Goal: Information Seeking & Learning: Learn about a topic

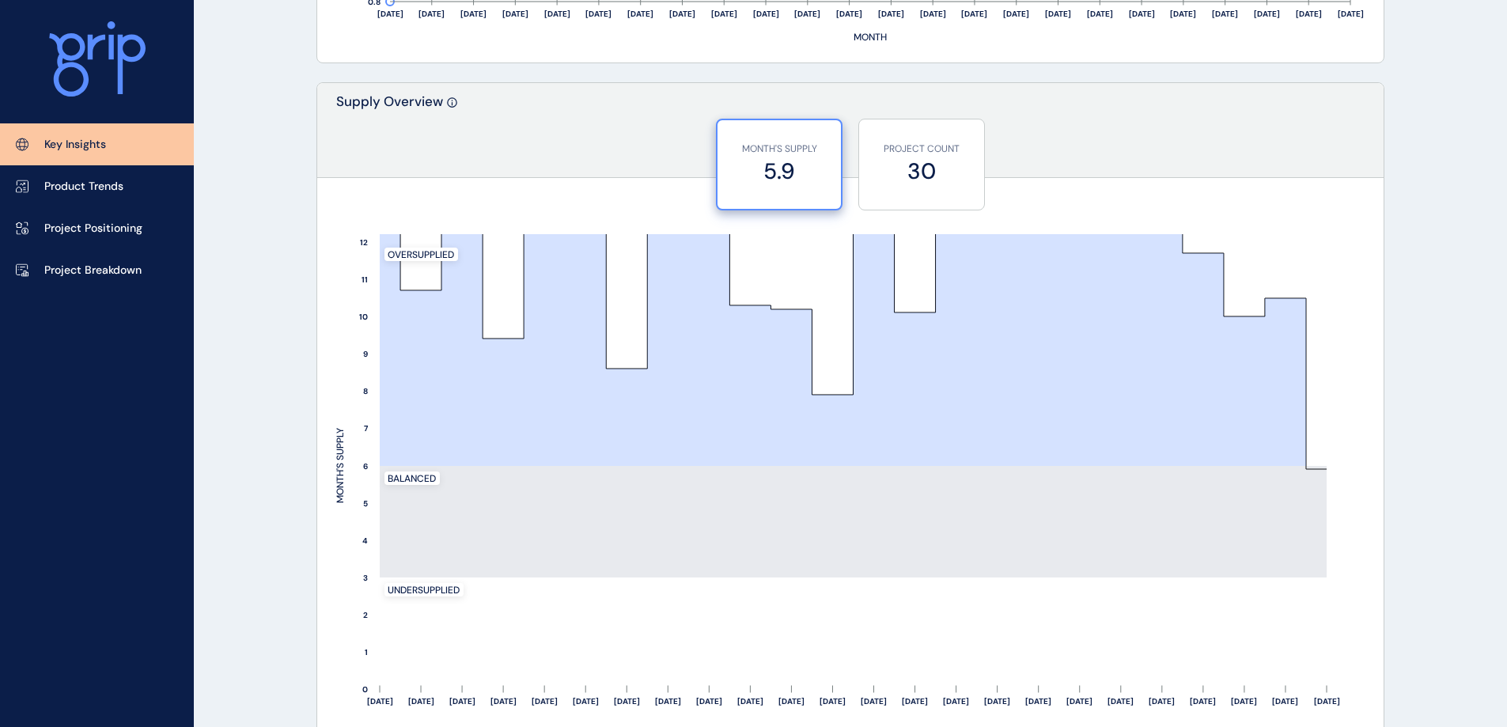
scroll to position [1266, 0]
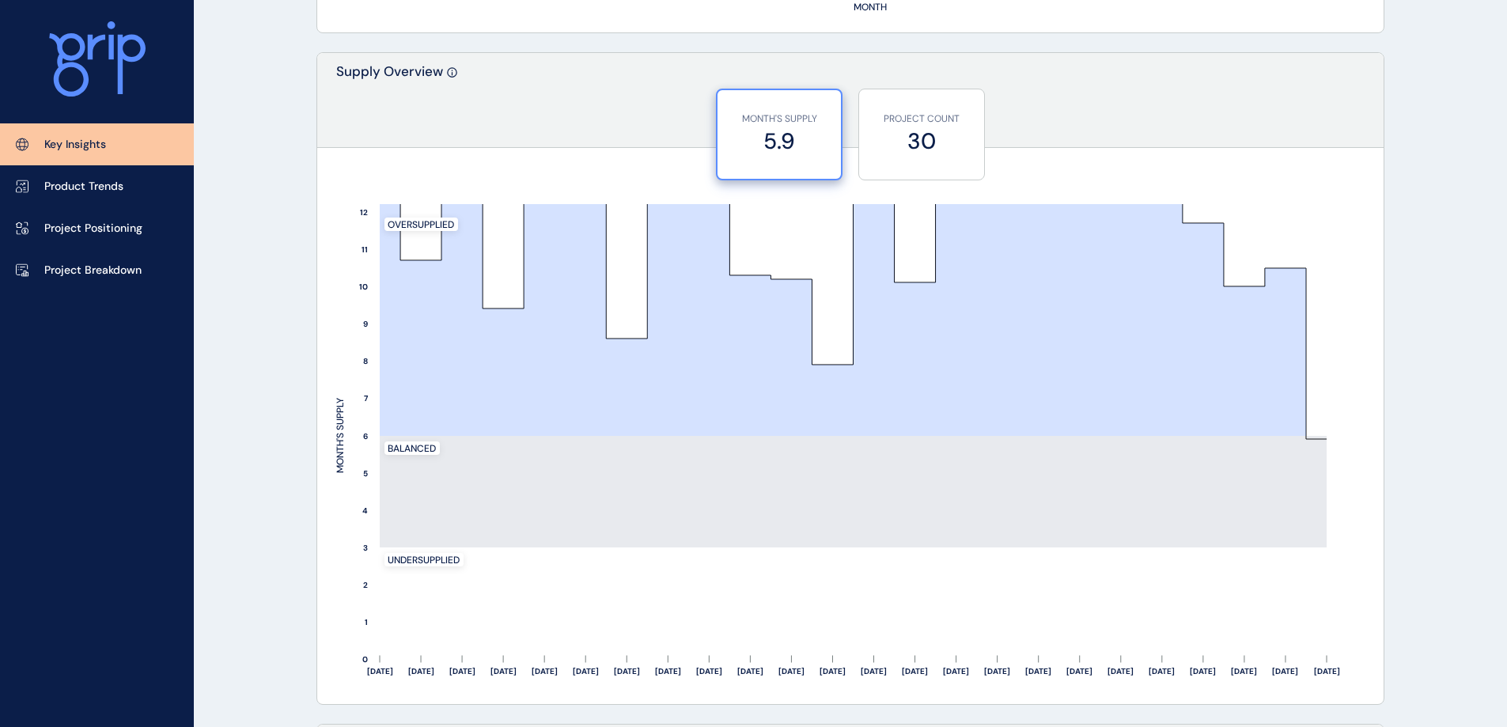
click at [932, 147] on label "30" at bounding box center [921, 141] width 109 height 31
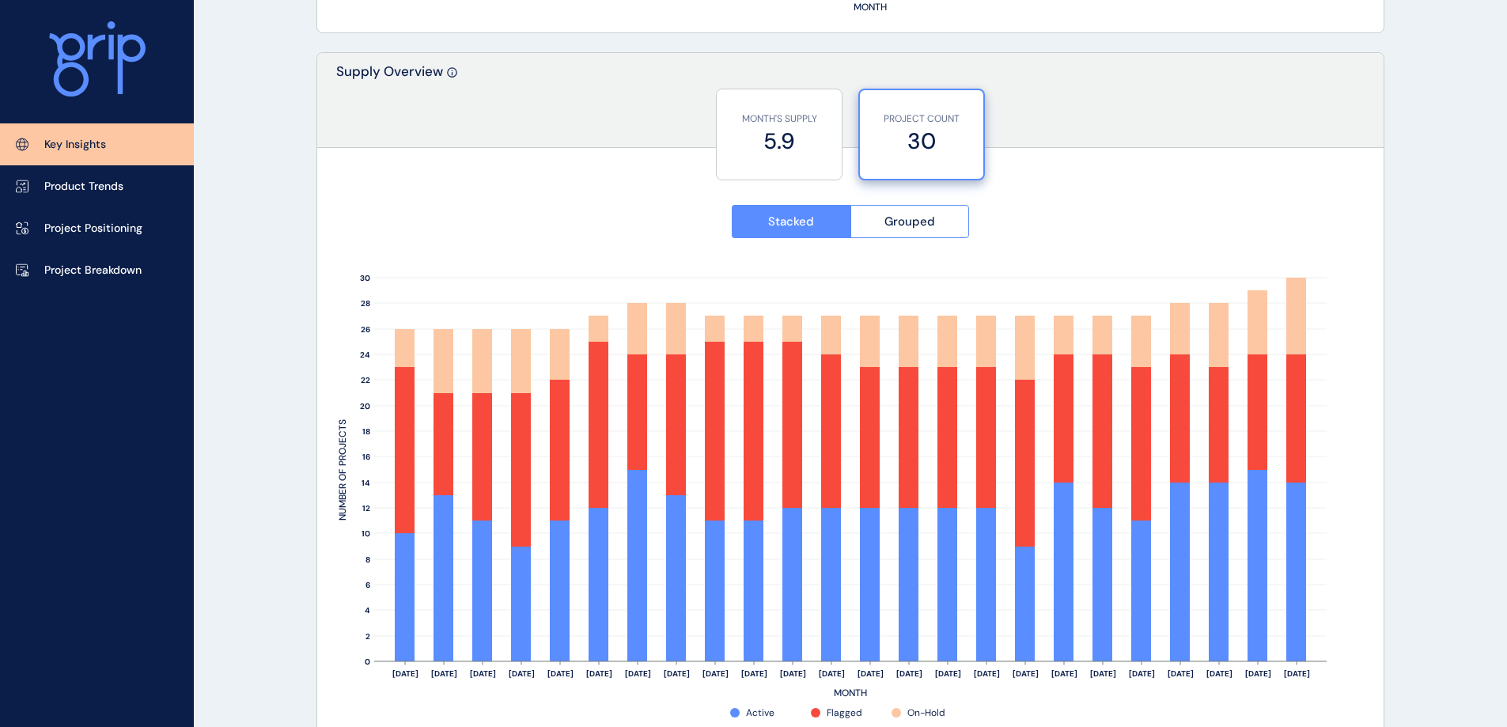
click at [915, 223] on span "Grouped" at bounding box center [910, 222] width 51 height 16
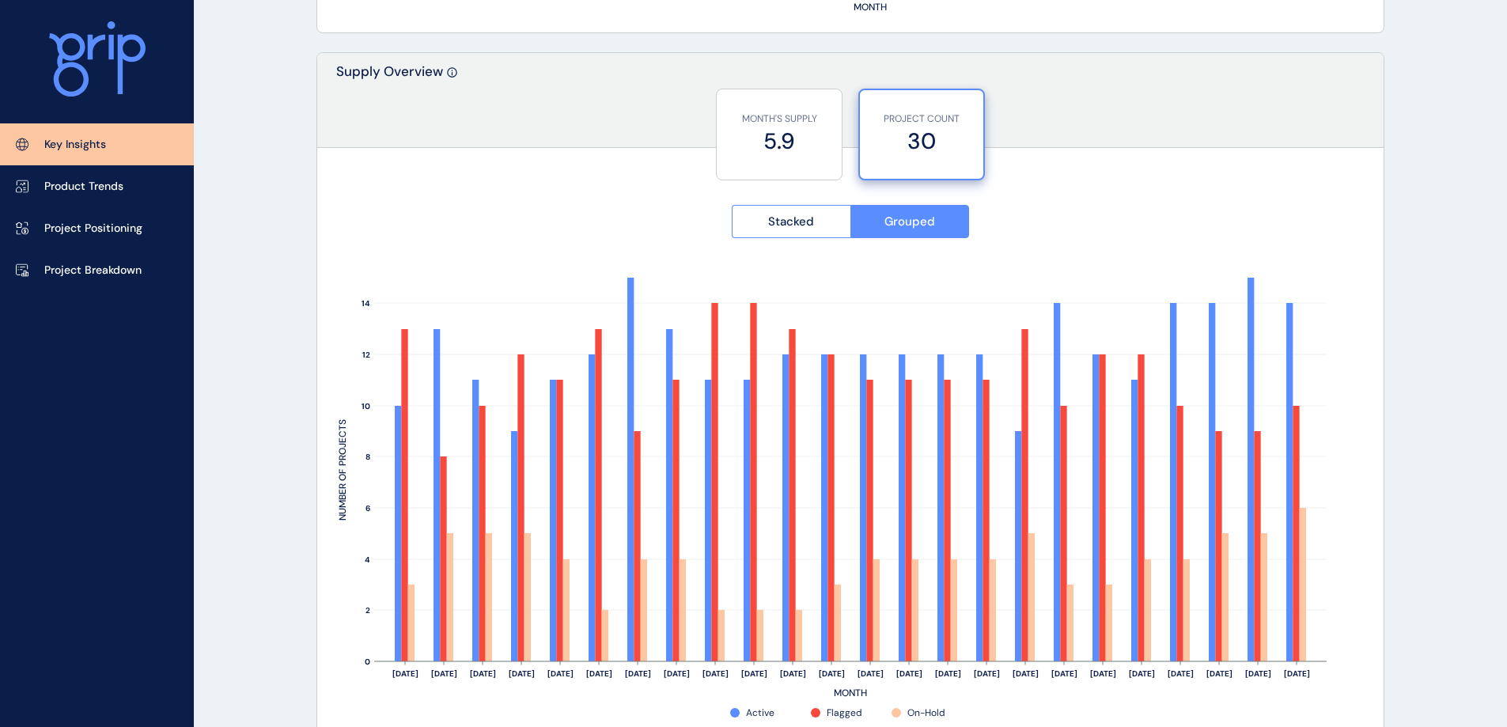
click at [807, 223] on span "Stacked" at bounding box center [791, 222] width 46 height 16
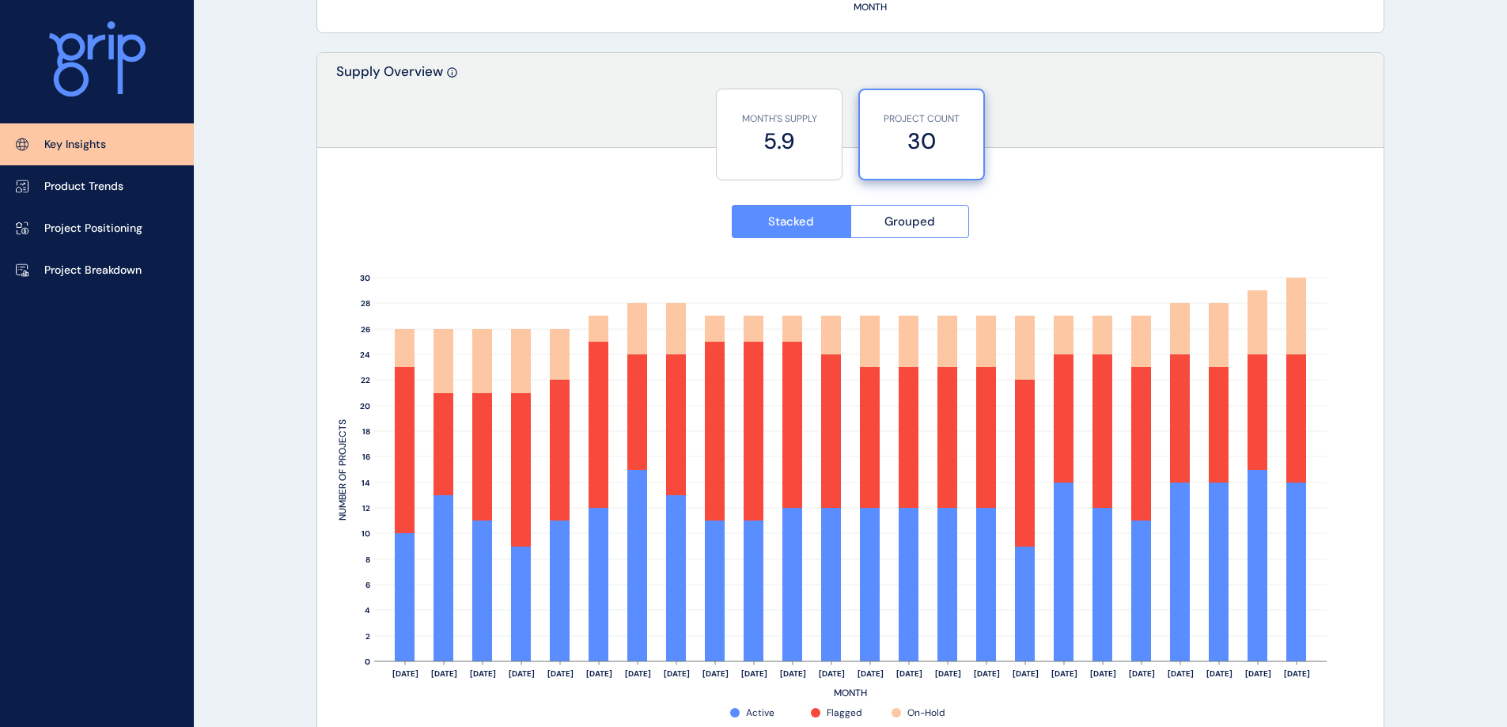
click at [799, 130] on label "5.9" at bounding box center [779, 141] width 109 height 31
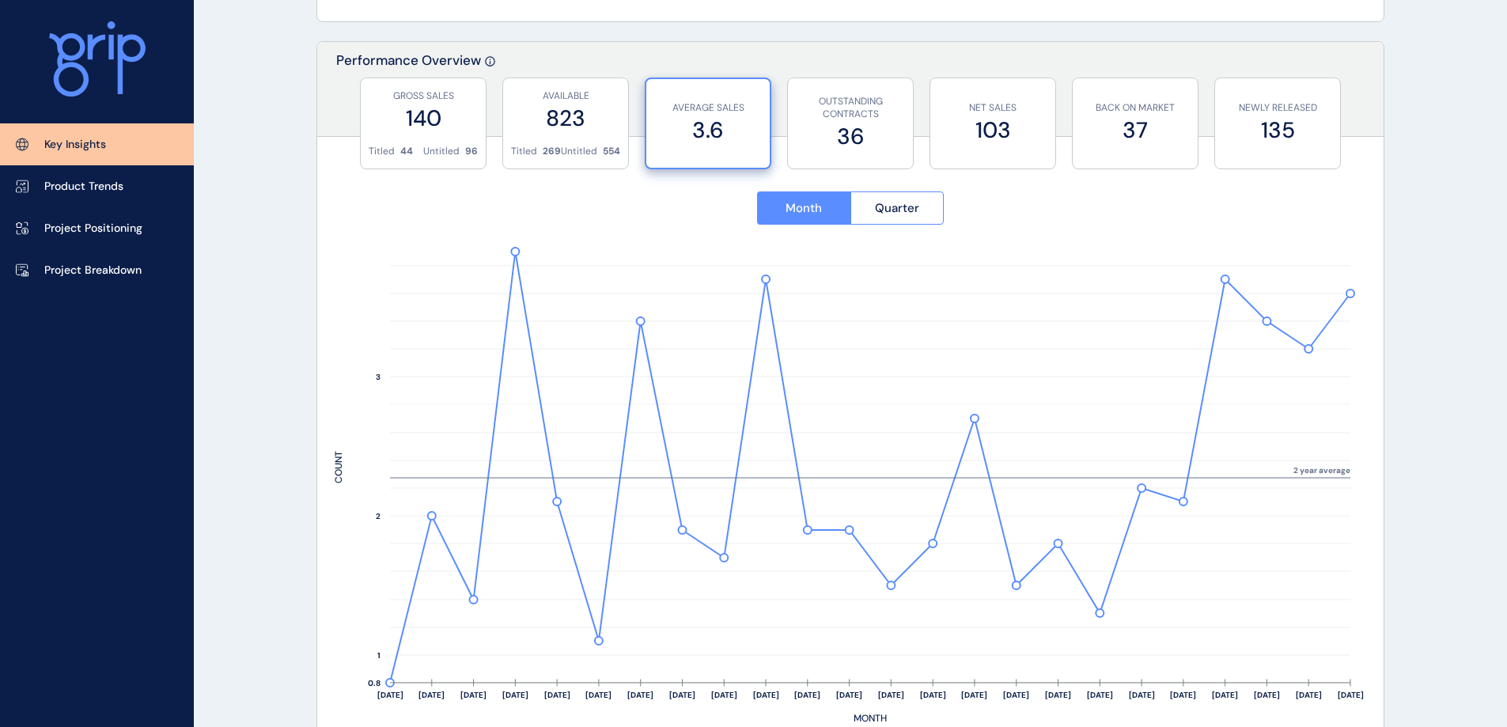
scroll to position [554, 0]
drag, startPoint x: 425, startPoint y: 116, endPoint x: 514, endPoint y: 107, distance: 89.8
click at [425, 116] on label "140" at bounding box center [423, 119] width 109 height 31
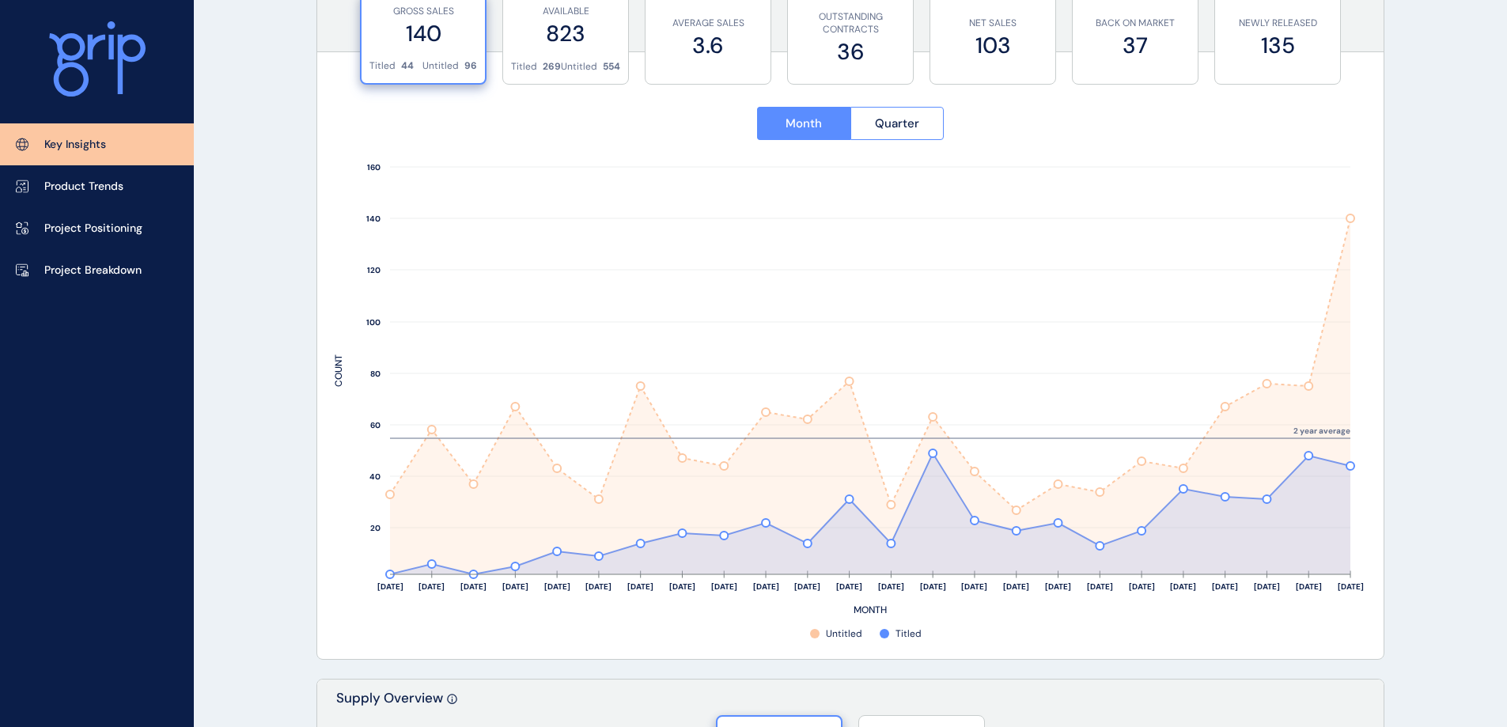
scroll to position [633, 0]
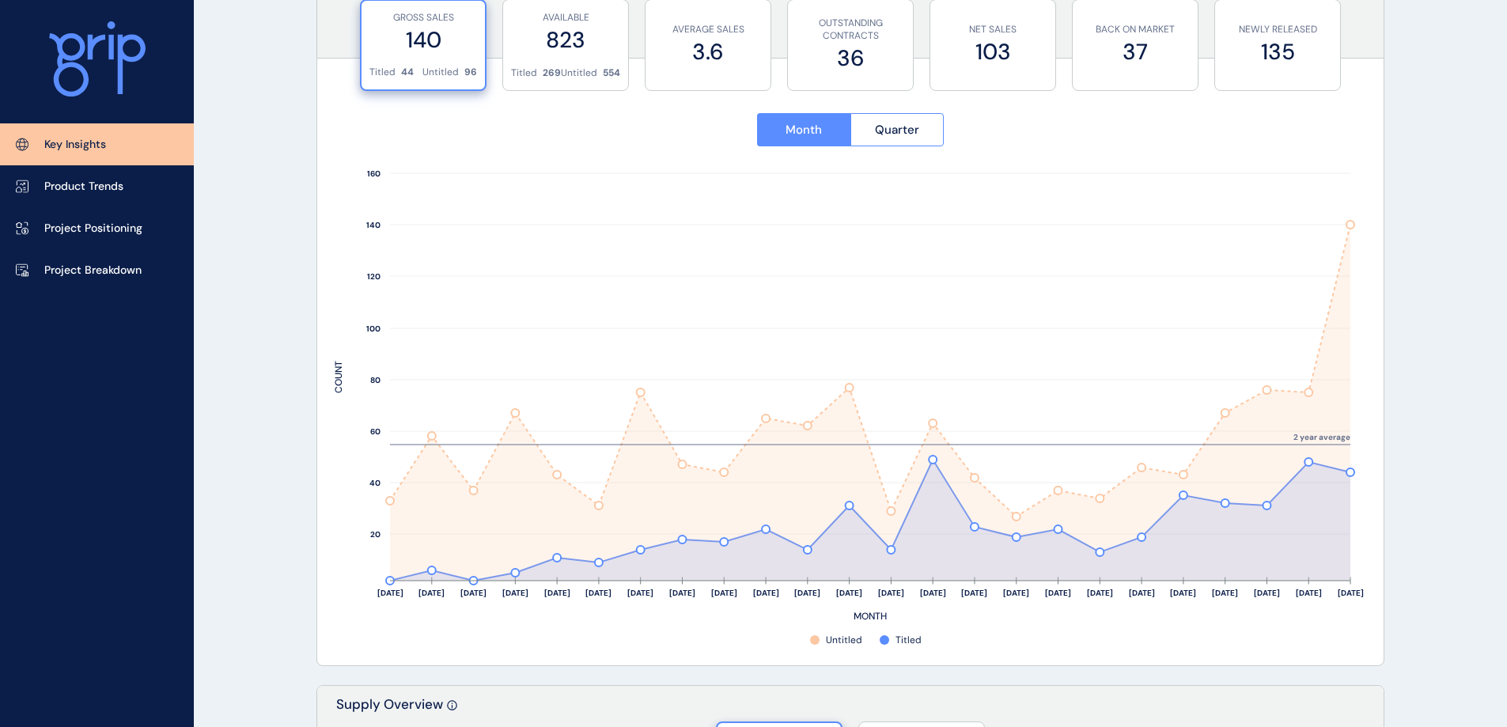
drag, startPoint x: 527, startPoint y: 53, endPoint x: 601, endPoint y: 48, distance: 73.7
click at [527, 53] on label "823" at bounding box center [565, 40] width 109 height 31
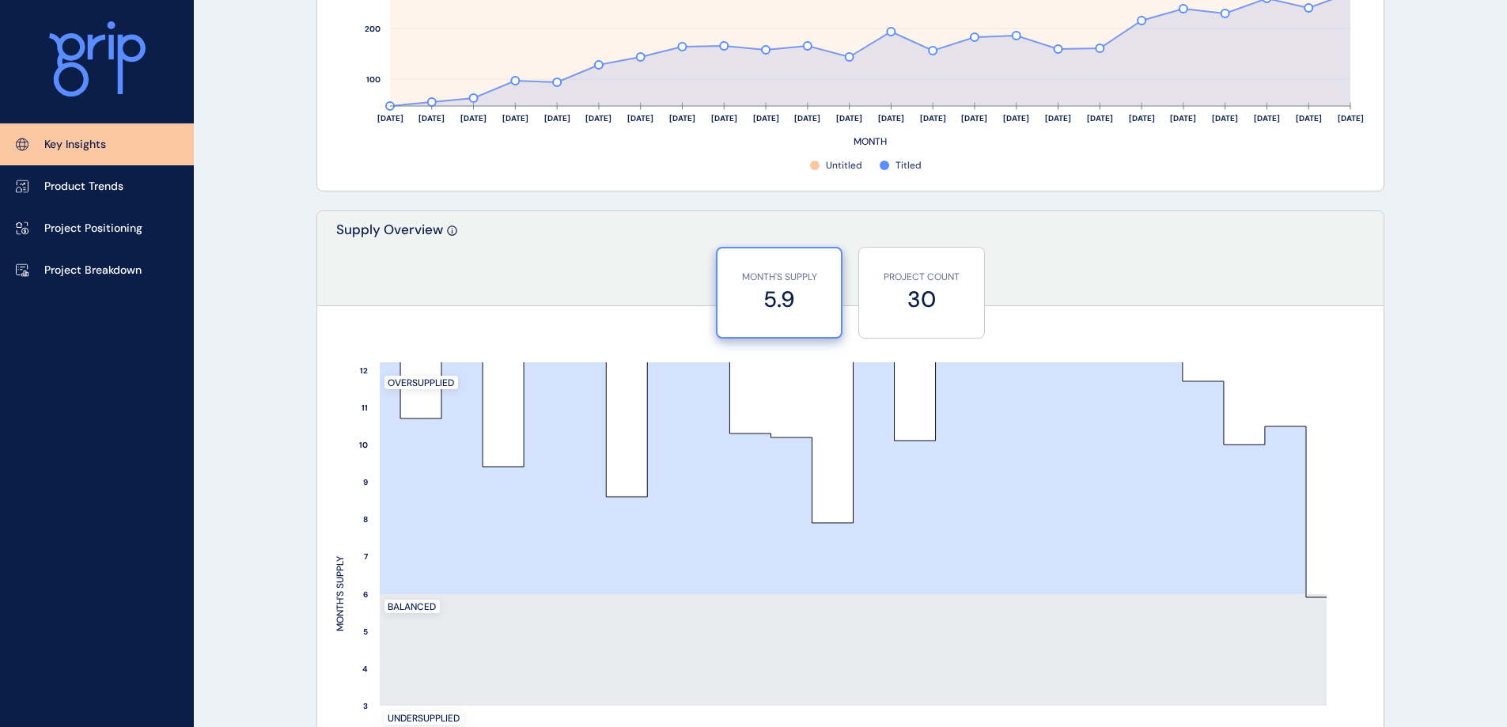
scroll to position [1187, 0]
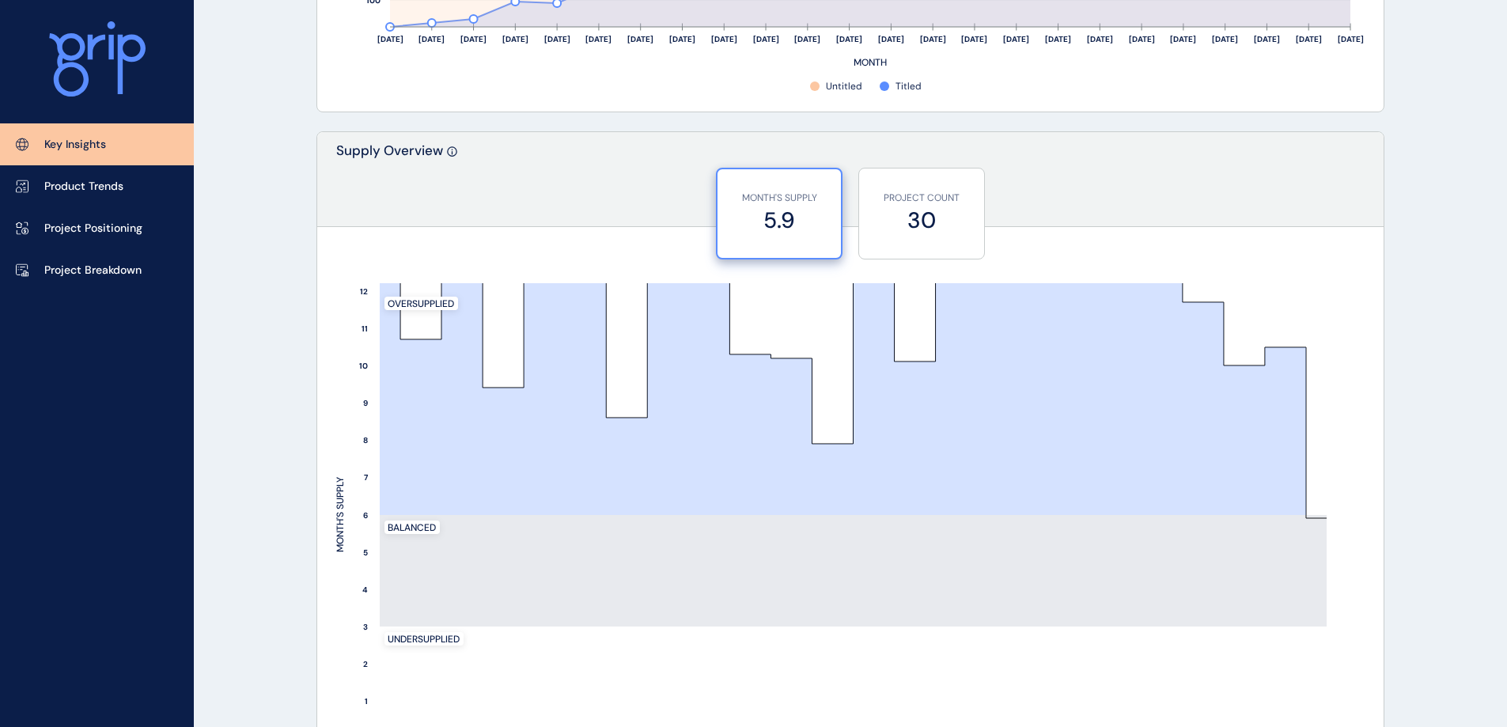
click at [963, 188] on div "PROJECT COUNT 30" at bounding box center [921, 214] width 109 height 90
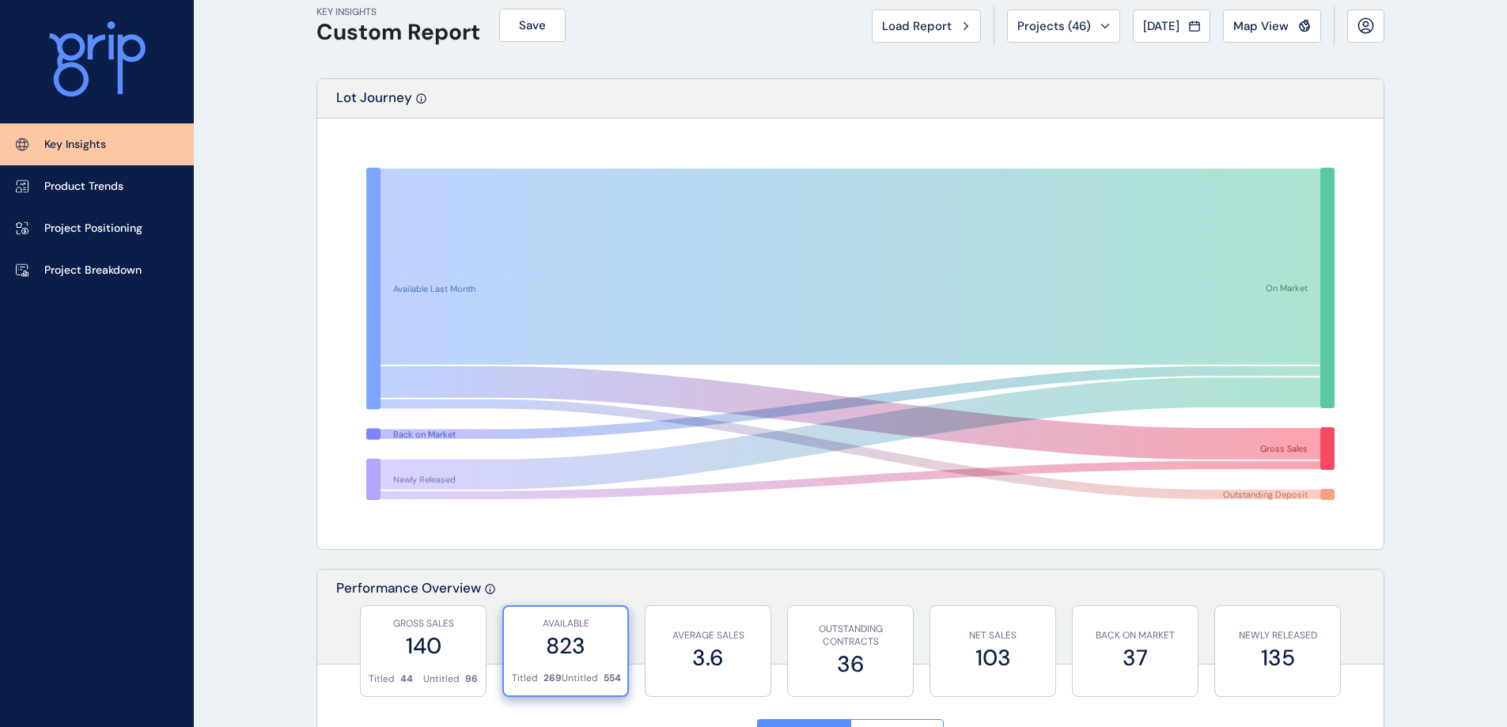
scroll to position [0, 0]
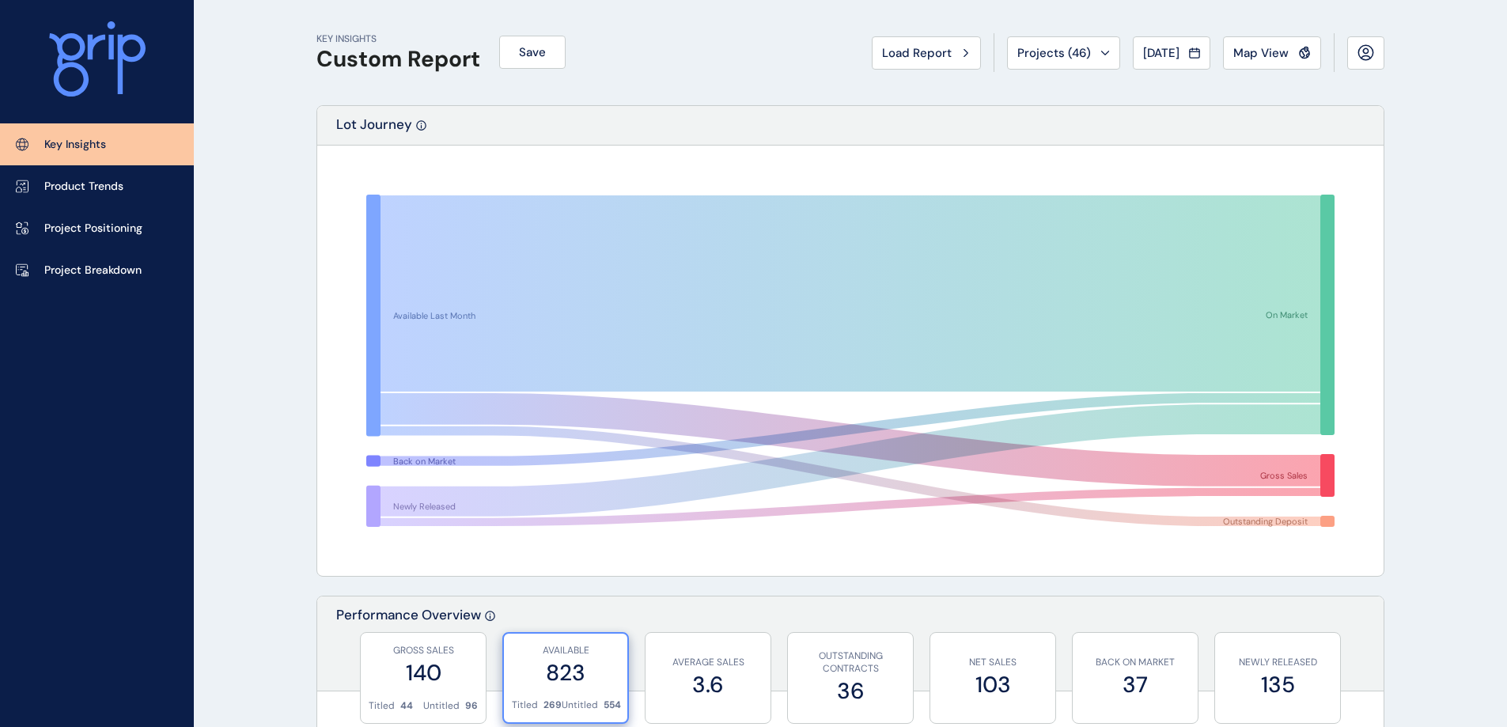
click at [1059, 44] on button "Projects ( 46 )" at bounding box center [1063, 52] width 113 height 33
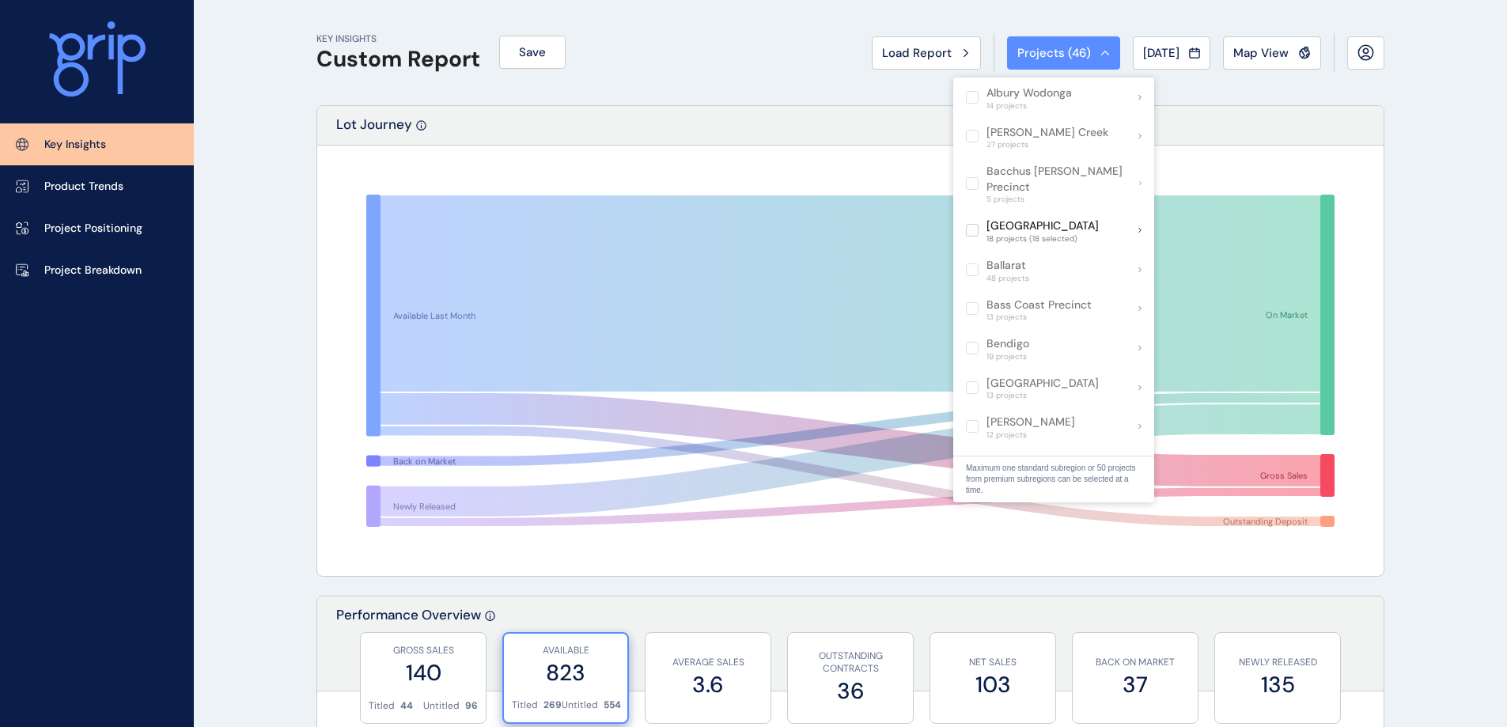
click at [1329, 115] on div "Lot Journey" at bounding box center [850, 126] width 1067 height 40
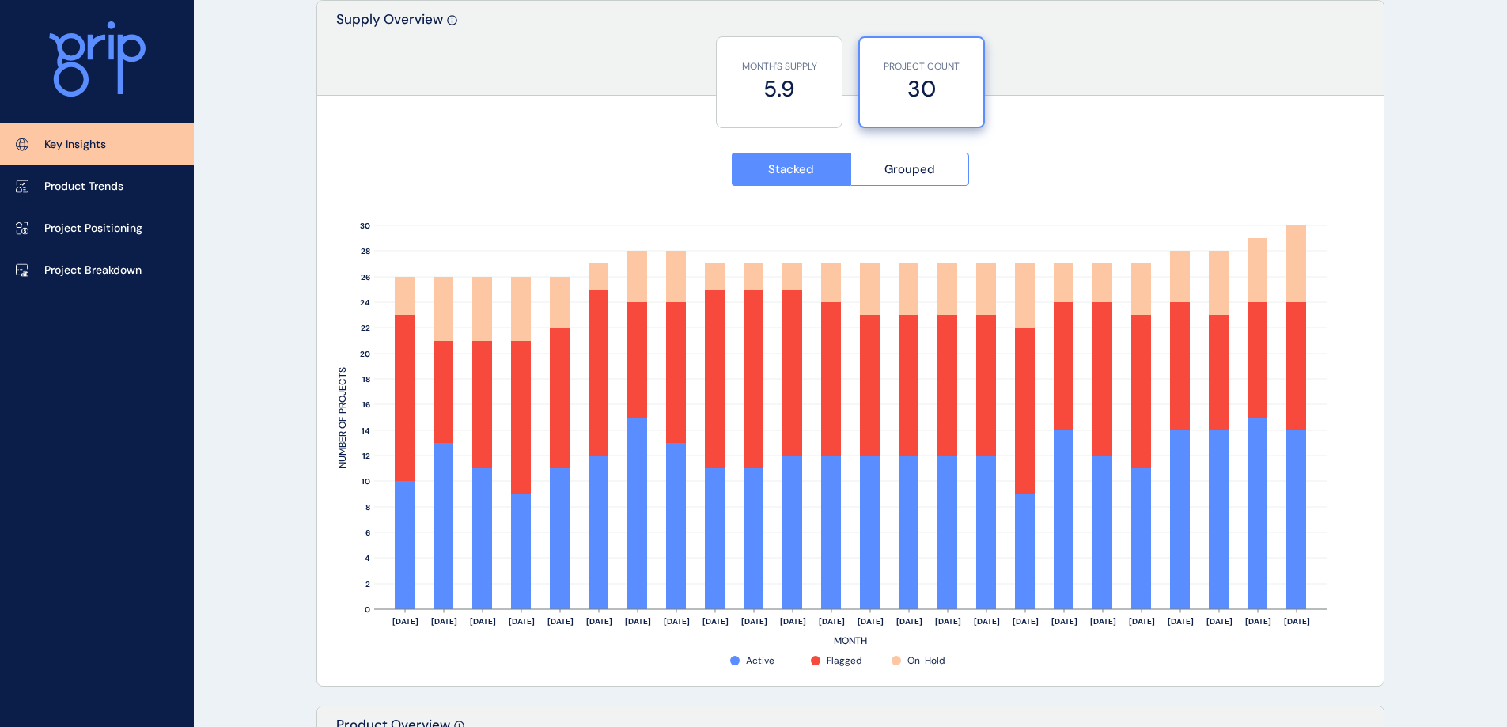
scroll to position [1345, 0]
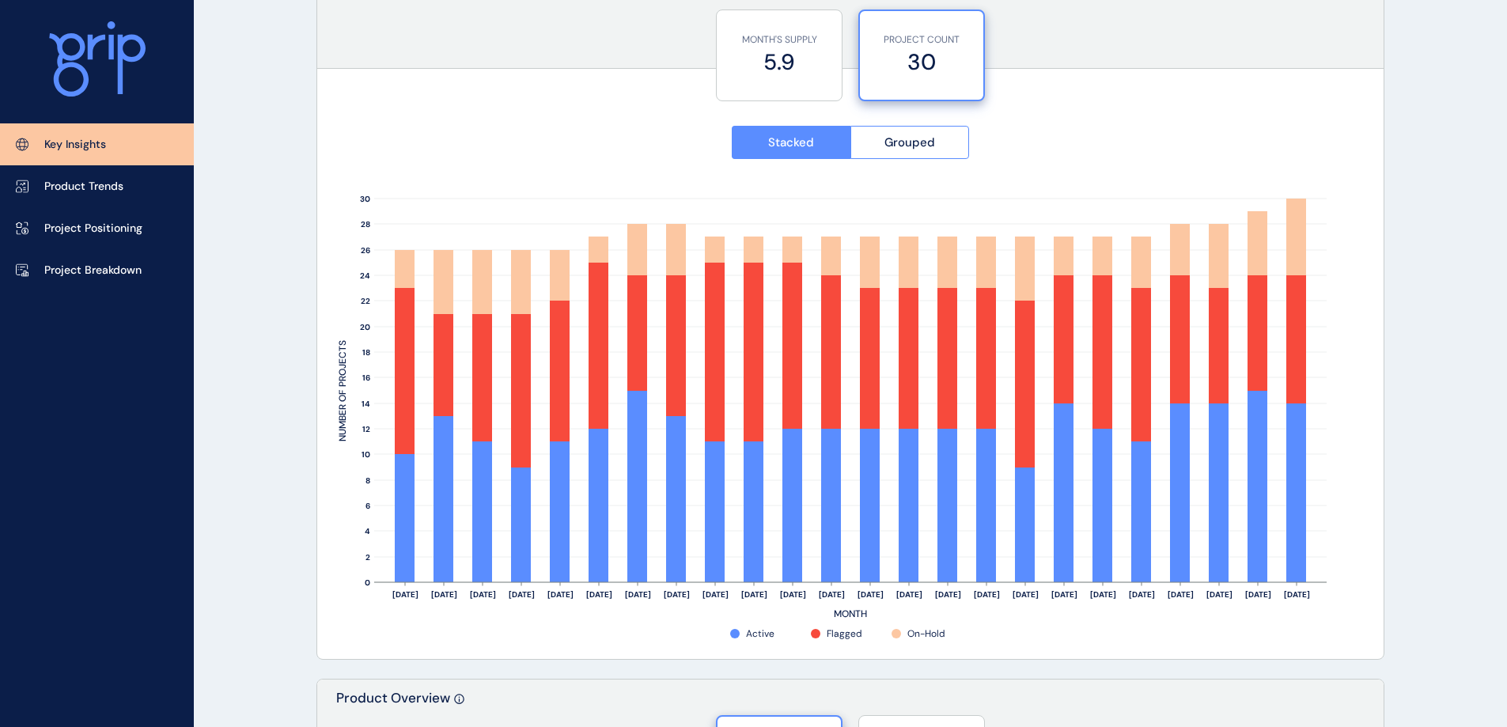
click at [82, 194] on p "Product Trends" at bounding box center [83, 187] width 79 height 16
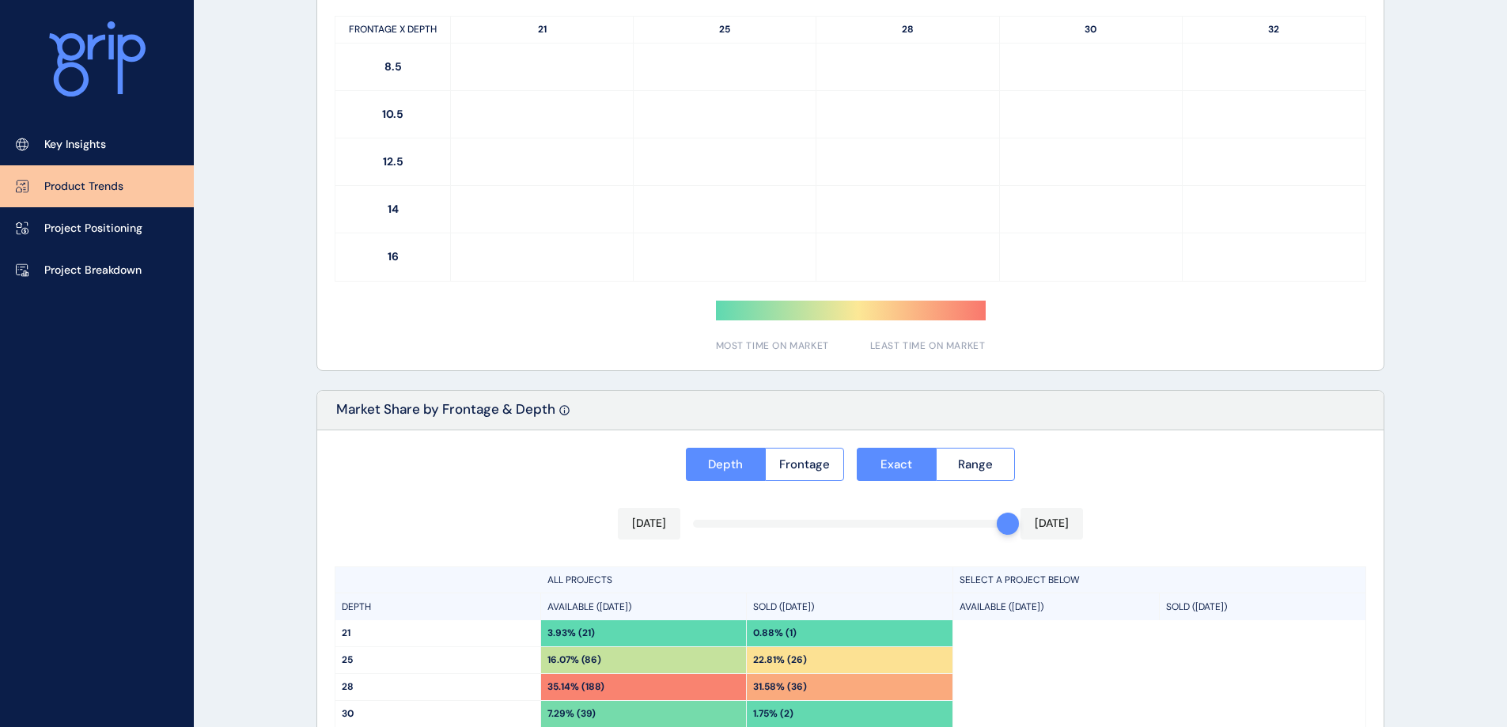
type input "**********"
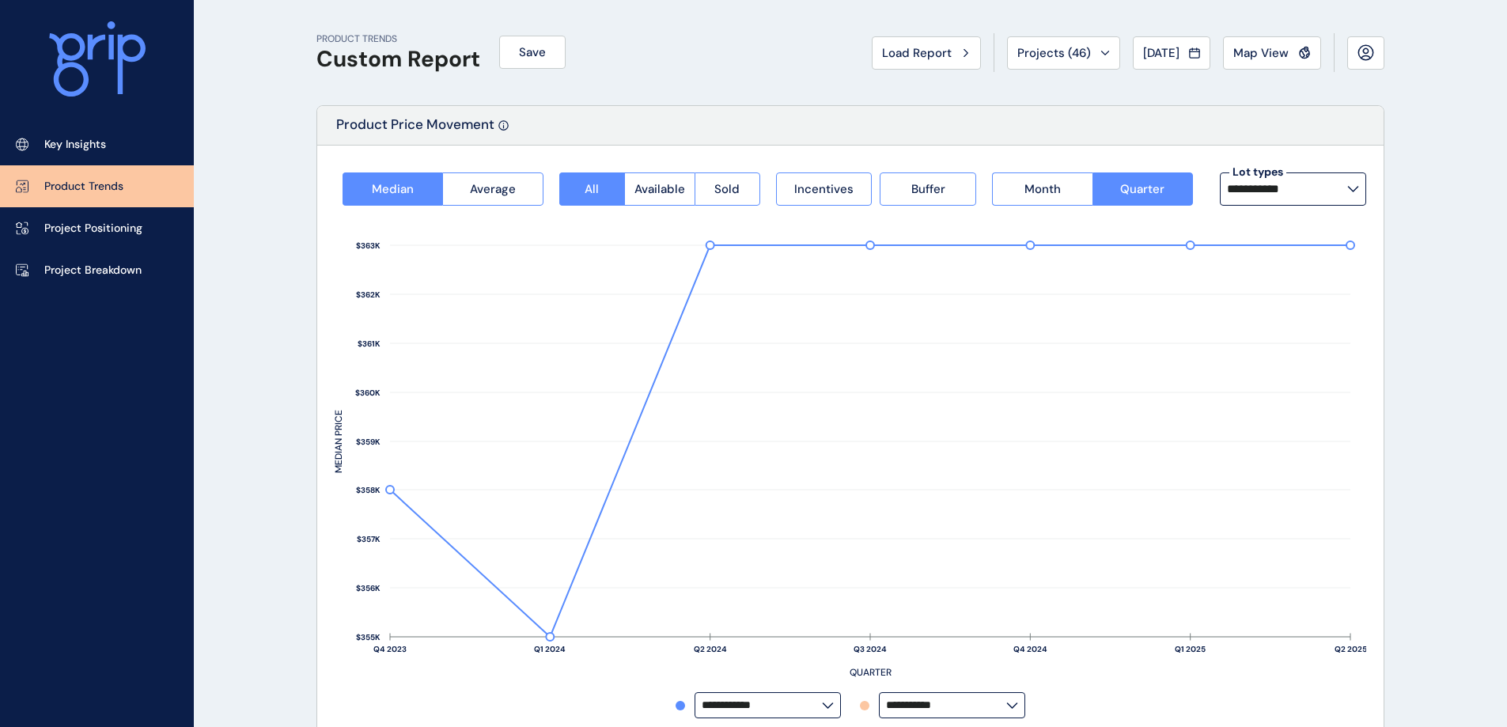
click at [131, 228] on p "Project Positioning" at bounding box center [93, 229] width 98 height 16
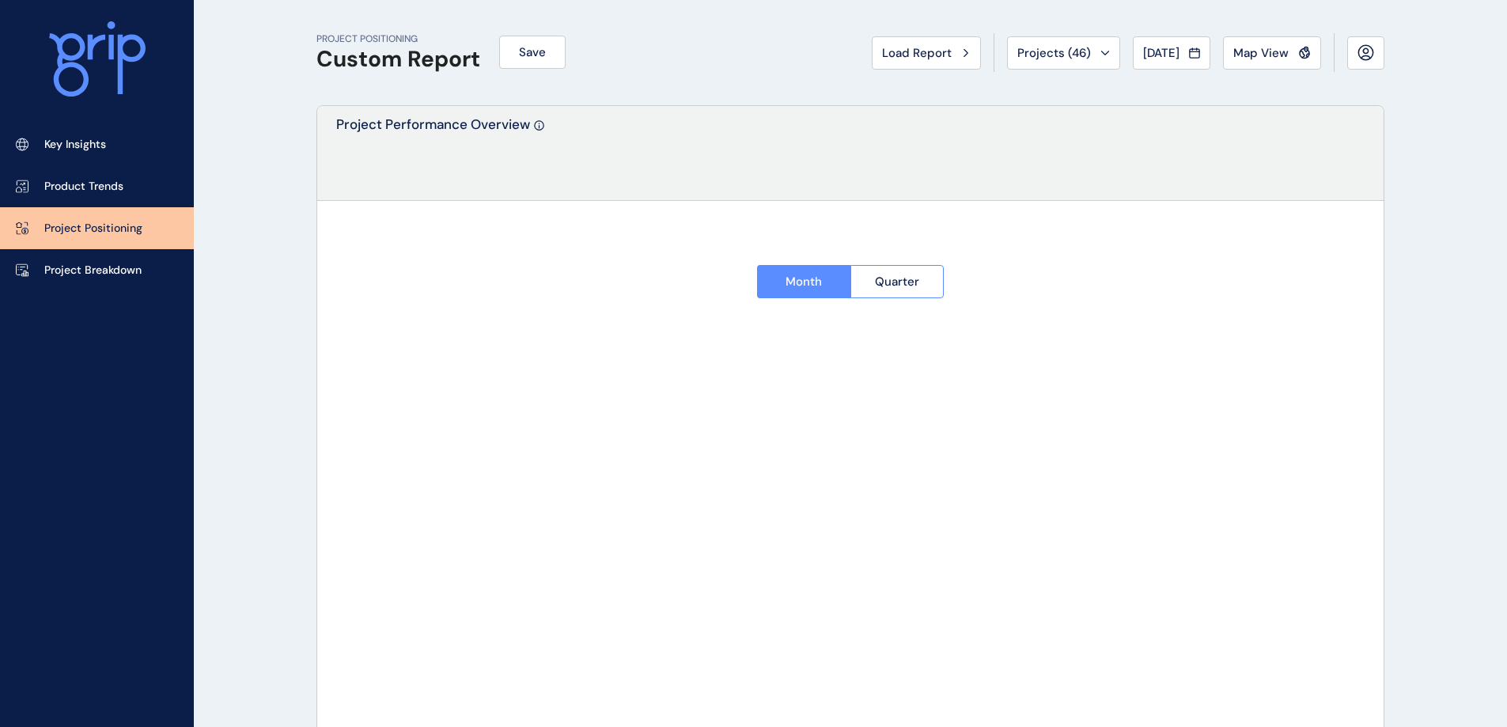
type input "**********"
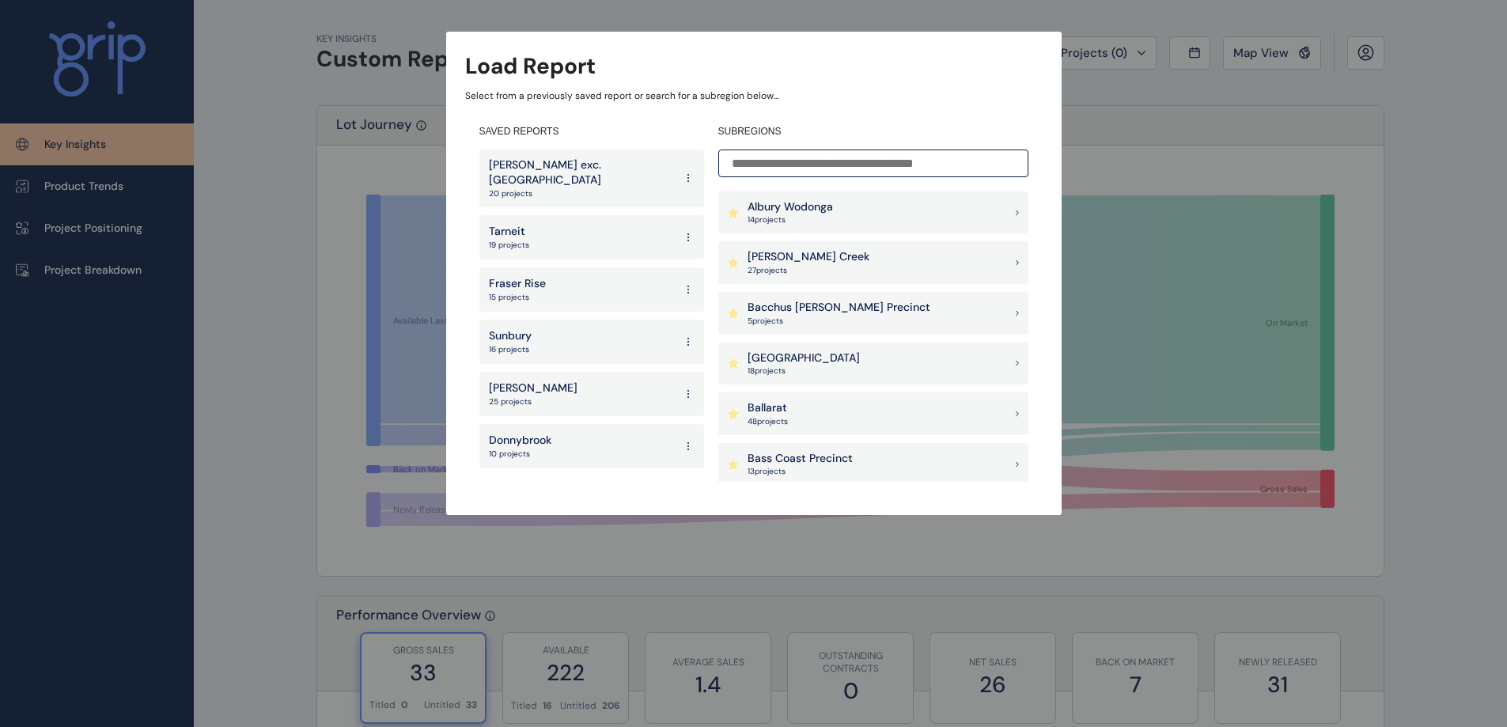
click at [788, 364] on p "[GEOGRAPHIC_DATA]" at bounding box center [804, 358] width 112 height 16
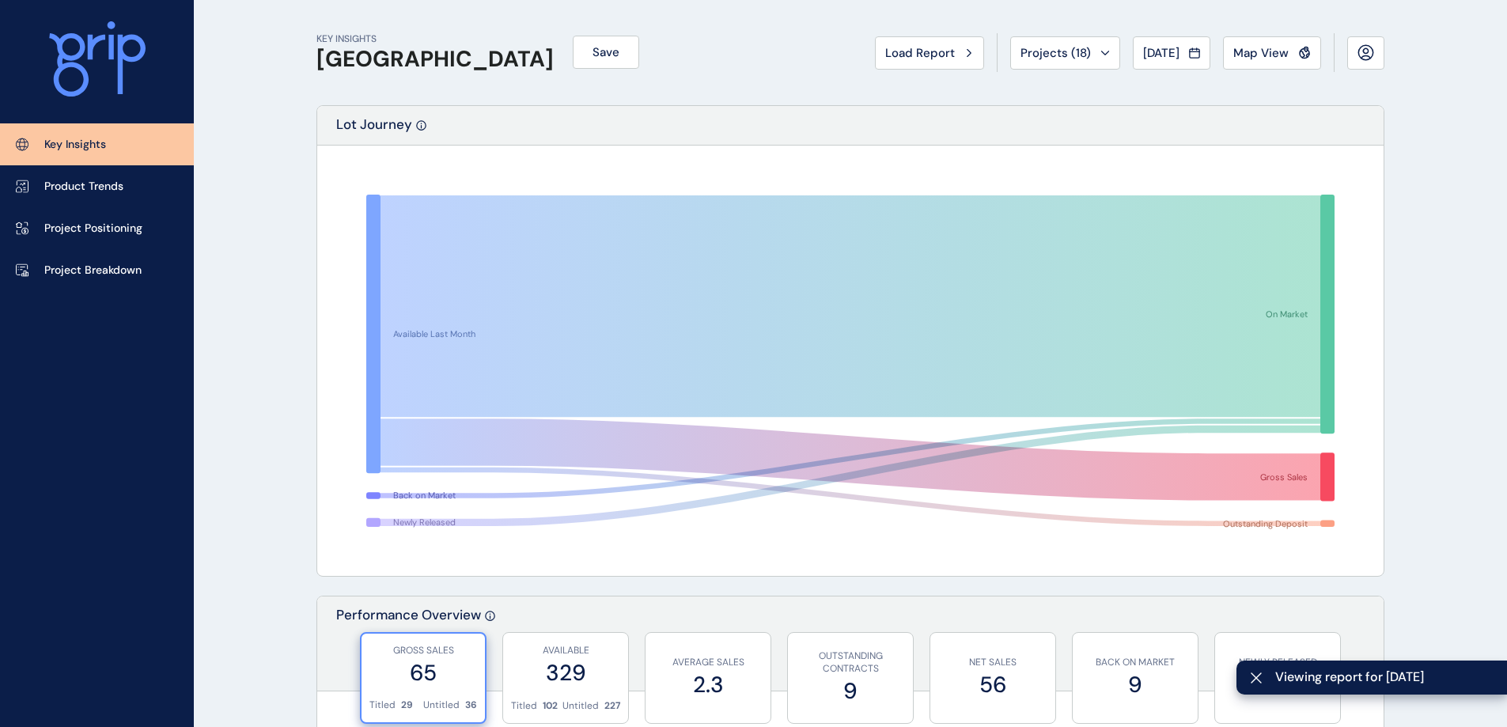
click at [1056, 42] on button "Projects ( 18 )" at bounding box center [1065, 52] width 110 height 33
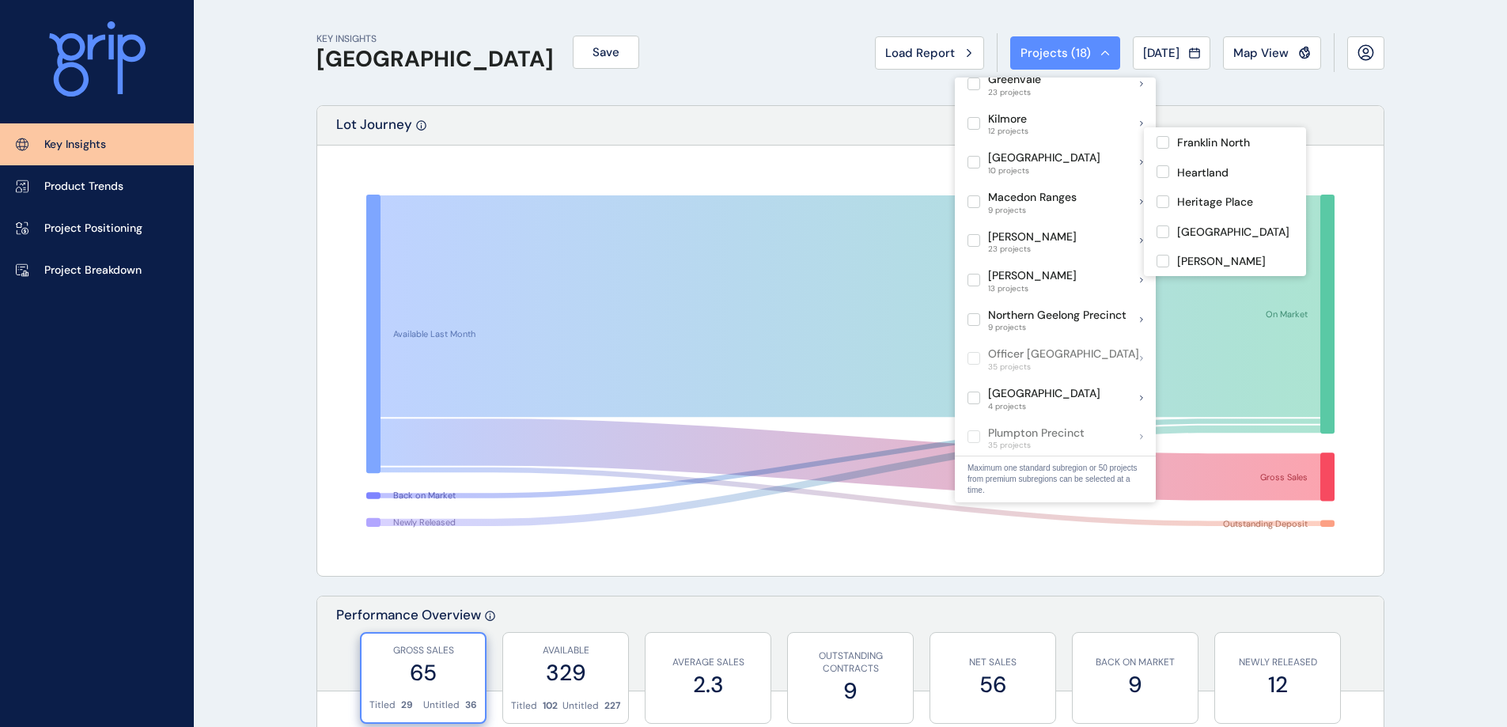
scroll to position [712, 0]
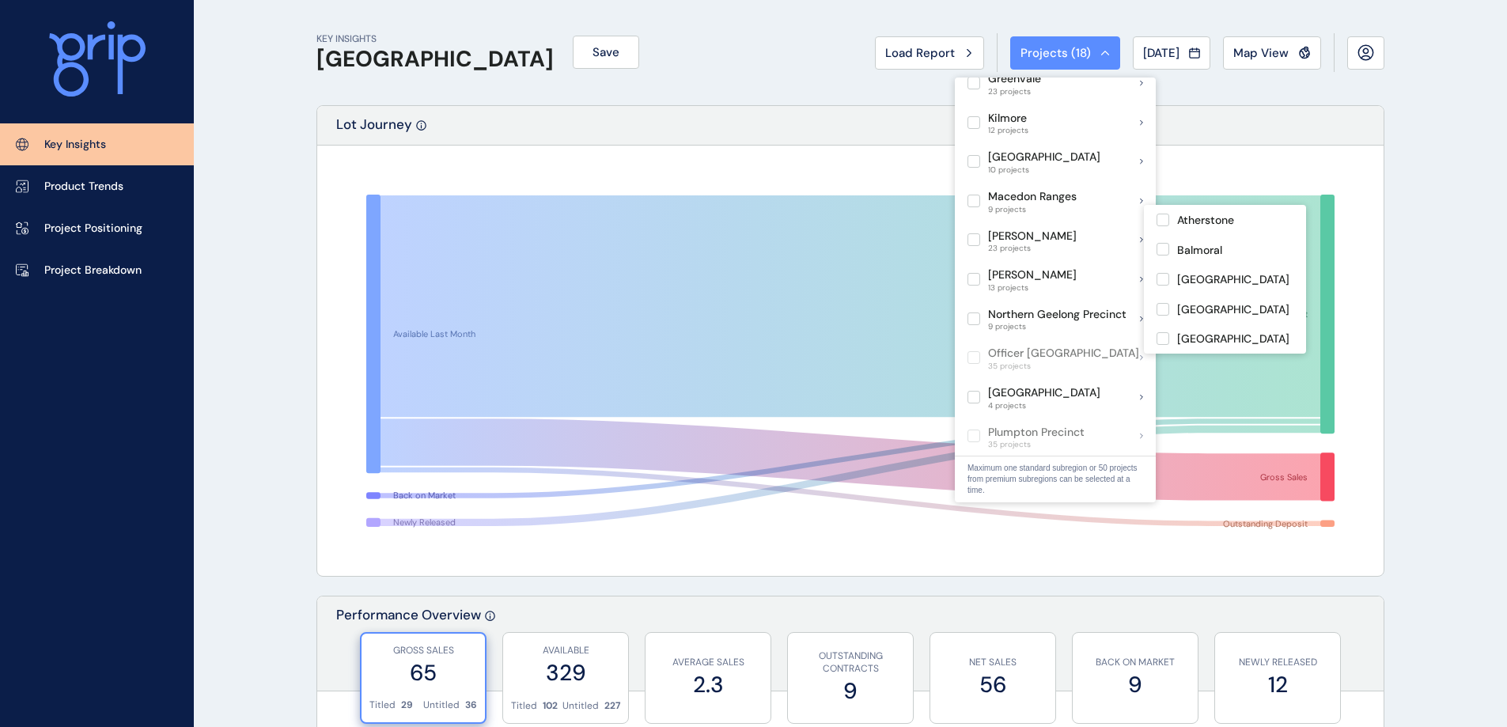
click at [976, 233] on label at bounding box center [974, 239] width 13 height 13
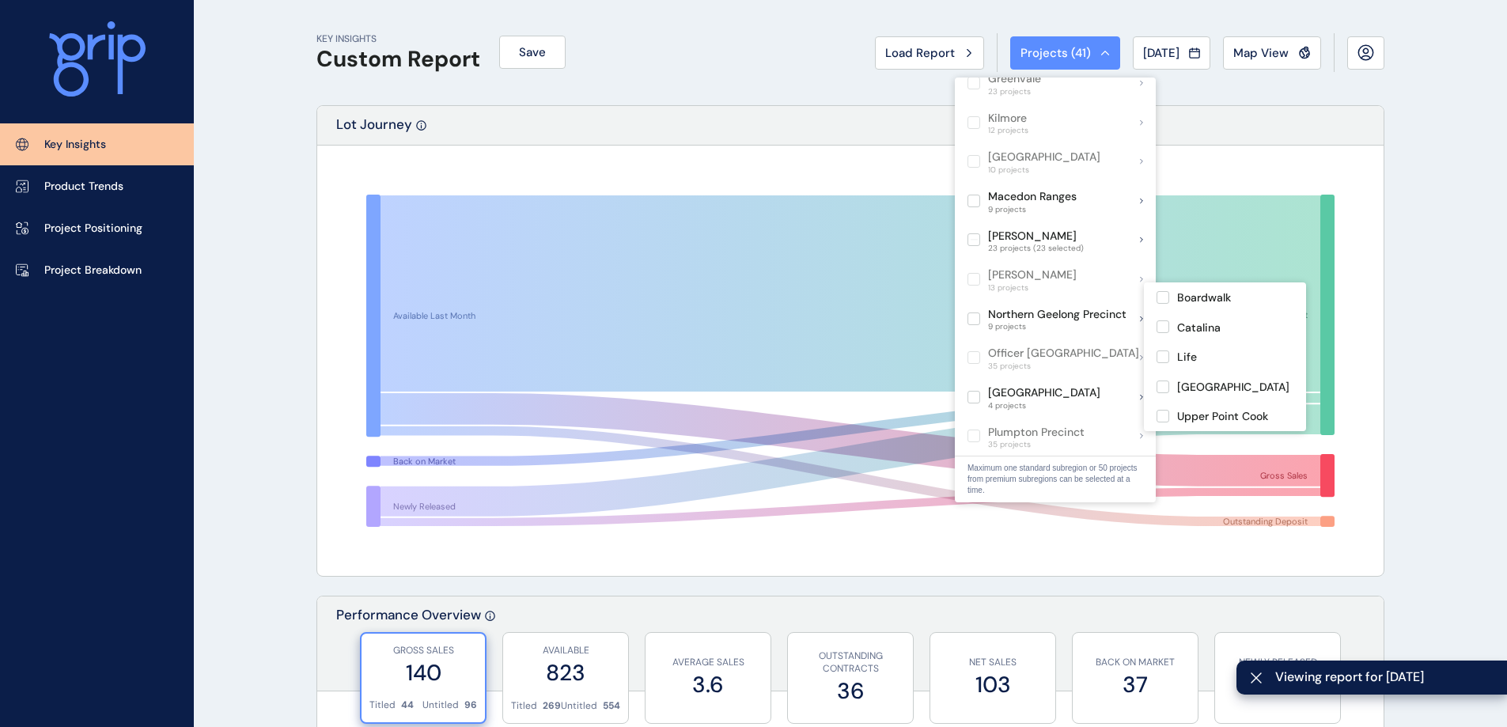
scroll to position [870, 0]
click at [977, 311] on label at bounding box center [974, 317] width 13 height 13
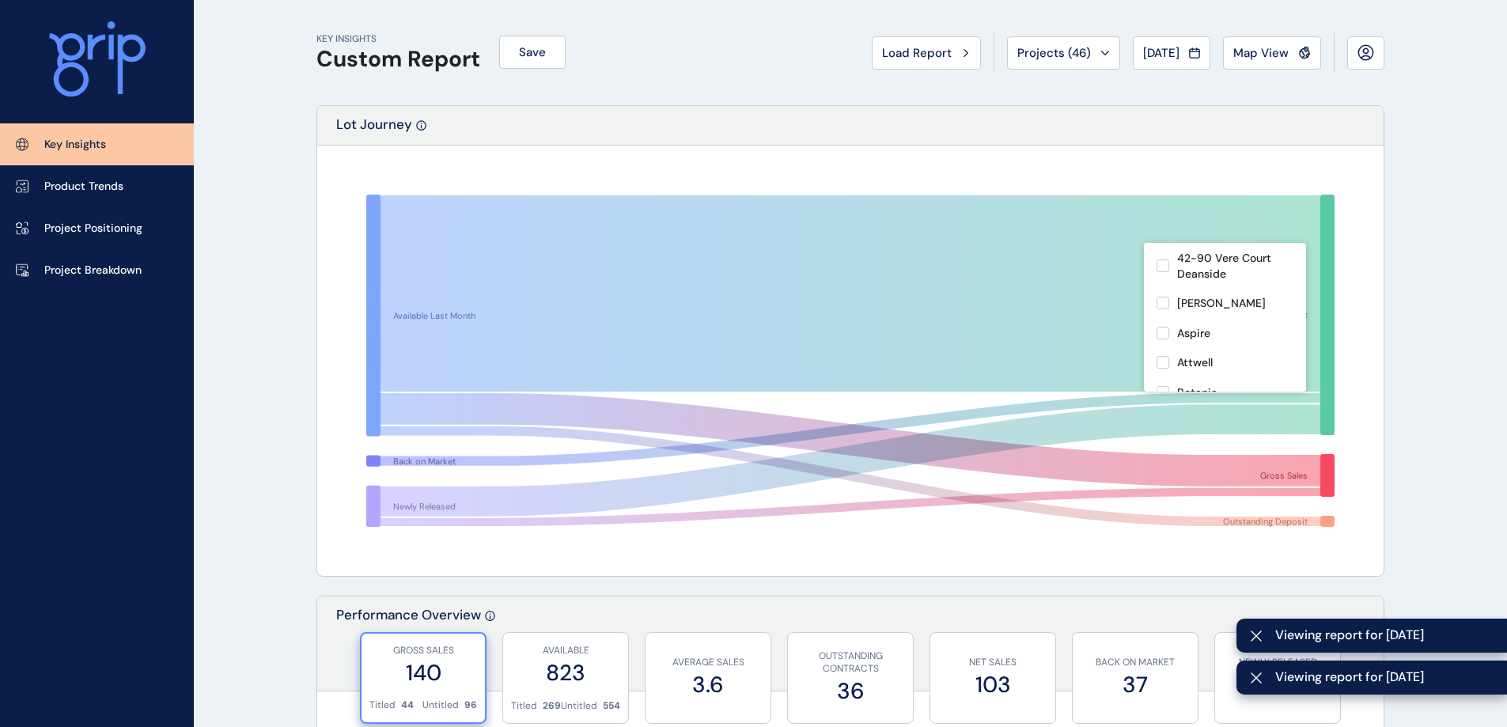
click at [1379, 154] on div at bounding box center [850, 361] width 1067 height 430
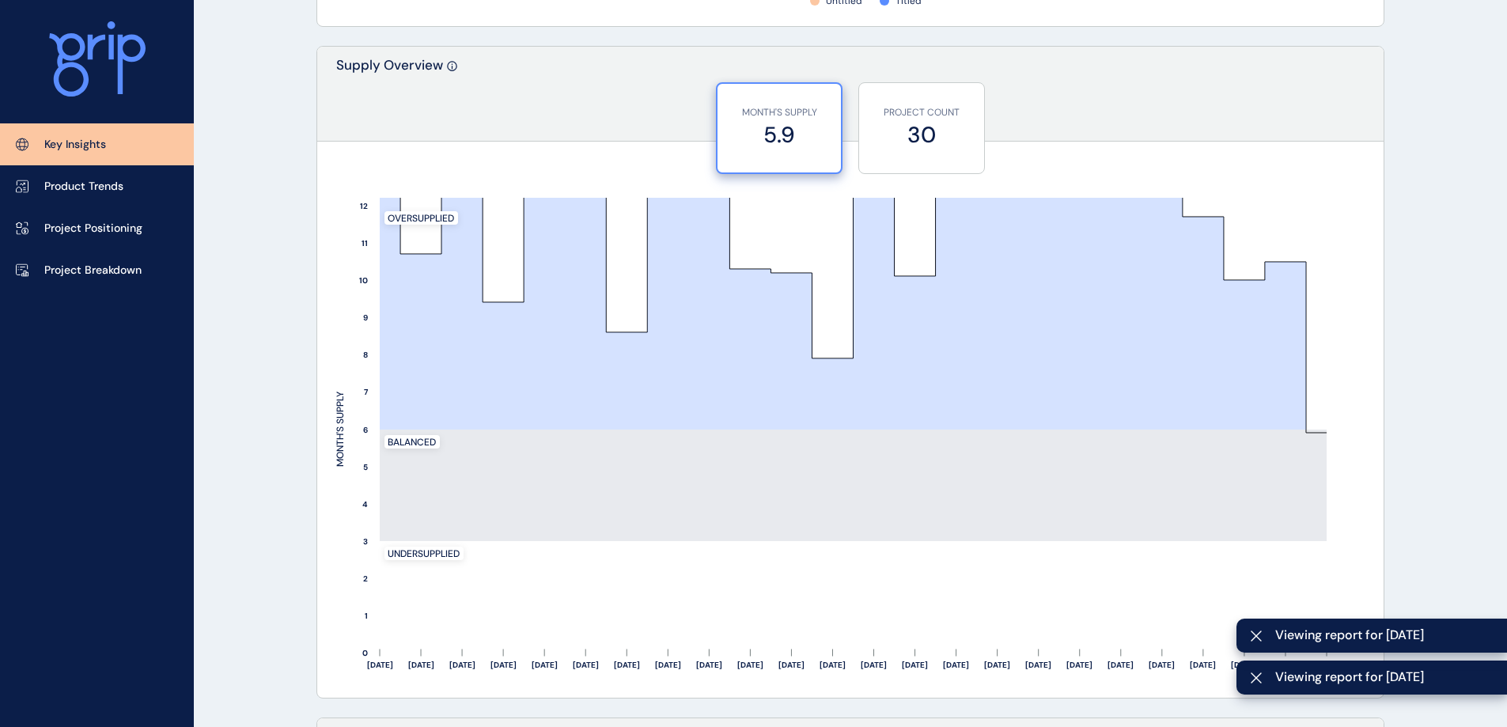
scroll to position [1266, 0]
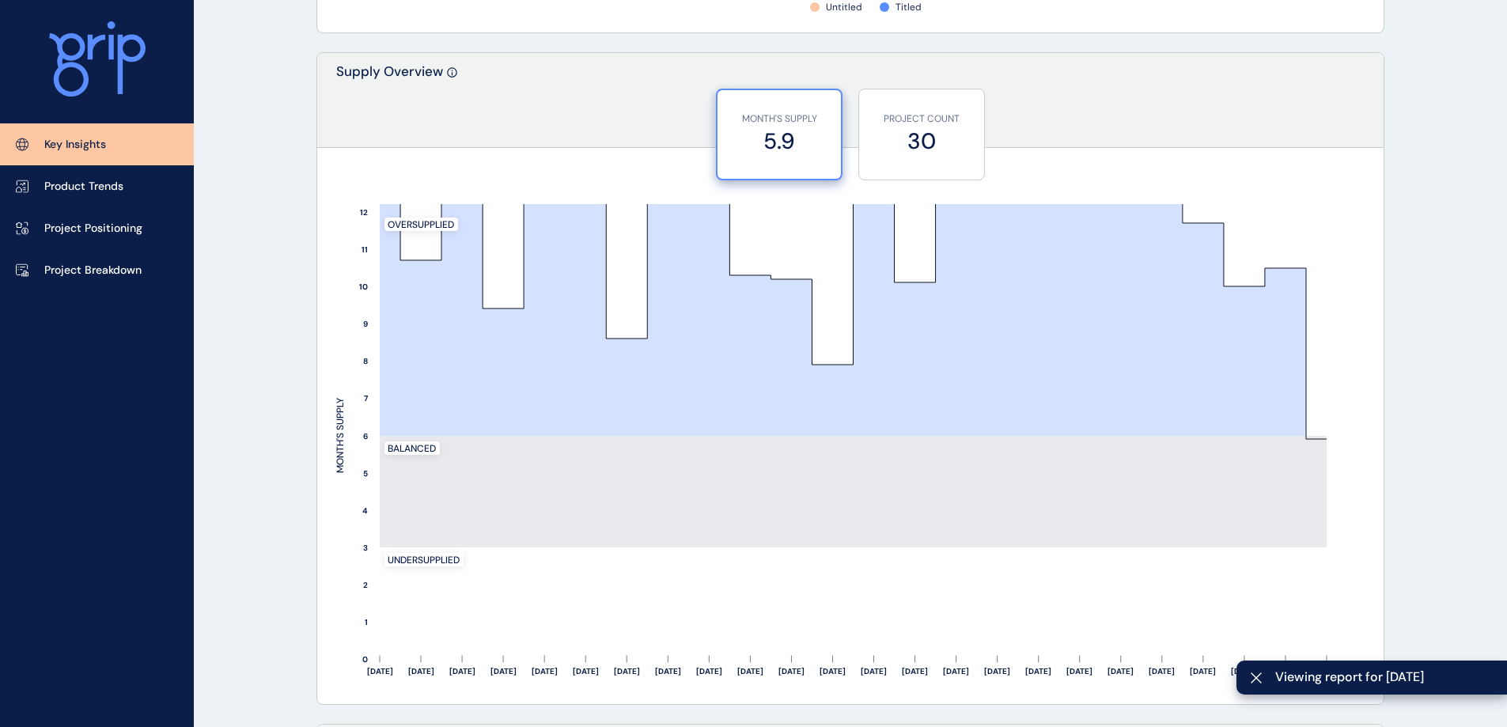
click at [906, 127] on label "30" at bounding box center [921, 141] width 109 height 31
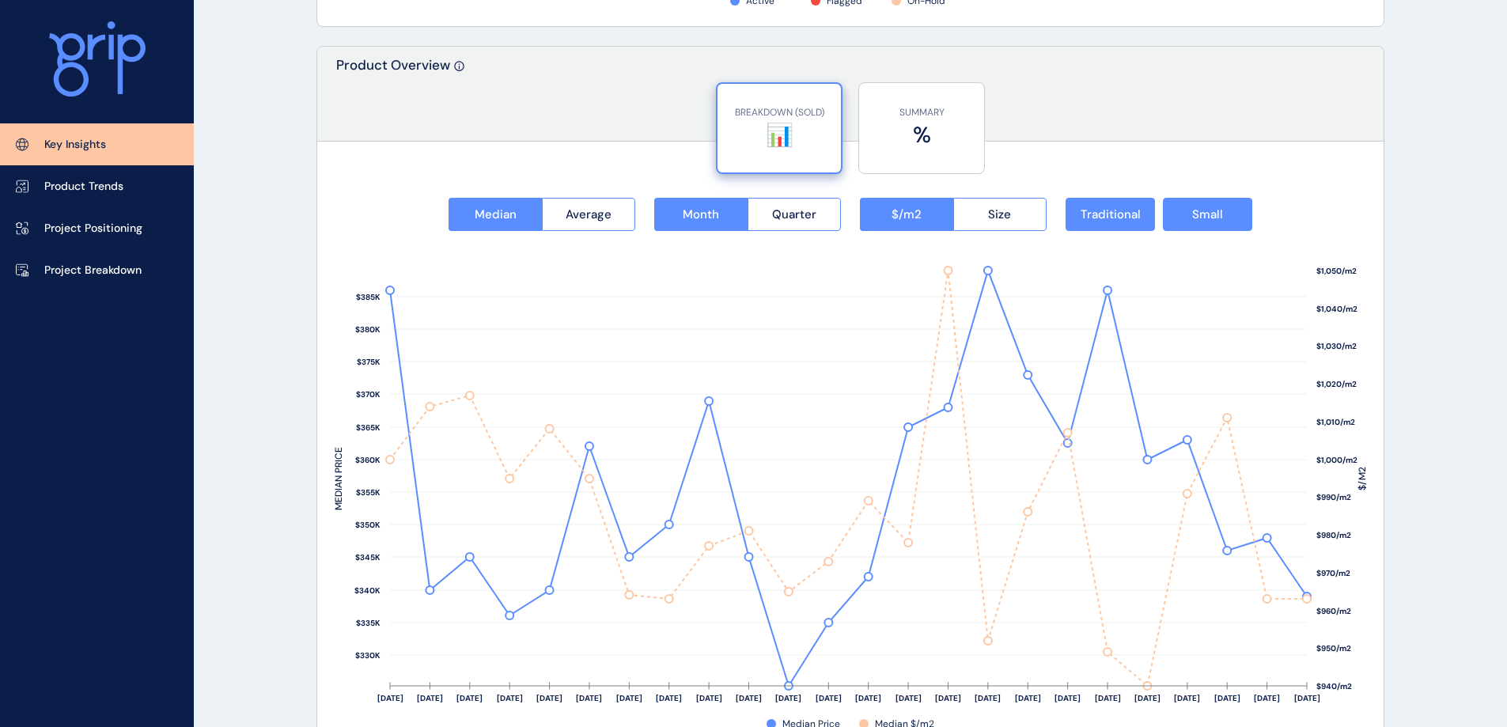
scroll to position [2057, 0]
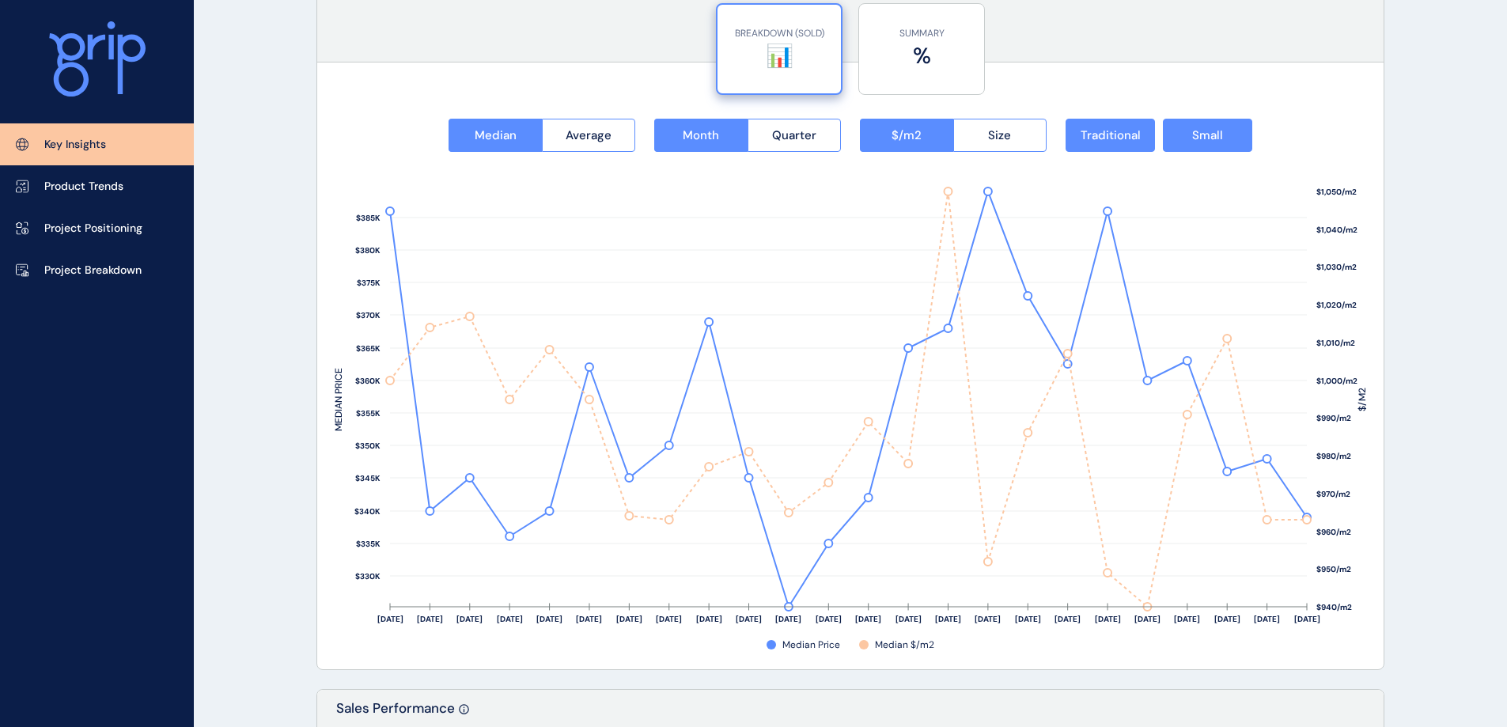
drag, startPoint x: 385, startPoint y: 115, endPoint x: 389, endPoint y: 134, distance: 19.6
click at [385, 115] on div "Median Average Month Quarter $/m2 Size Traditional Small $940/m2 $950/m2 $960/m…" at bounding box center [850, 375] width 1067 height 587
click at [1021, 127] on button "Size" at bounding box center [1000, 135] width 94 height 33
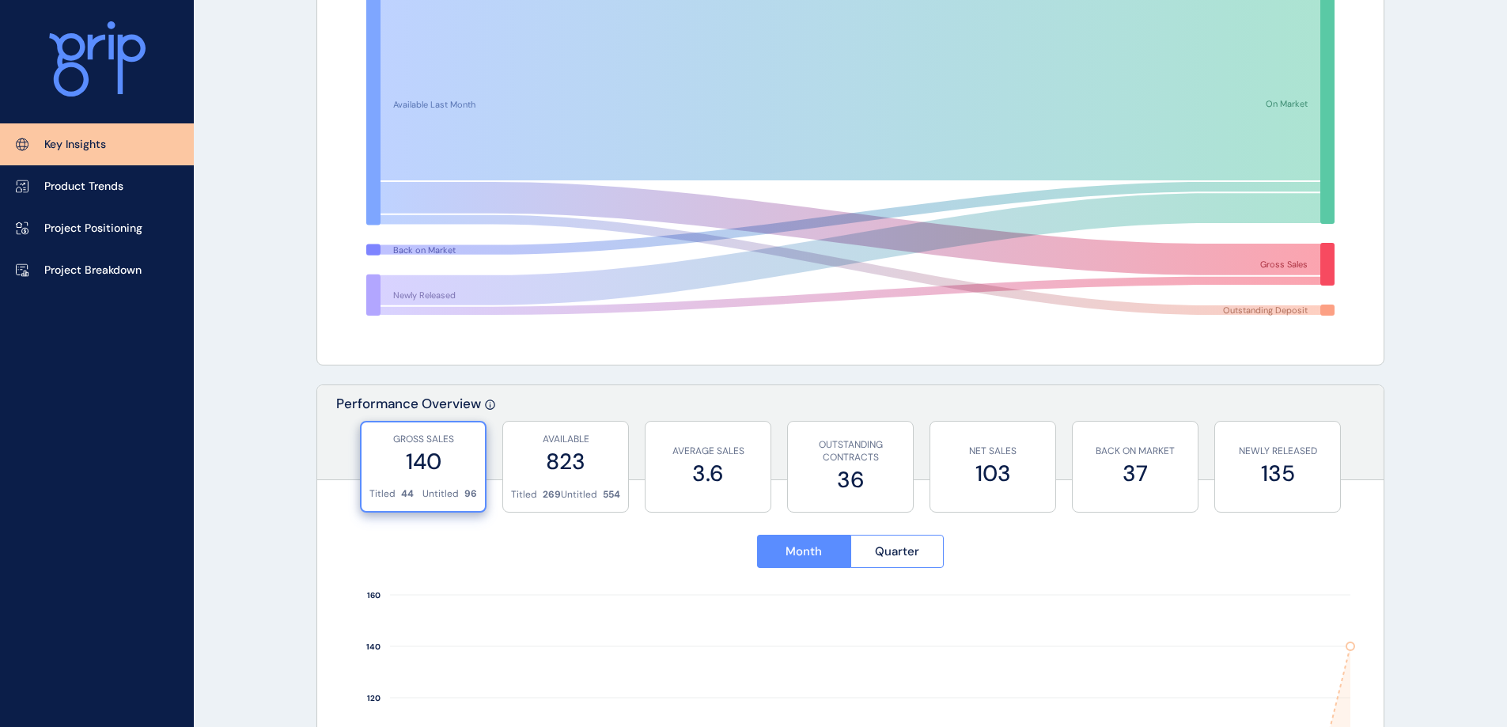
scroll to position [0, 0]
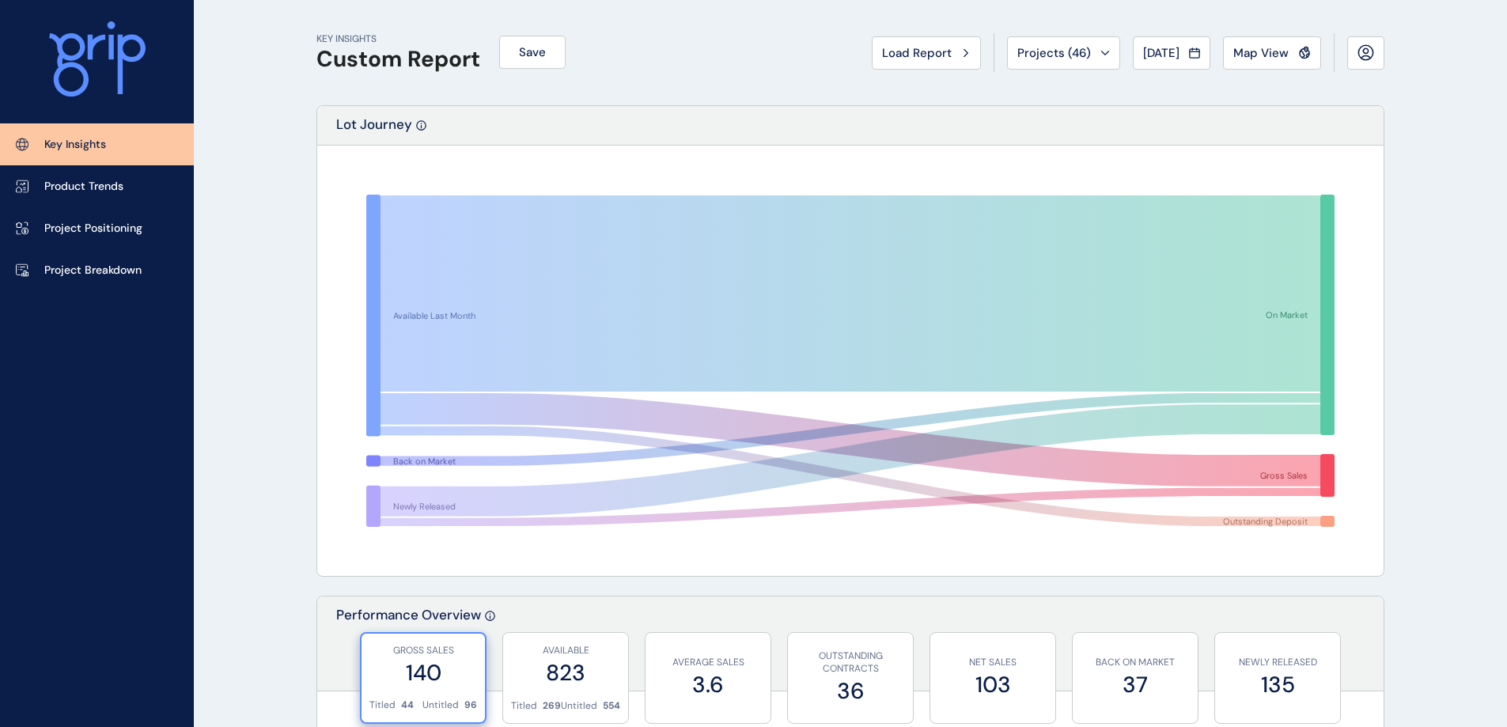
click at [1033, 47] on span "Projects ( 46 )" at bounding box center [1054, 53] width 74 height 16
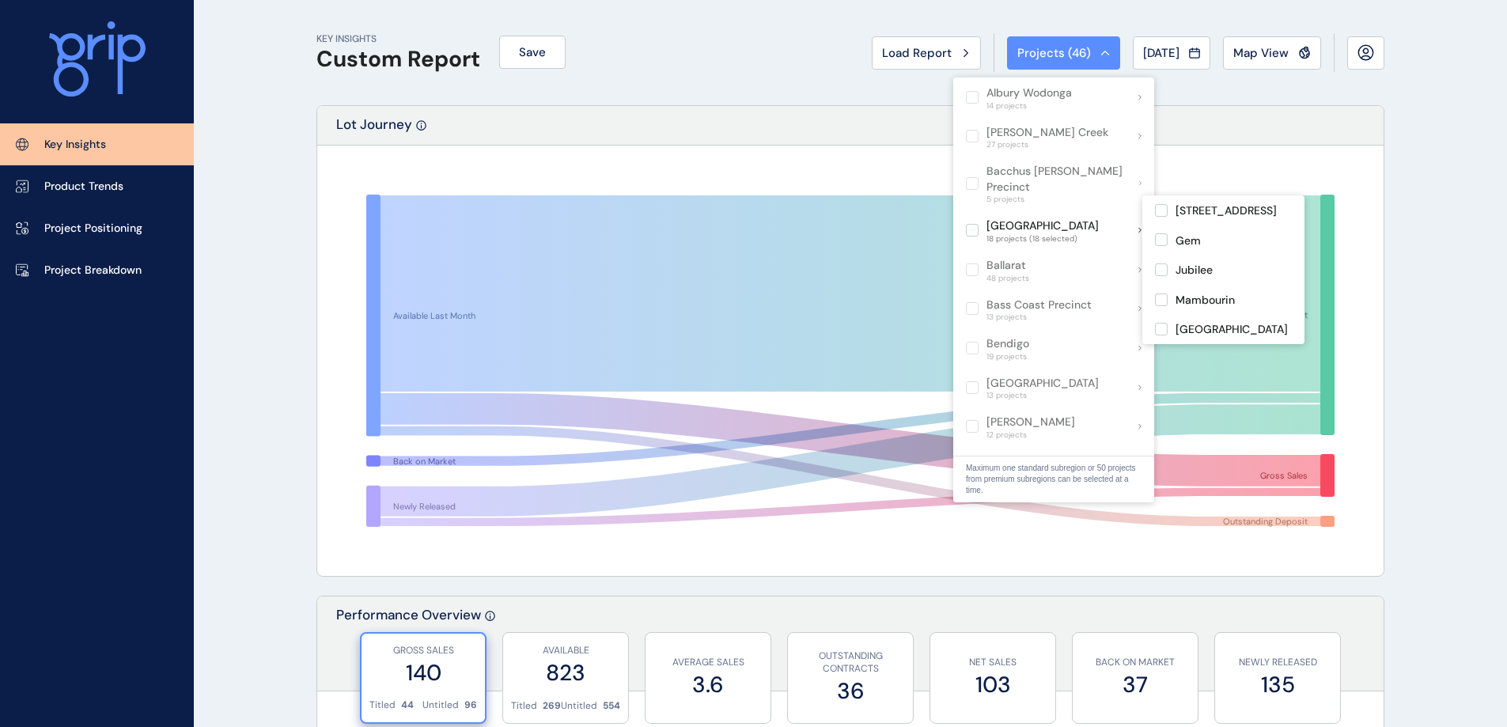
click at [975, 224] on label at bounding box center [972, 230] width 13 height 13
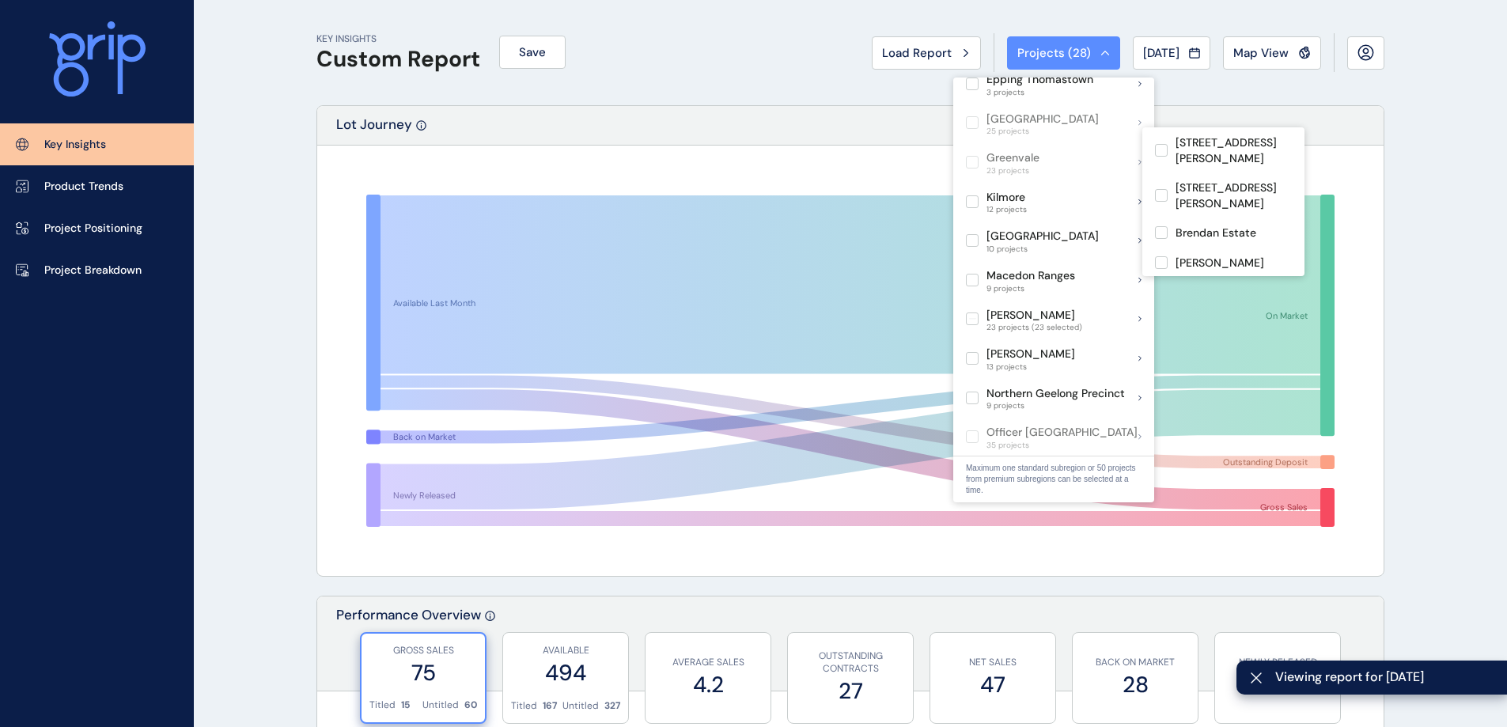
click at [973, 313] on label at bounding box center [972, 319] width 13 height 13
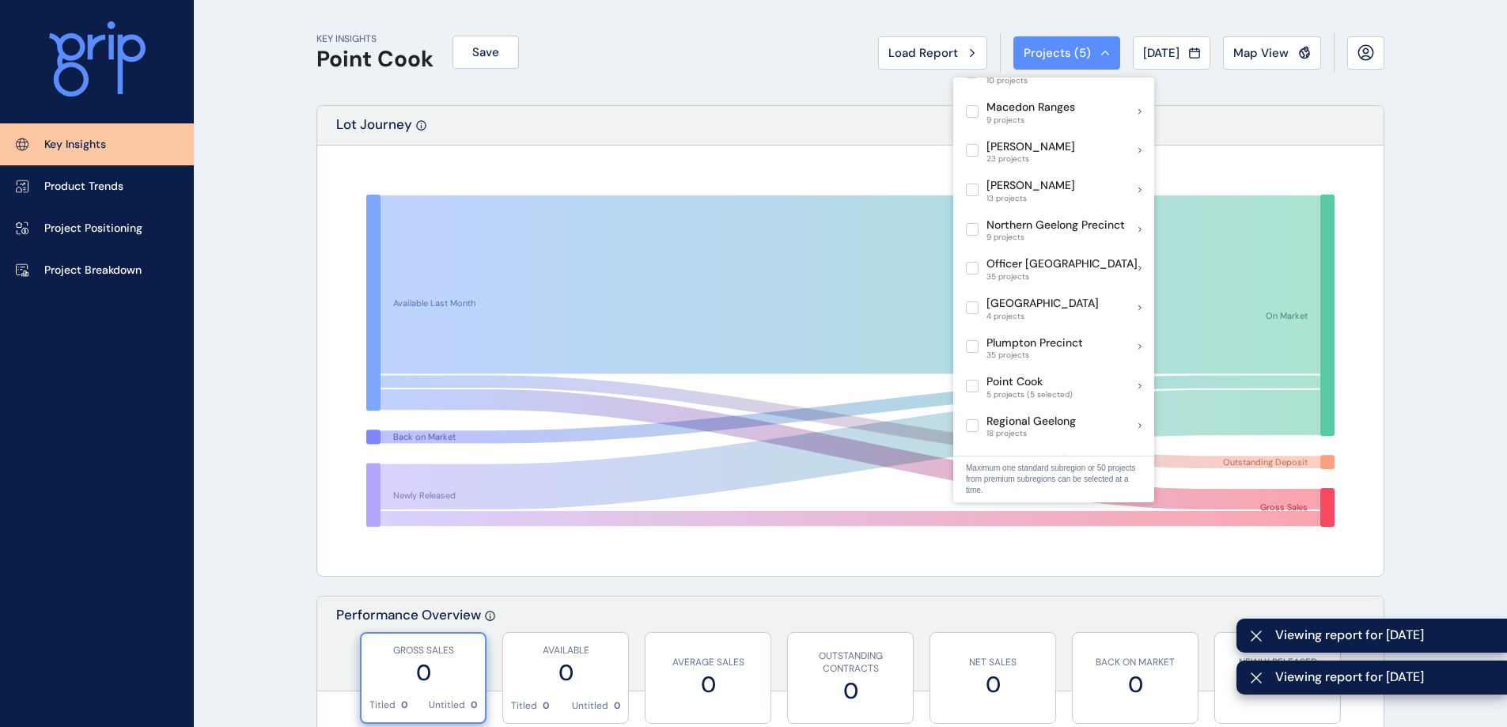
scroll to position [870, 0]
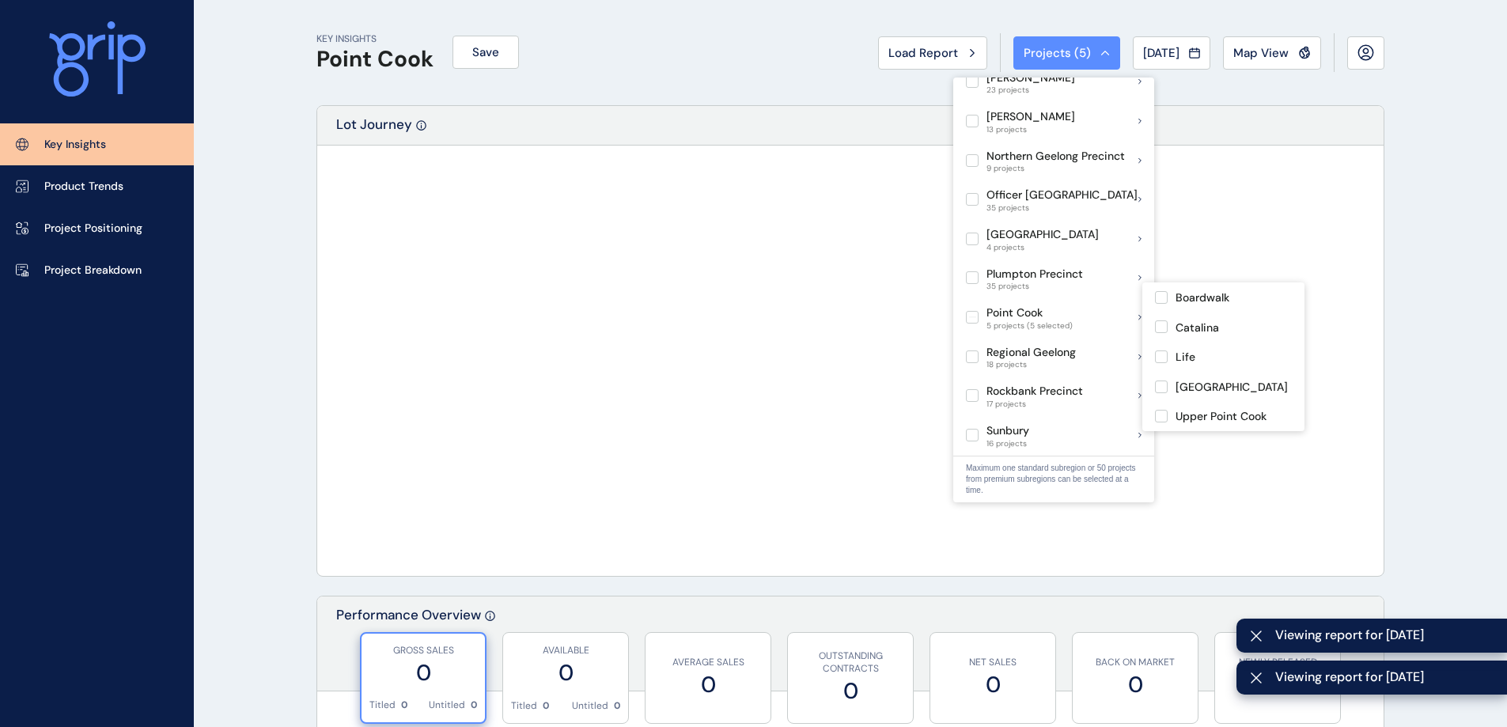
click at [972, 311] on label at bounding box center [972, 317] width 13 height 13
click at [972, 271] on label at bounding box center [972, 277] width 13 height 13
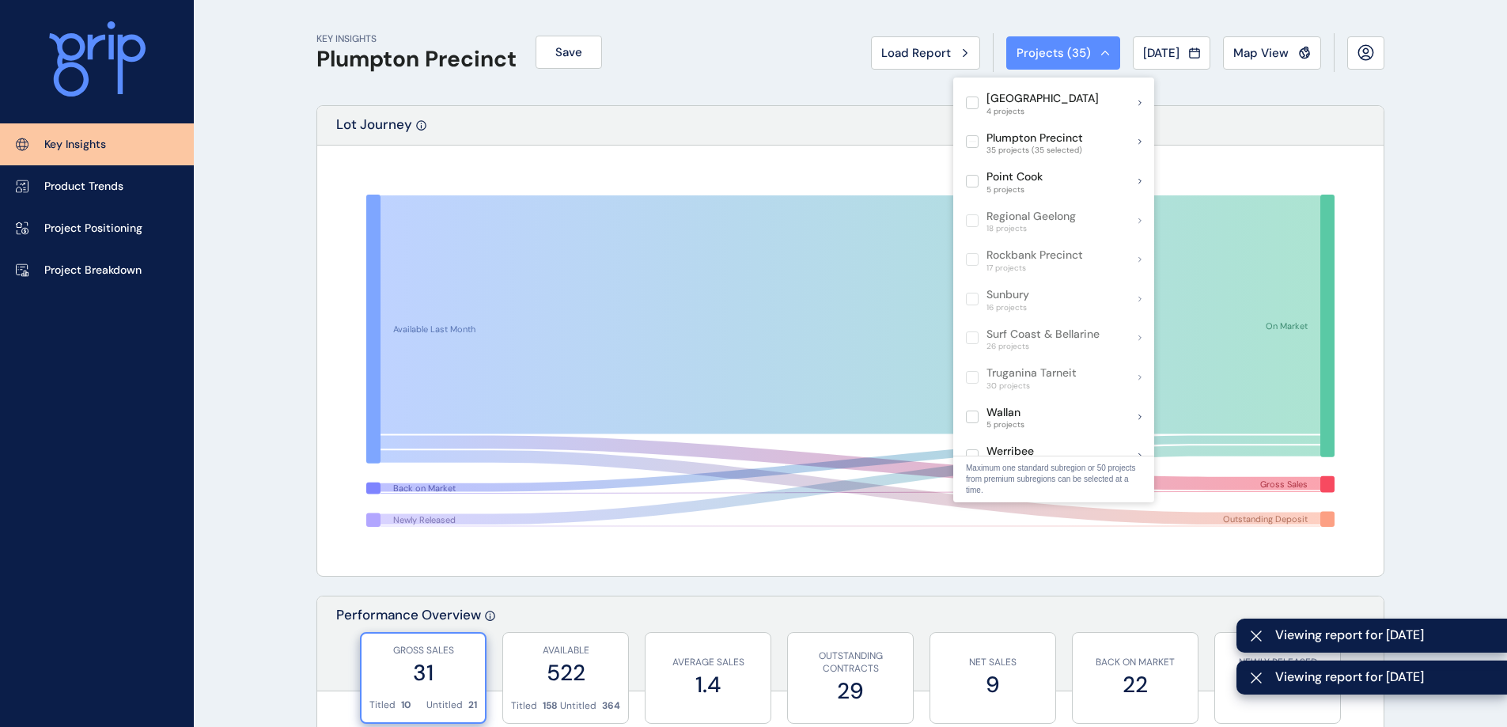
scroll to position [1029, 0]
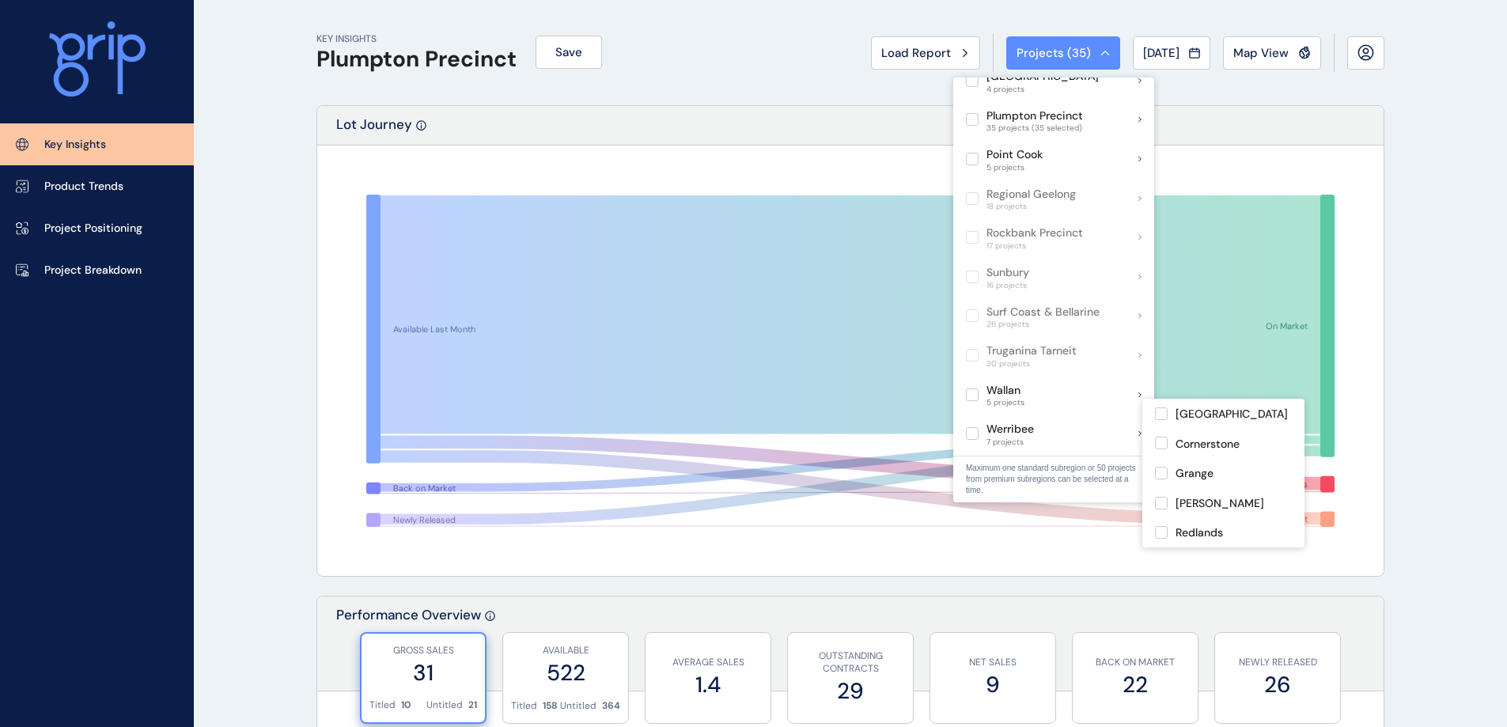
click at [970, 427] on label at bounding box center [972, 433] width 13 height 13
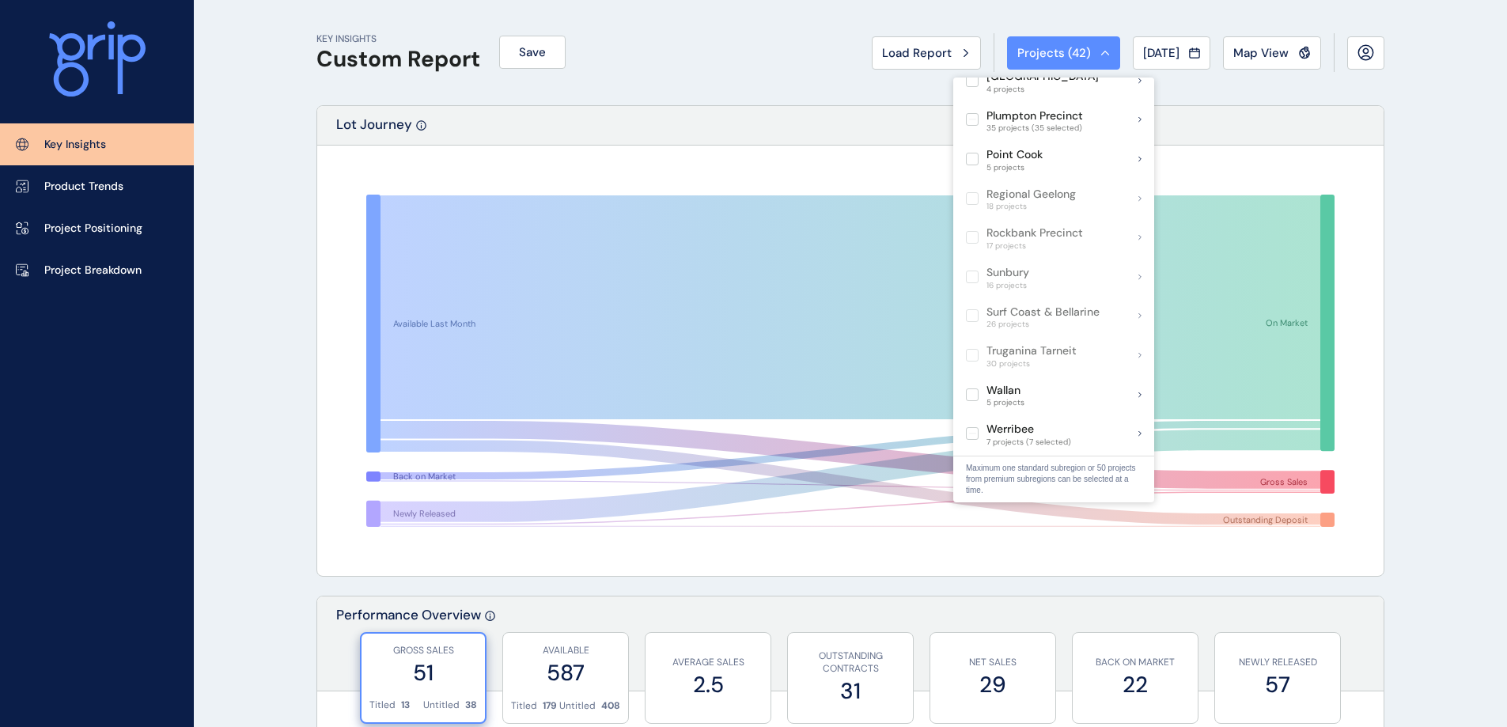
drag, startPoint x: 1412, startPoint y: 237, endPoint x: 1414, endPoint y: 246, distance: 8.8
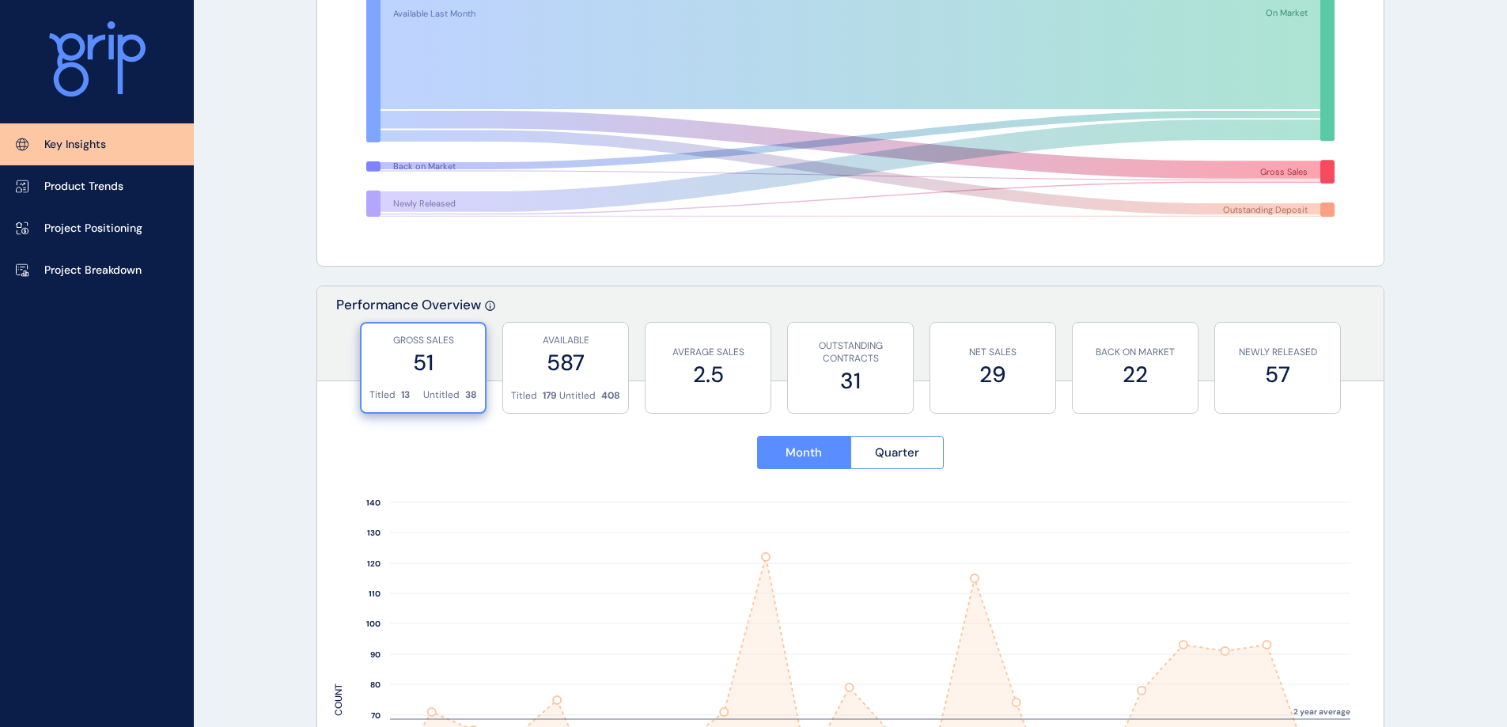
scroll to position [475, 0]
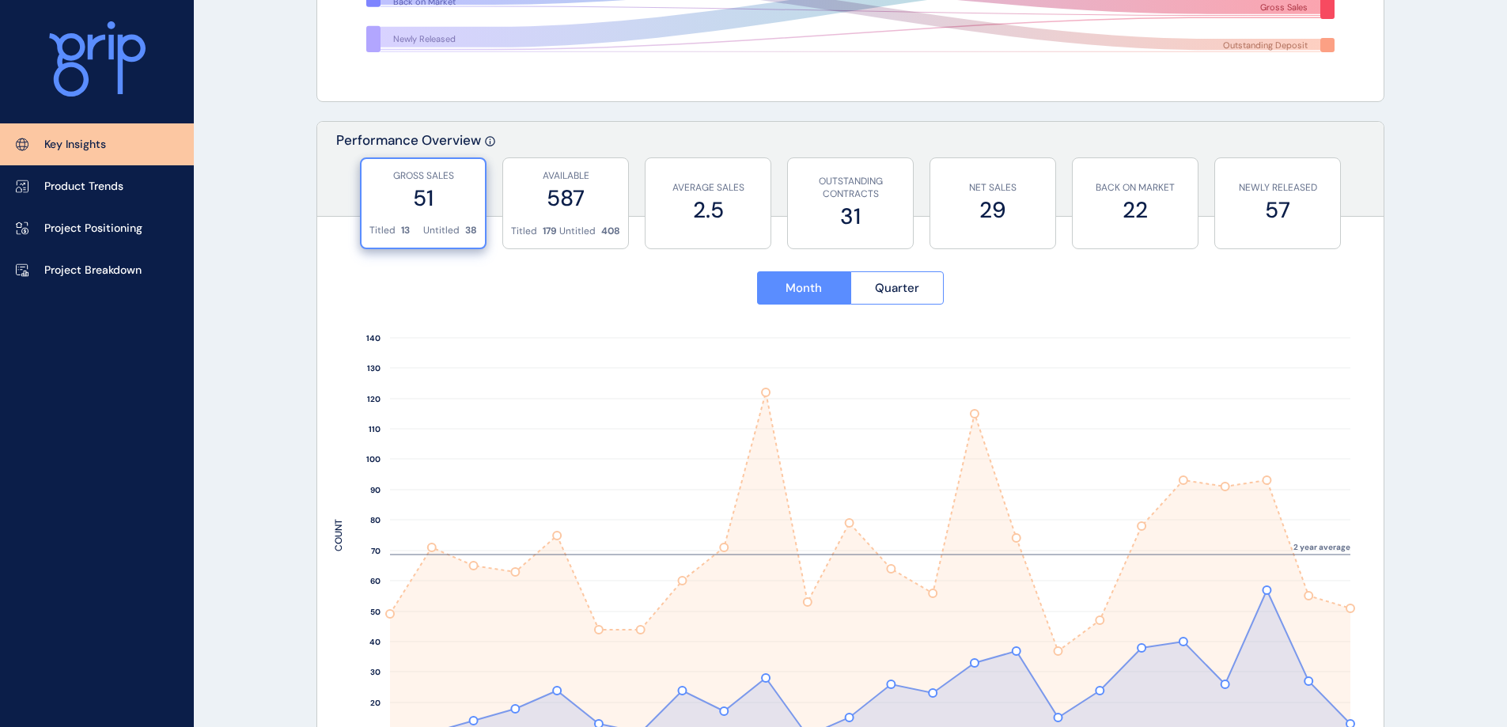
click at [574, 190] on label "587" at bounding box center [565, 198] width 109 height 31
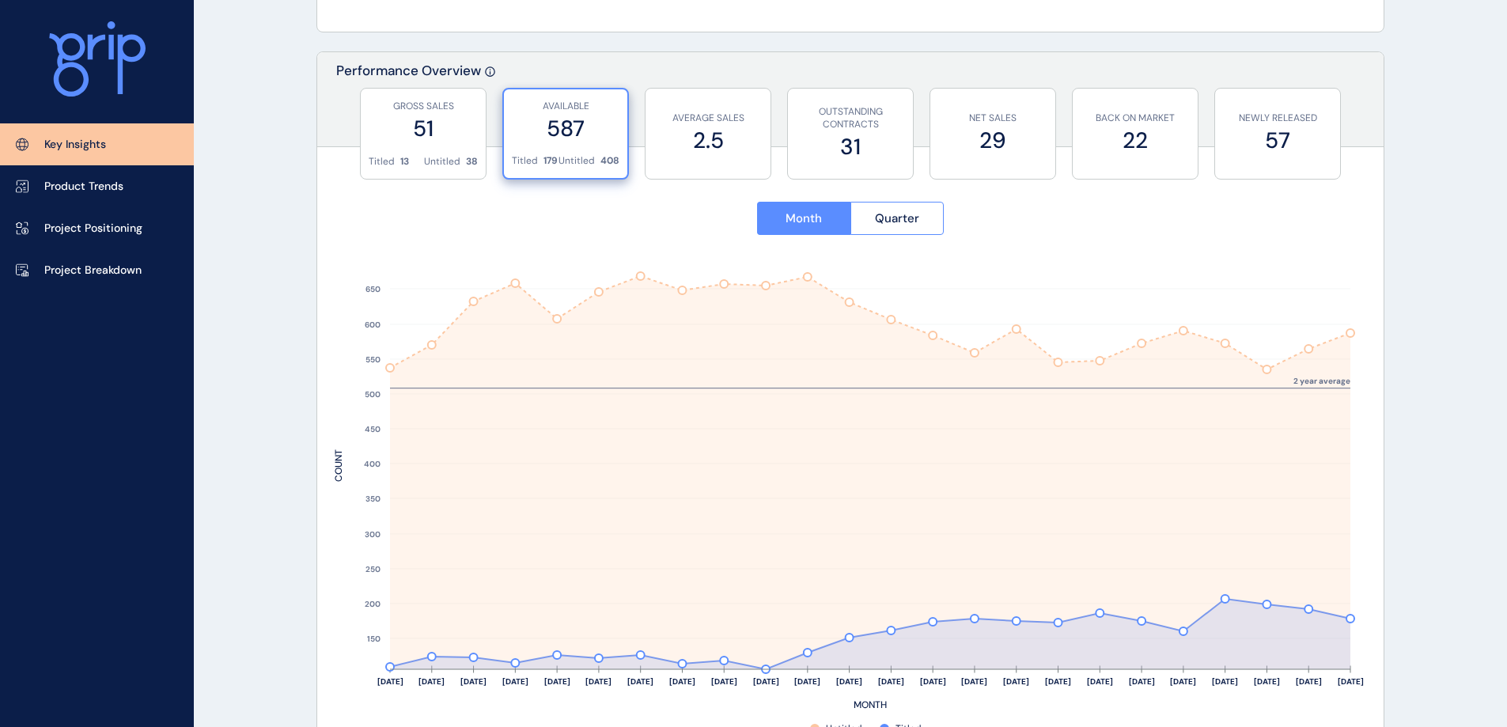
scroll to position [633, 0]
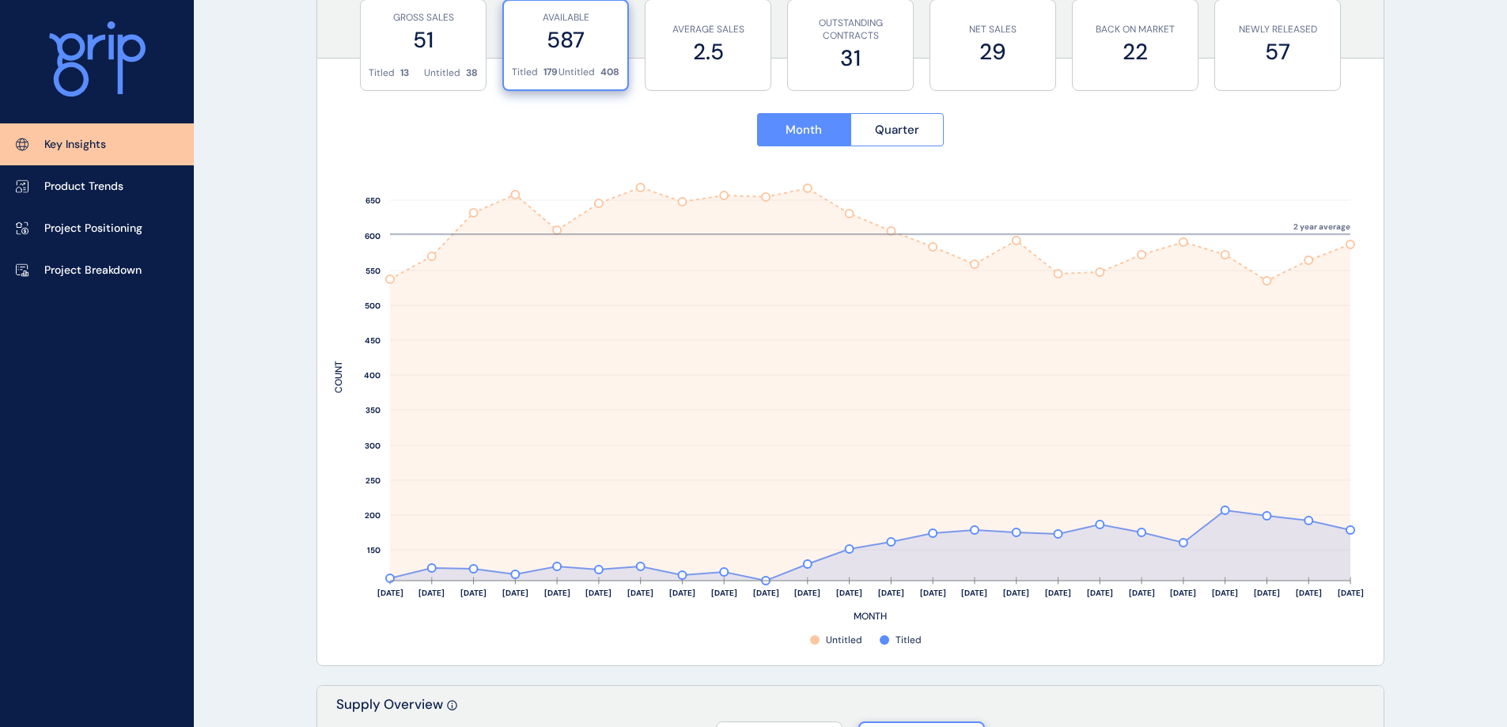
click at [714, 64] on label "2.5" at bounding box center [708, 51] width 109 height 31
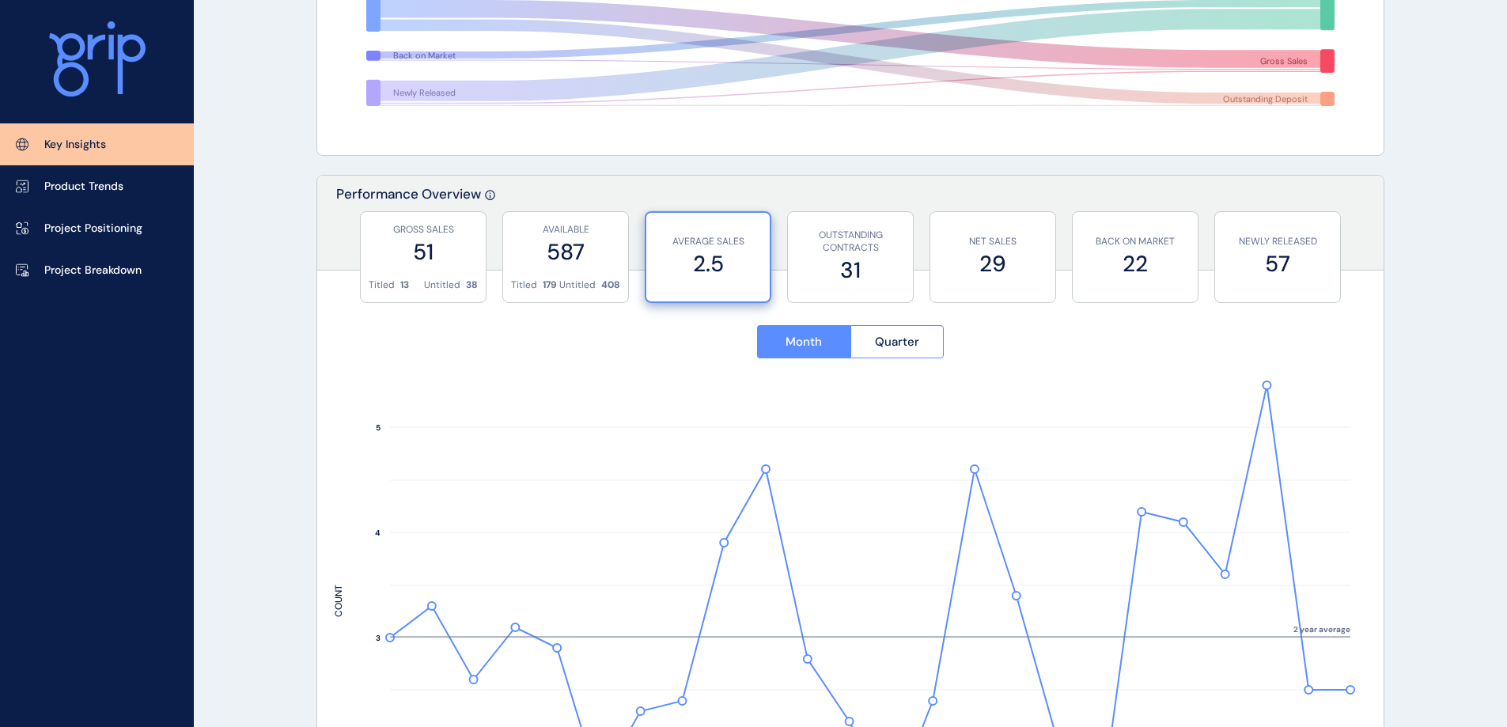
scroll to position [0, 0]
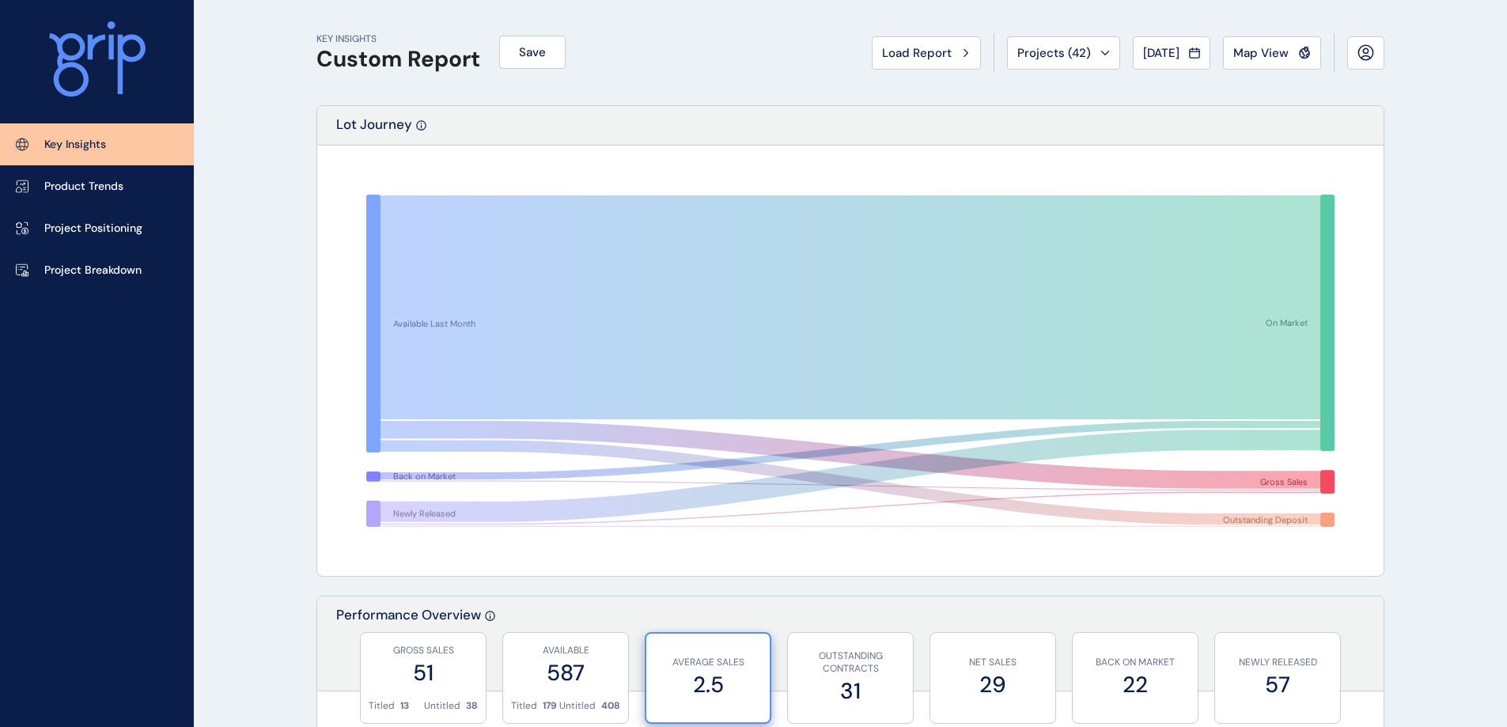
click at [1041, 42] on button "Projects ( 42 )" at bounding box center [1063, 52] width 113 height 33
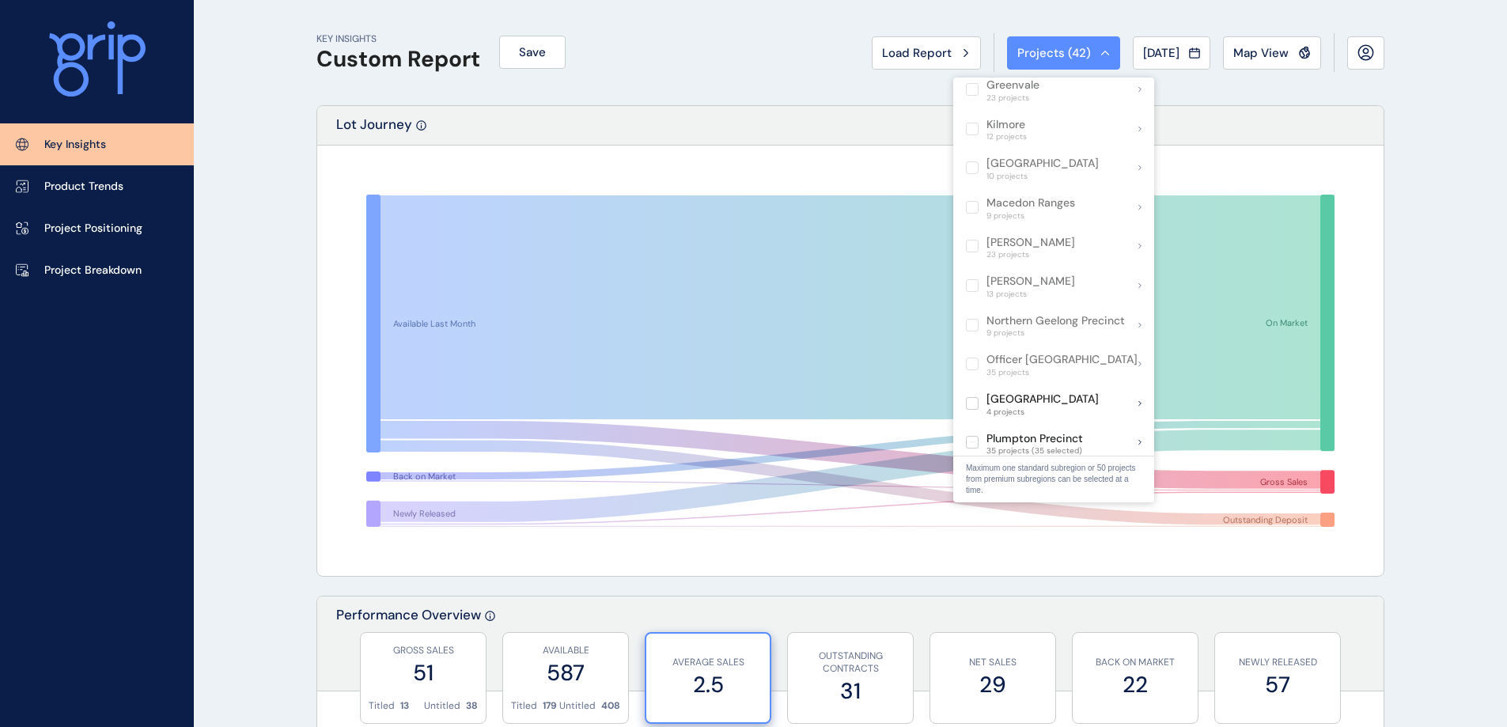
scroll to position [712, 0]
click at [968, 430] on label at bounding box center [972, 436] width 13 height 13
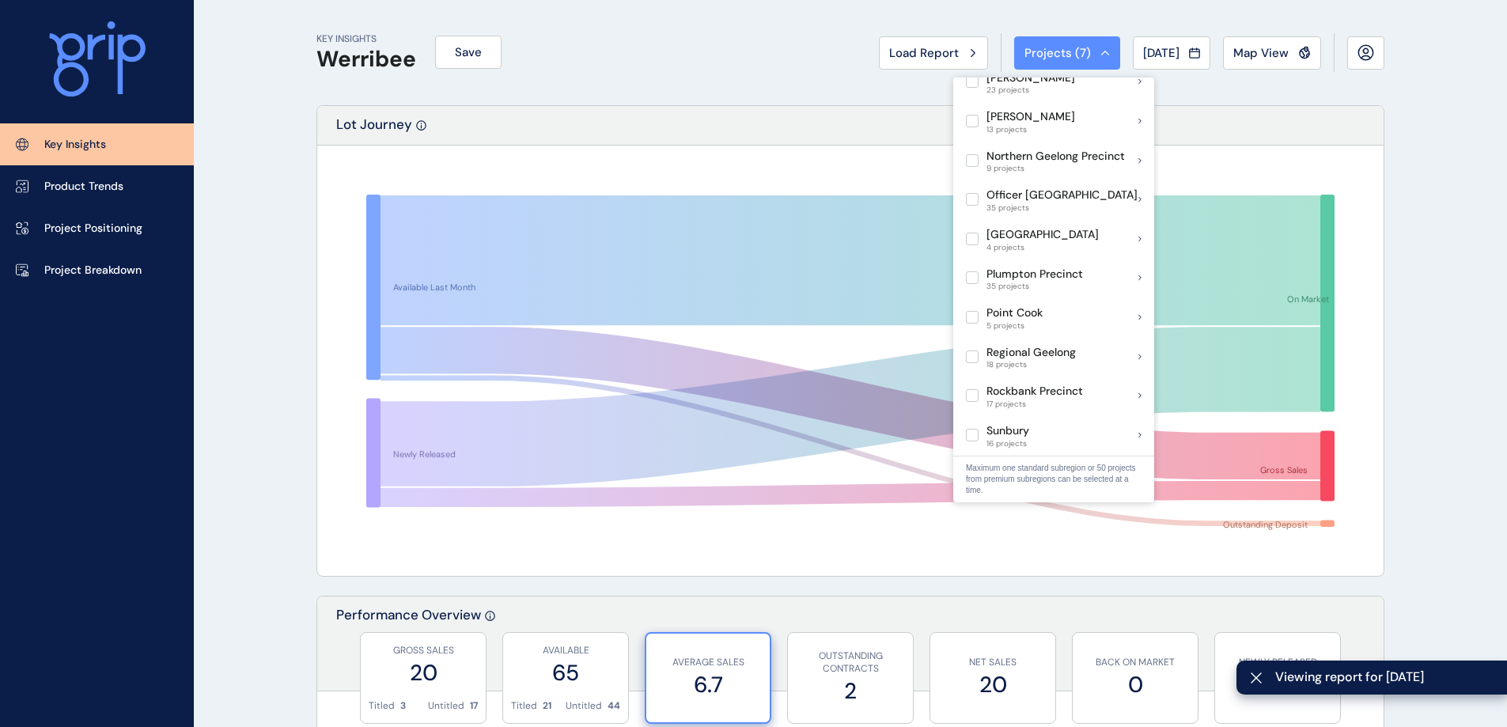
scroll to position [1108, 0]
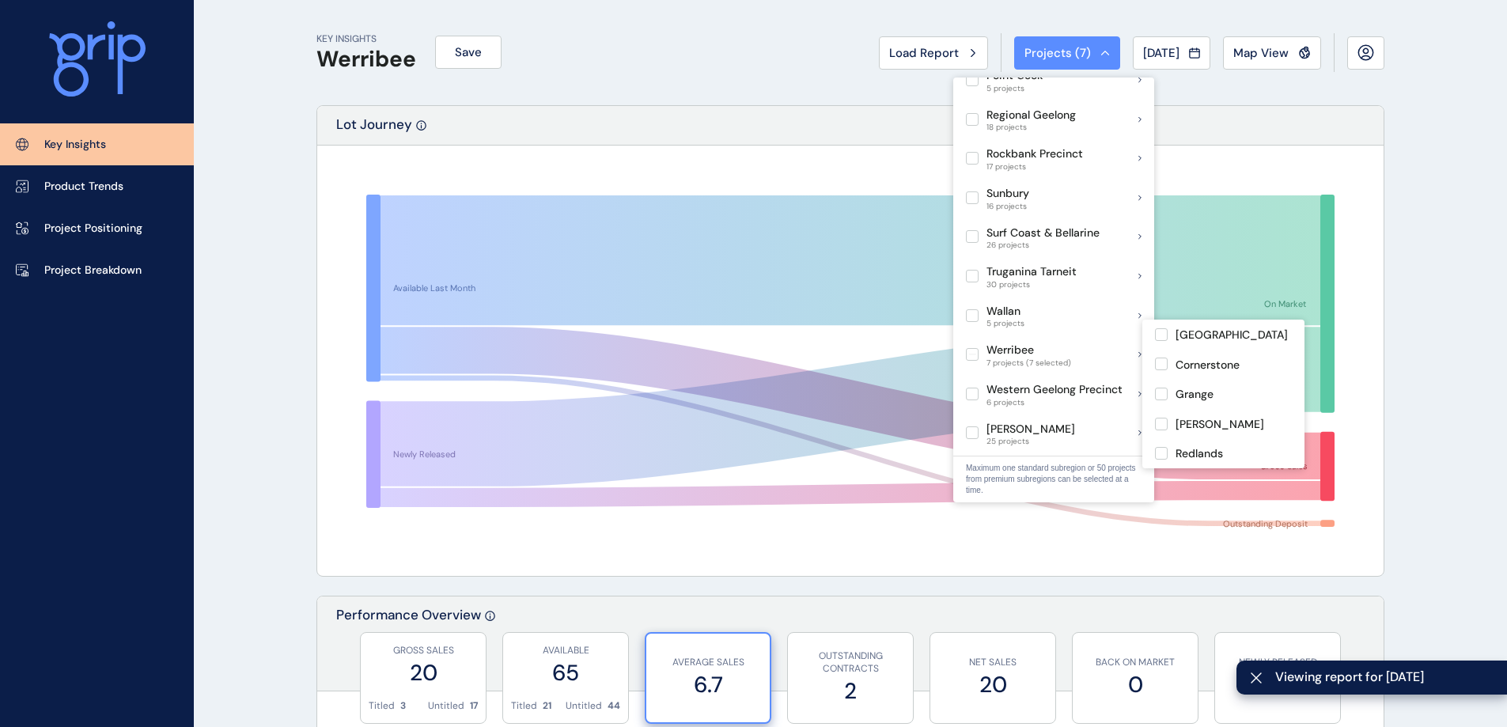
click at [972, 348] on label at bounding box center [972, 354] width 13 height 13
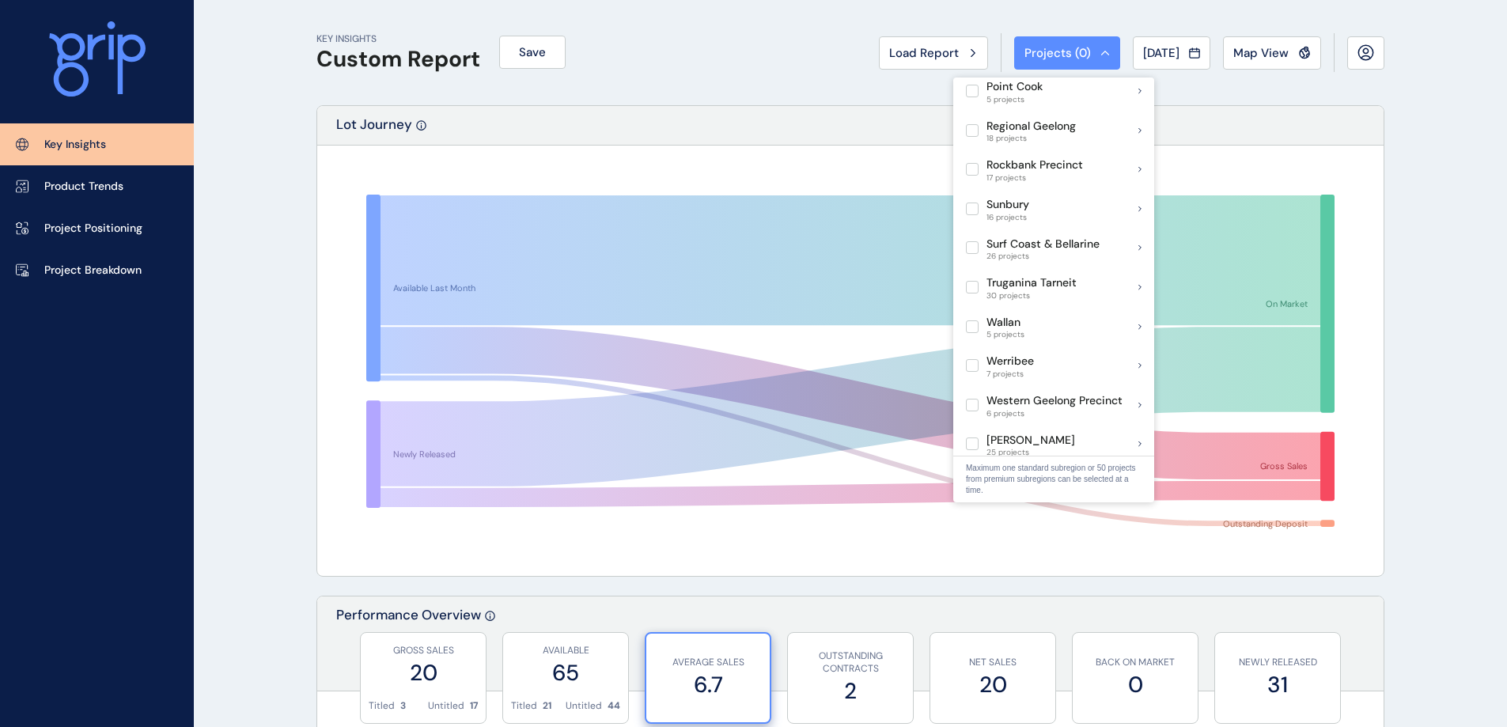
scroll to position [1073, 0]
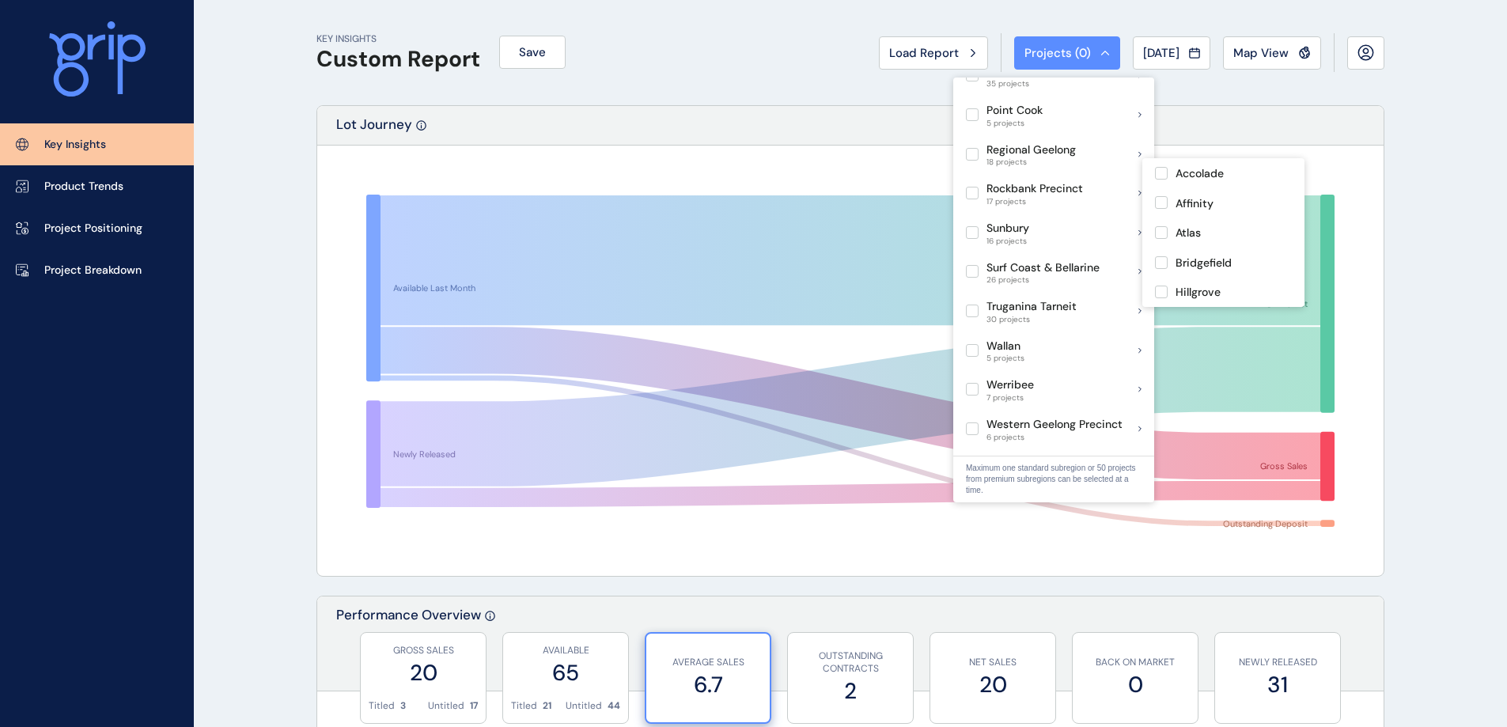
click at [976, 187] on label at bounding box center [972, 193] width 13 height 13
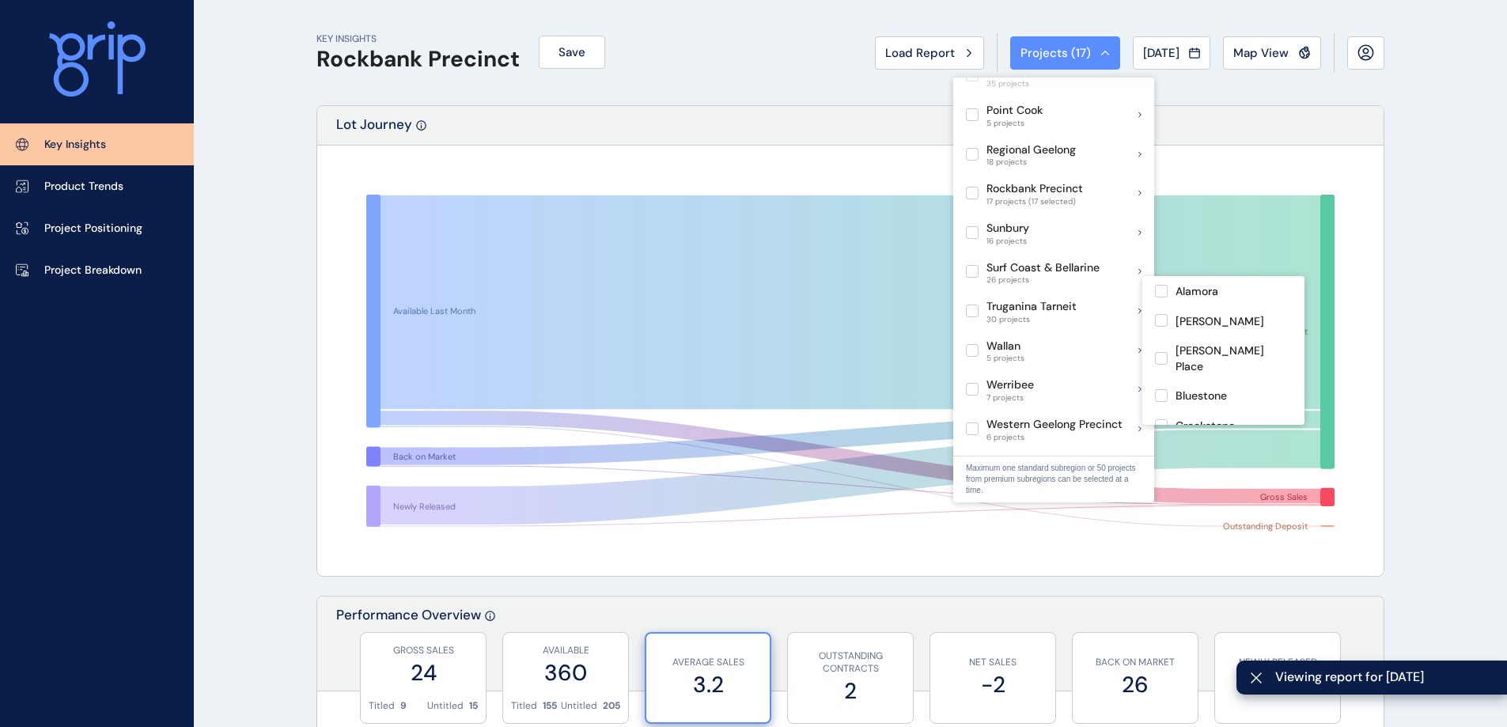
click at [972, 305] on label at bounding box center [972, 311] width 13 height 13
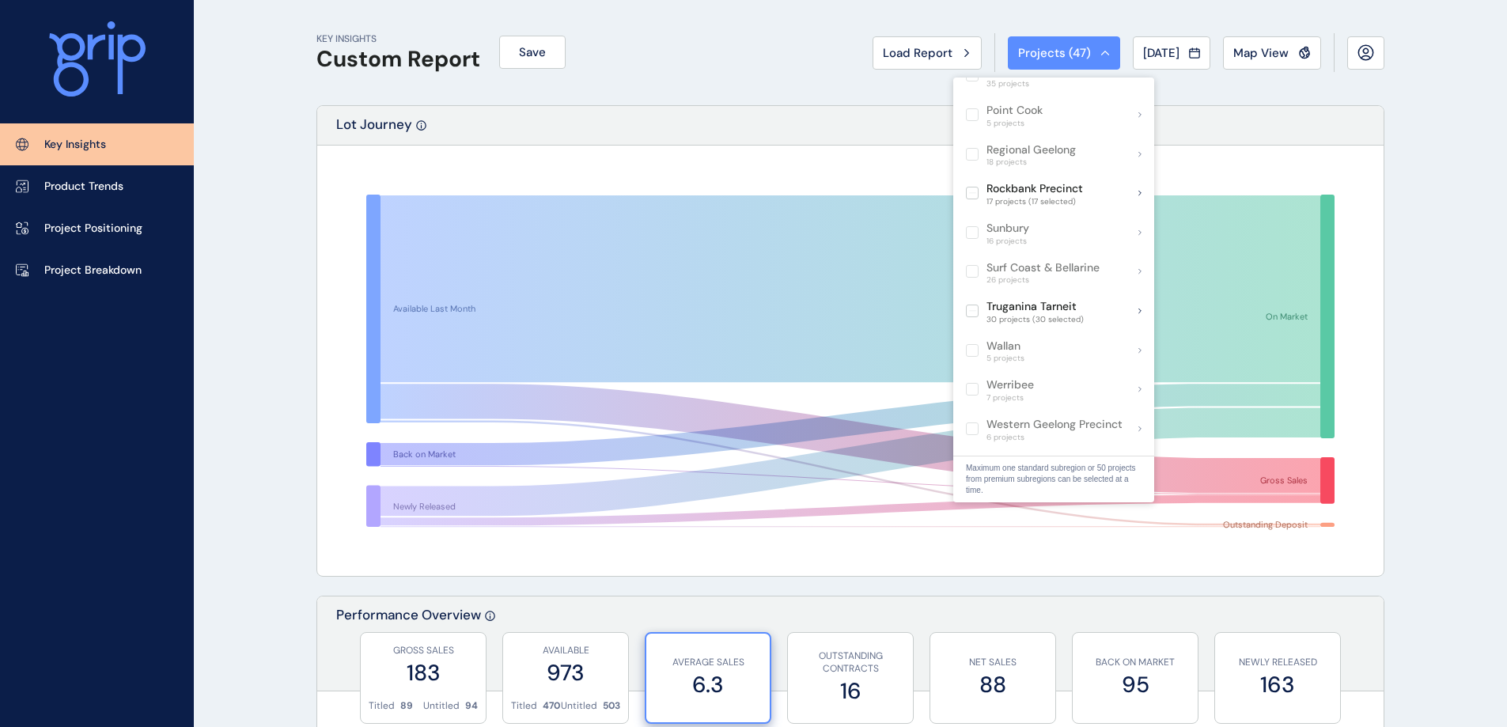
click at [719, 94] on div "KEY INSIGHTS Custom Report Save Load Report Projects ( 47 ) [DATE] 2025 < > Jan…" at bounding box center [850, 52] width 1068 height 105
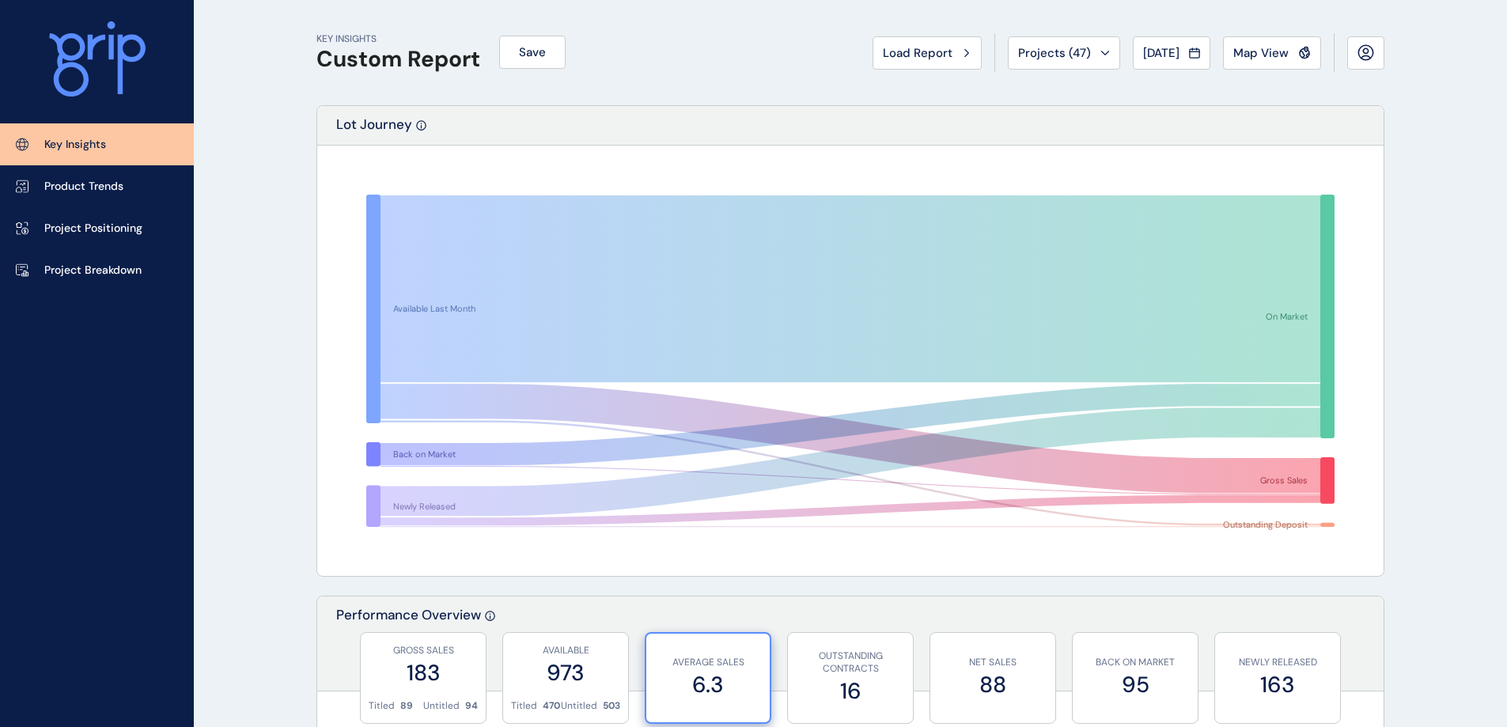
drag, startPoint x: 403, startPoint y: 641, endPoint x: 407, endPoint y: 629, distance: 12.3
click at [403, 641] on div "GROSS SALES 183" at bounding box center [423, 666] width 109 height 66
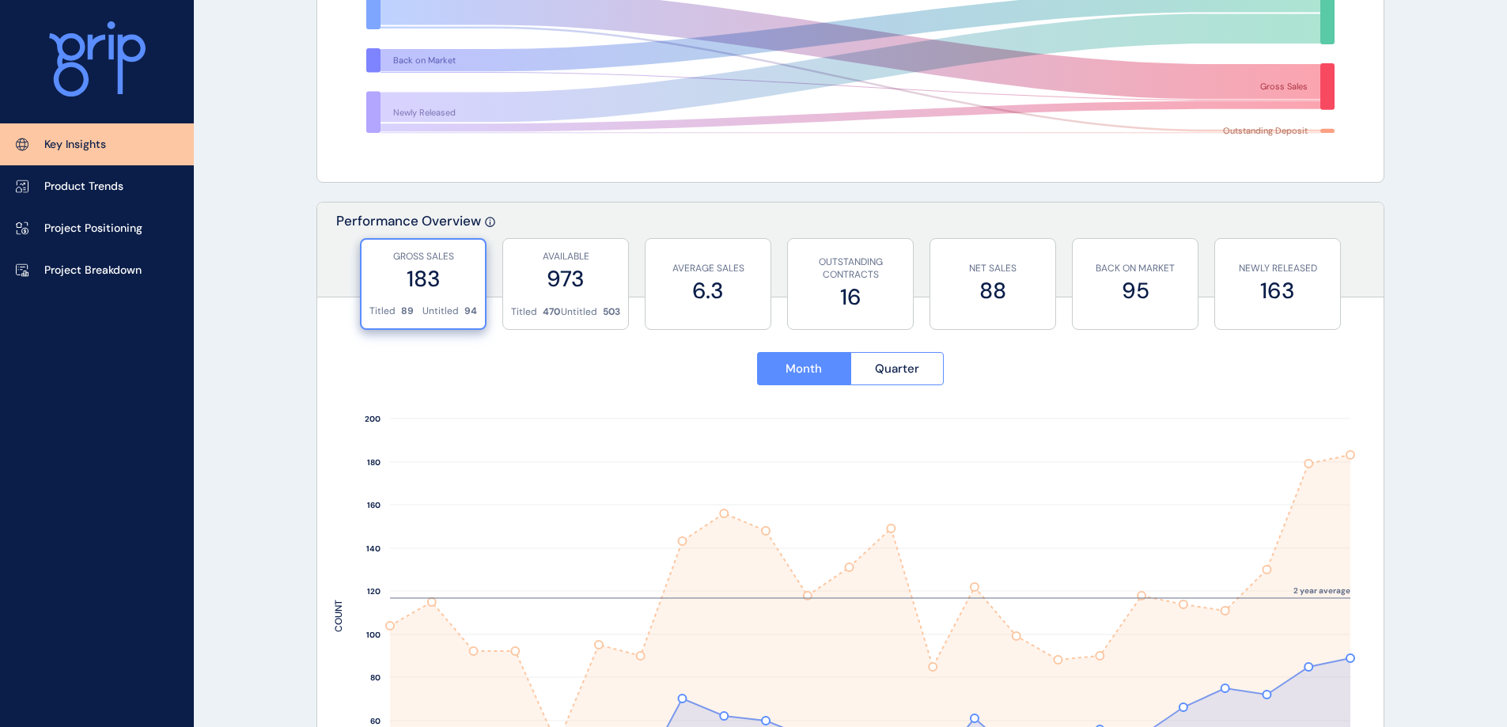
scroll to position [396, 0]
click at [536, 247] on div "AVAILABLE 973" at bounding box center [565, 270] width 109 height 66
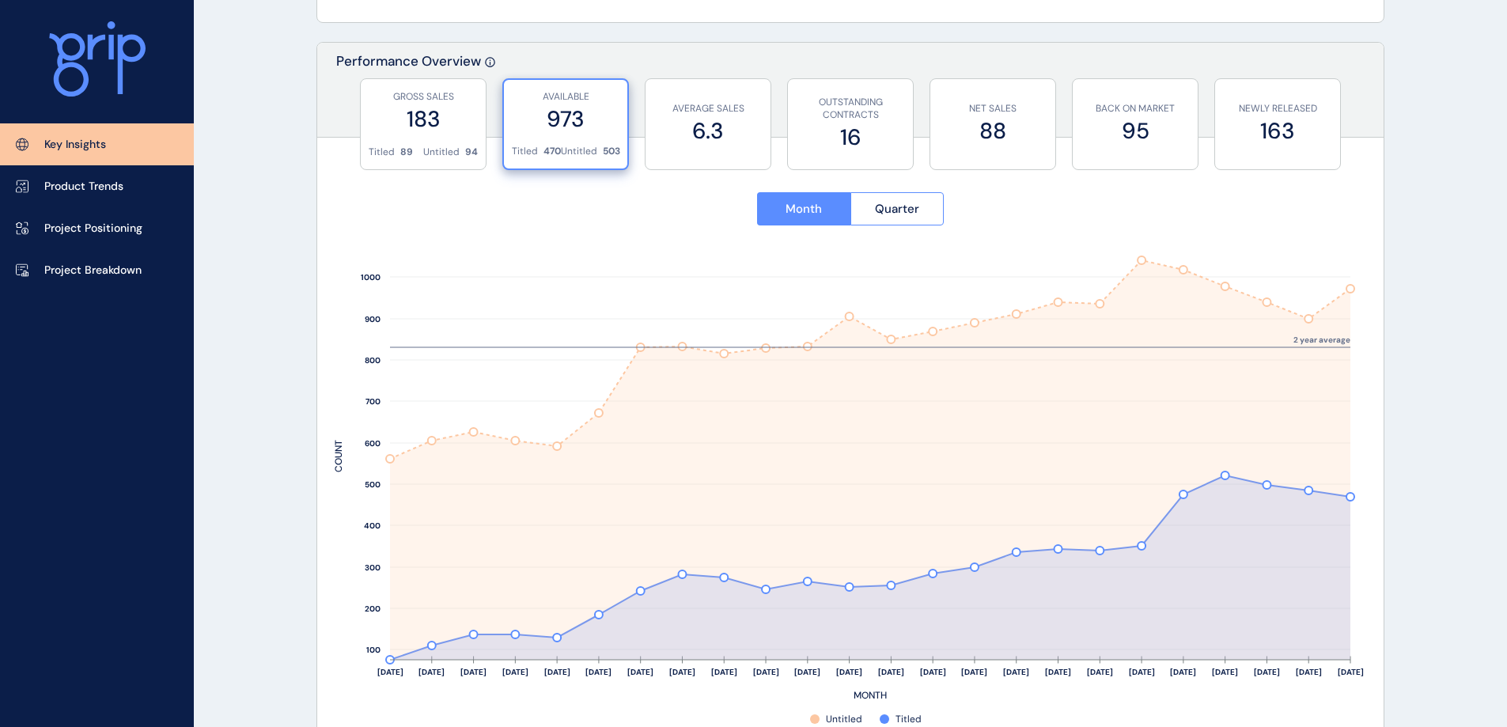
scroll to position [633, 0]
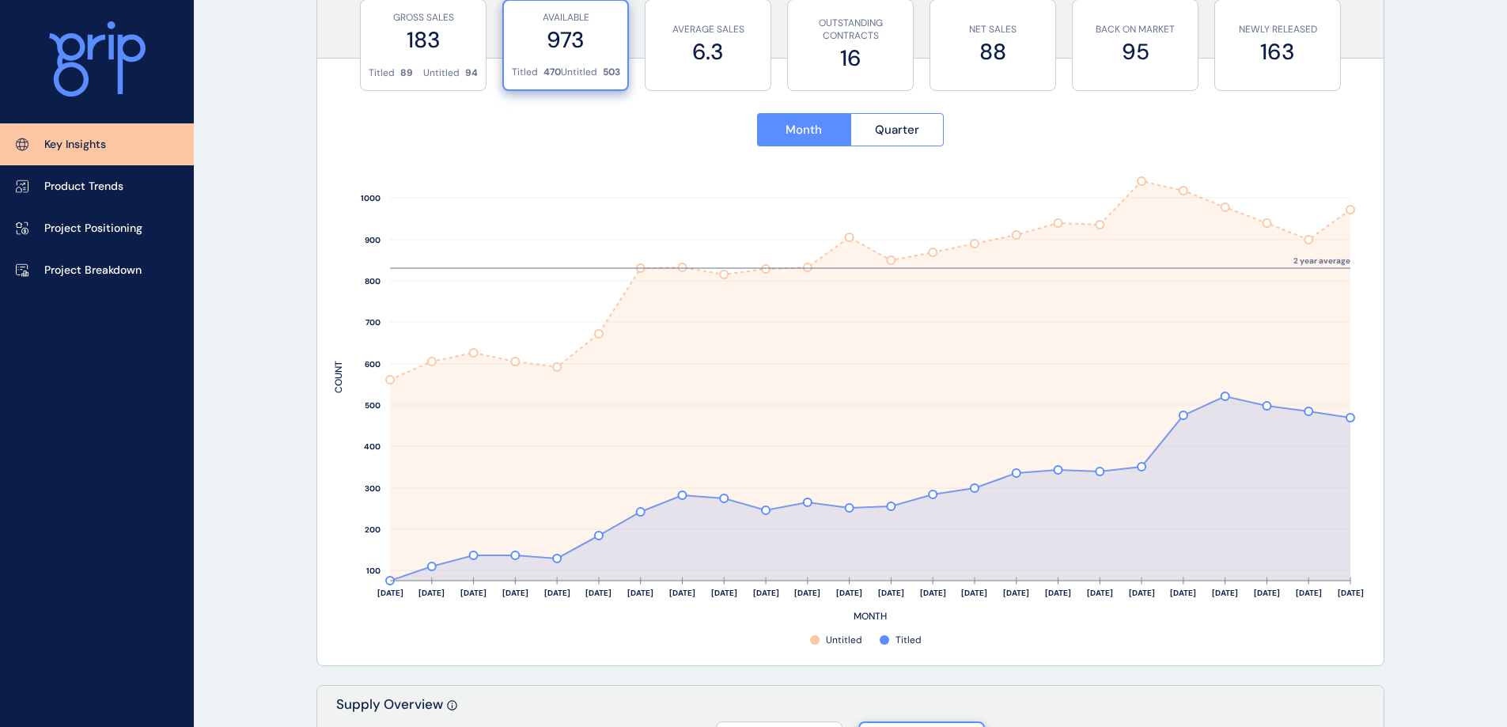
click at [716, 26] on p "AVERAGE SALES" at bounding box center [708, 29] width 109 height 13
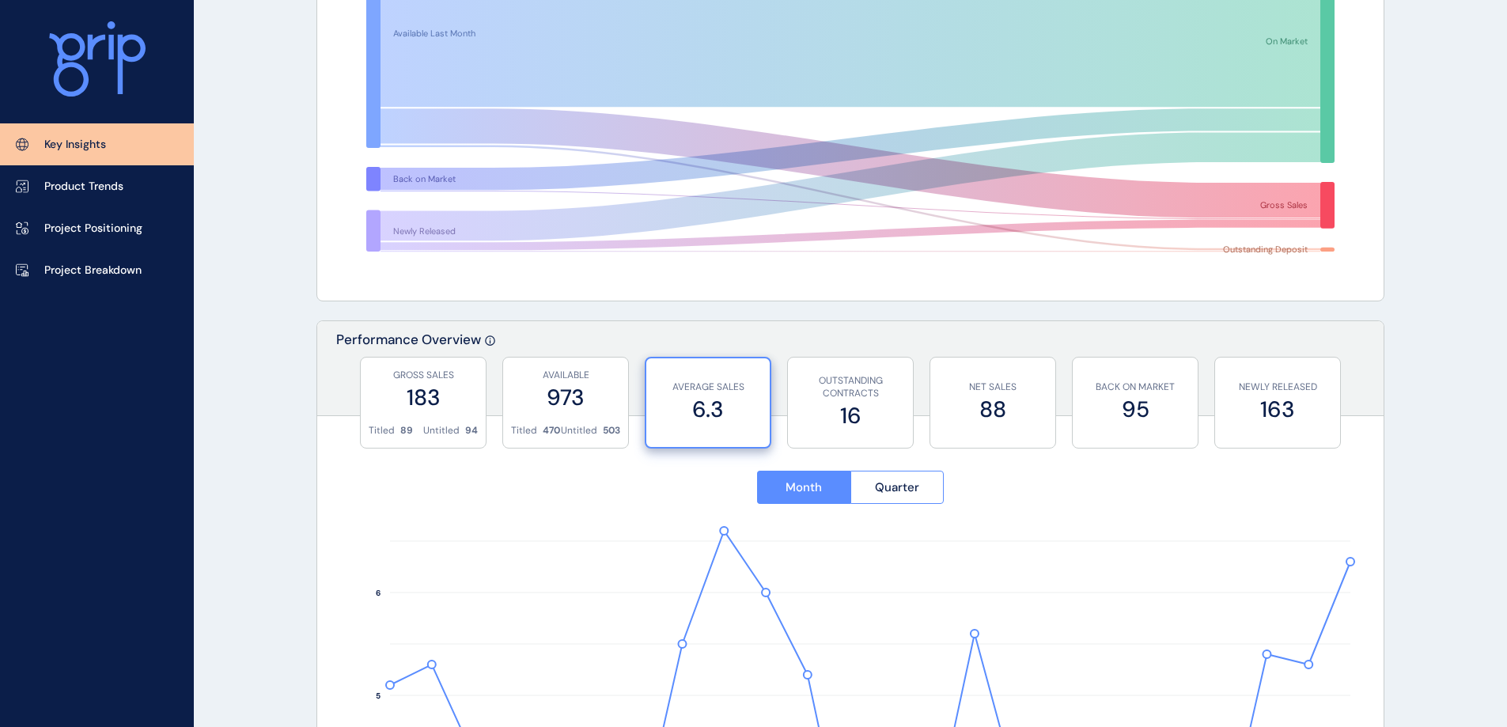
scroll to position [0, 0]
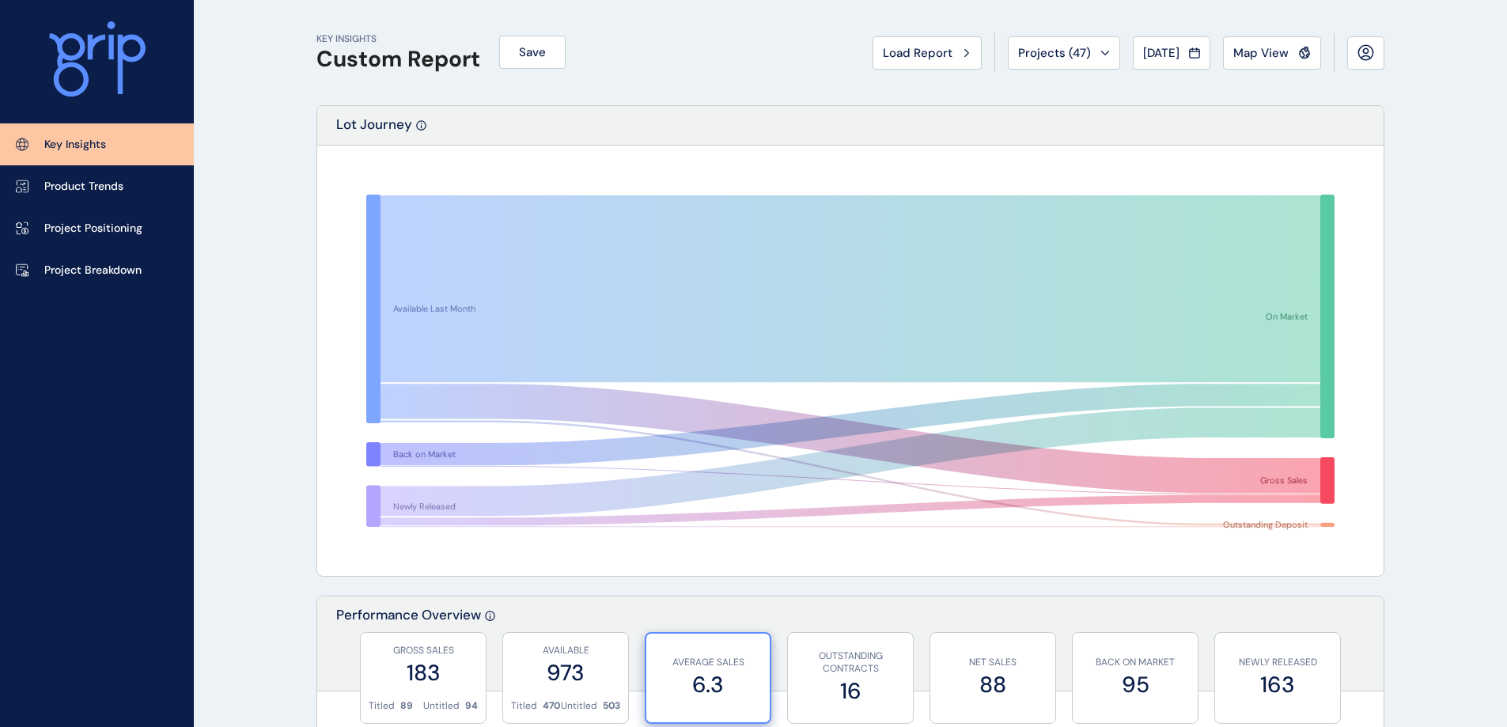
click at [1008, 51] on button "Projects ( 47 )" at bounding box center [1064, 52] width 112 height 33
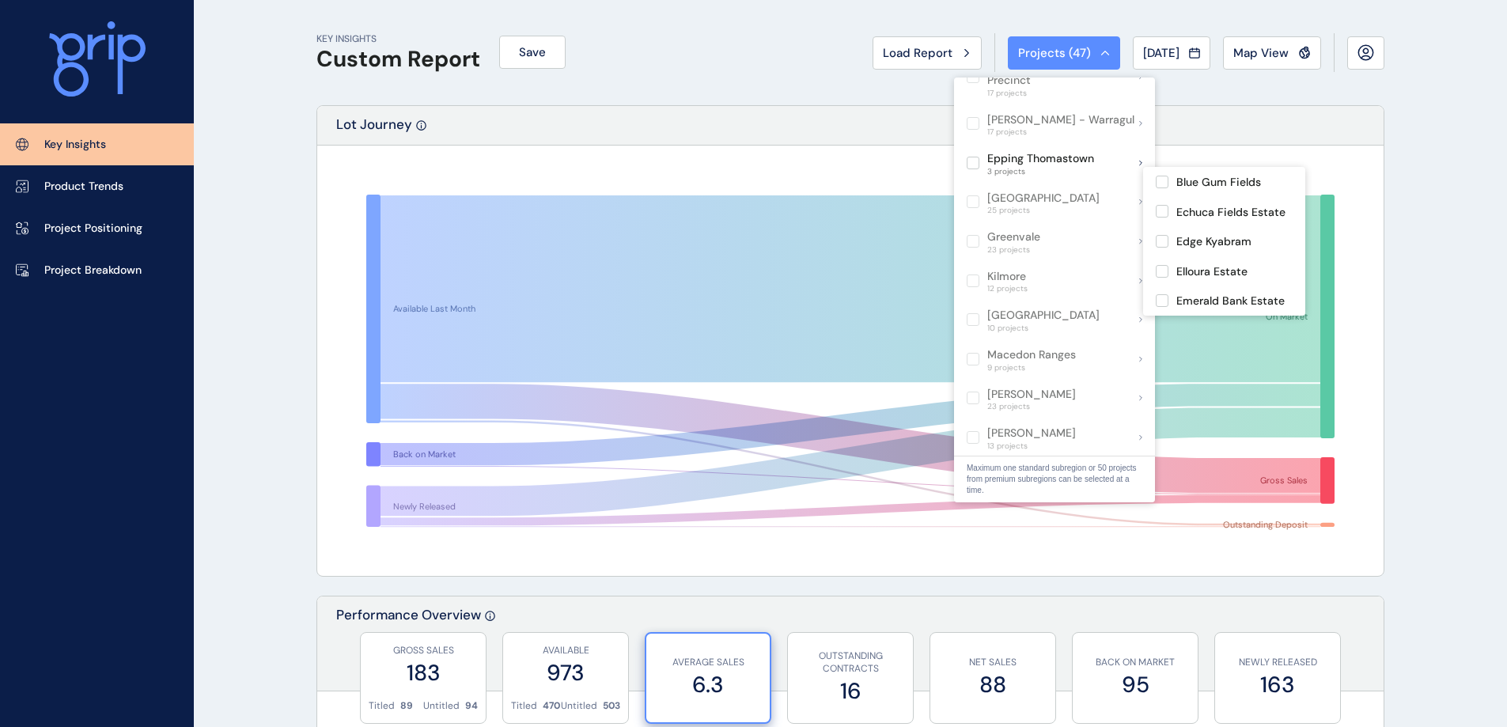
scroll to position [949, 0]
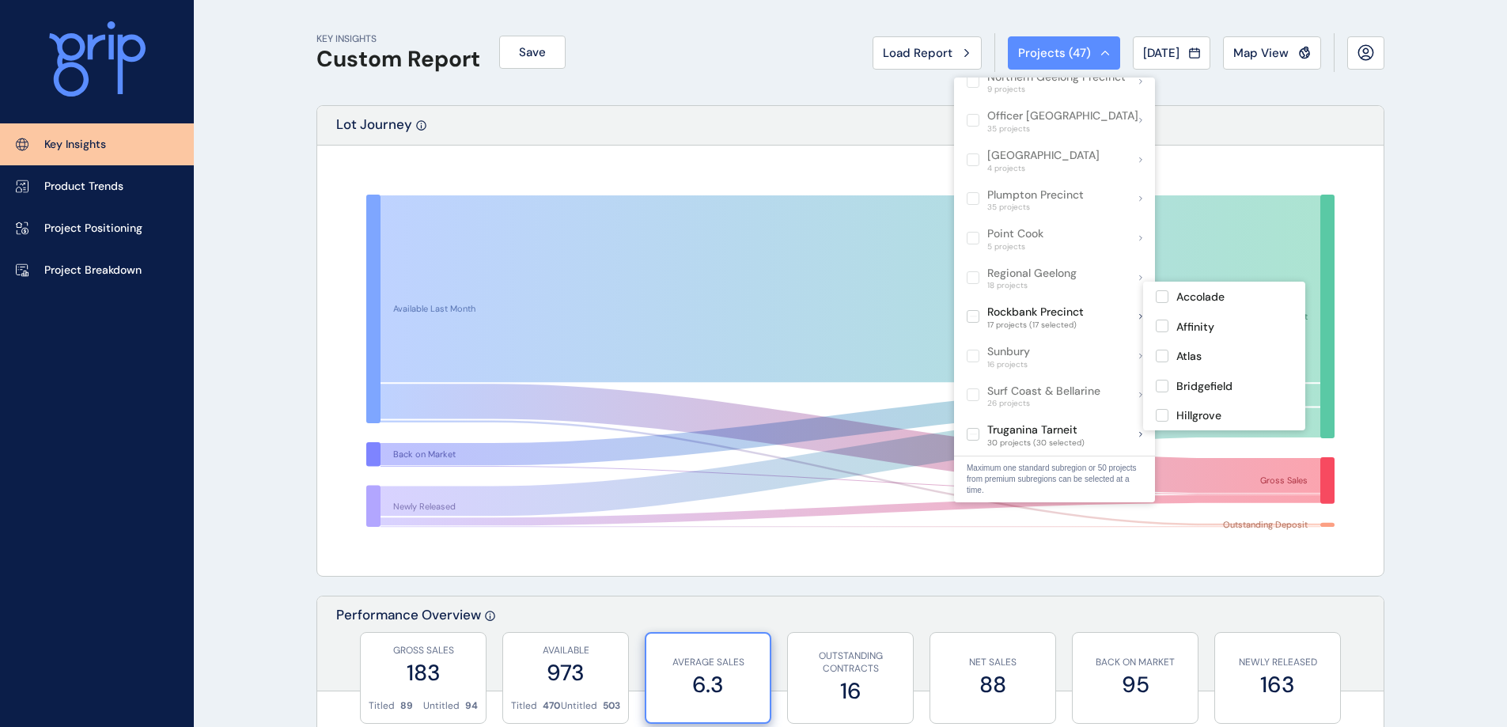
click at [972, 310] on label at bounding box center [973, 316] width 13 height 13
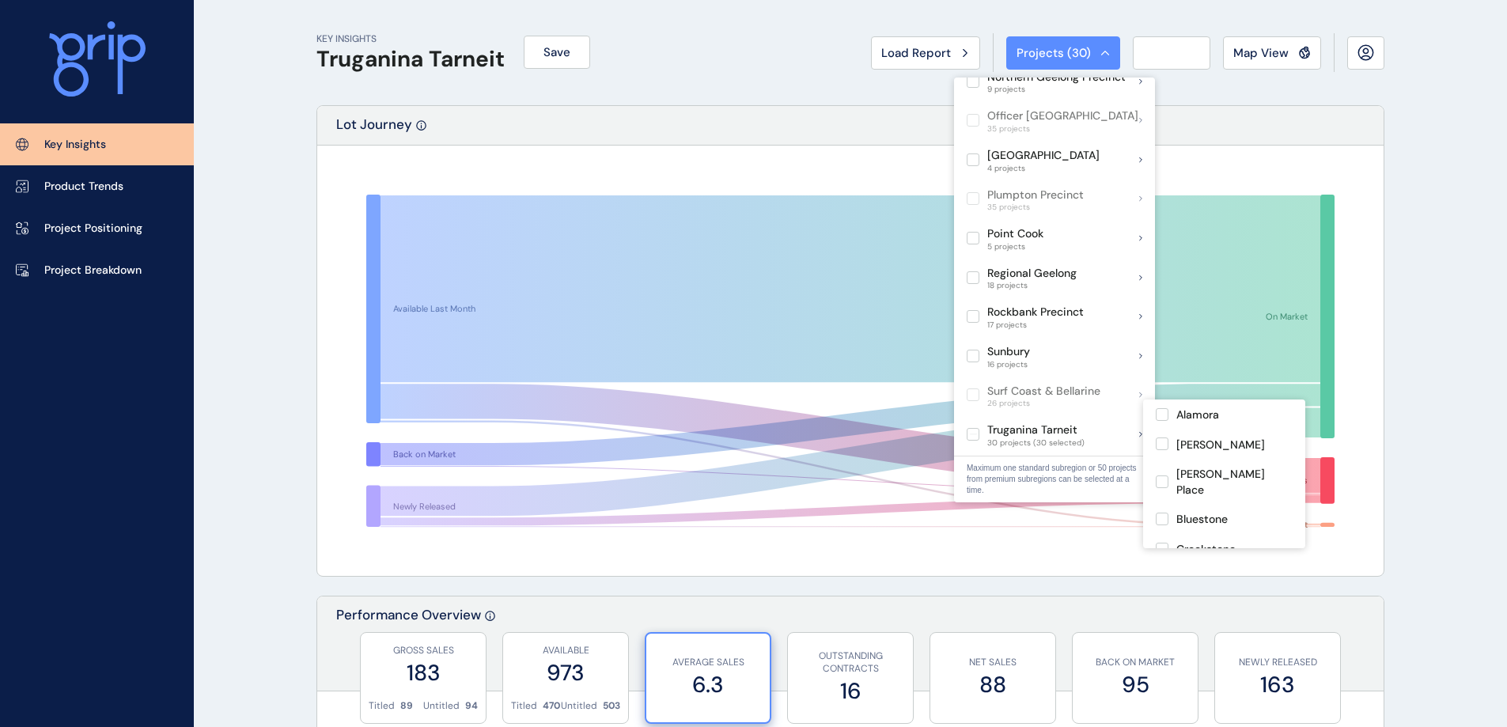
click at [973, 428] on label at bounding box center [973, 434] width 13 height 13
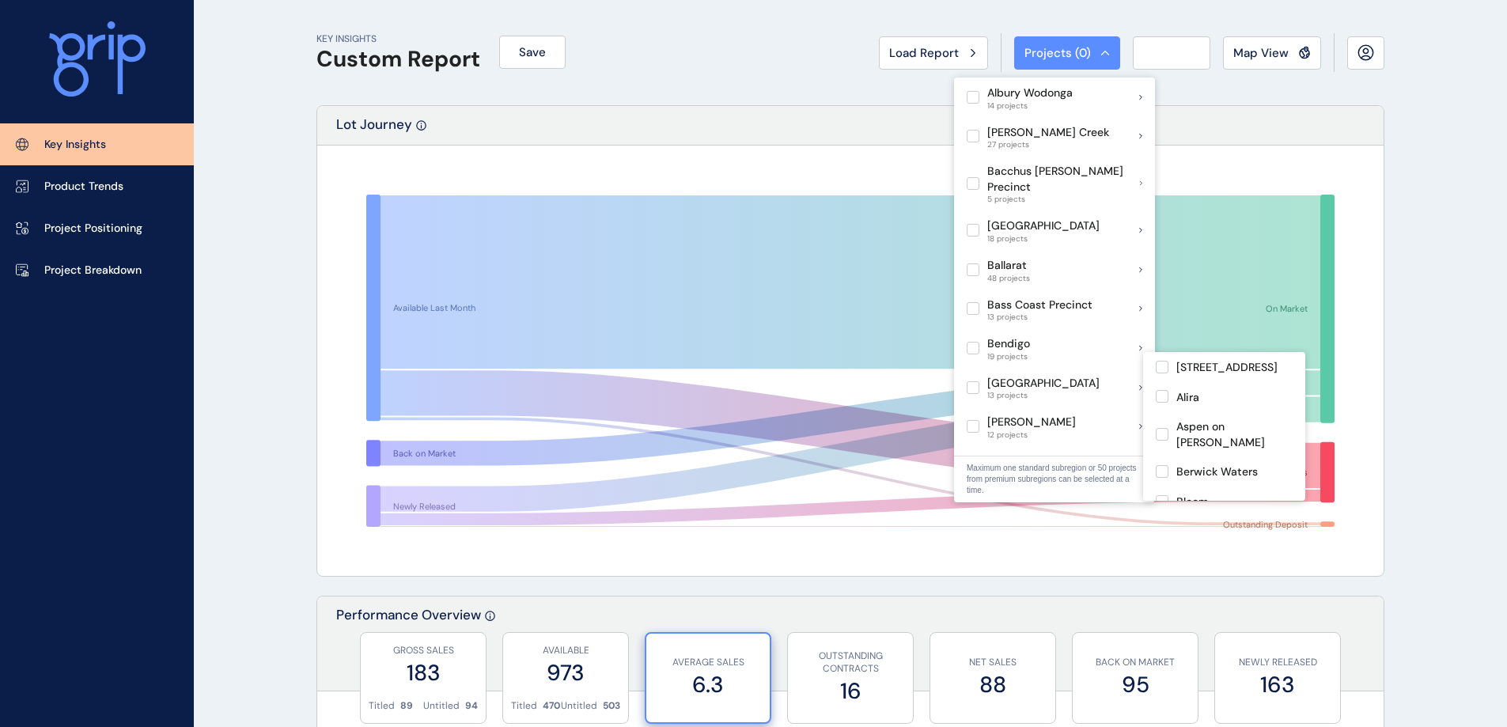
click at [972, 381] on label at bounding box center [973, 387] width 13 height 13
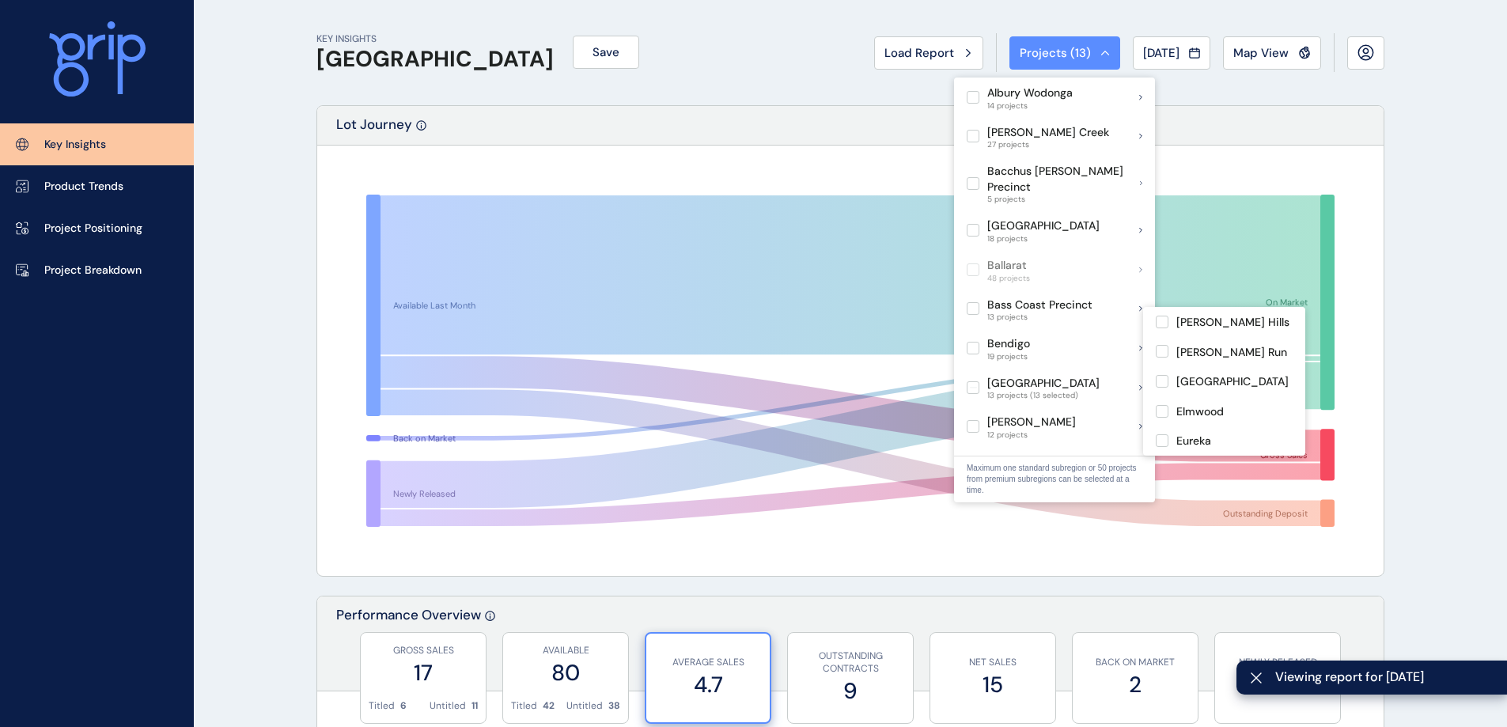
scroll to position [79, 0]
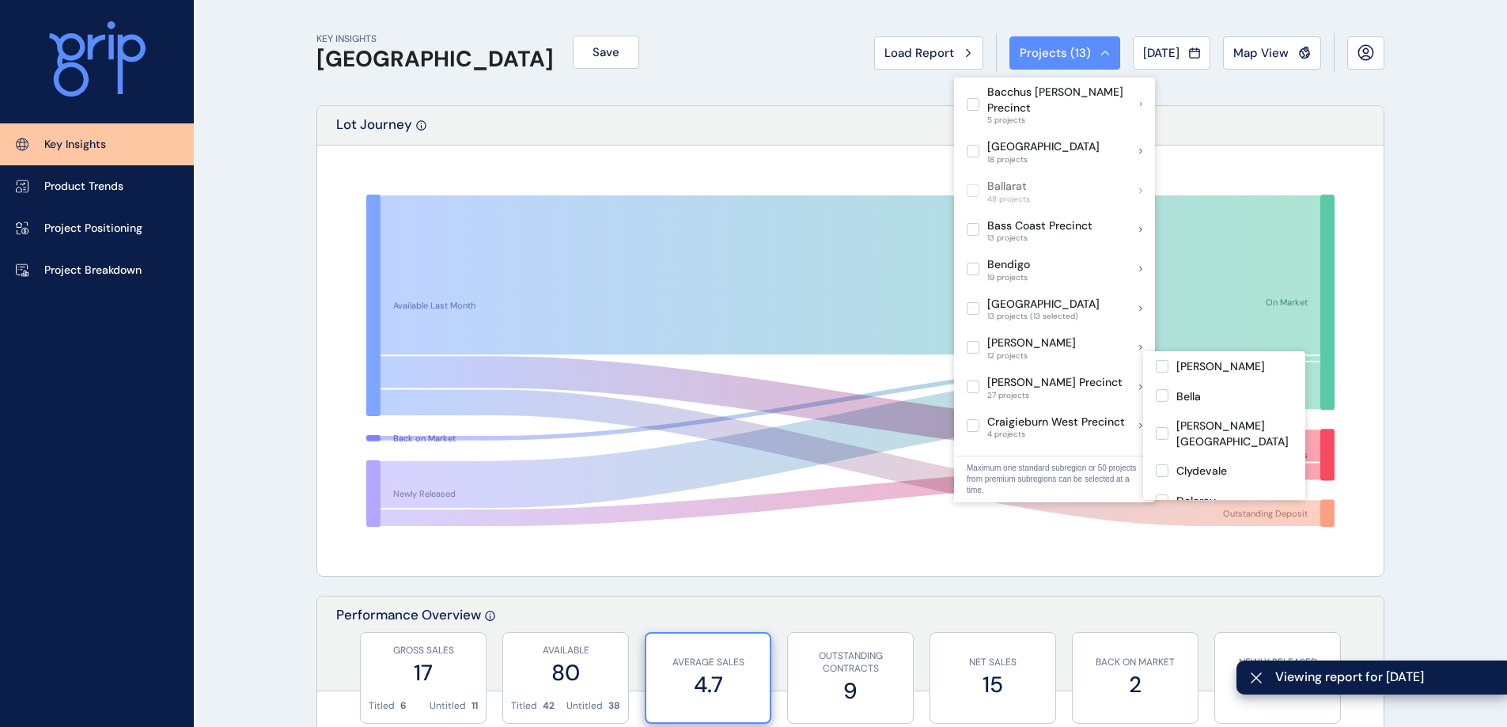
click at [974, 381] on label at bounding box center [973, 387] width 13 height 13
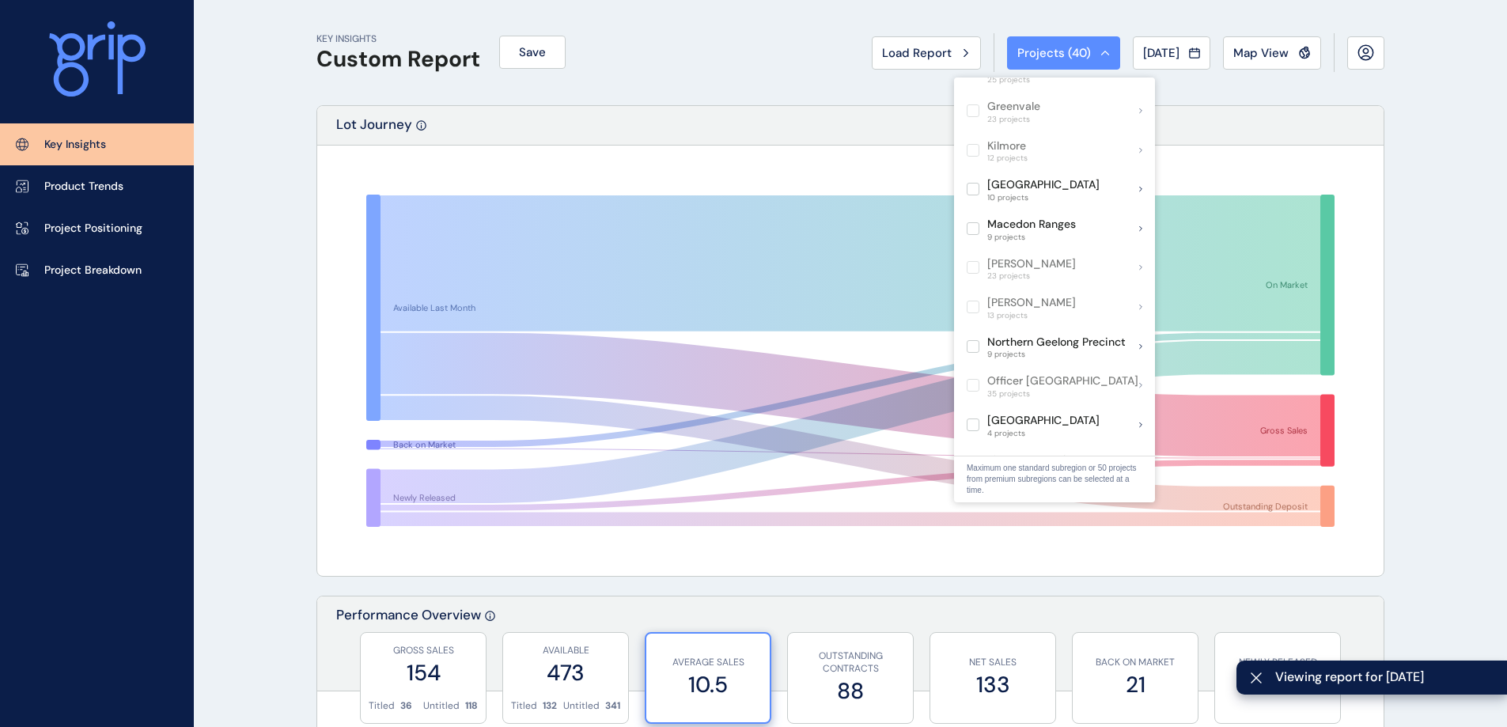
scroll to position [712, 0]
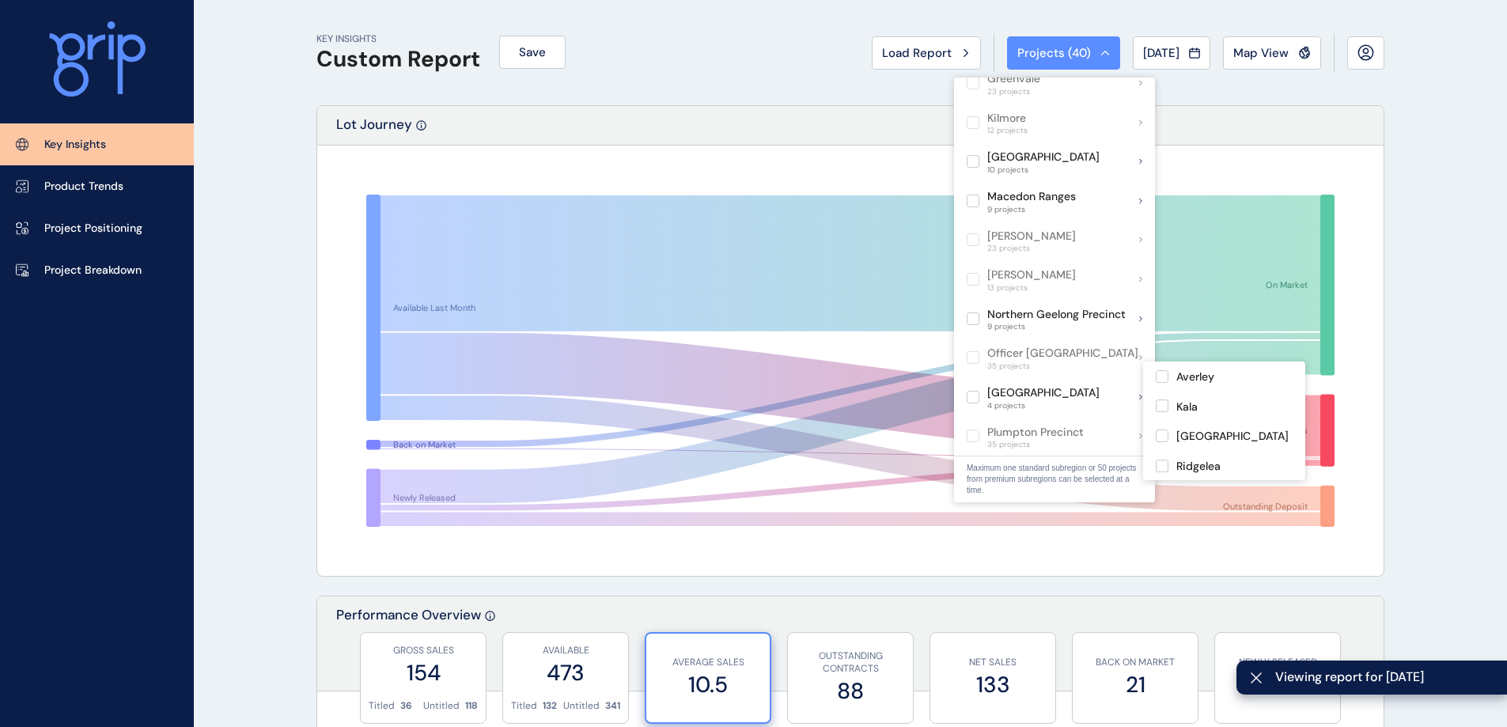
click at [974, 391] on label at bounding box center [973, 397] width 13 height 13
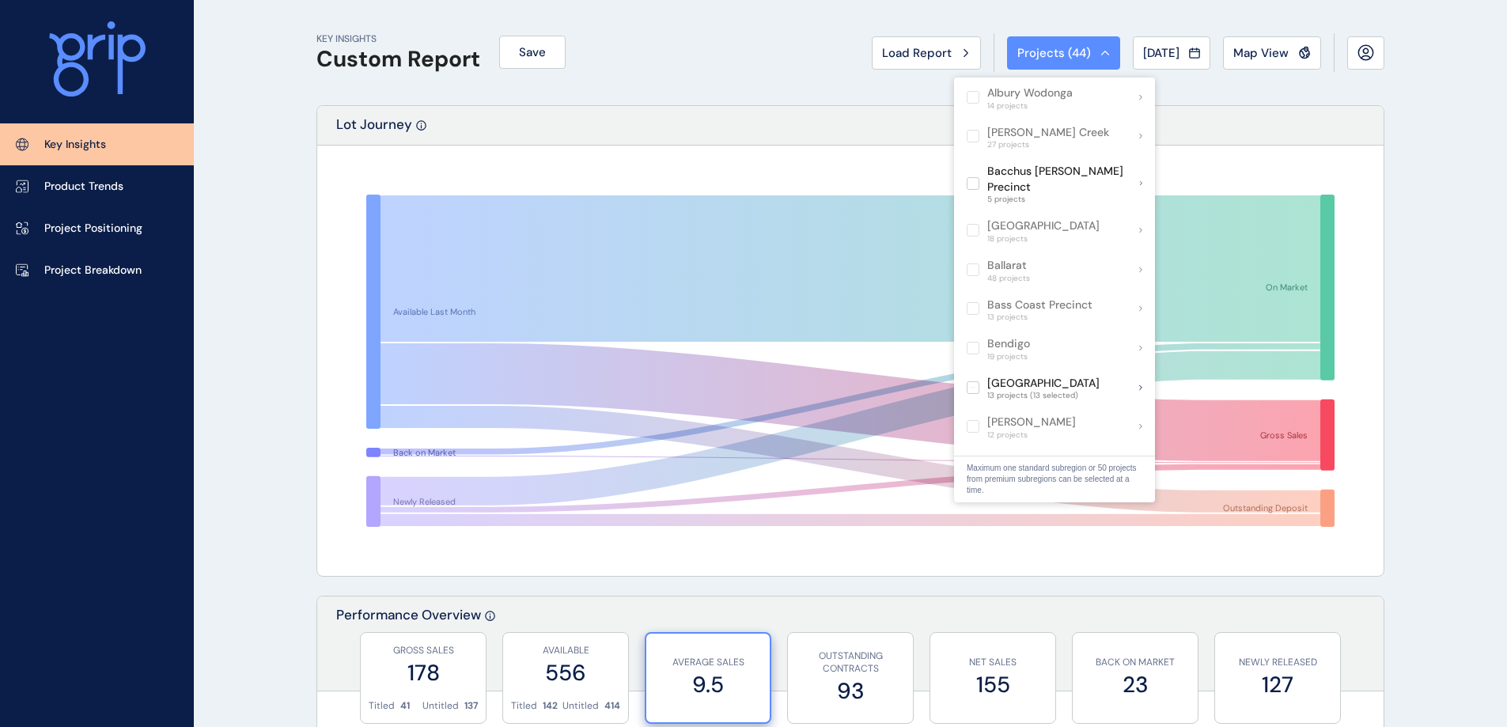
drag, startPoint x: 820, startPoint y: 96, endPoint x: 632, endPoint y: 1, distance: 210.9
click at [820, 96] on div "KEY INSIGHTS Custom Report Save Load Report Projects ( 44 ) [DATE] 2025 < > Jan…" at bounding box center [850, 52] width 1068 height 105
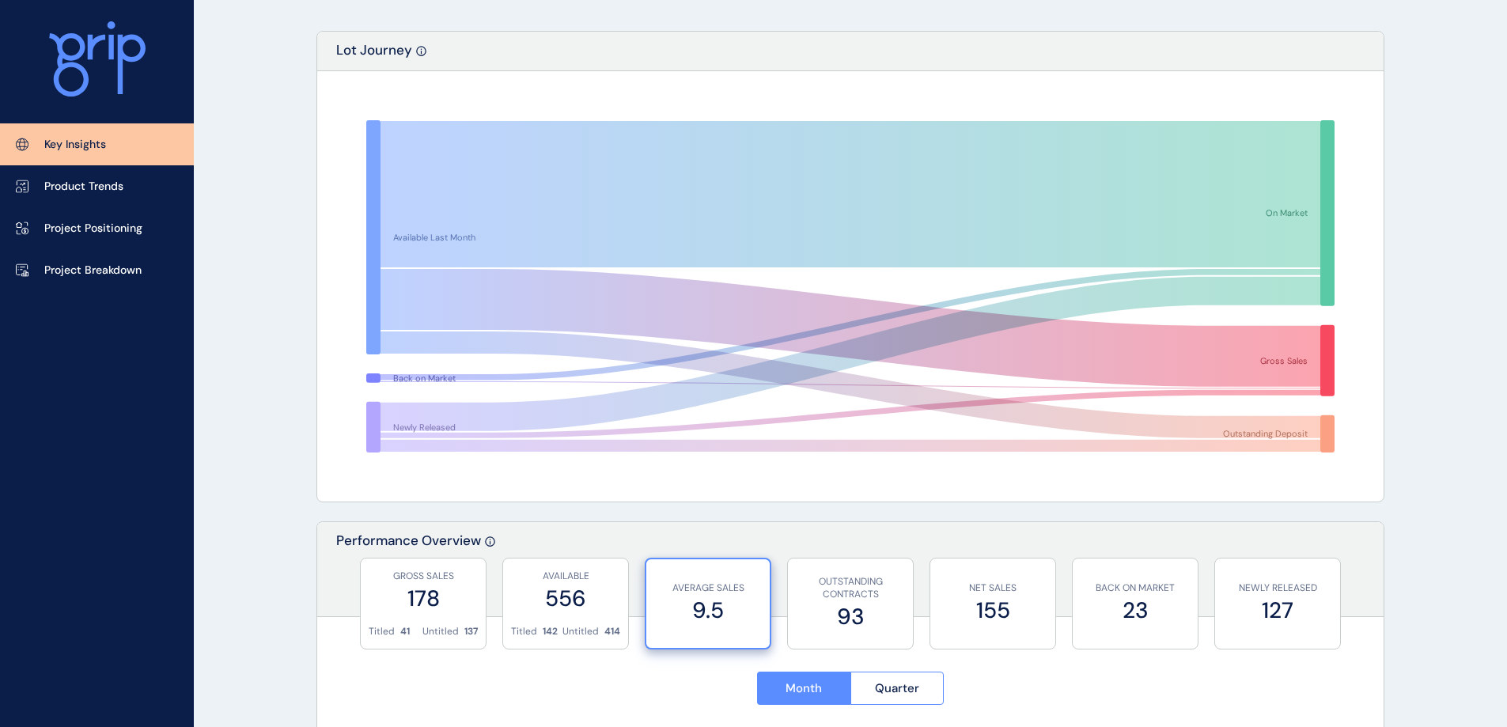
scroll to position [237, 0]
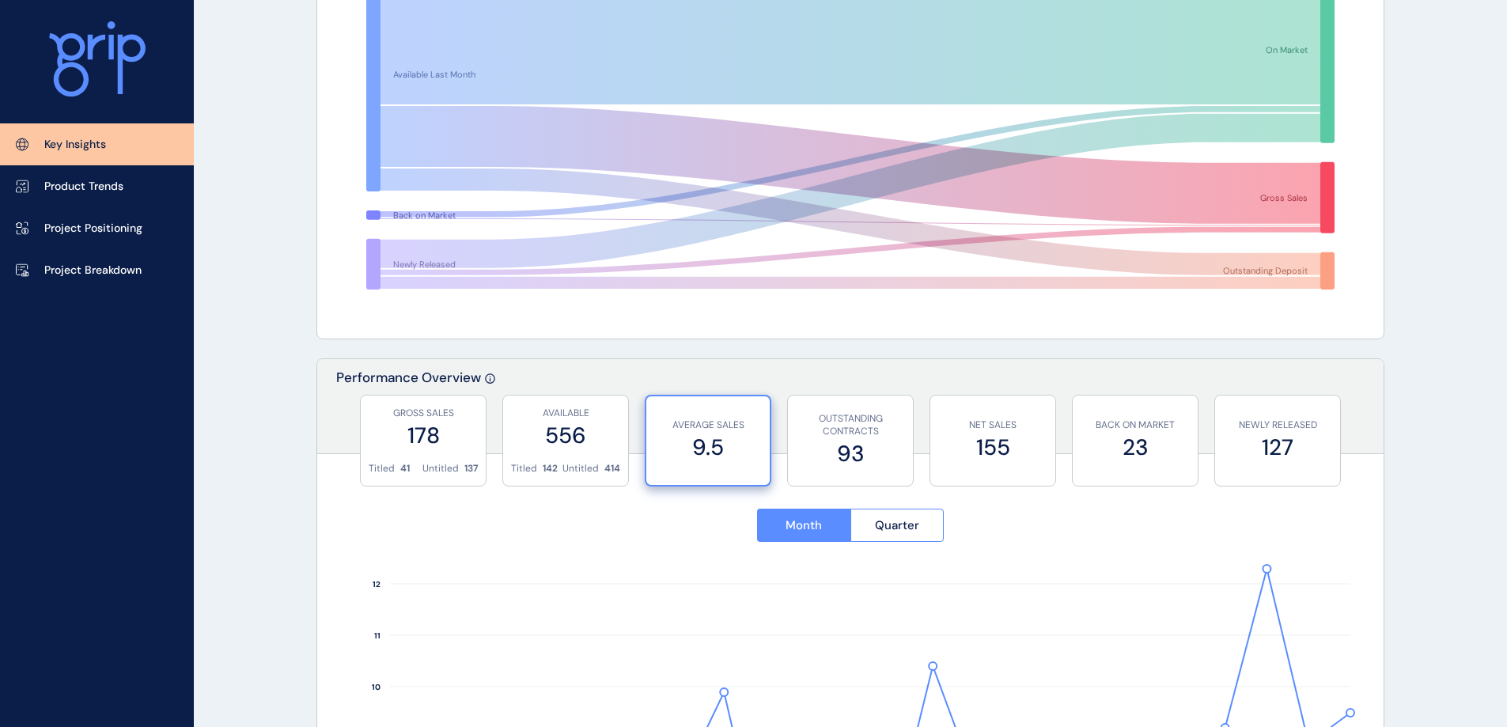
click at [560, 449] on label "556" at bounding box center [565, 435] width 109 height 31
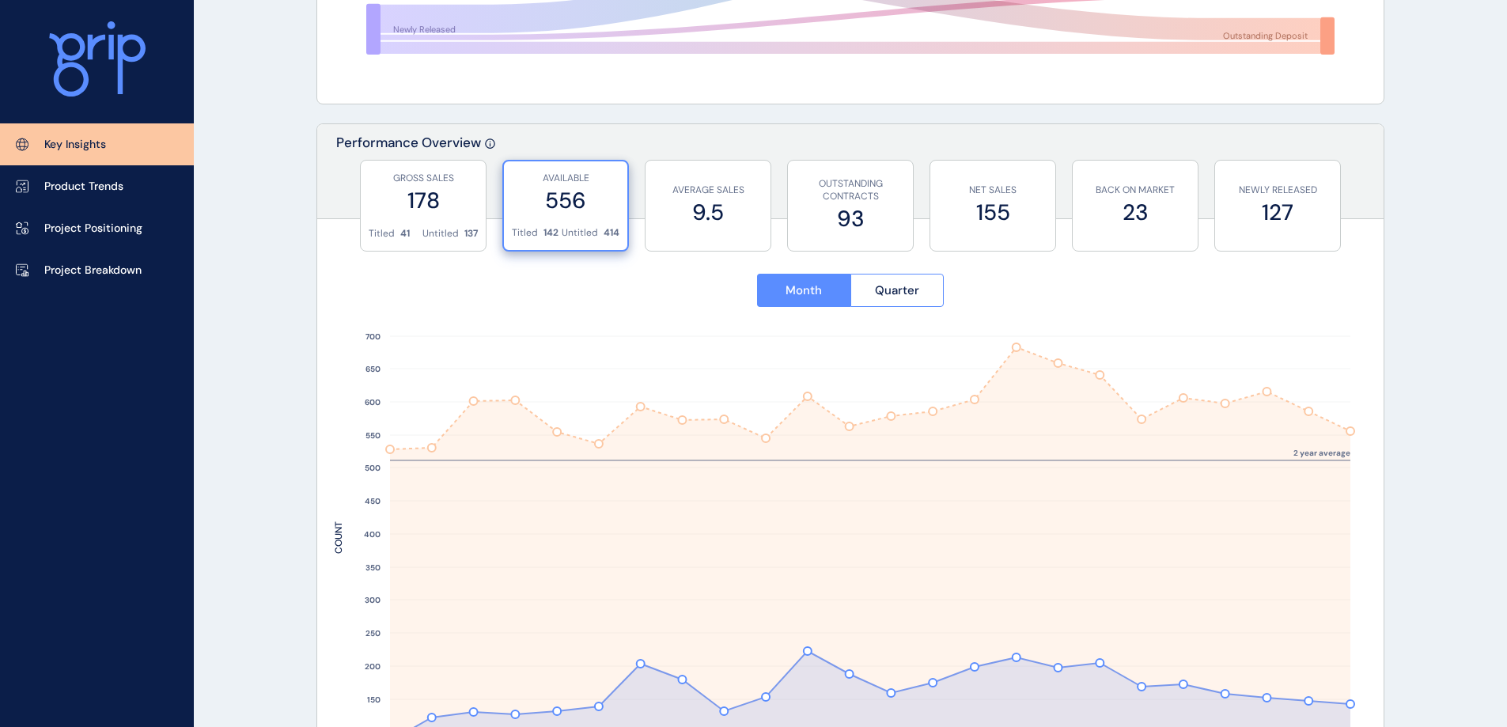
scroll to position [633, 0]
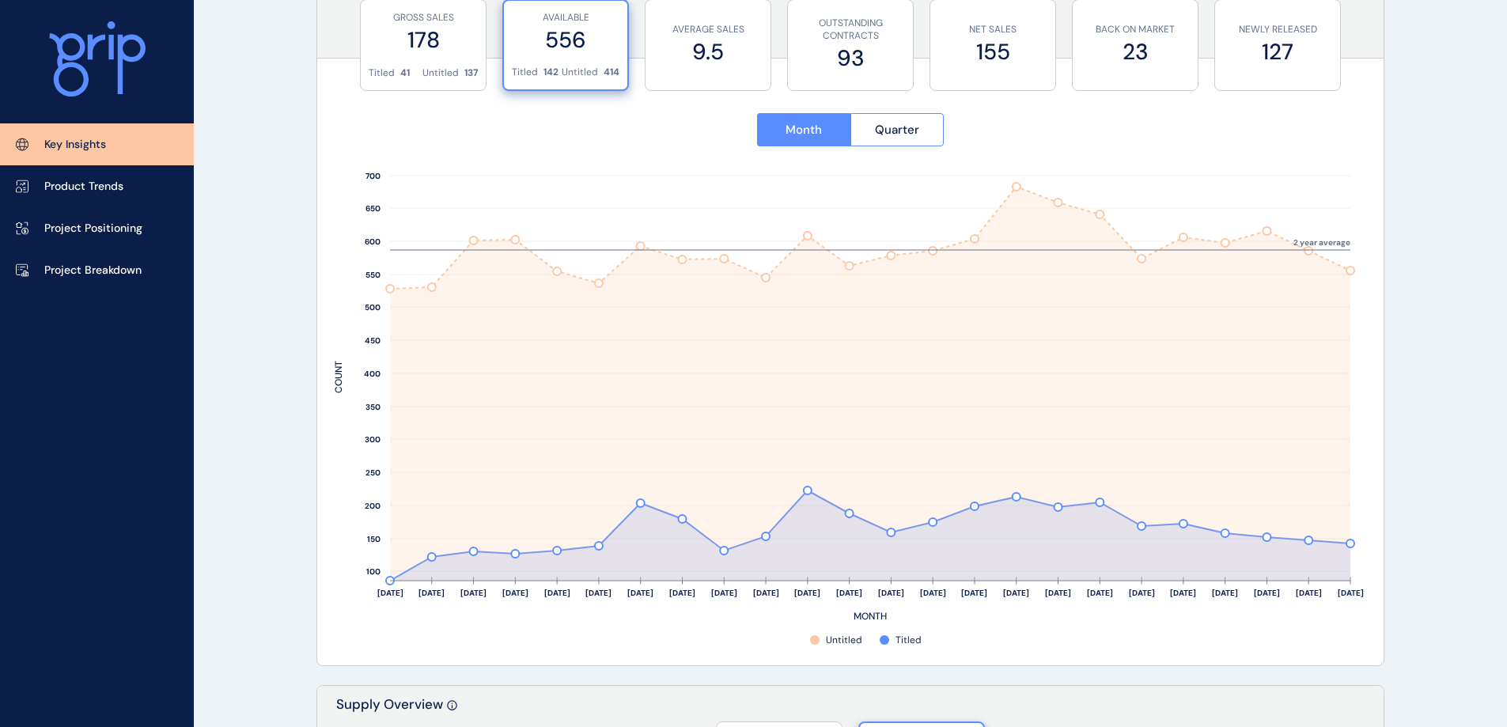
click at [686, 29] on p "AVERAGE SALES" at bounding box center [708, 29] width 109 height 13
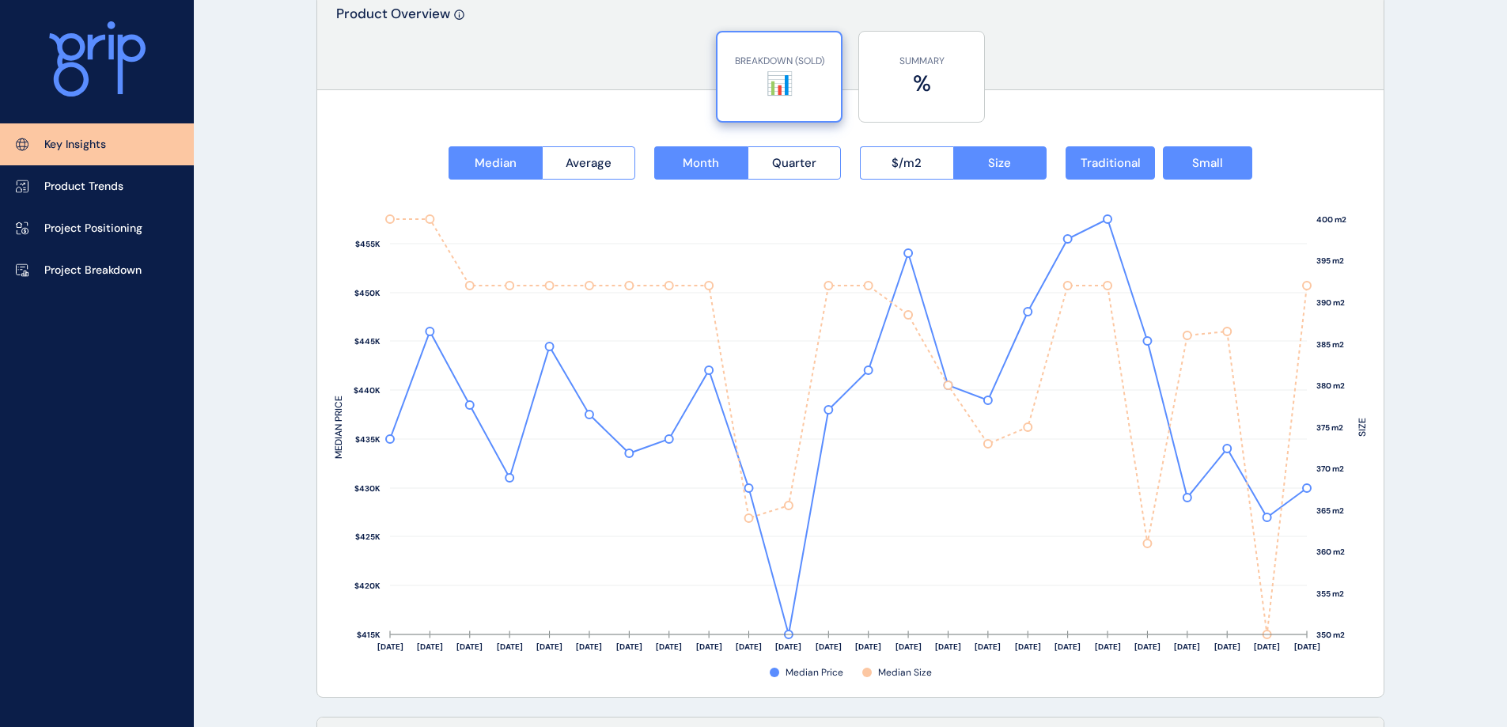
scroll to position [2057, 0]
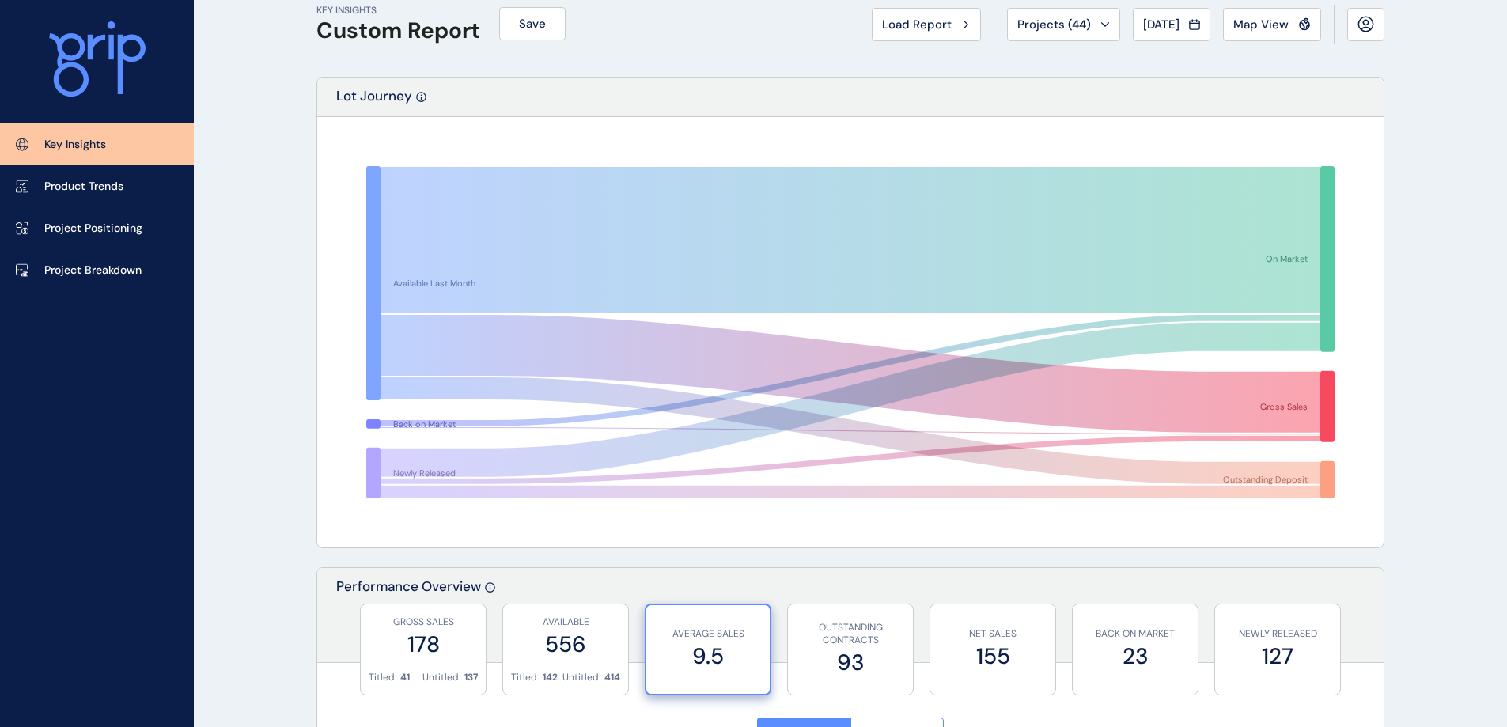
scroll to position [0, 0]
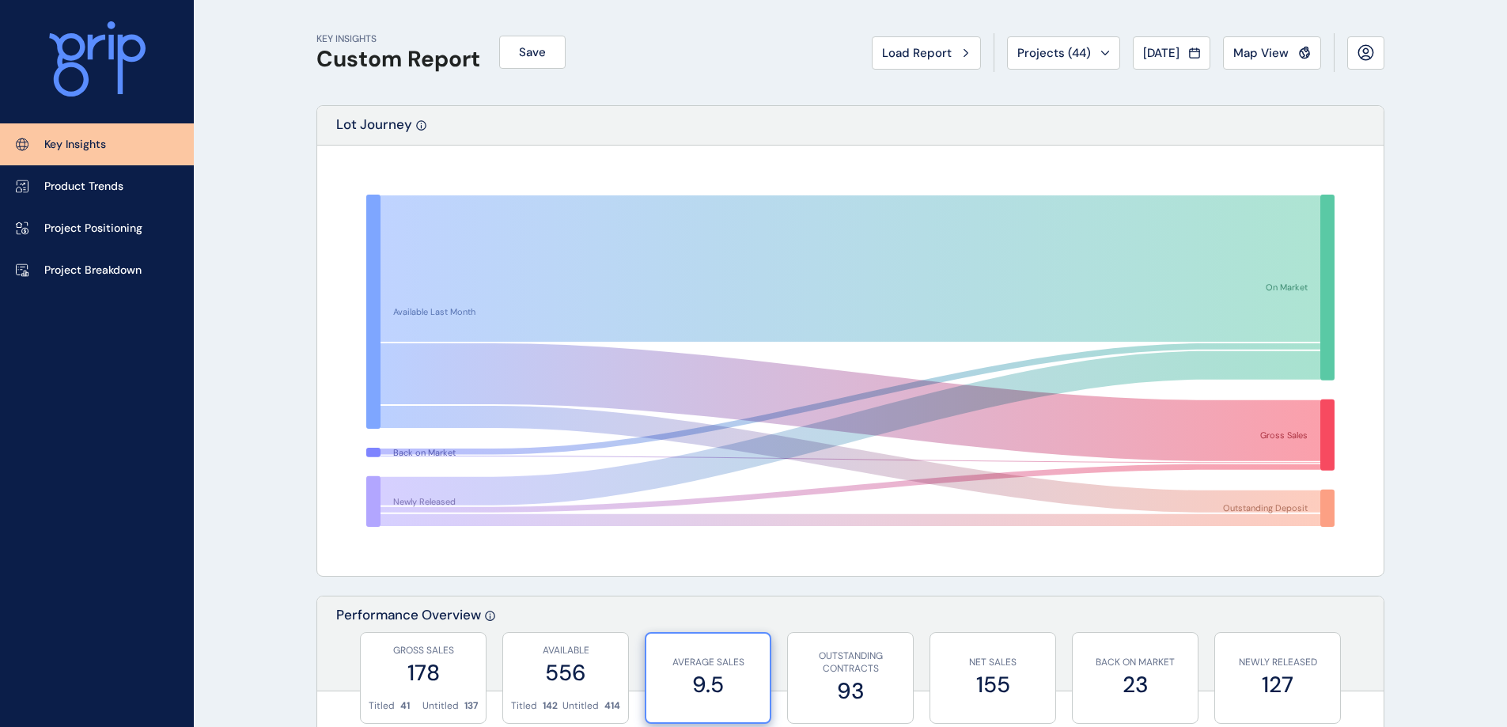
click at [1080, 59] on span "Projects ( 44 )" at bounding box center [1054, 53] width 74 height 16
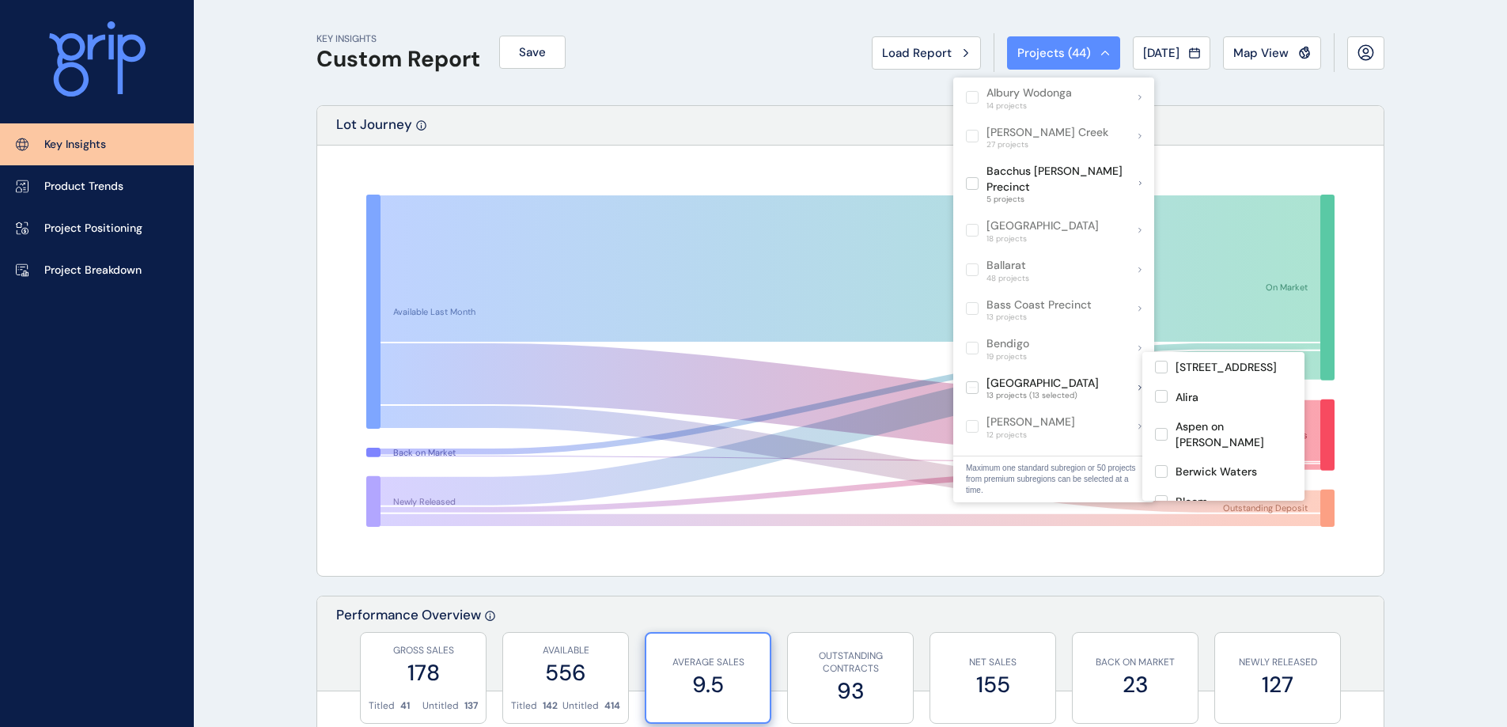
click at [968, 381] on label at bounding box center [972, 387] width 13 height 13
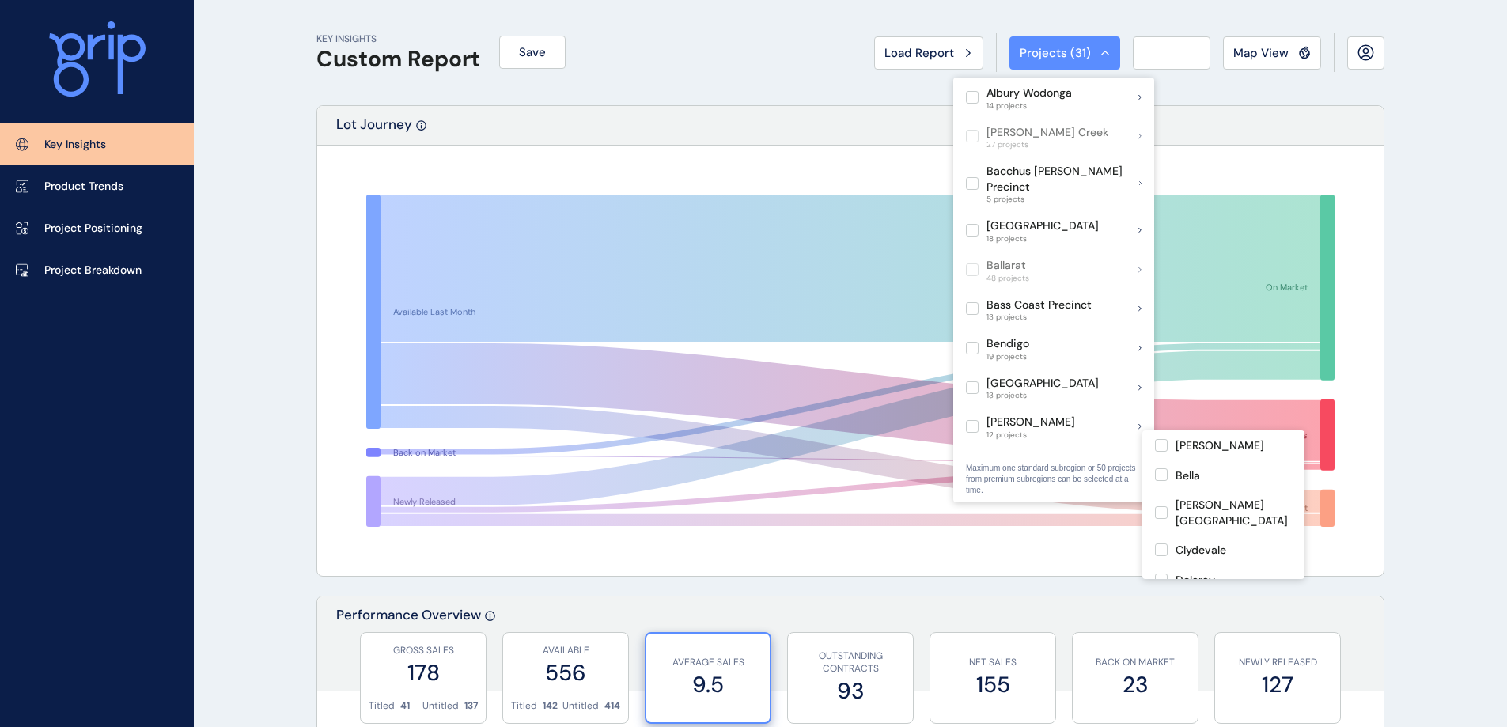
click at [972, 460] on label at bounding box center [972, 466] width 13 height 13
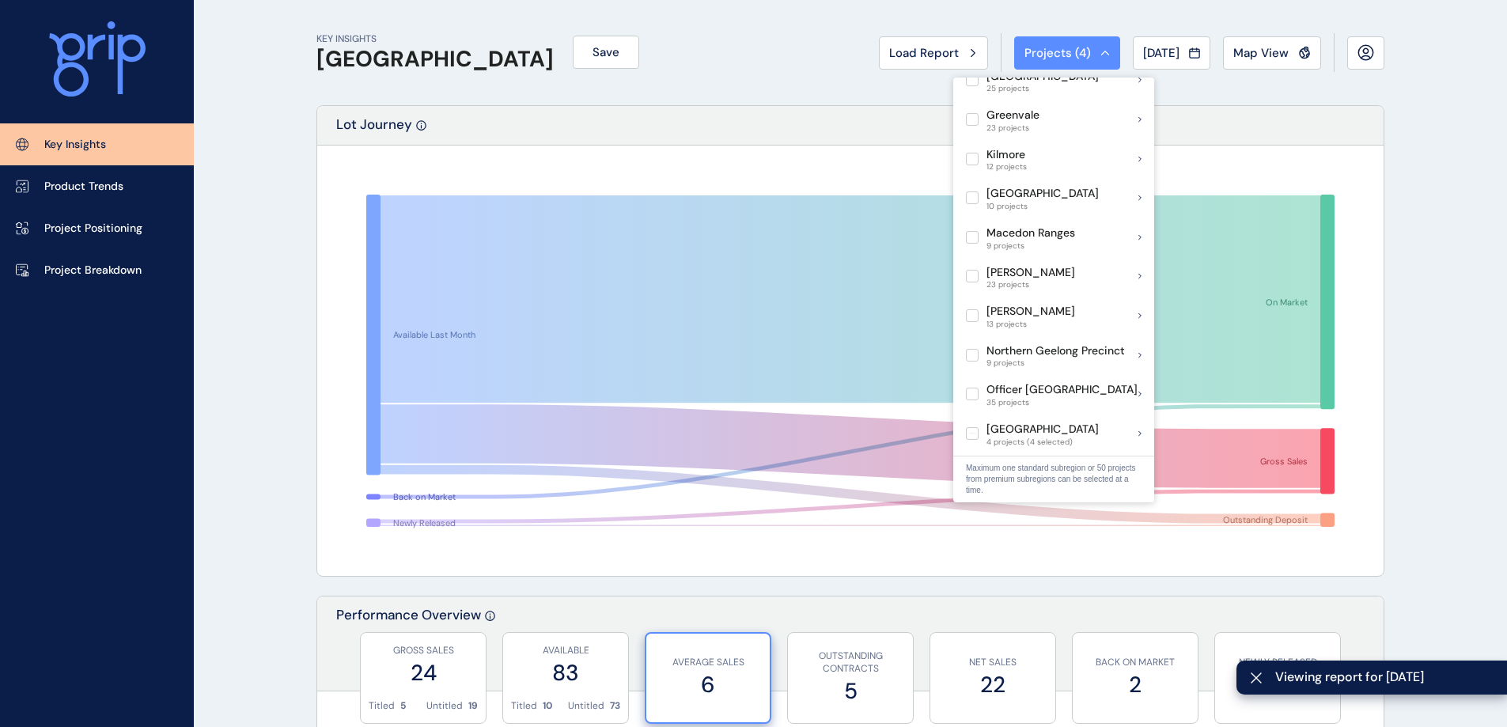
scroll to position [791, 0]
click at [972, 312] on label at bounding box center [972, 318] width 13 height 13
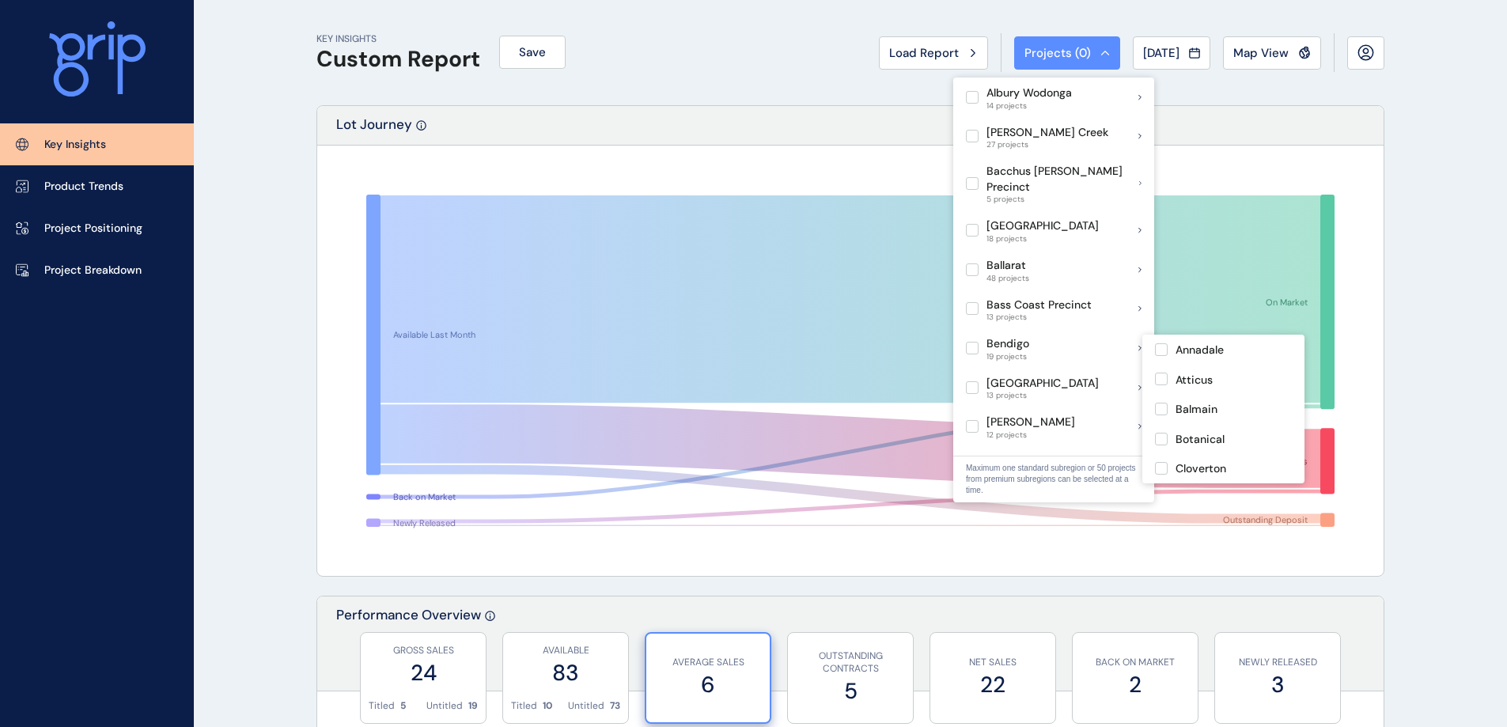
scroll to position [316, 0]
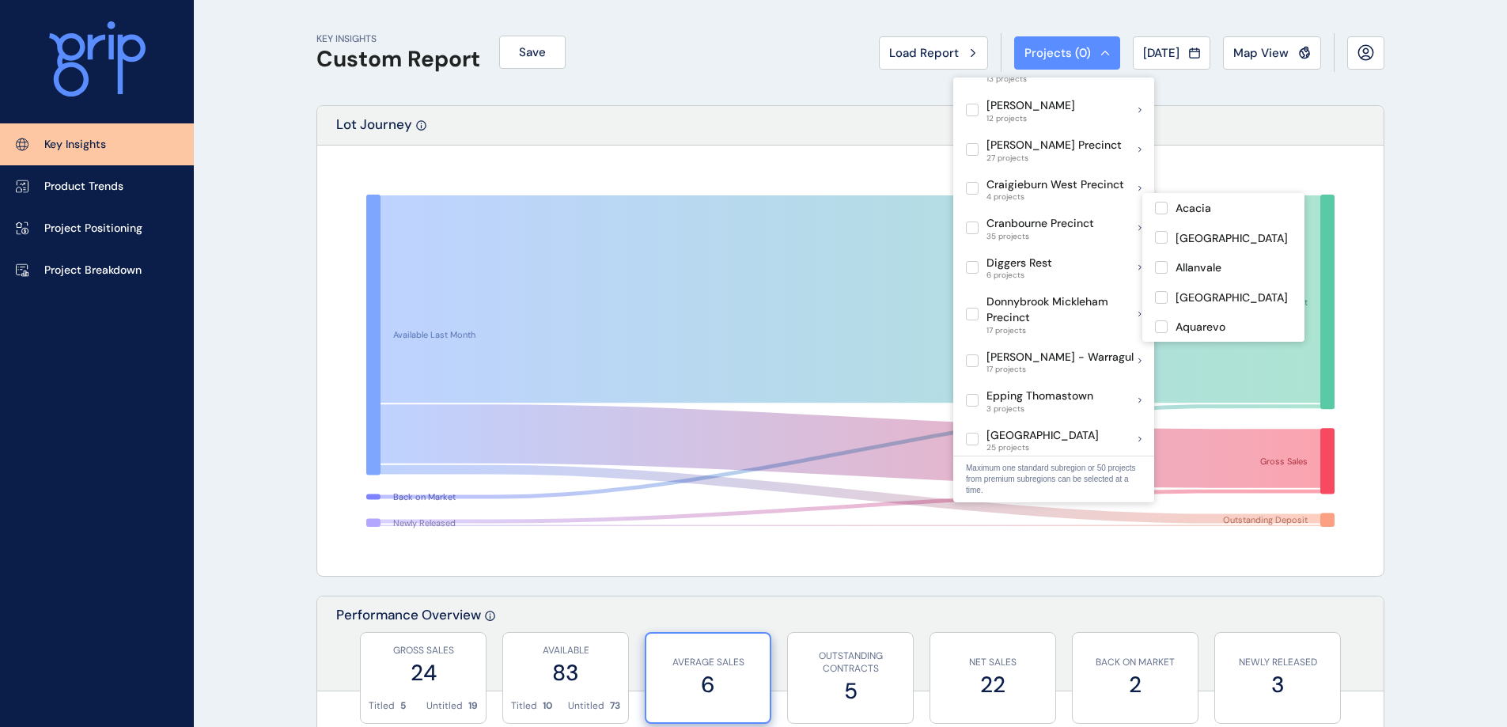
click at [972, 222] on label at bounding box center [972, 228] width 13 height 13
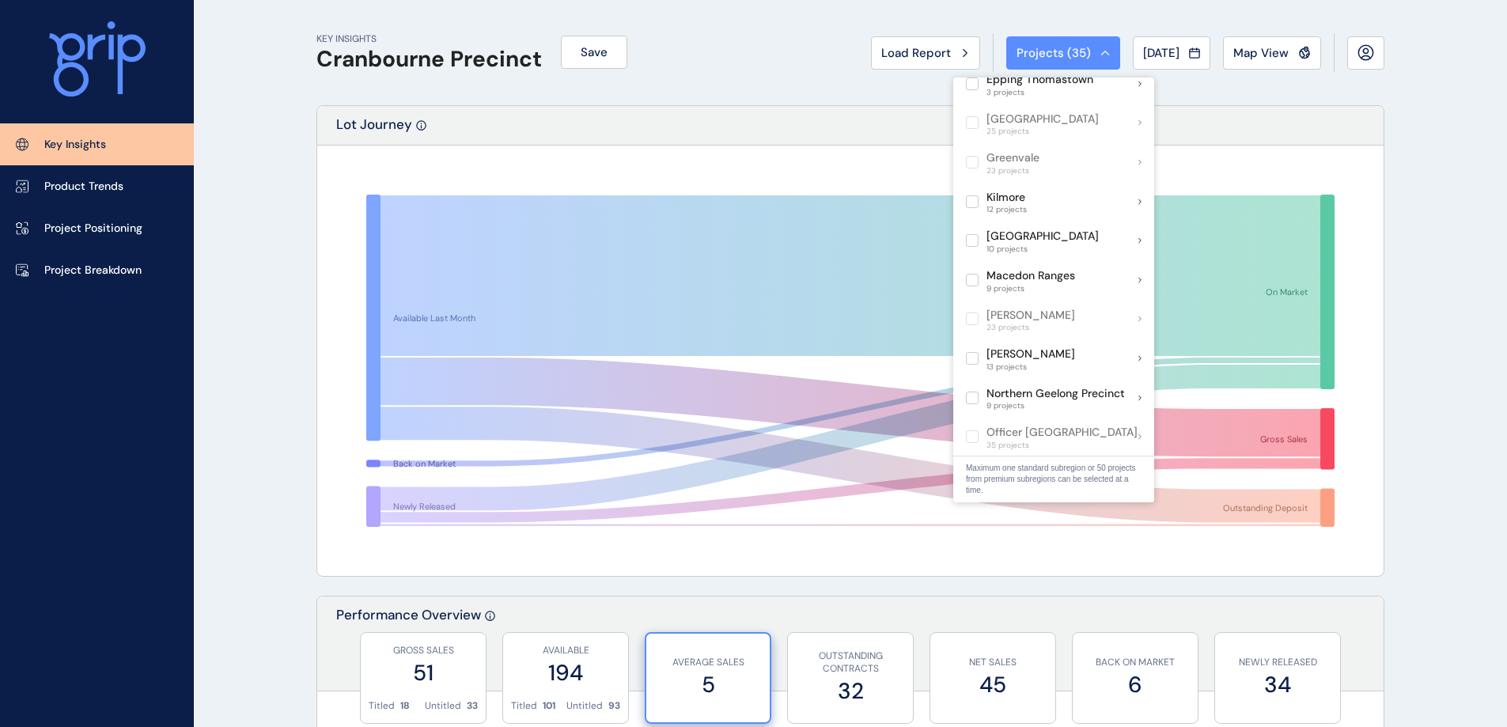
scroll to position [712, 0]
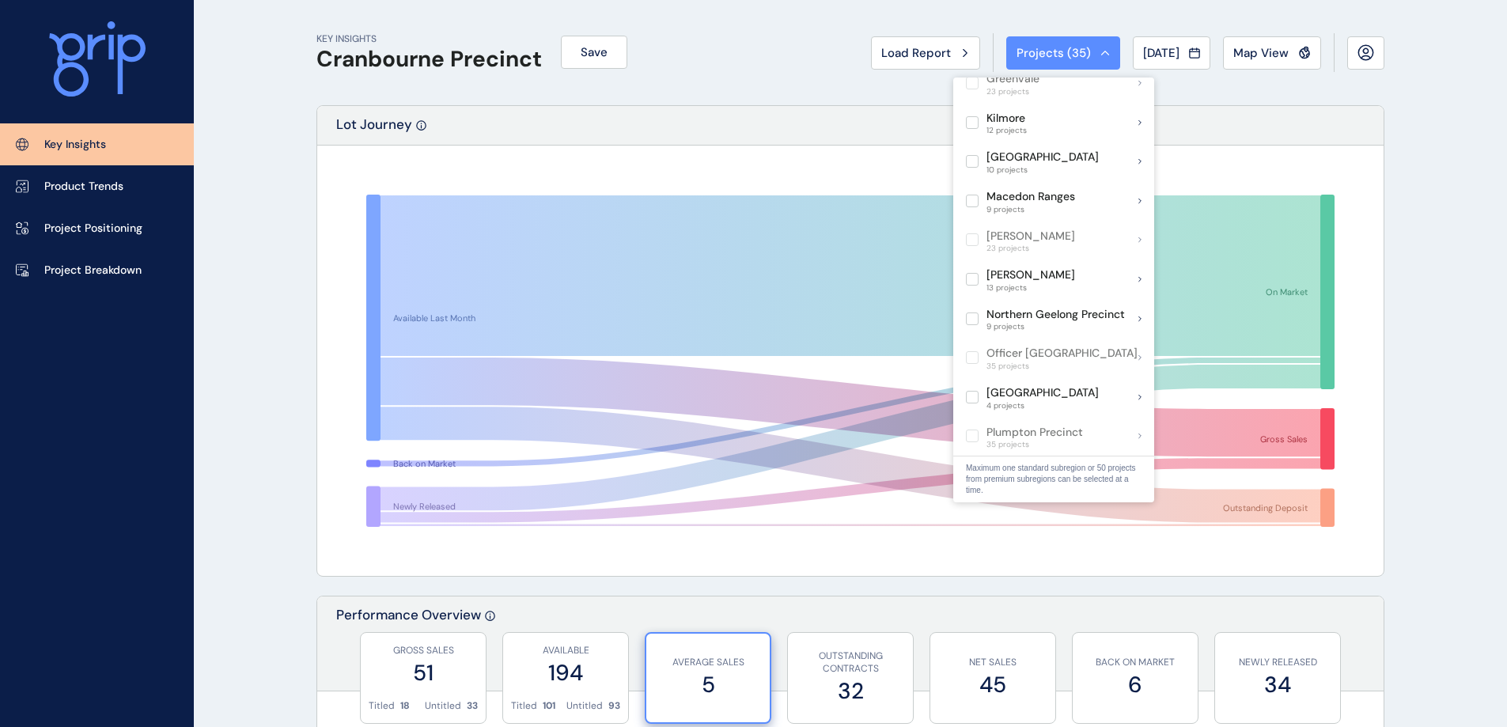
click at [1366, 145] on div "Lot Journey" at bounding box center [850, 126] width 1067 height 40
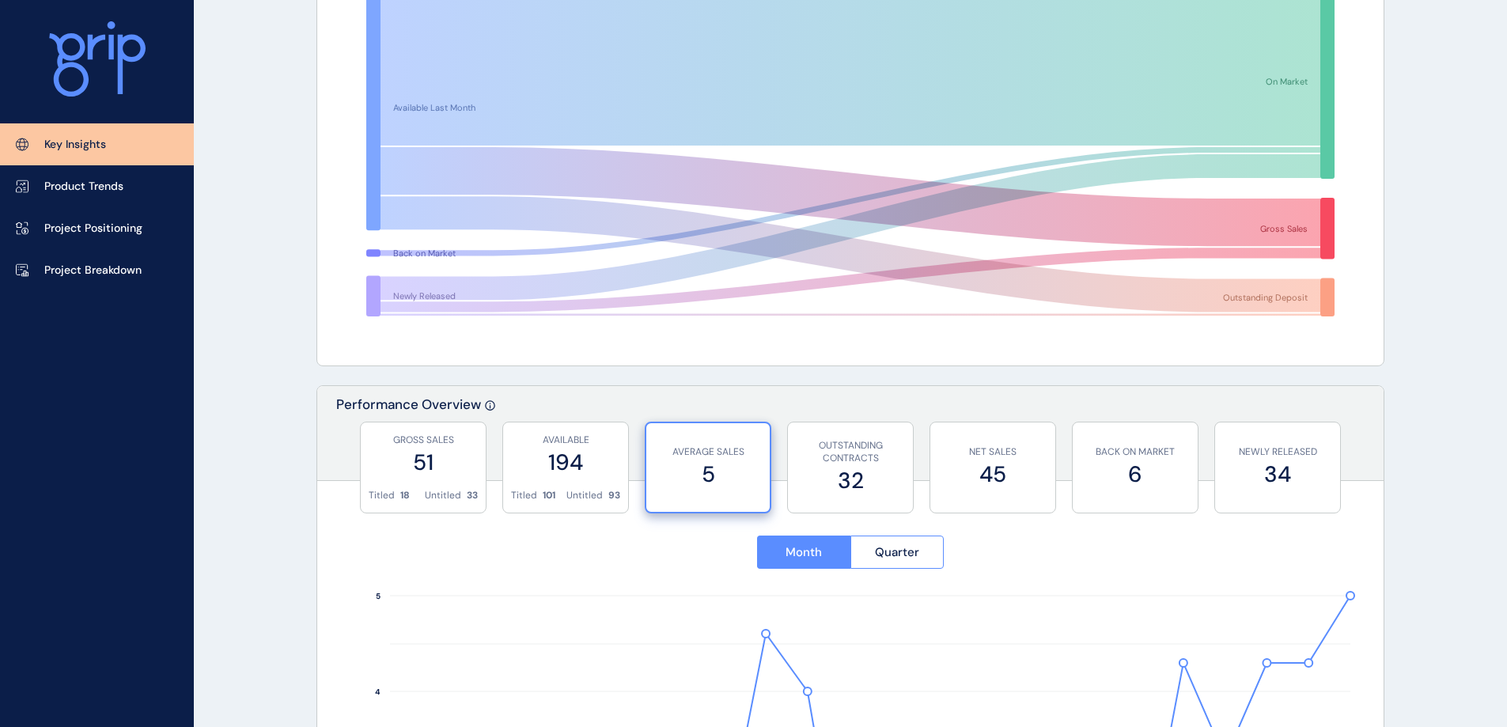
scroll to position [475, 0]
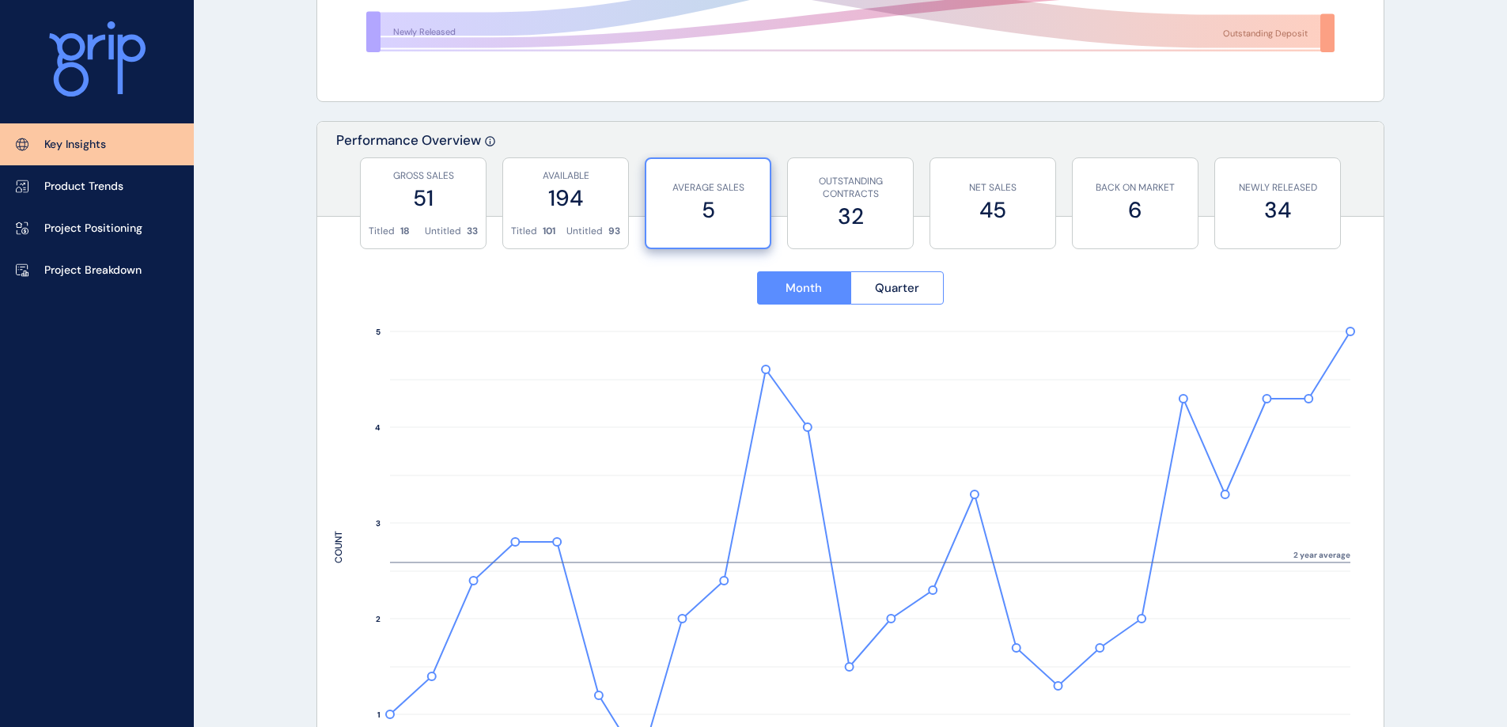
click at [544, 210] on label "194" at bounding box center [565, 198] width 109 height 31
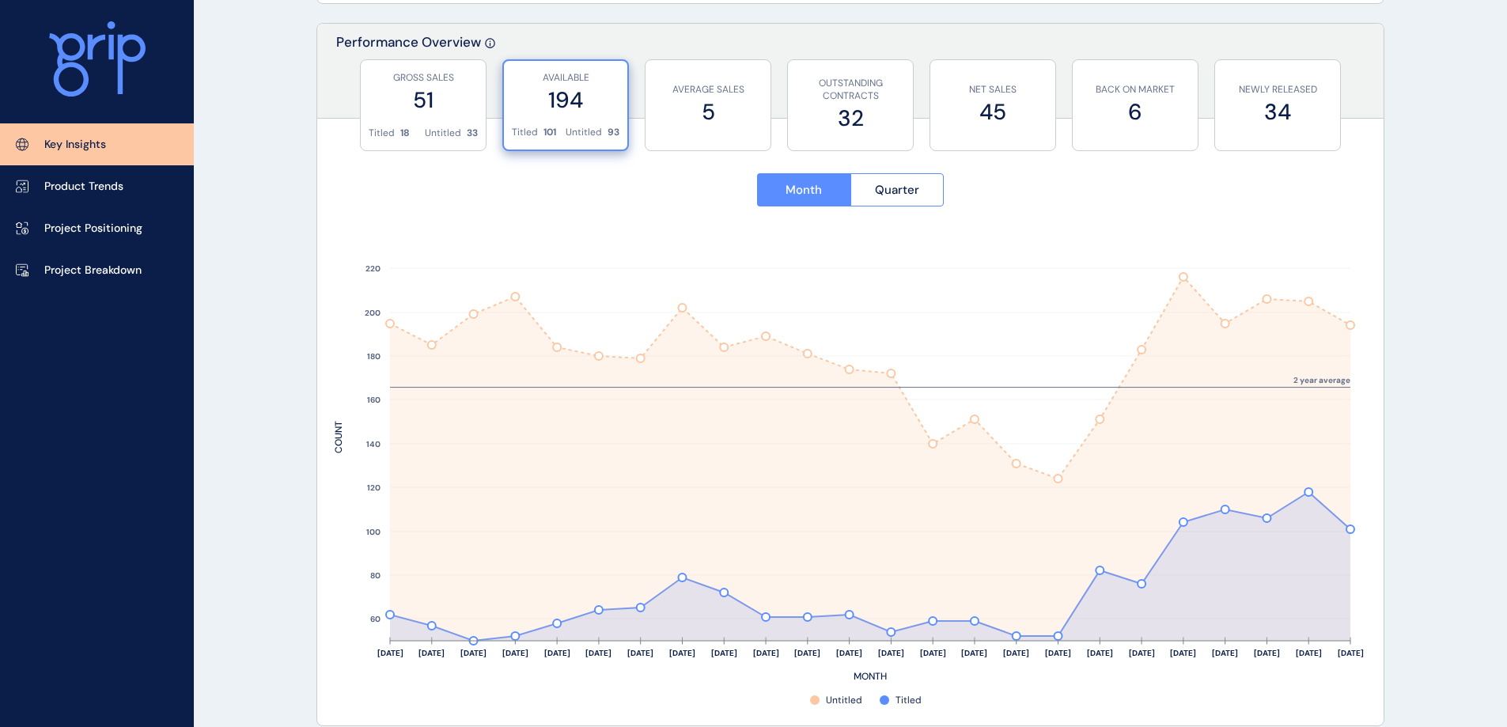
scroll to position [633, 0]
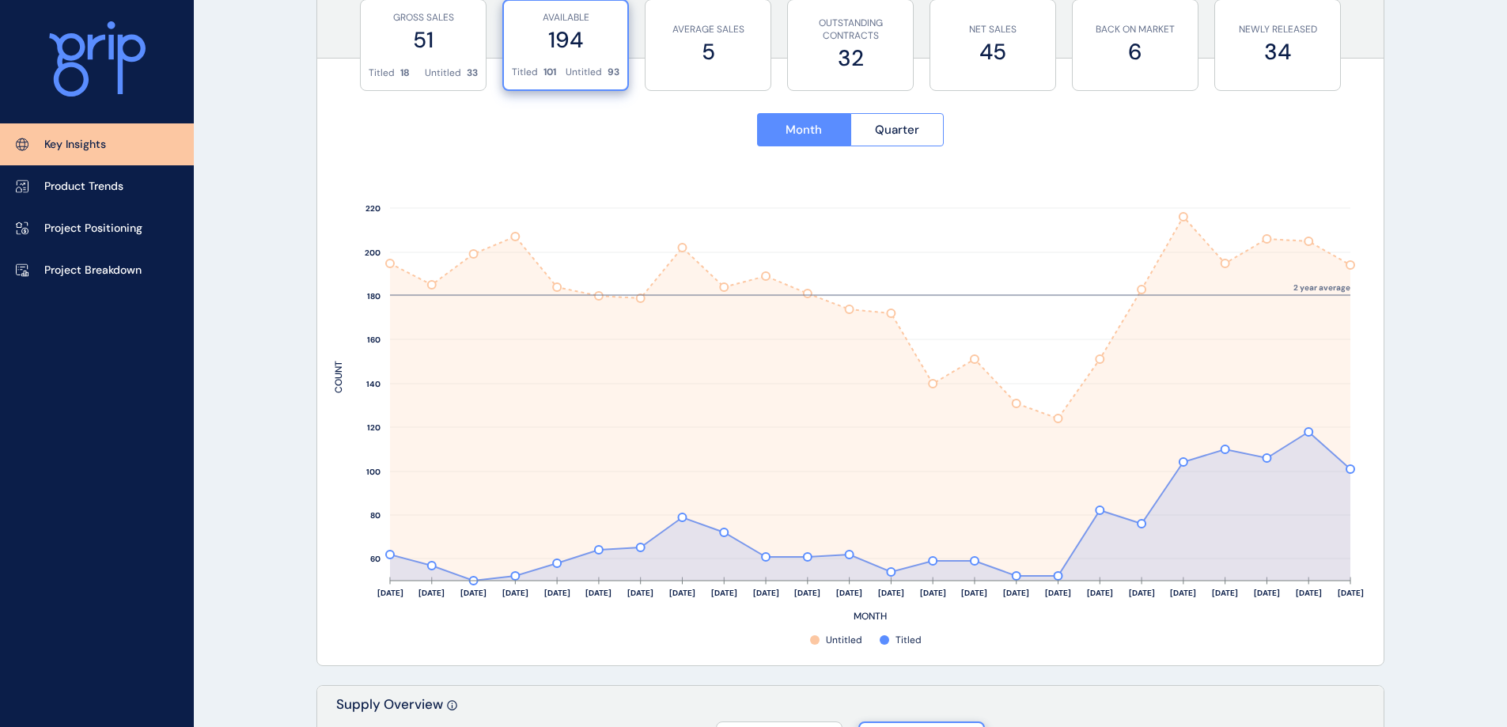
click at [679, 32] on p "AVERAGE SALES" at bounding box center [708, 29] width 109 height 13
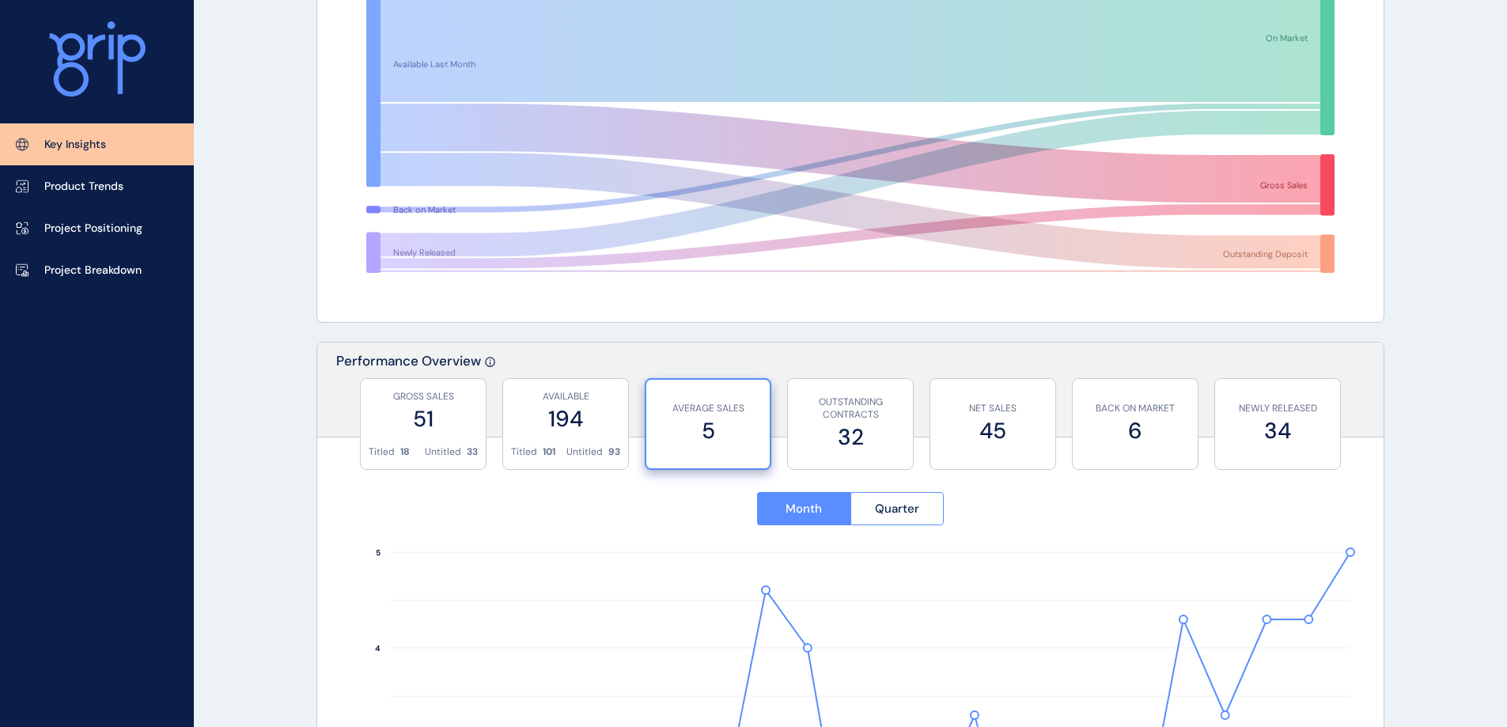
scroll to position [0, 0]
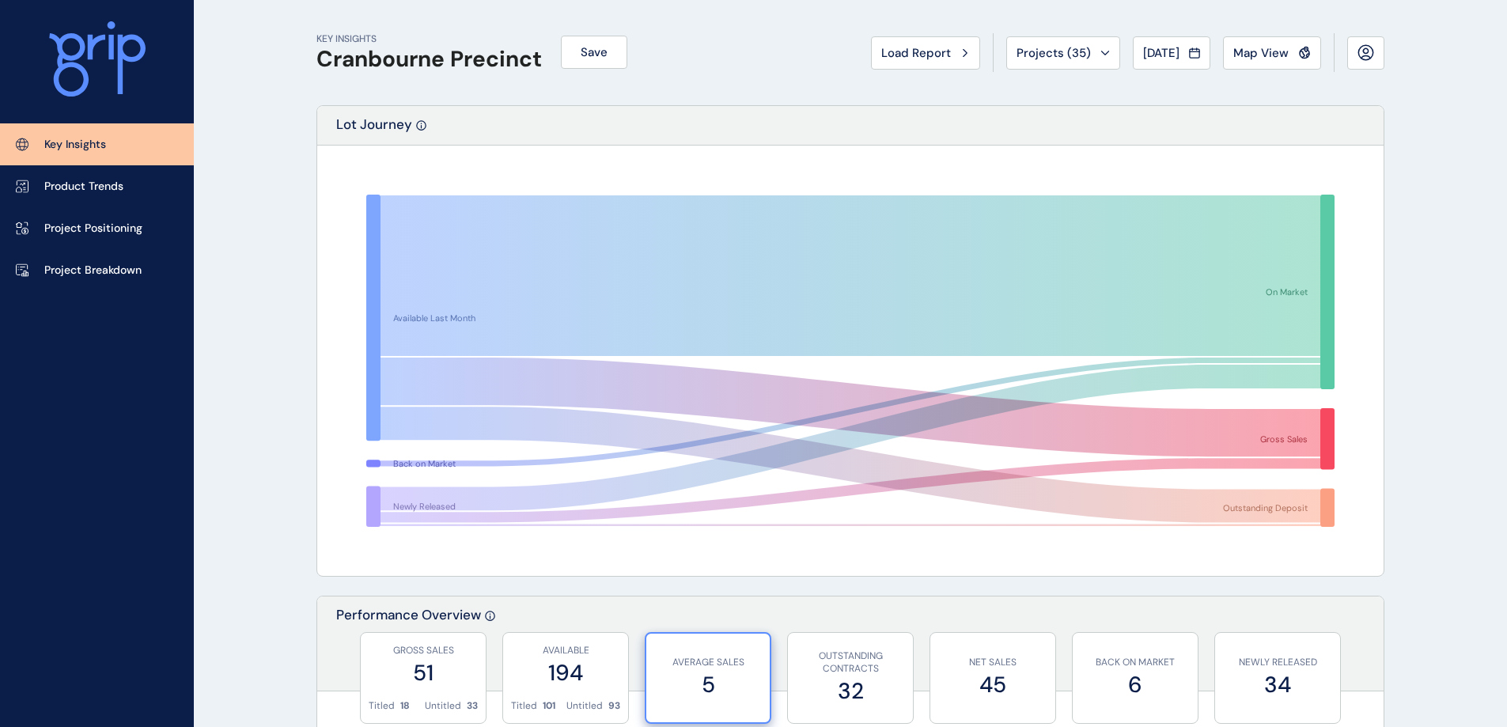
click at [1052, 51] on span "Projects ( 35 )" at bounding box center [1054, 53] width 74 height 16
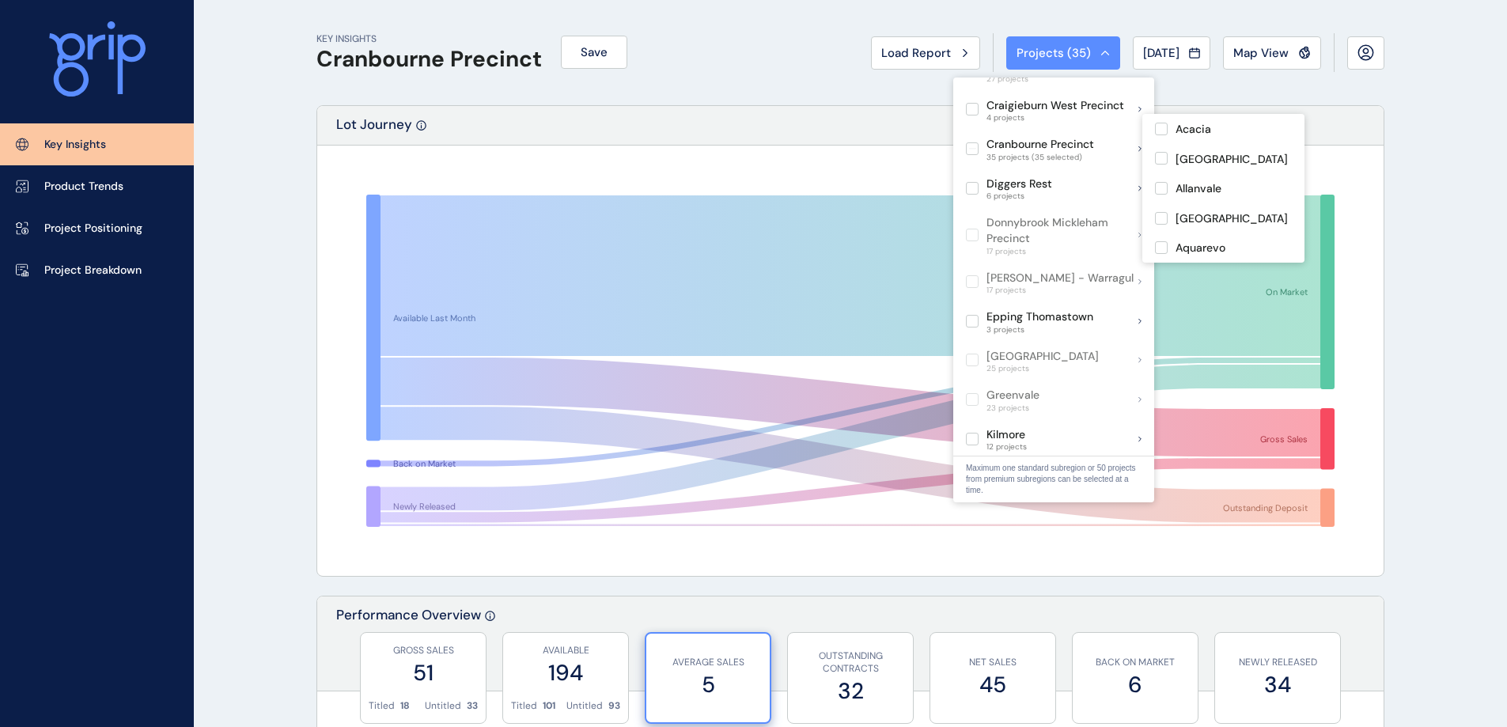
click at [972, 142] on label at bounding box center [972, 148] width 13 height 13
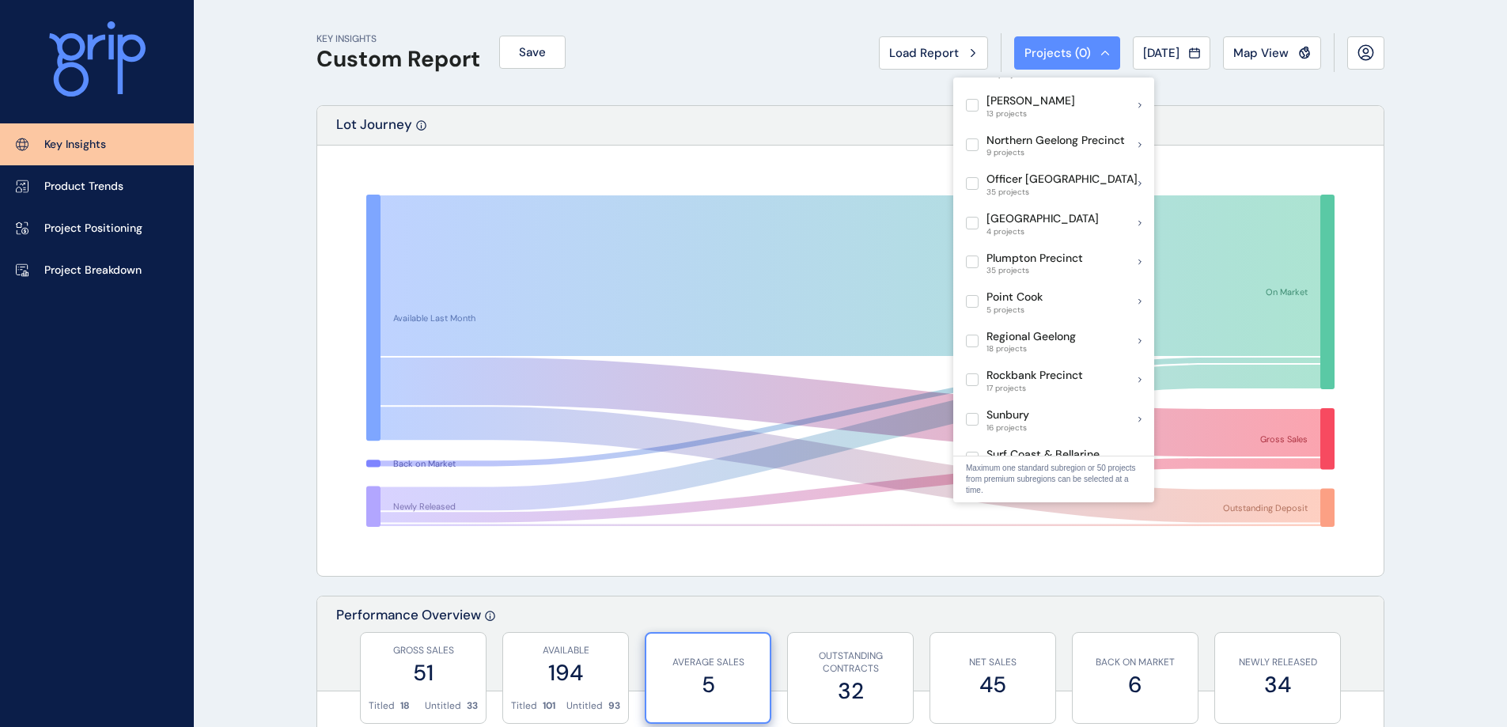
scroll to position [949, 0]
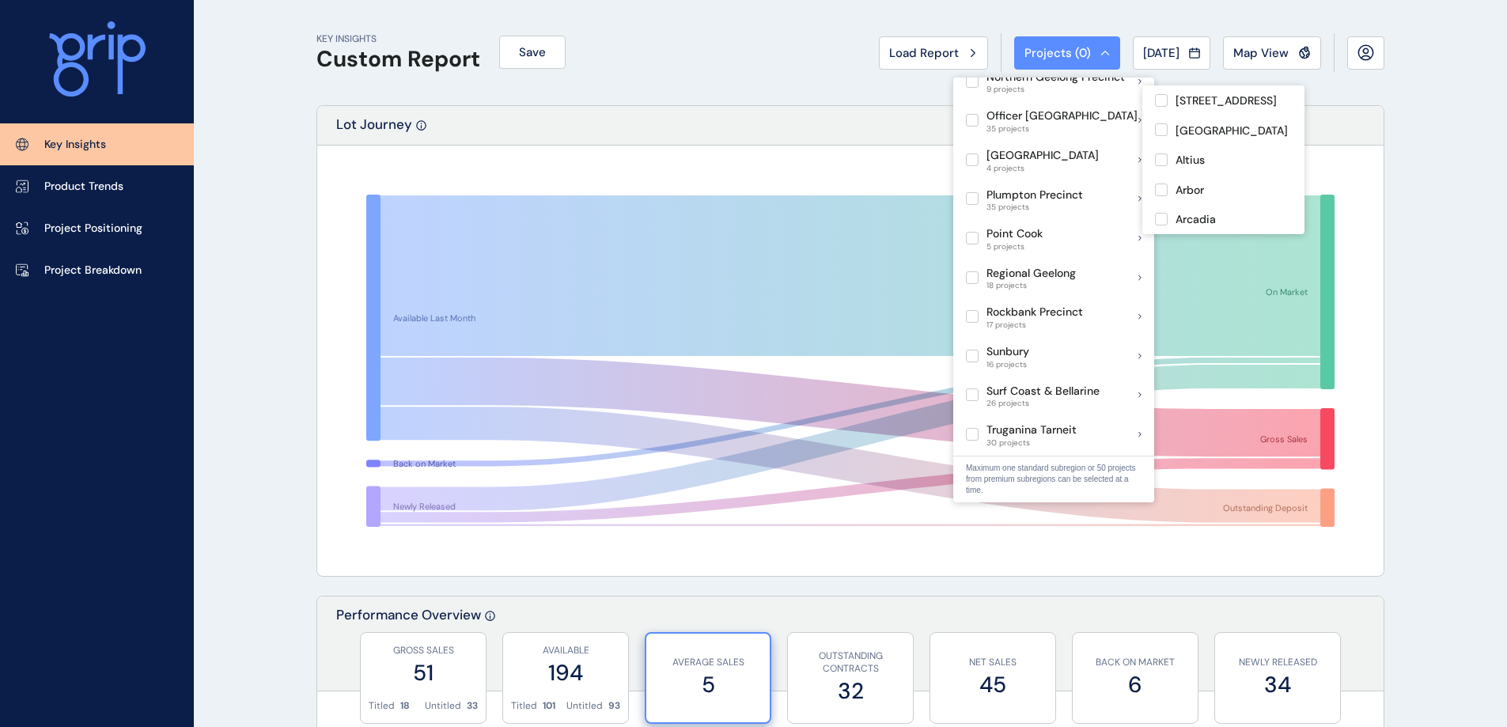
click at [969, 114] on label at bounding box center [972, 120] width 13 height 13
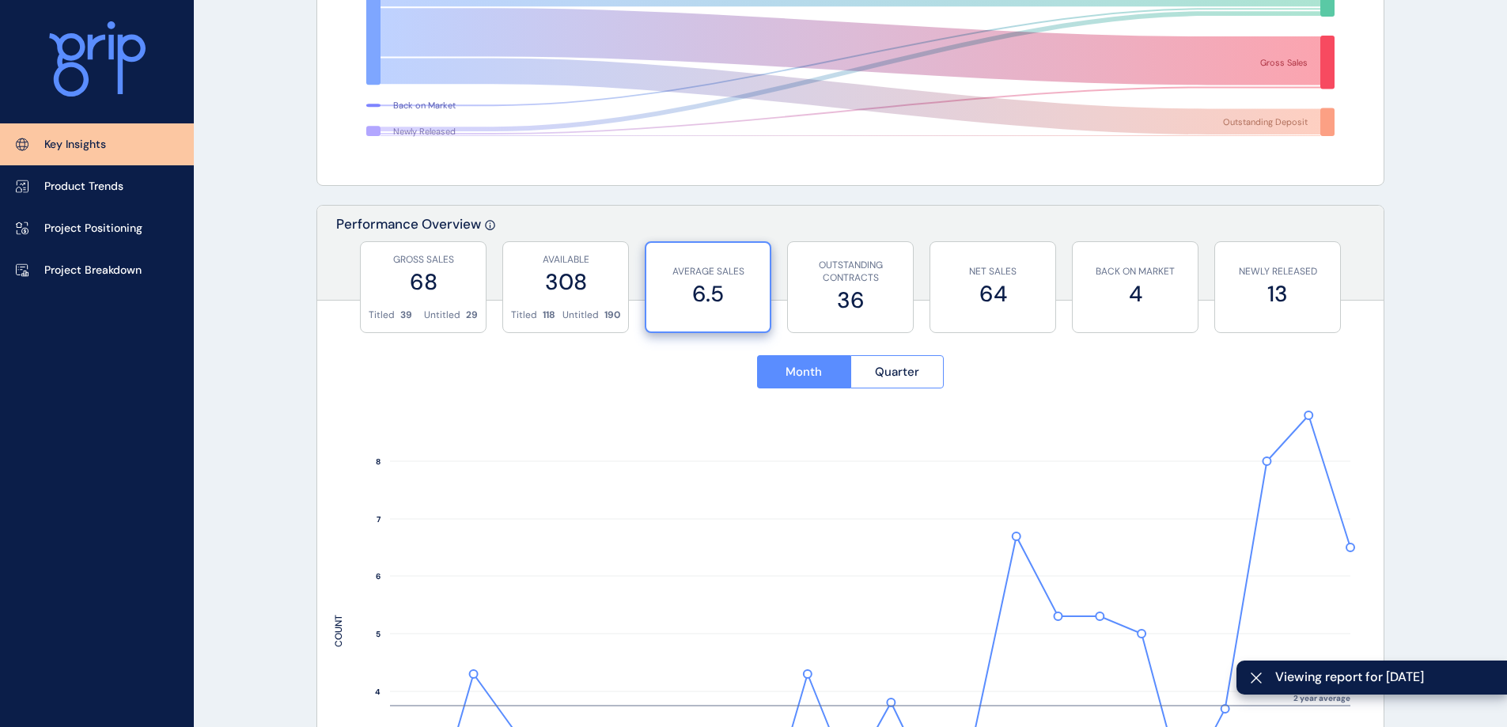
scroll to position [396, 0]
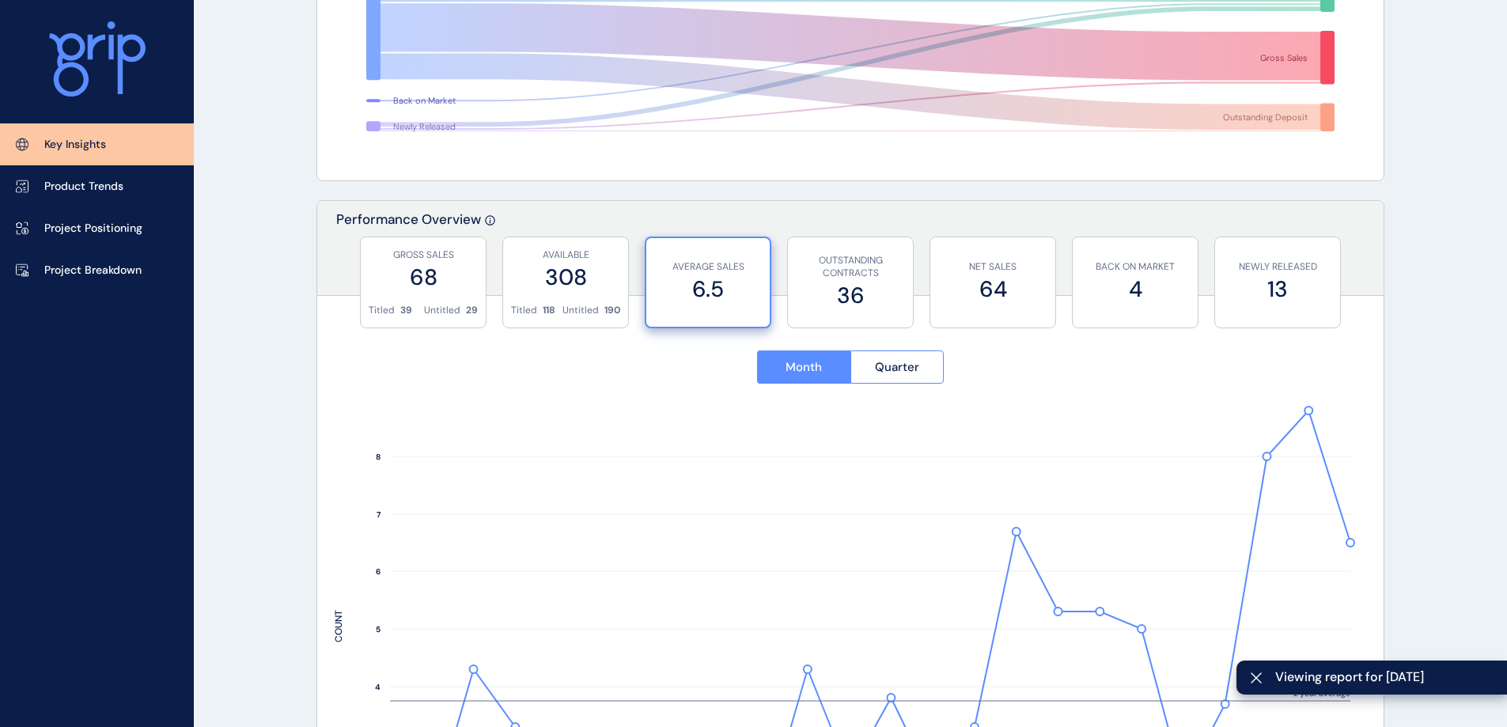
click at [559, 262] on label "308" at bounding box center [565, 277] width 109 height 31
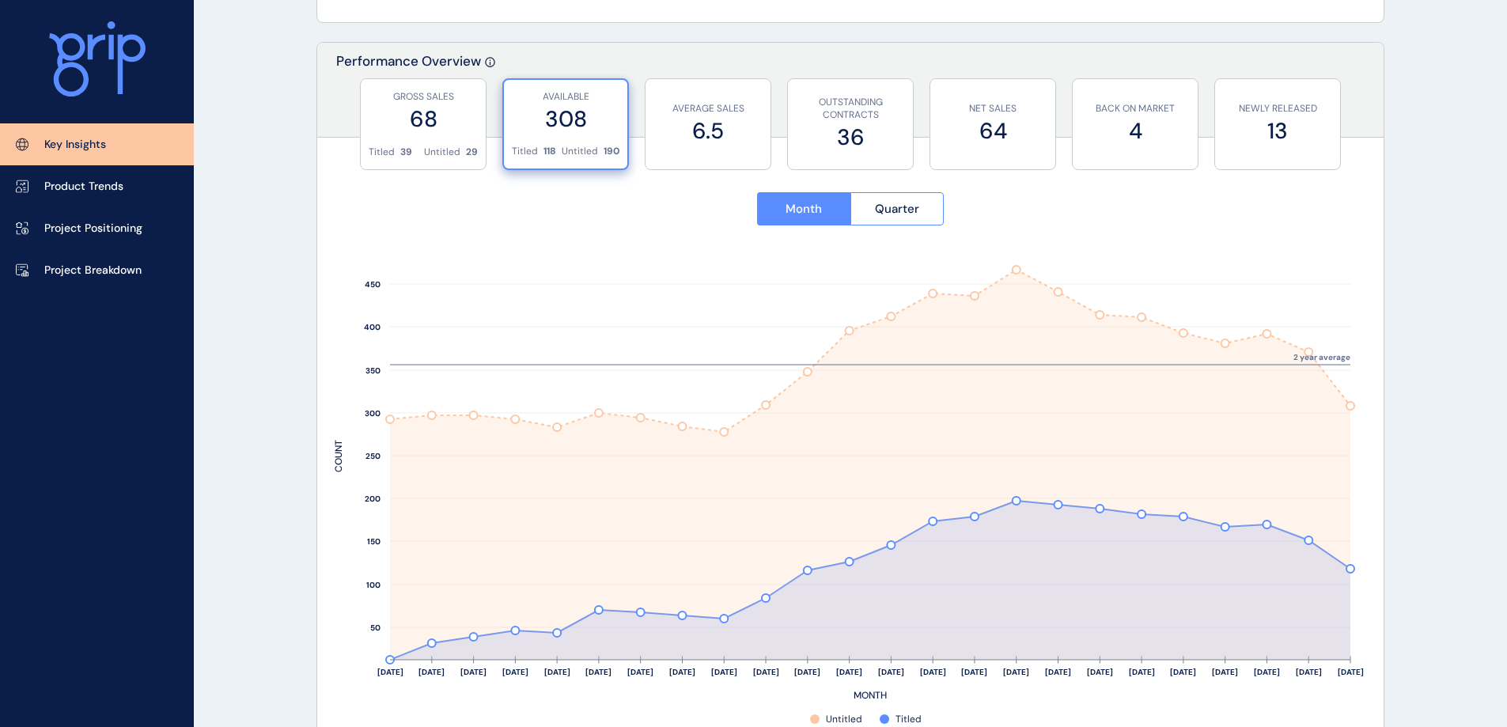
scroll to position [633, 0]
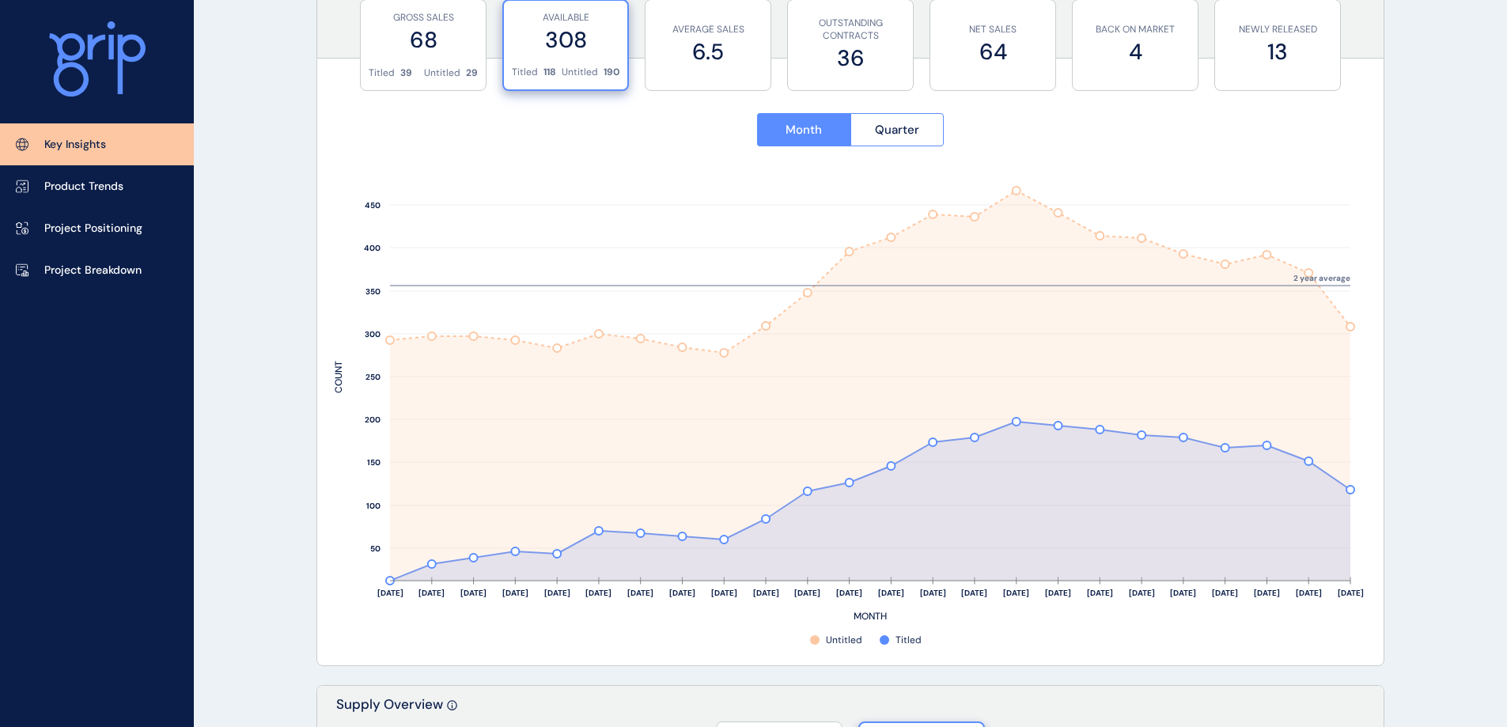
click at [684, 47] on label "6.5" at bounding box center [708, 51] width 109 height 31
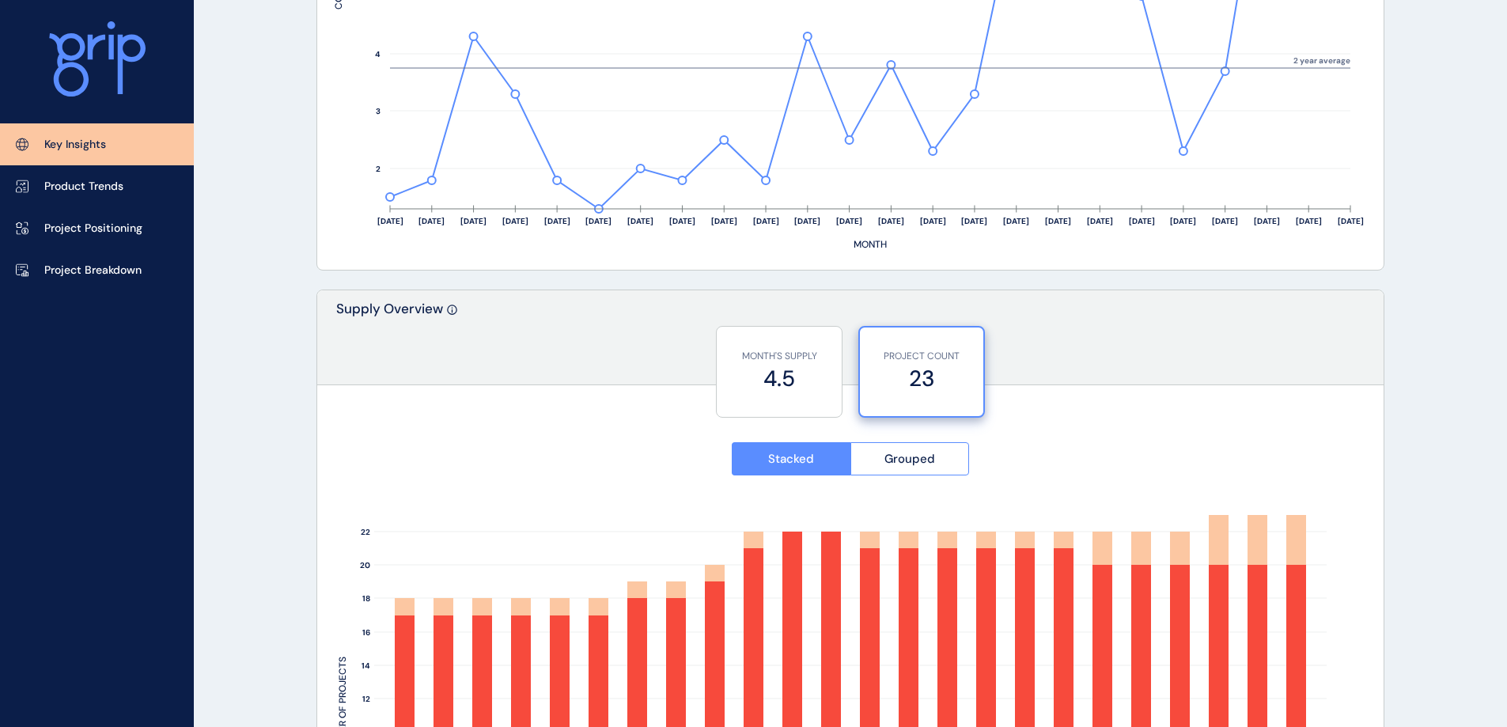
scroll to position [0, 0]
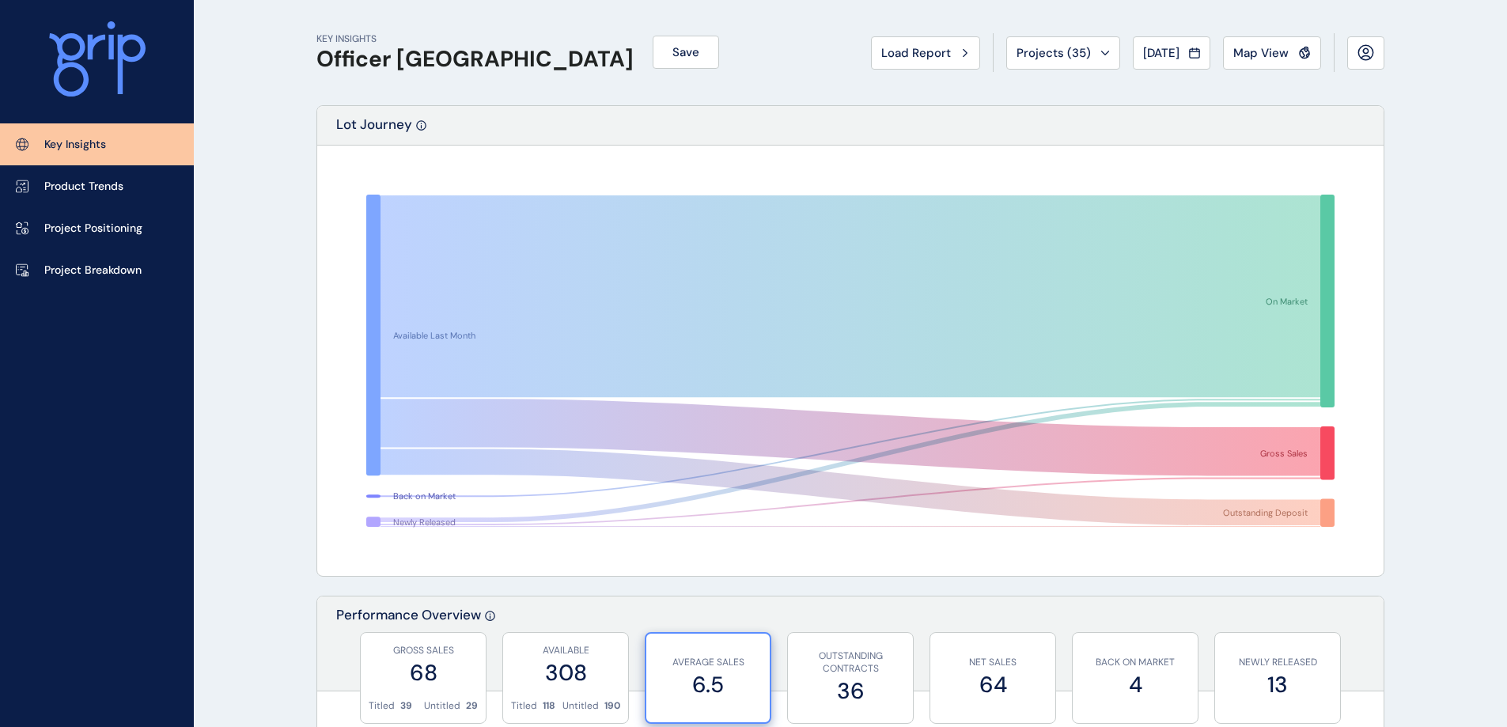
click at [1086, 54] on div "Projects ( 35 )" at bounding box center [1063, 53] width 93 height 16
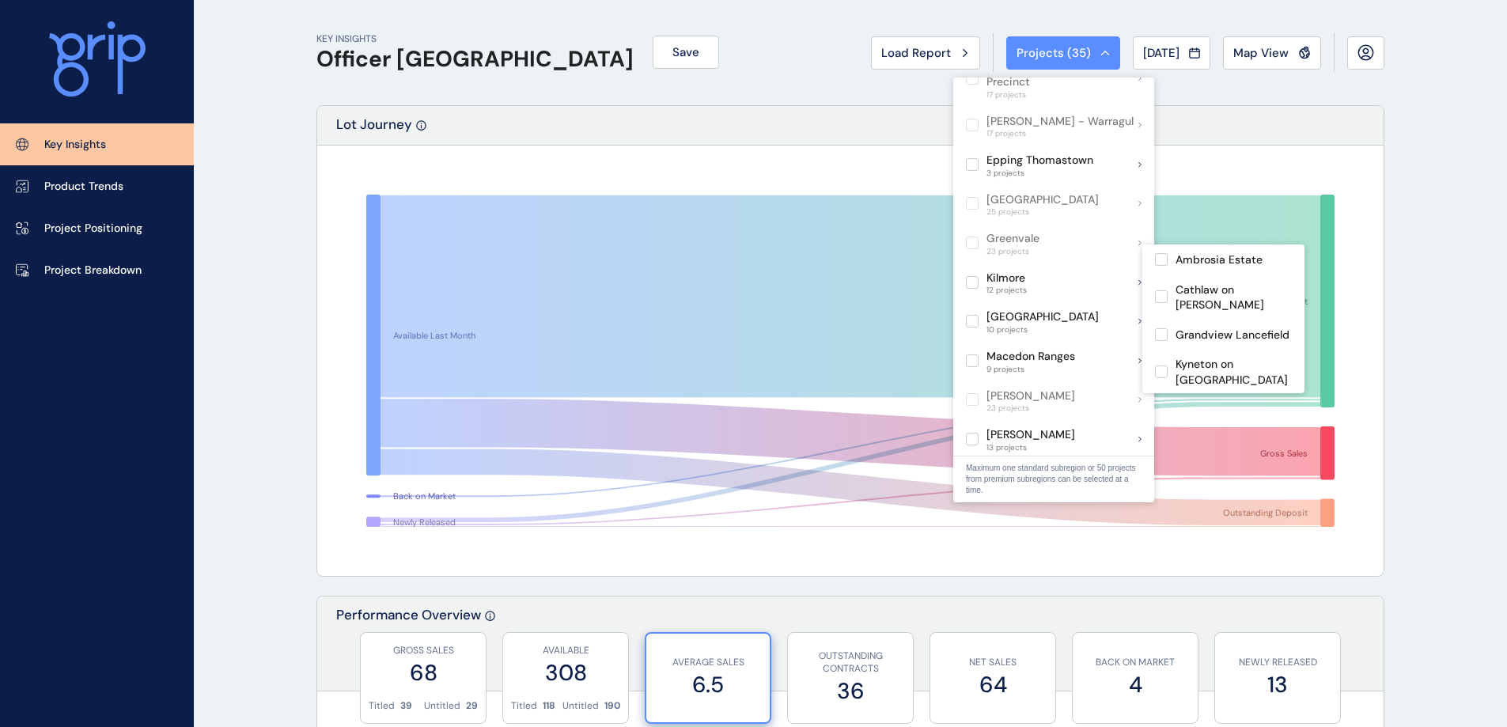
scroll to position [633, 0]
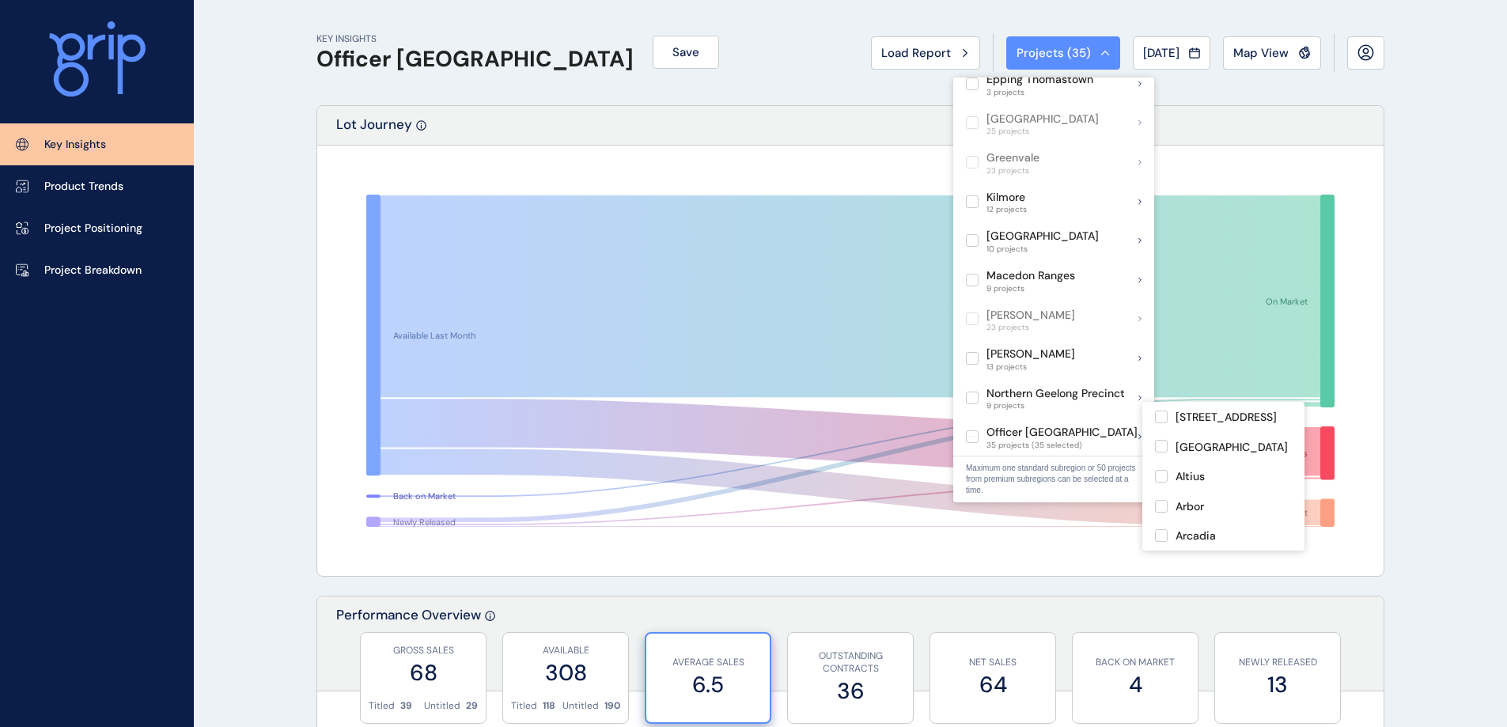
click at [972, 430] on label at bounding box center [972, 436] width 13 height 13
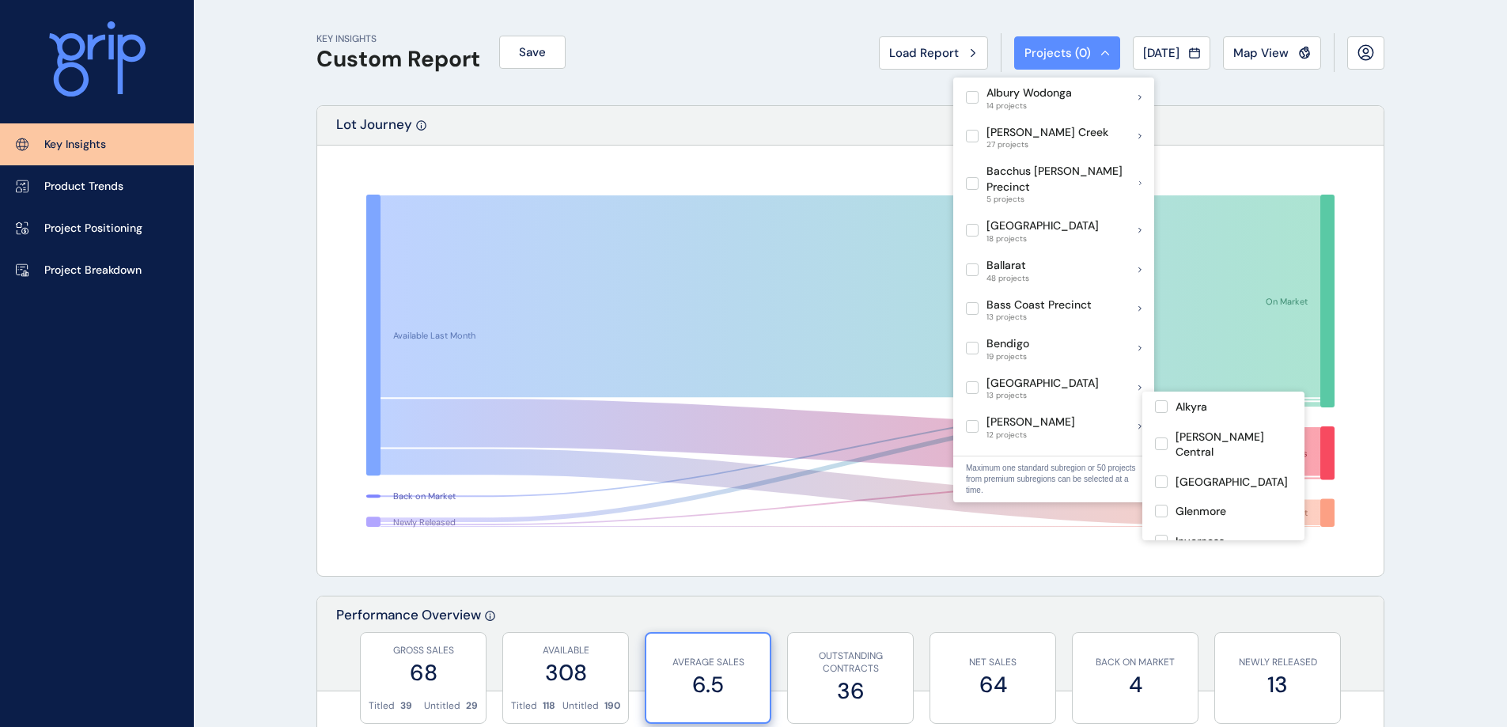
click at [973, 420] on label at bounding box center [972, 426] width 13 height 13
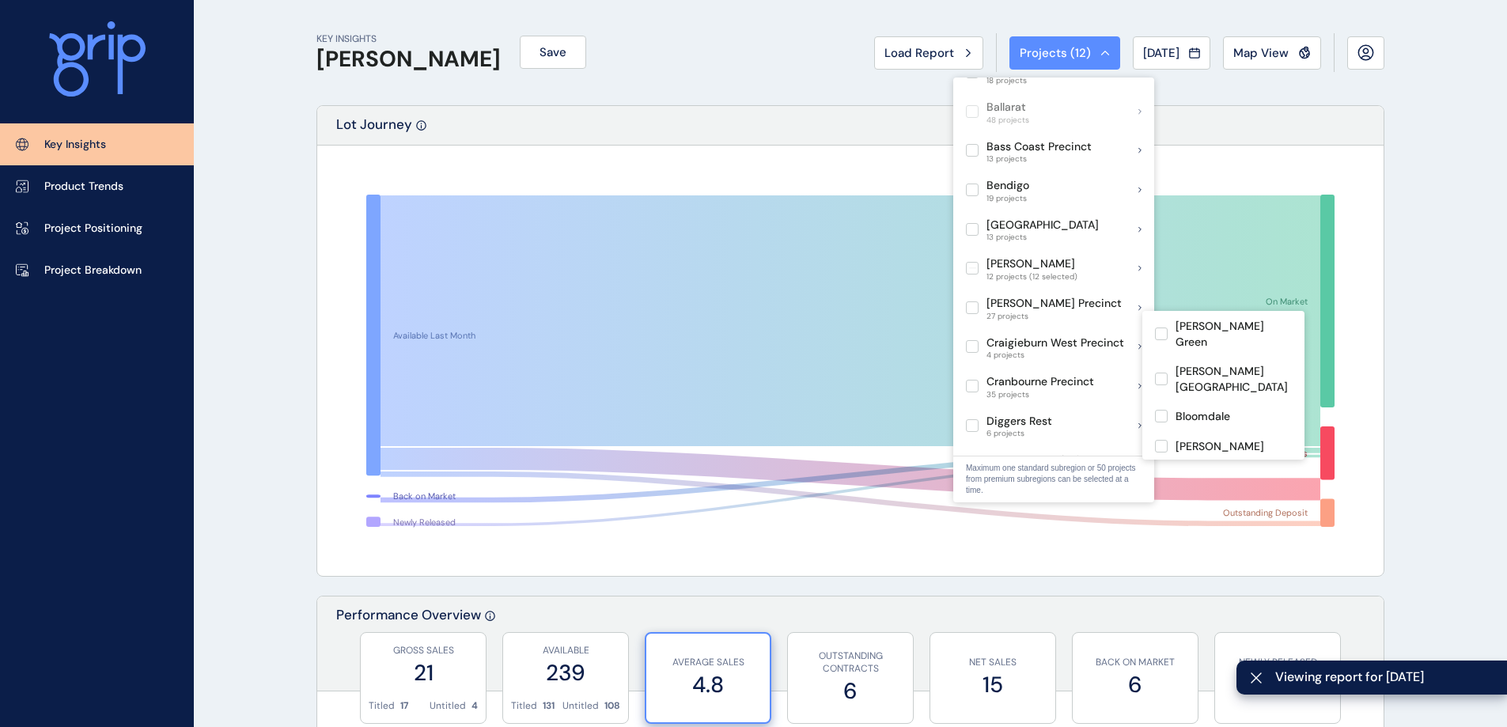
scroll to position [237, 0]
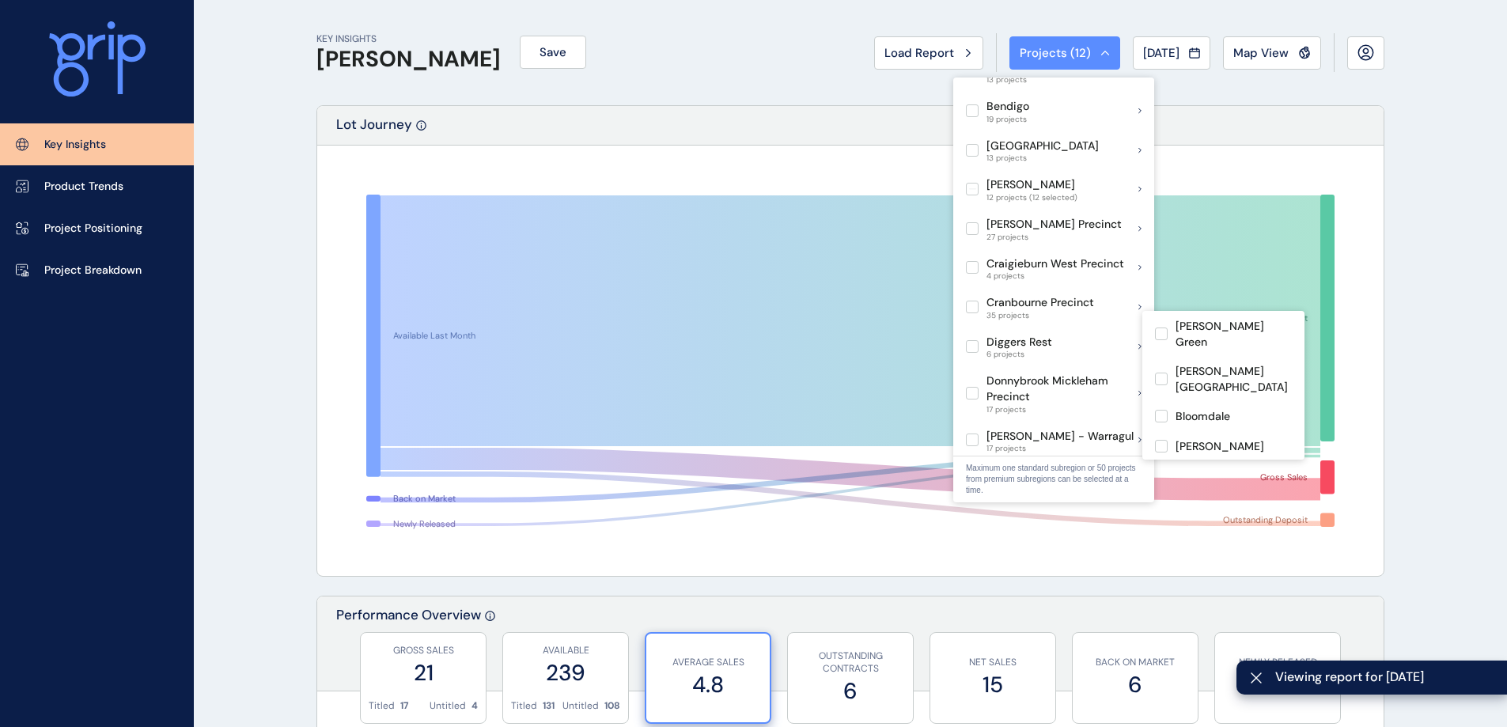
click at [975, 340] on label at bounding box center [972, 346] width 13 height 13
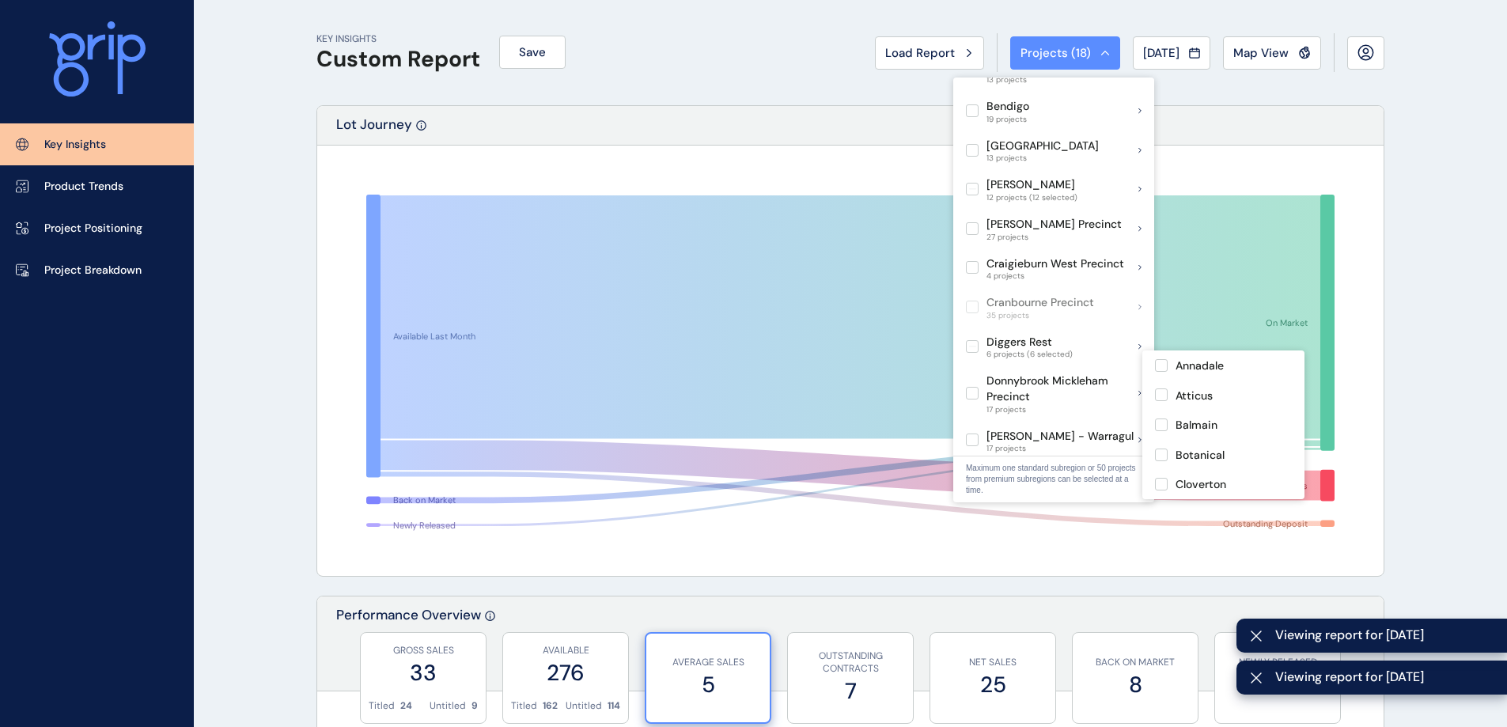
click at [972, 387] on label at bounding box center [972, 393] width 13 height 13
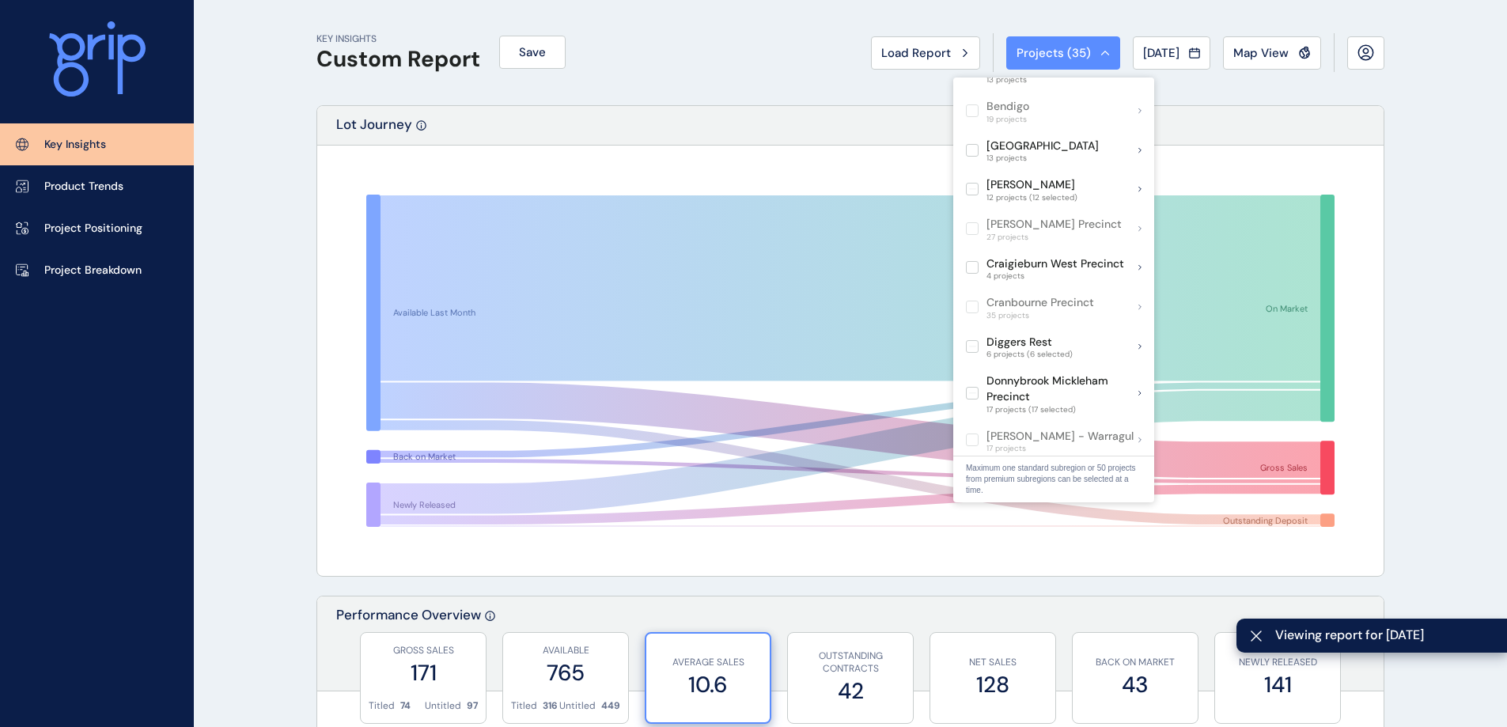
scroll to position [316, 0]
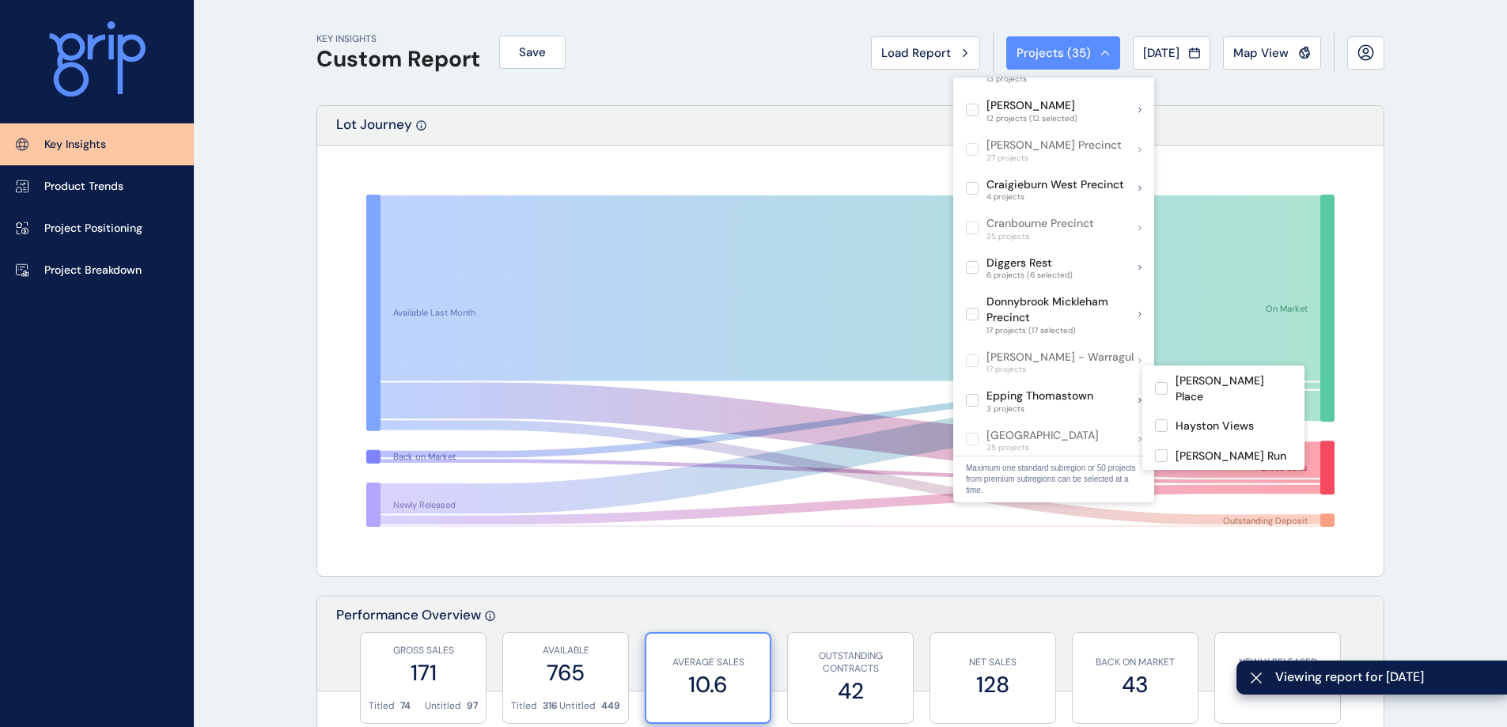
click at [972, 394] on label at bounding box center [972, 400] width 13 height 13
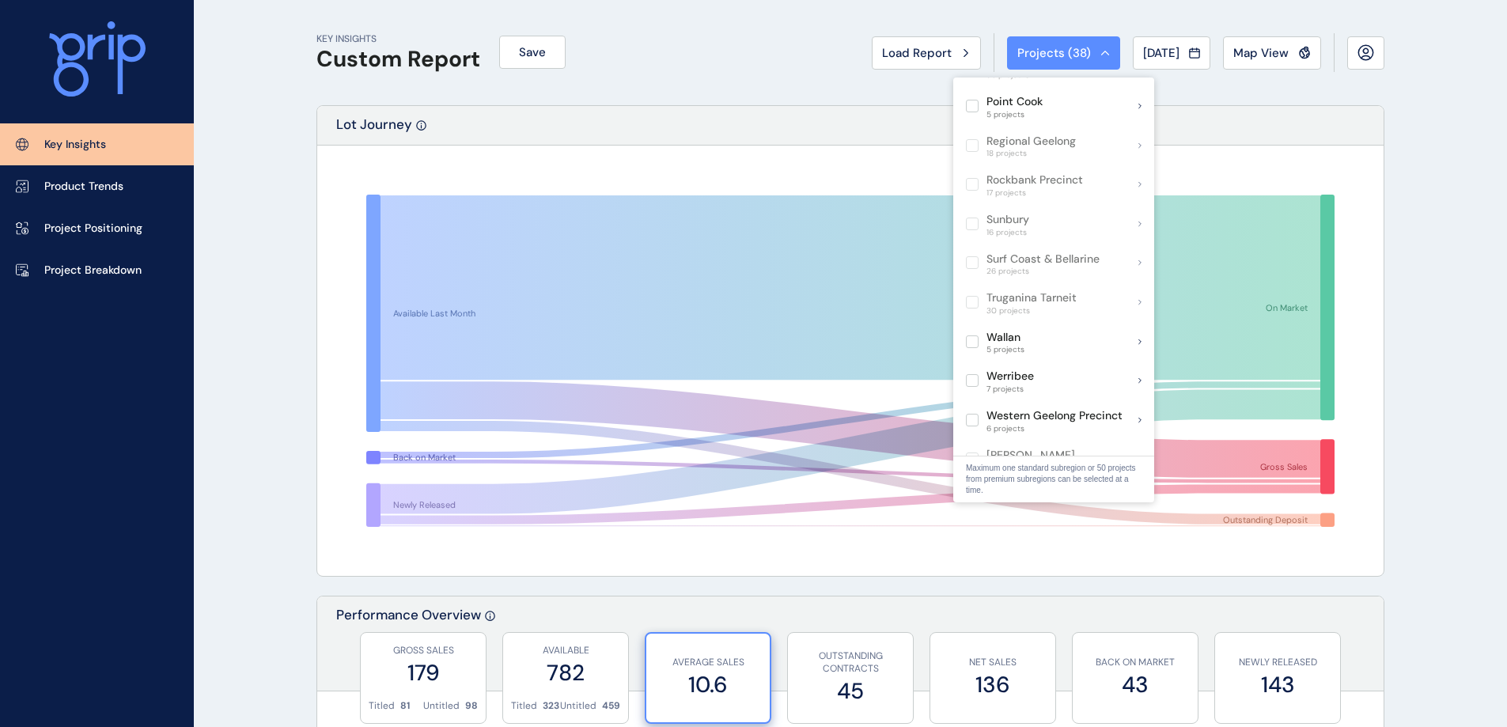
scroll to position [1108, 0]
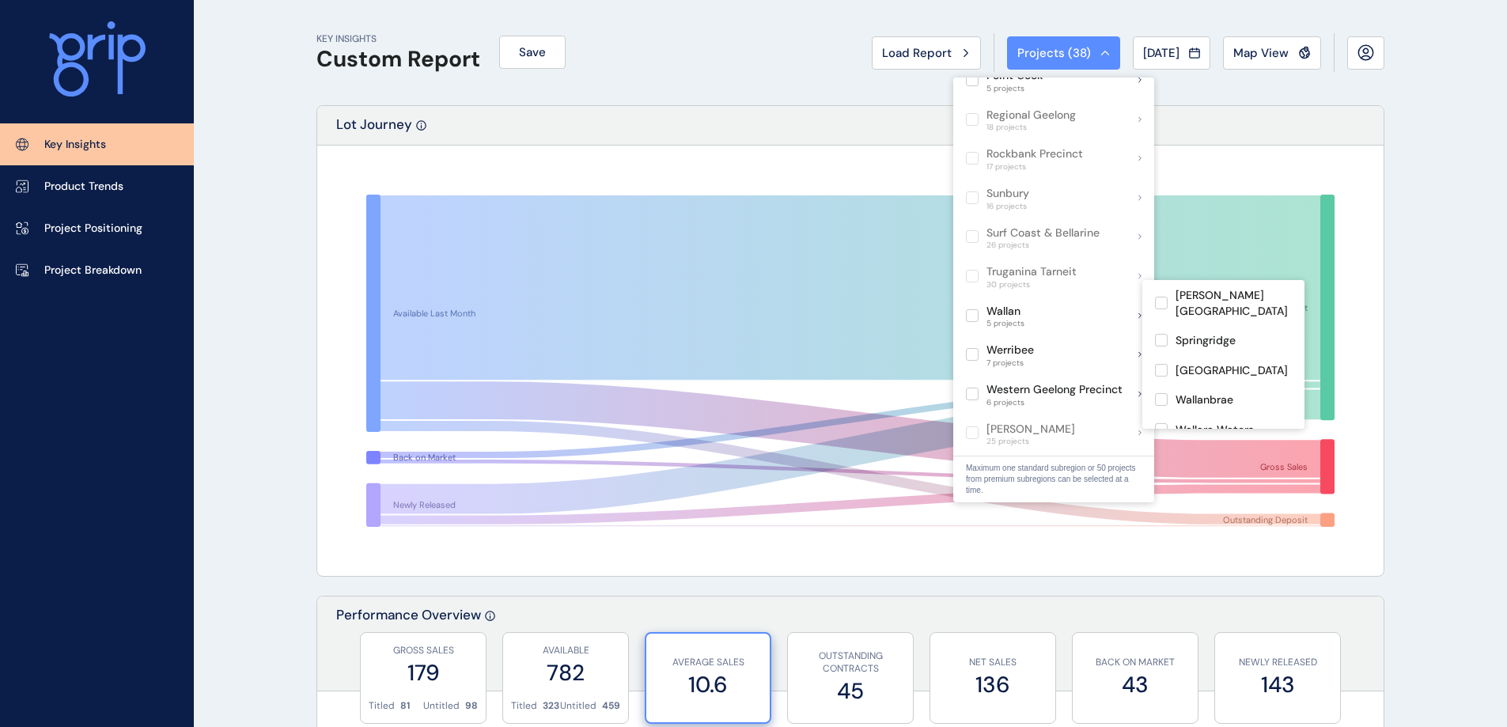
click at [976, 309] on label at bounding box center [972, 315] width 13 height 13
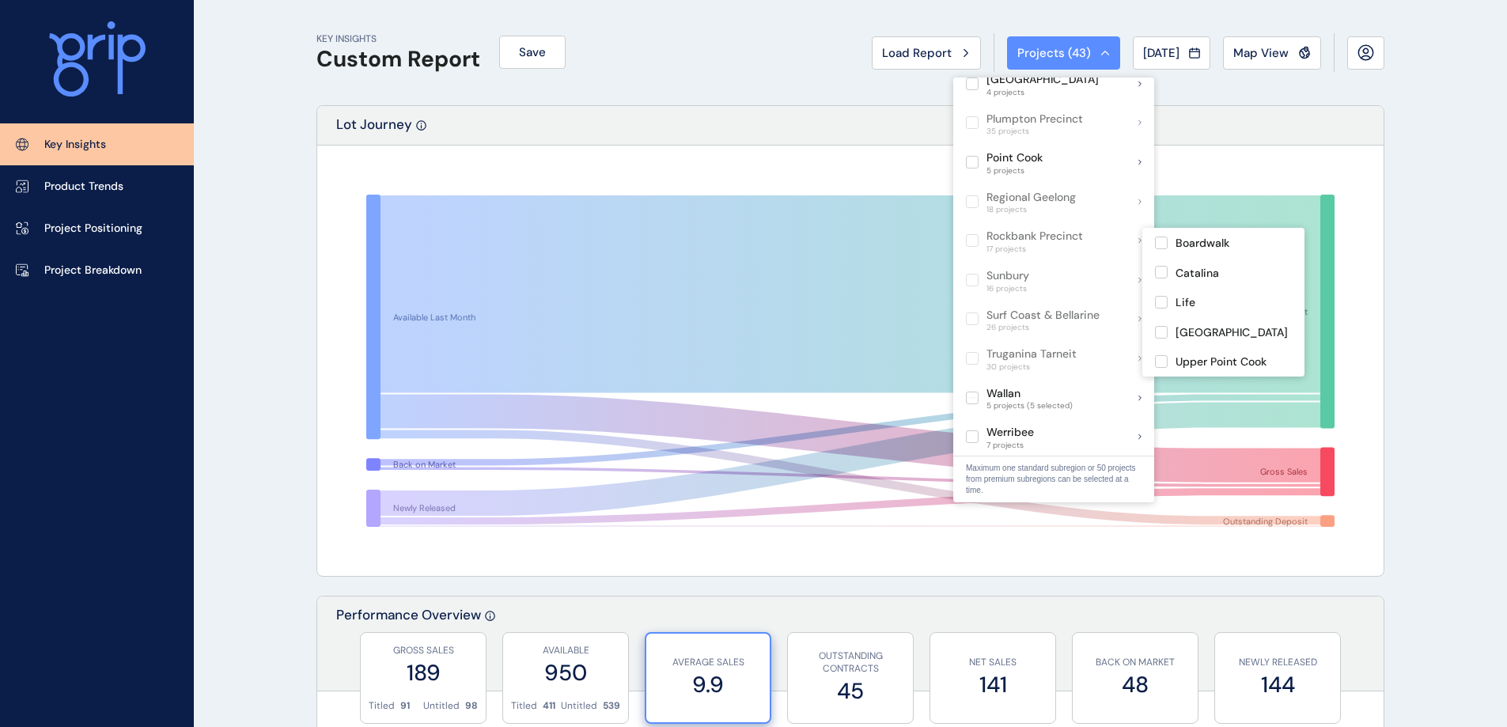
scroll to position [1108, 0]
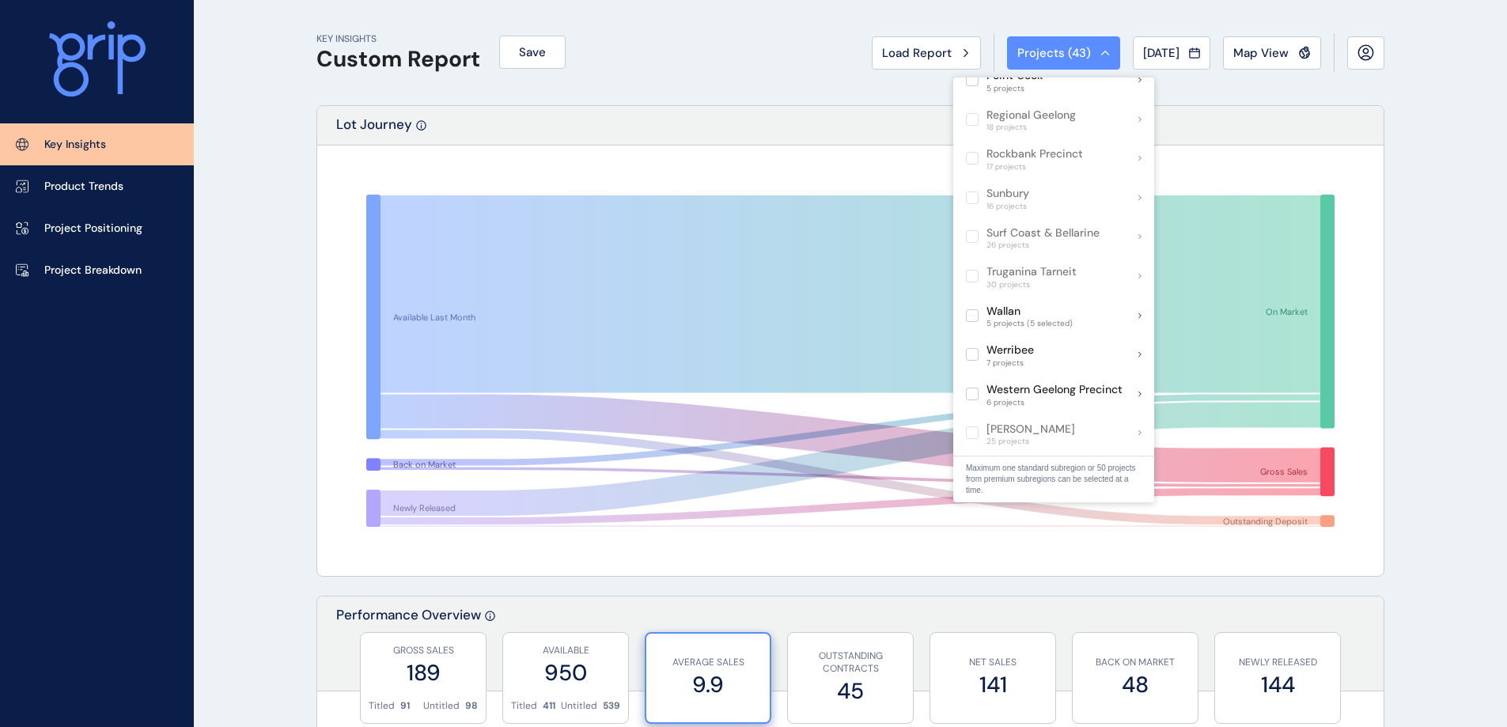
click at [887, 100] on div "KEY INSIGHTS Custom Report Save Load Report Projects ( 43 ) [DATE] 2025 < > Jan…" at bounding box center [850, 52] width 1068 height 105
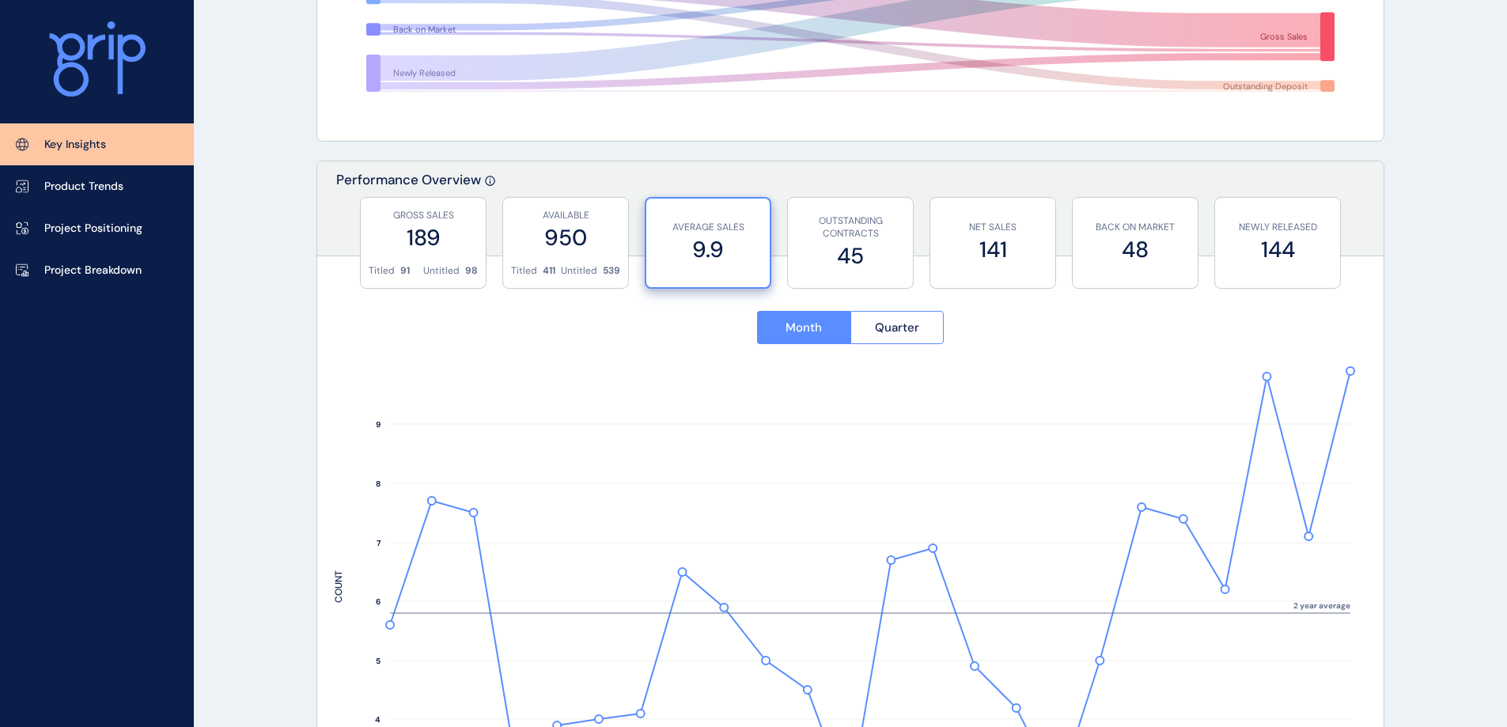
scroll to position [475, 0]
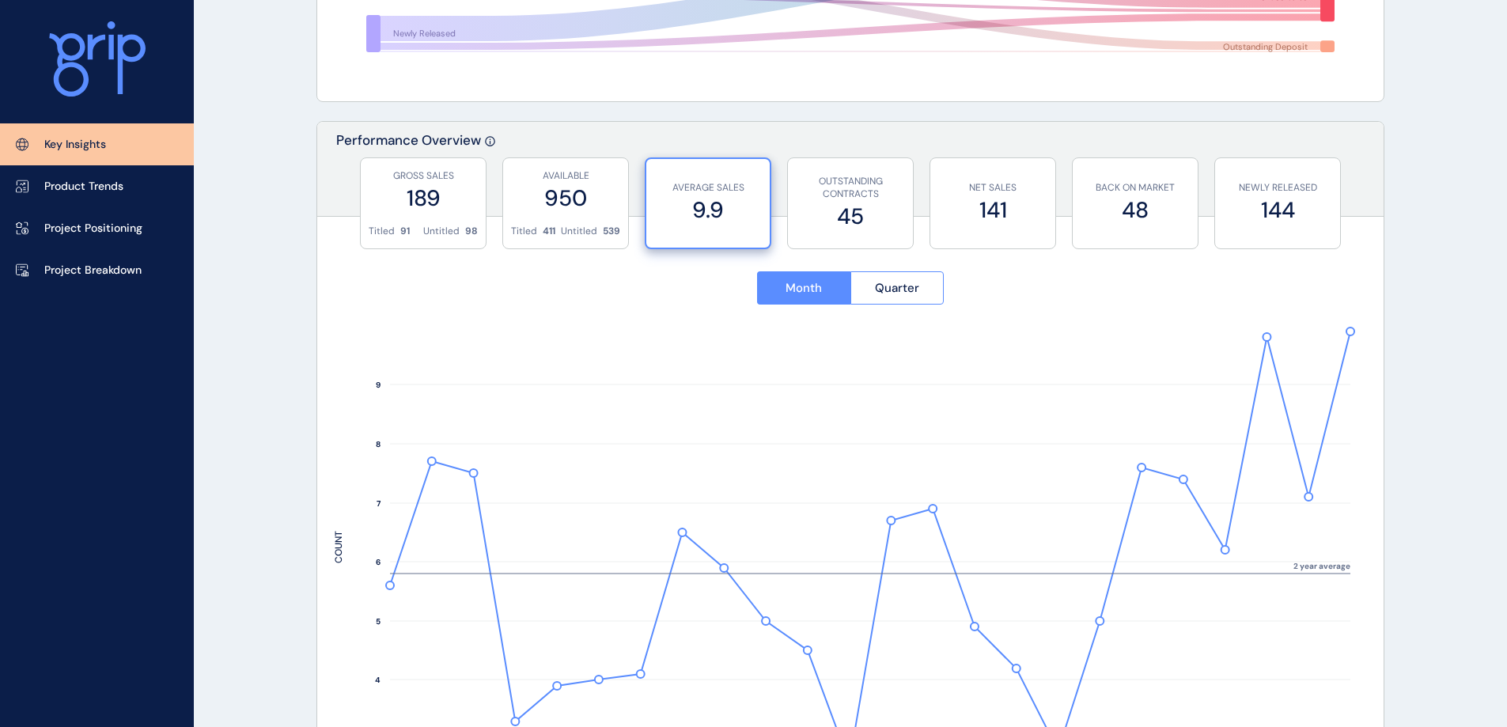
click at [555, 209] on label "950" at bounding box center [565, 198] width 109 height 31
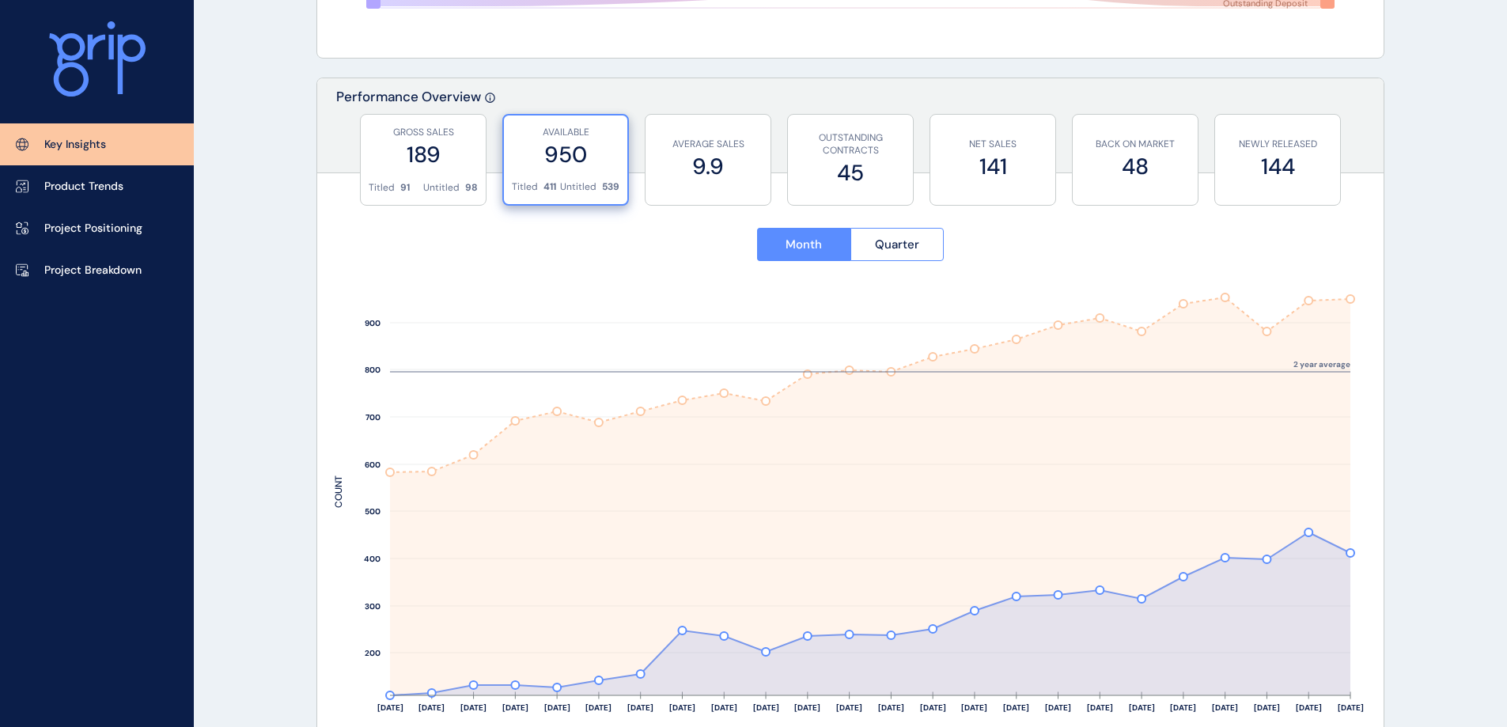
scroll to position [554, 0]
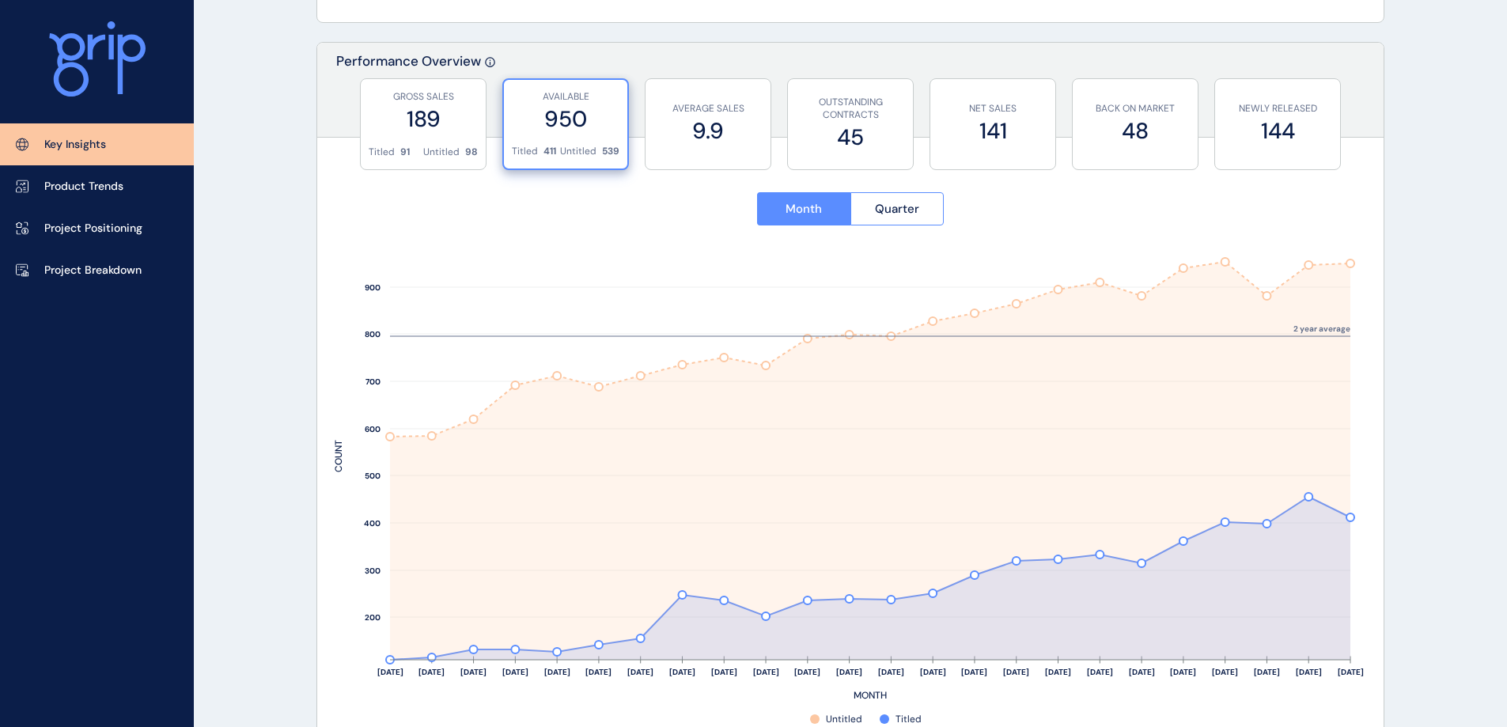
click at [716, 104] on p "AVERAGE SALES" at bounding box center [708, 108] width 109 height 13
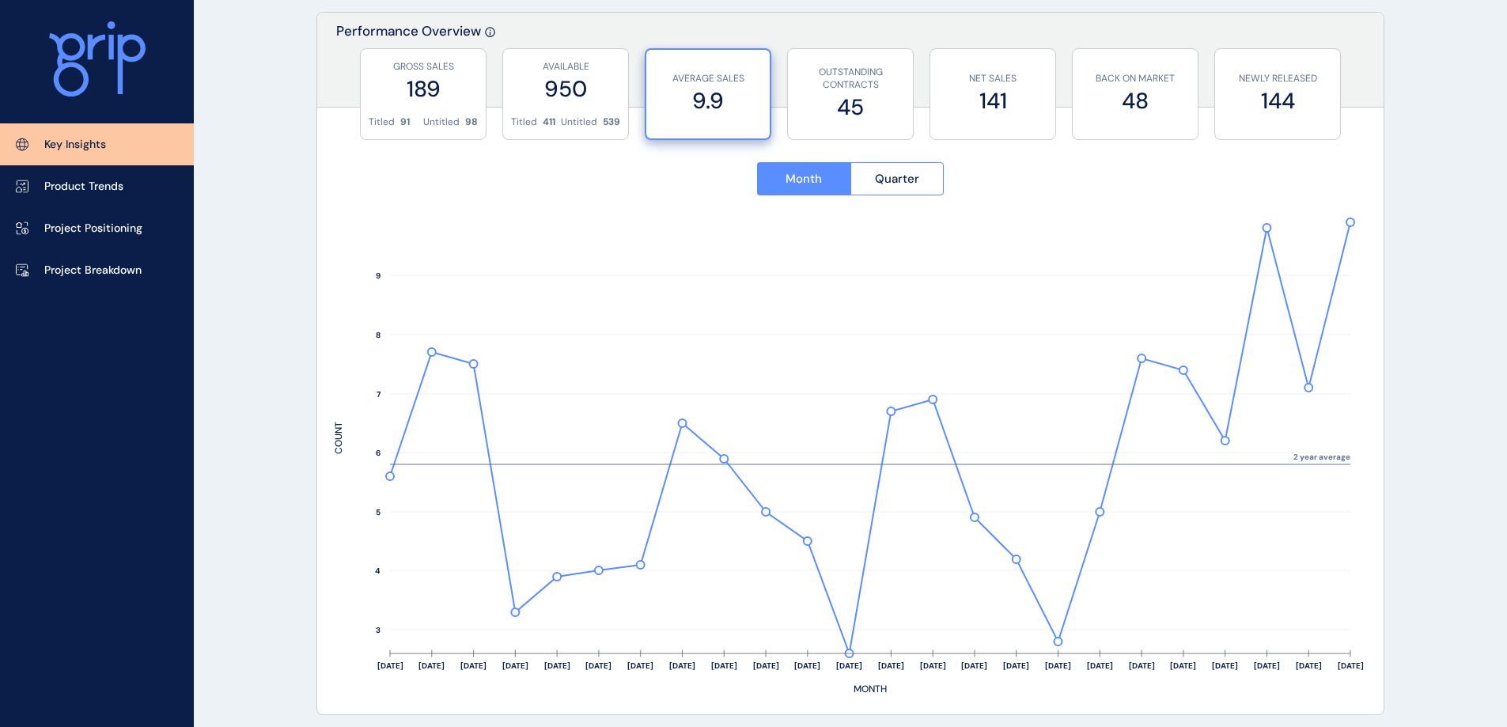
scroll to position [633, 0]
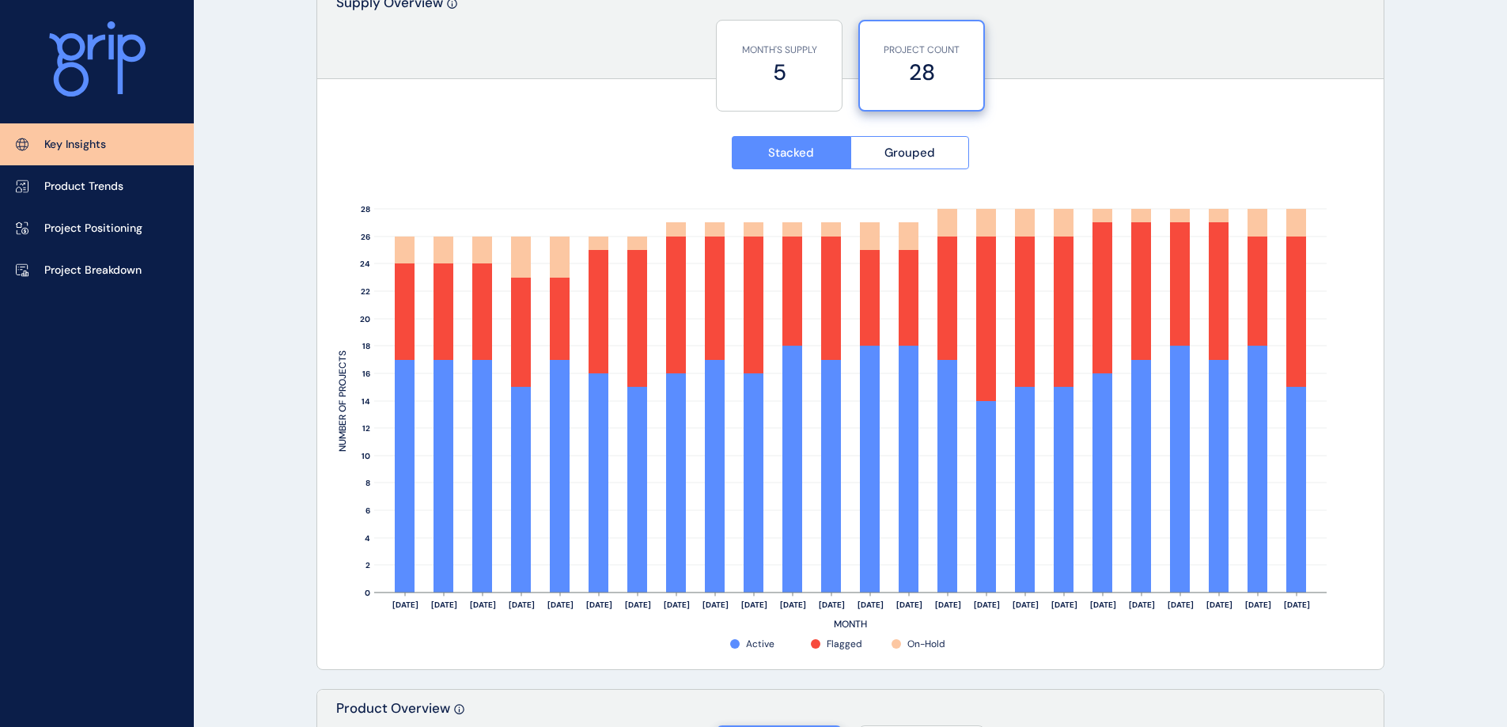
scroll to position [1345, 0]
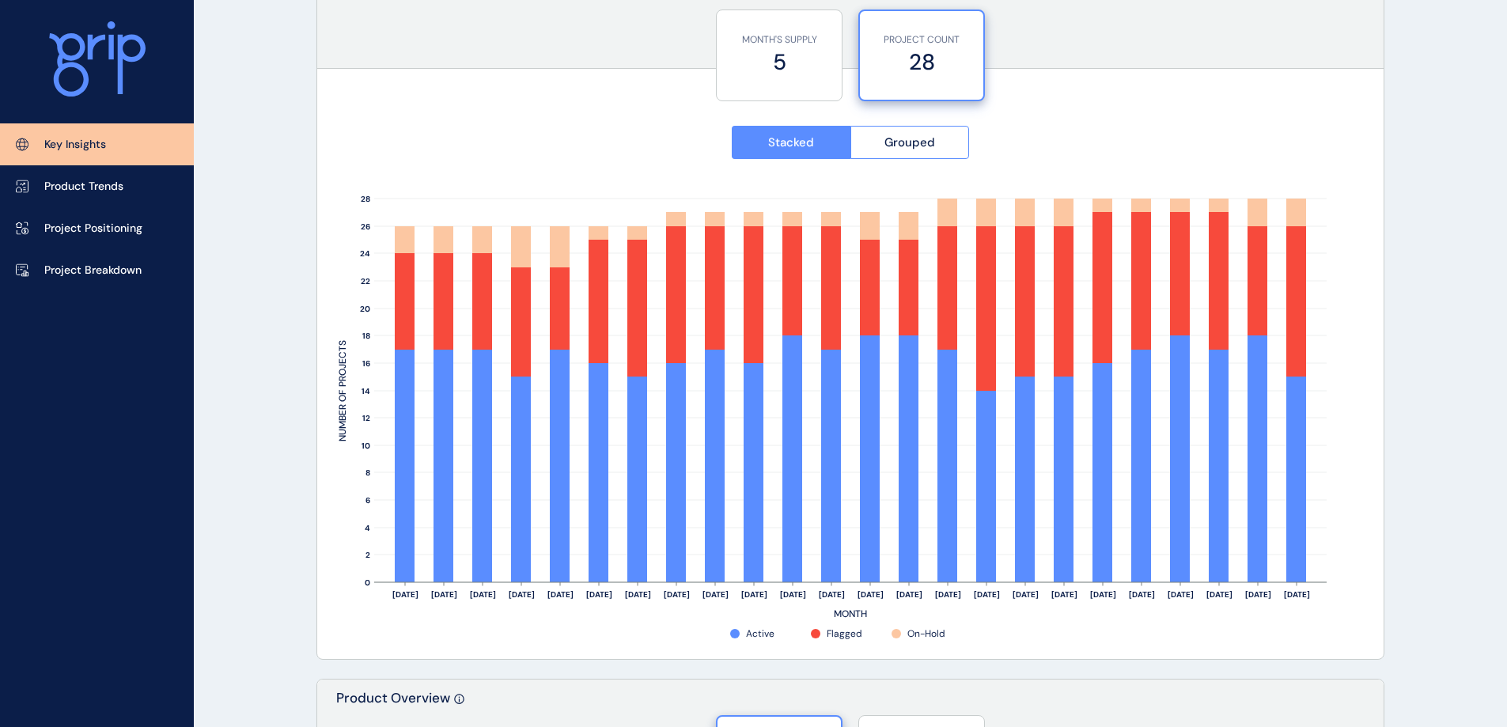
drag, startPoint x: 1412, startPoint y: 59, endPoint x: 1455, endPoint y: 32, distance: 50.5
click at [1412, 59] on div "KEY INSIGHTS Custom Report Save Load Report Projects ( 43 ) [DATE] 2025 < > Jan…" at bounding box center [753, 337] width 1507 height 3365
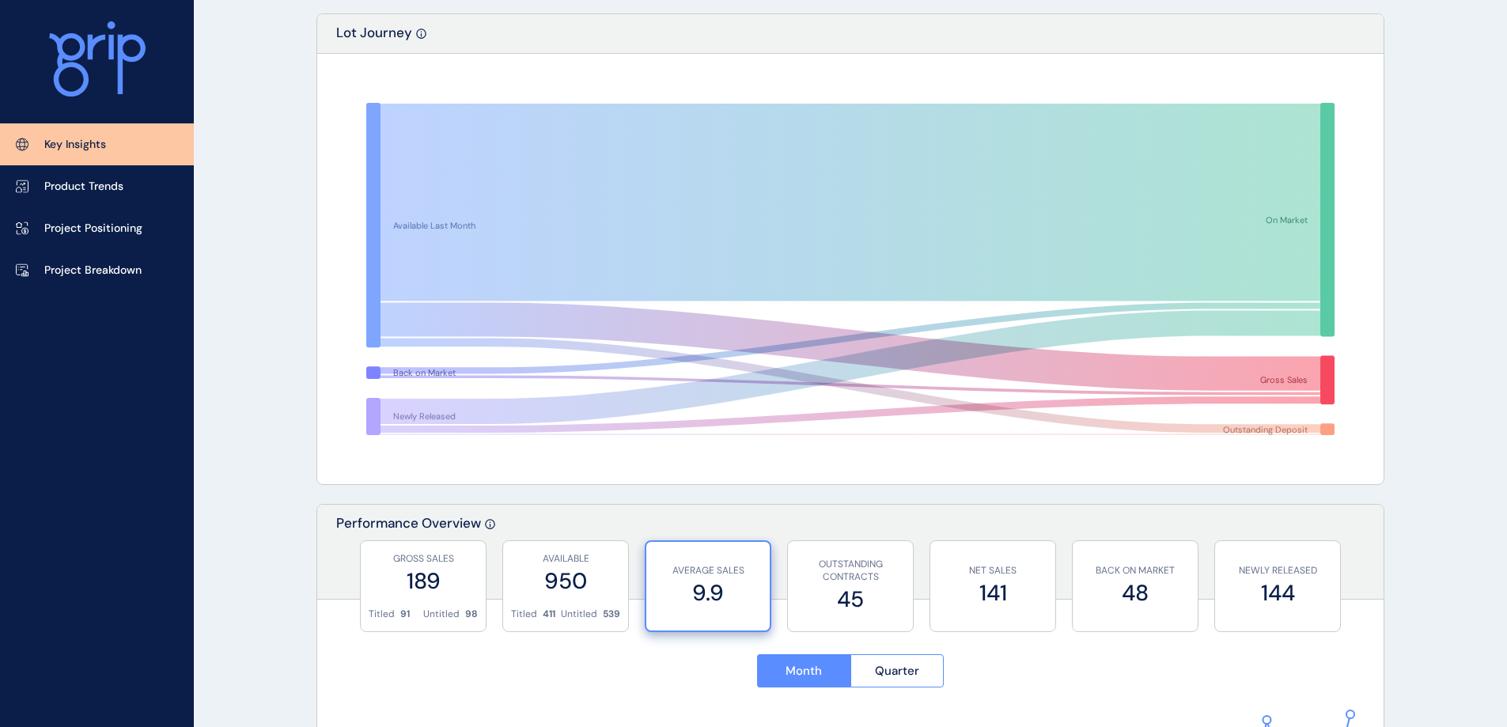
scroll to position [0, 0]
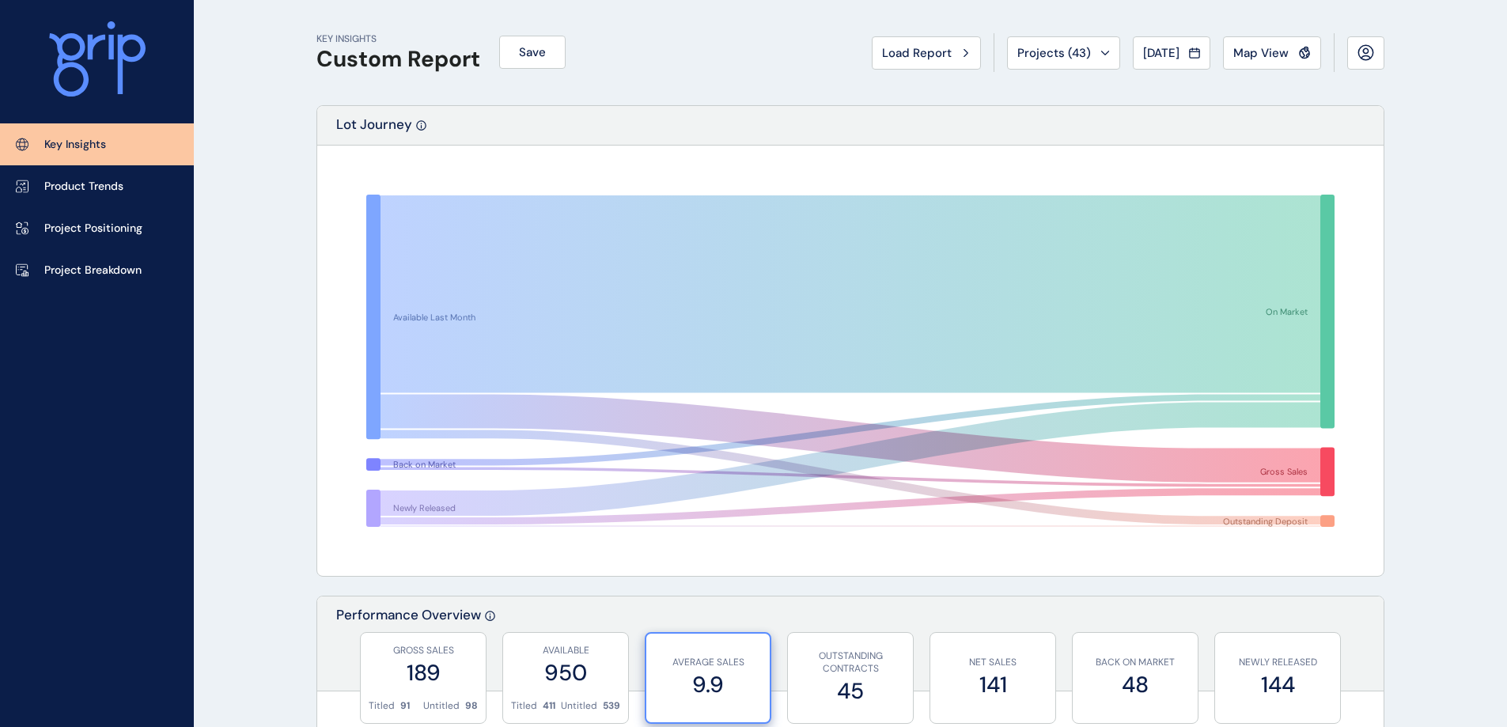
click at [1085, 54] on div "Projects ( 43 )" at bounding box center [1063, 53] width 93 height 16
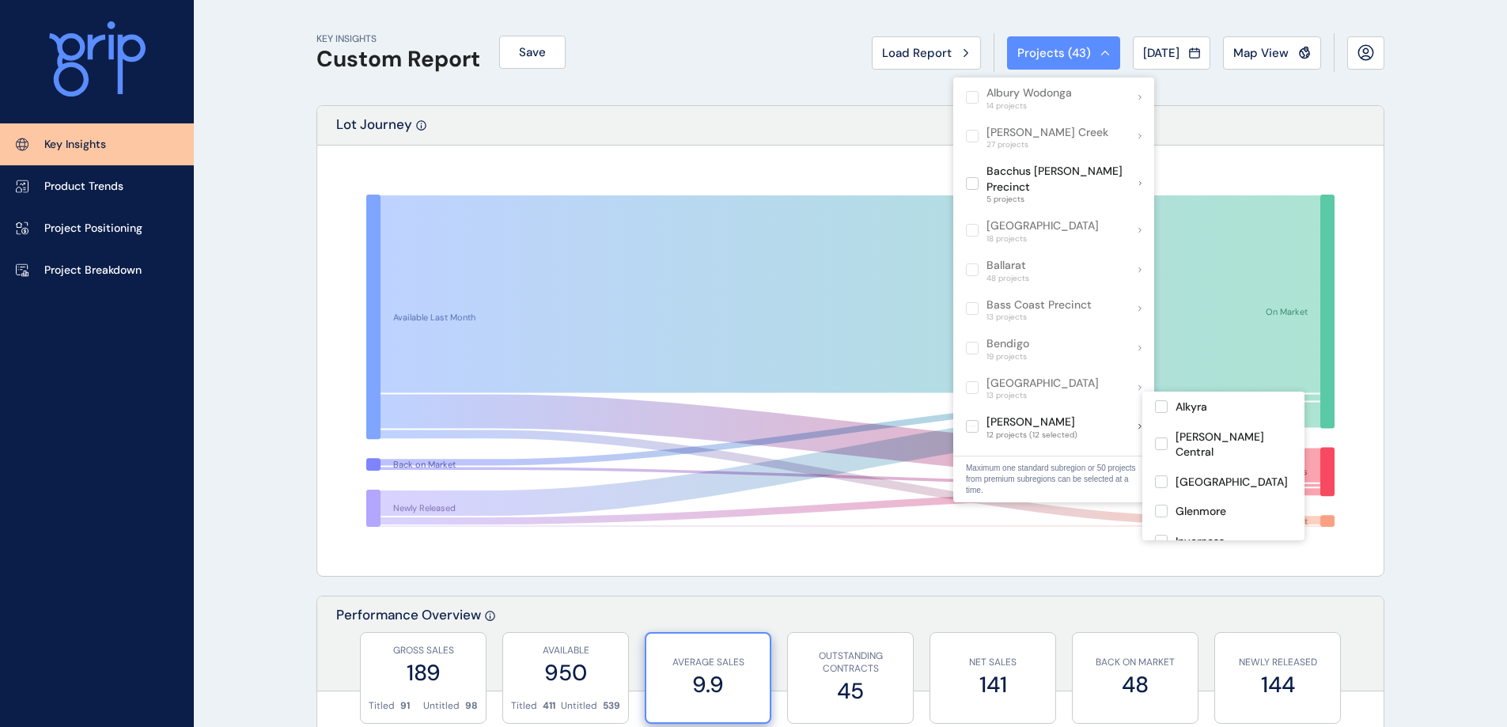
click at [976, 420] on label at bounding box center [972, 426] width 13 height 13
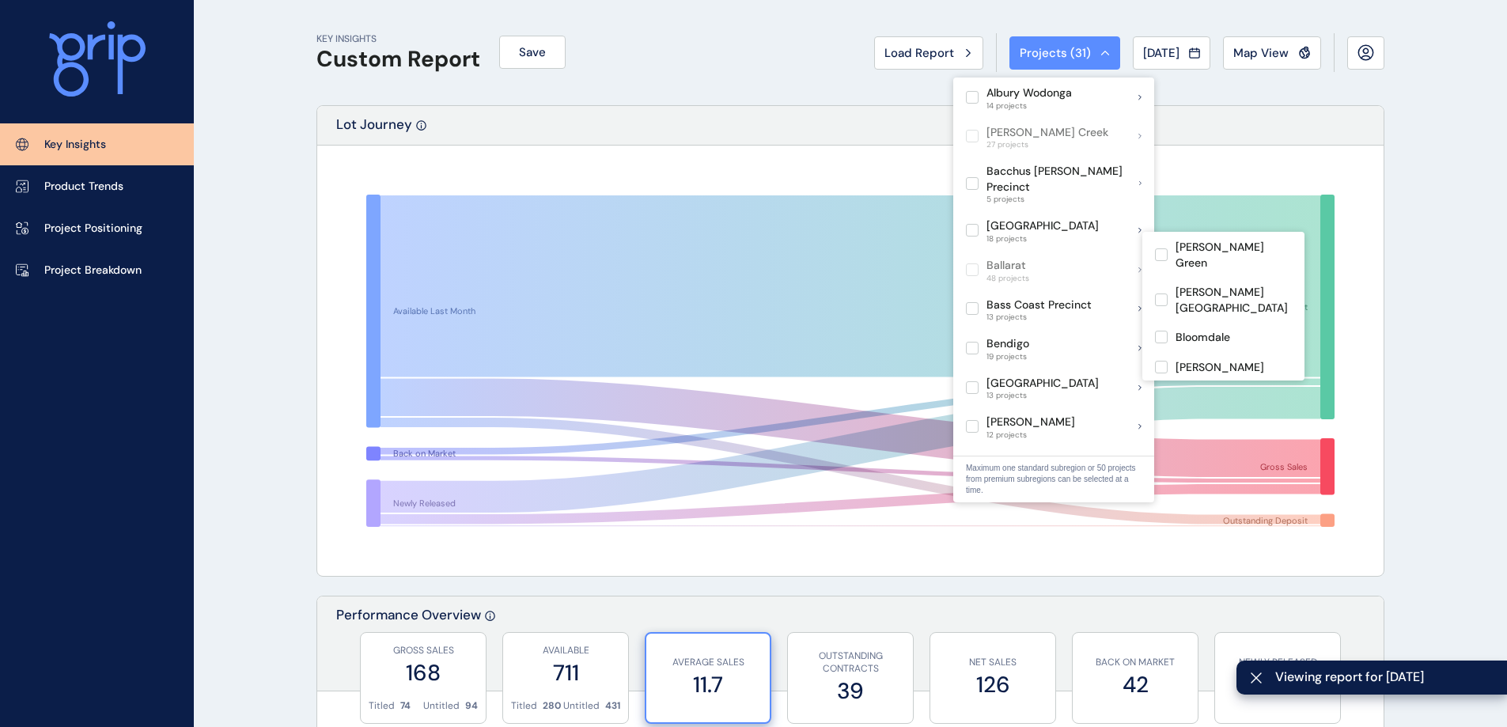
scroll to position [316, 0]
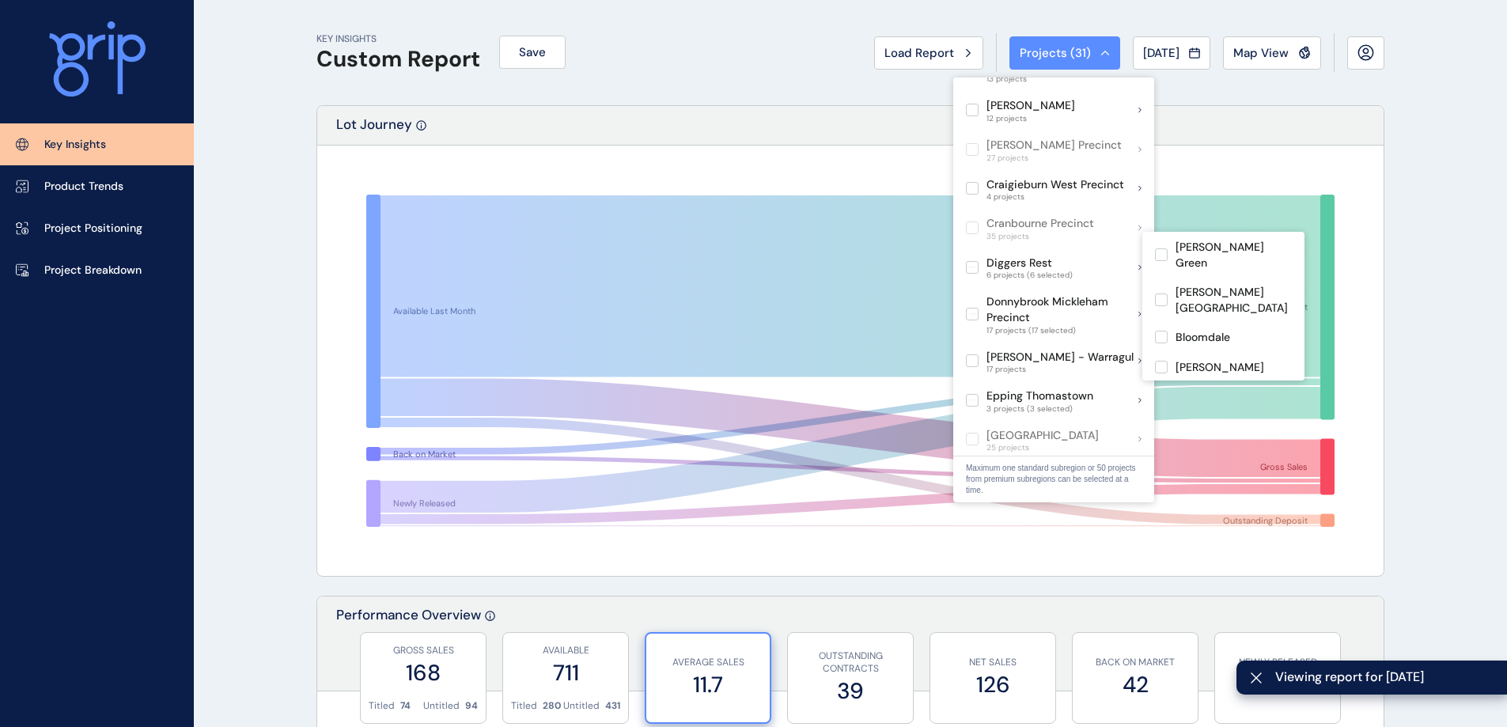
click at [975, 261] on label at bounding box center [972, 267] width 13 height 13
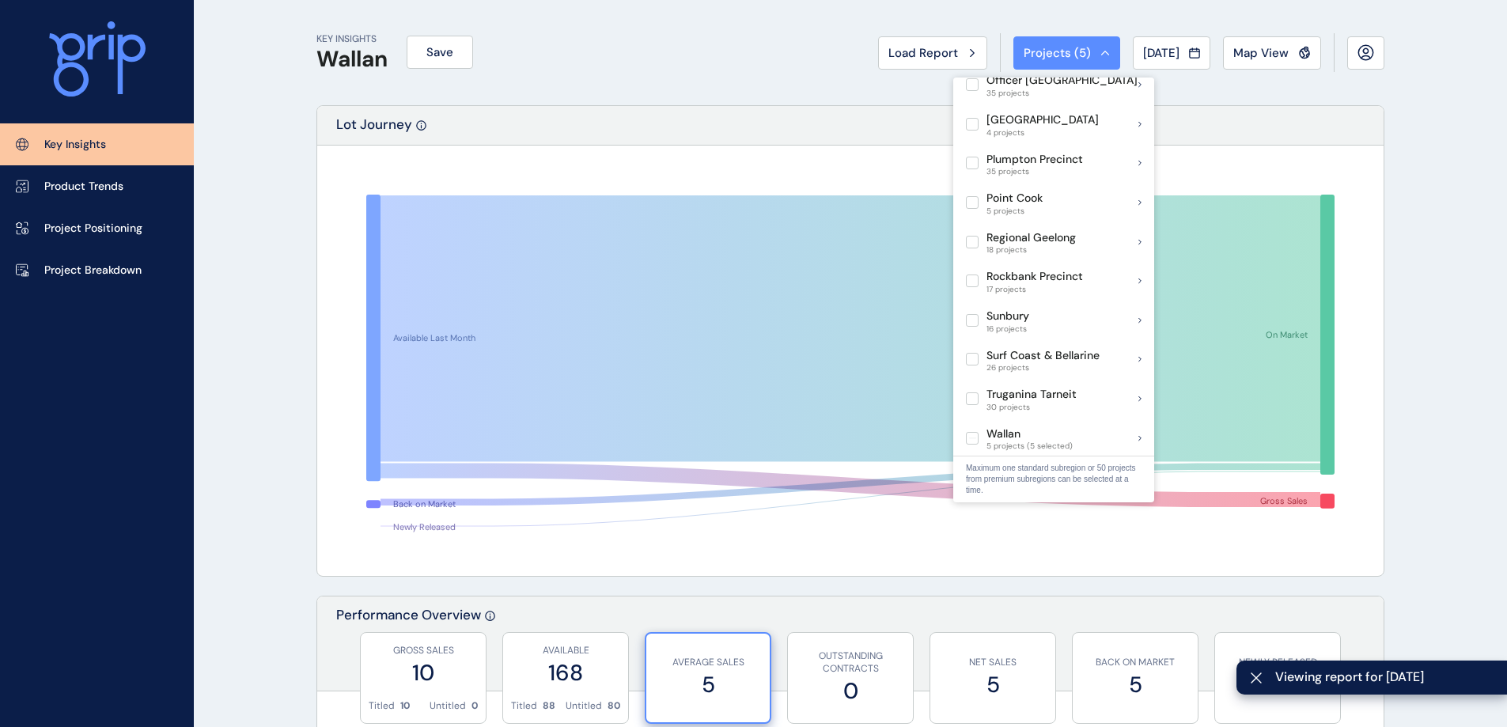
scroll to position [1108, 0]
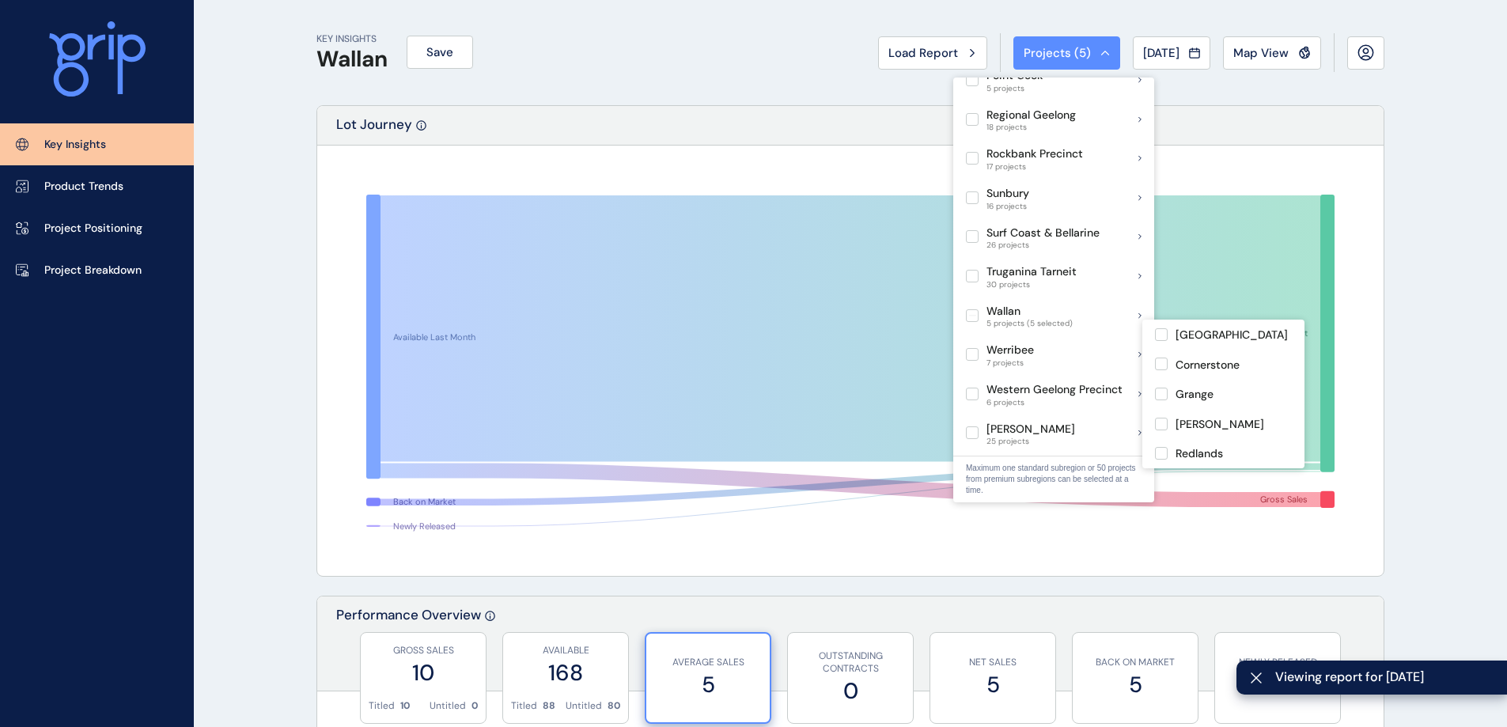
click at [972, 309] on label at bounding box center [972, 315] width 13 height 13
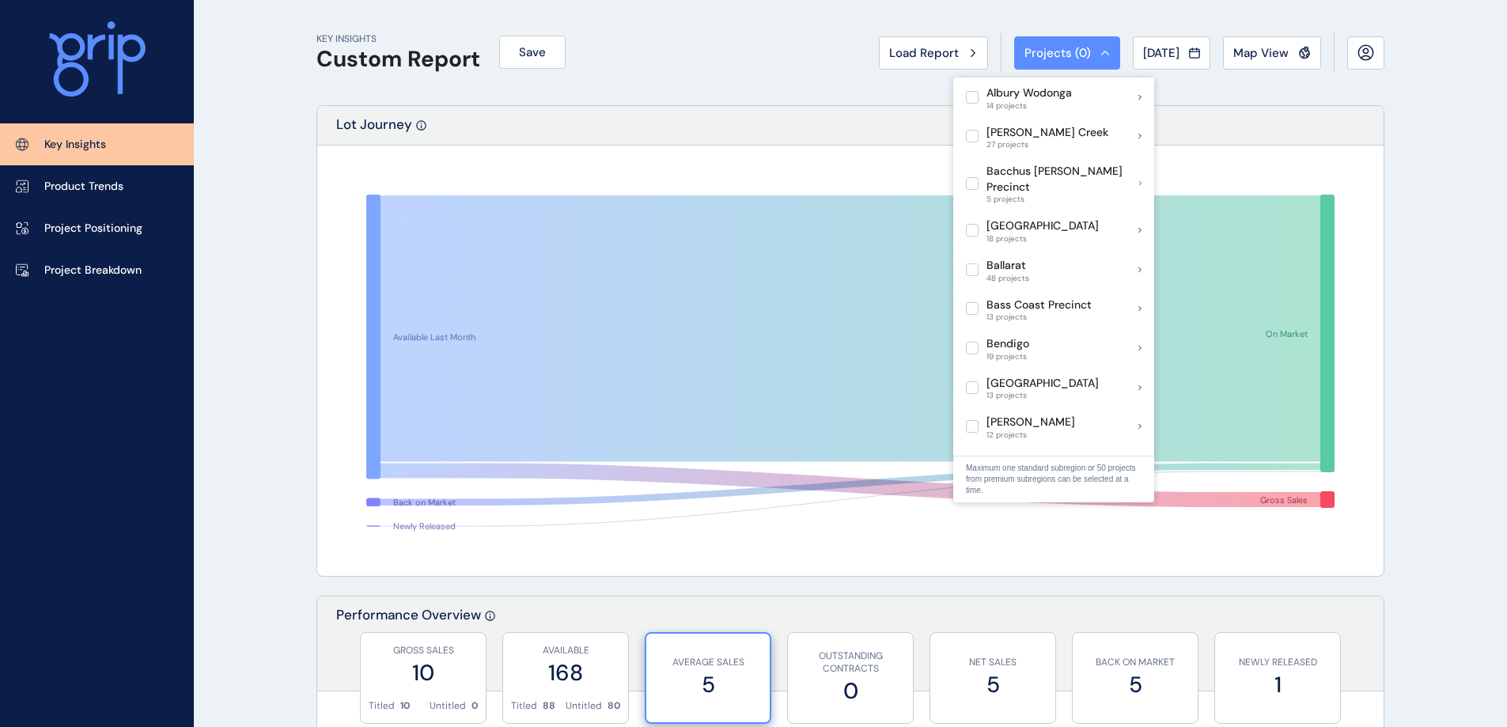
scroll to position [158, 0]
click at [972, 340] on label at bounding box center [972, 346] width 13 height 13
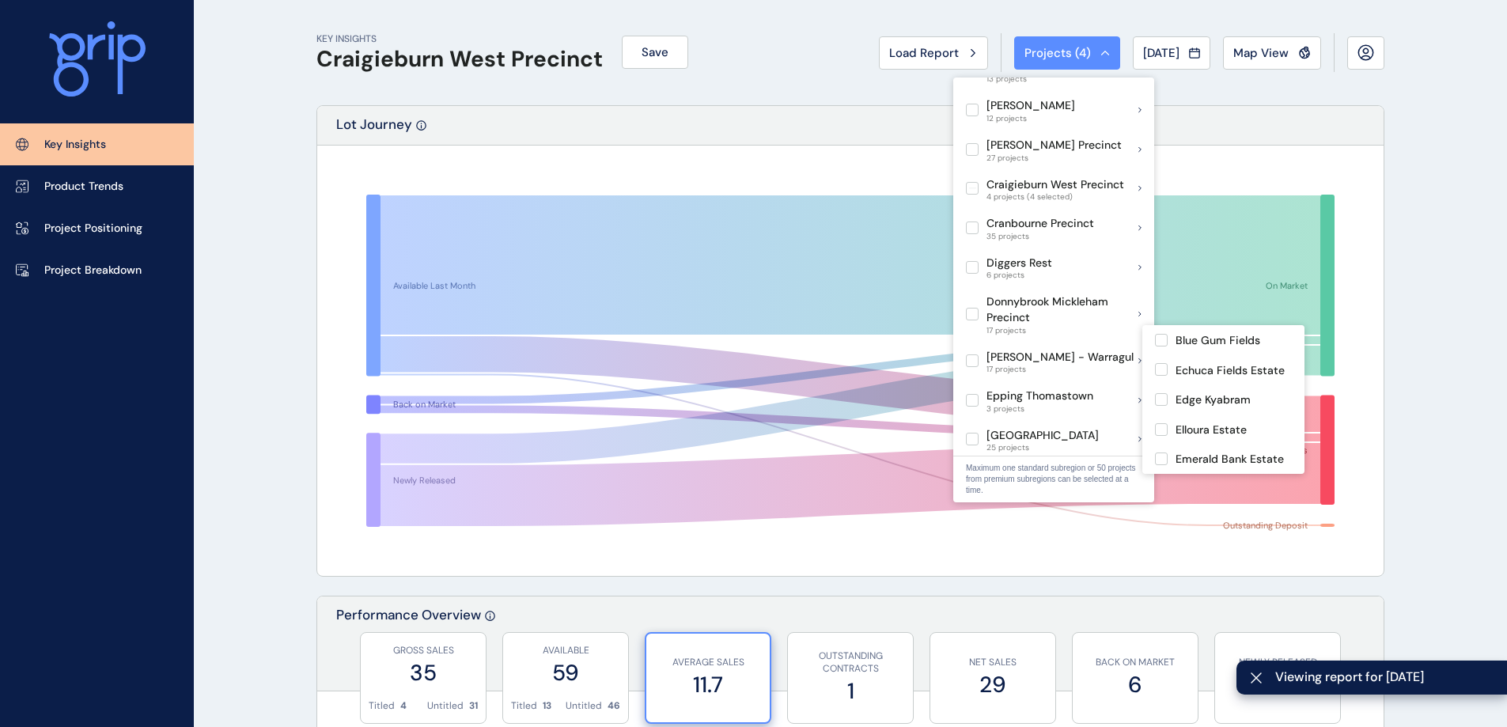
scroll to position [396, 0]
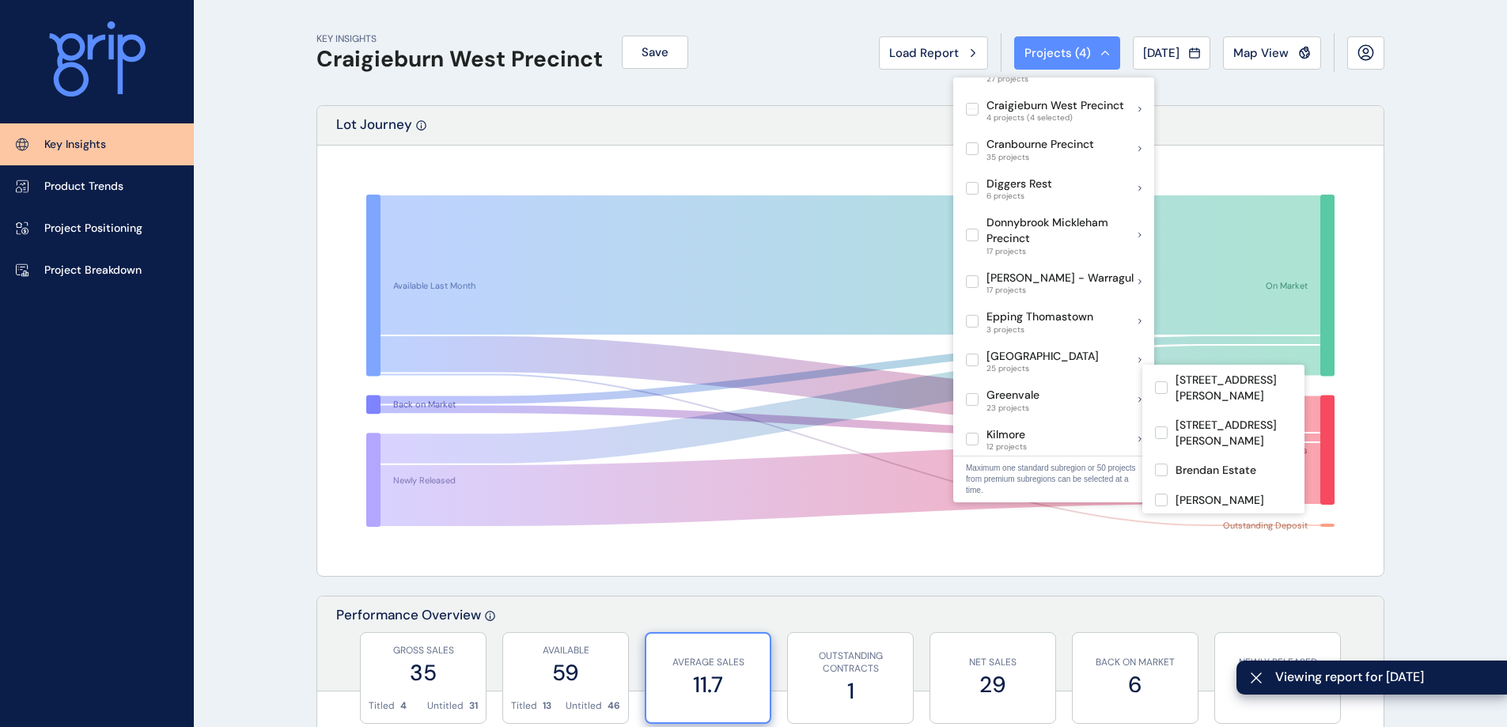
click at [972, 393] on label at bounding box center [972, 399] width 13 height 13
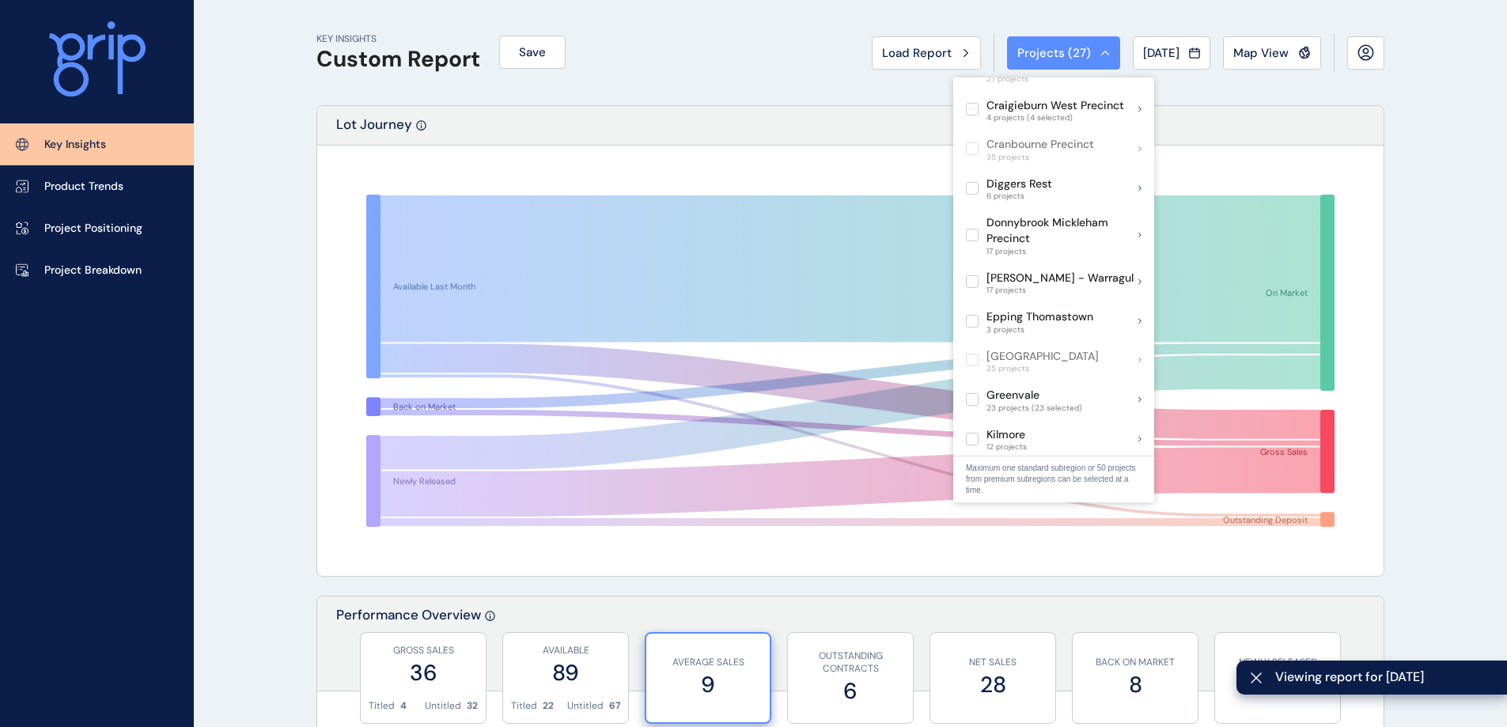
scroll to position [633, 0]
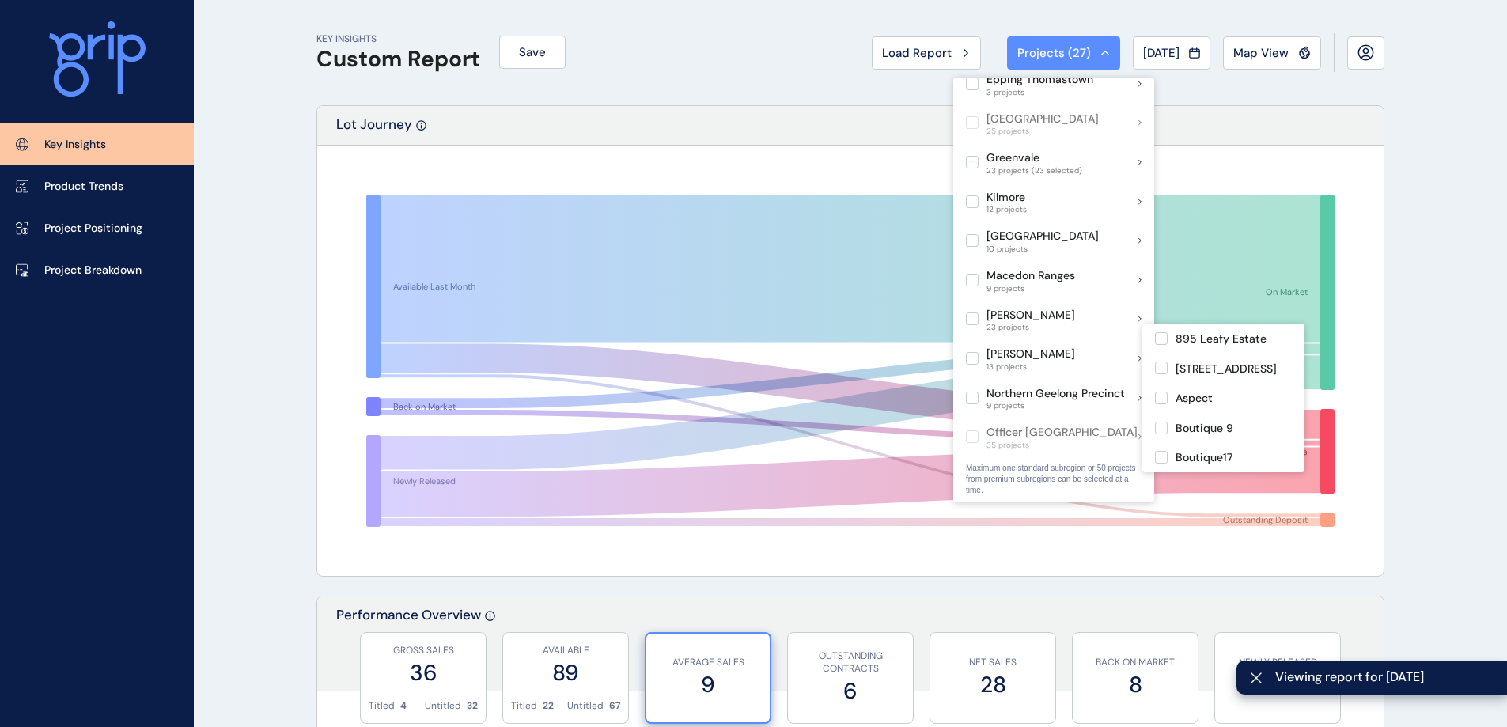
click at [972, 352] on label at bounding box center [972, 358] width 13 height 13
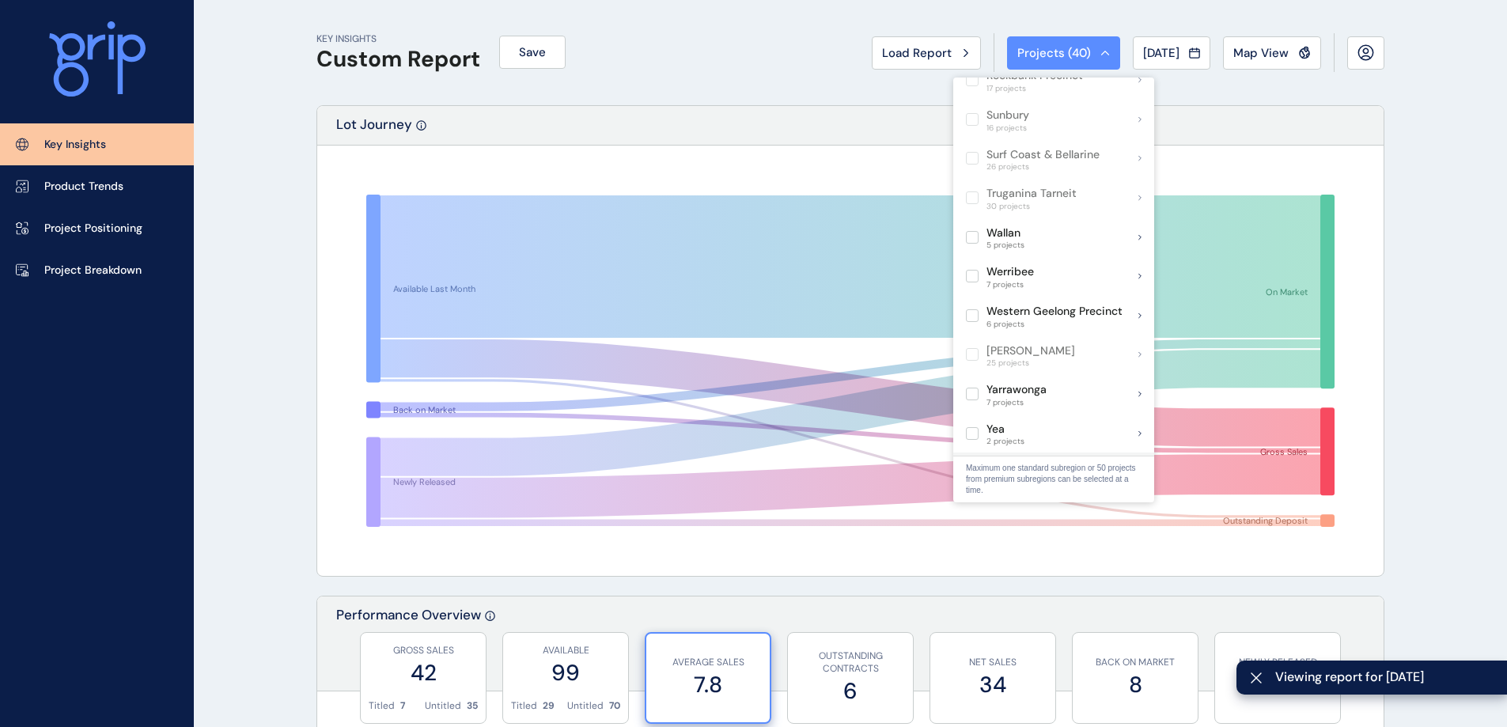
scroll to position [1187, 0]
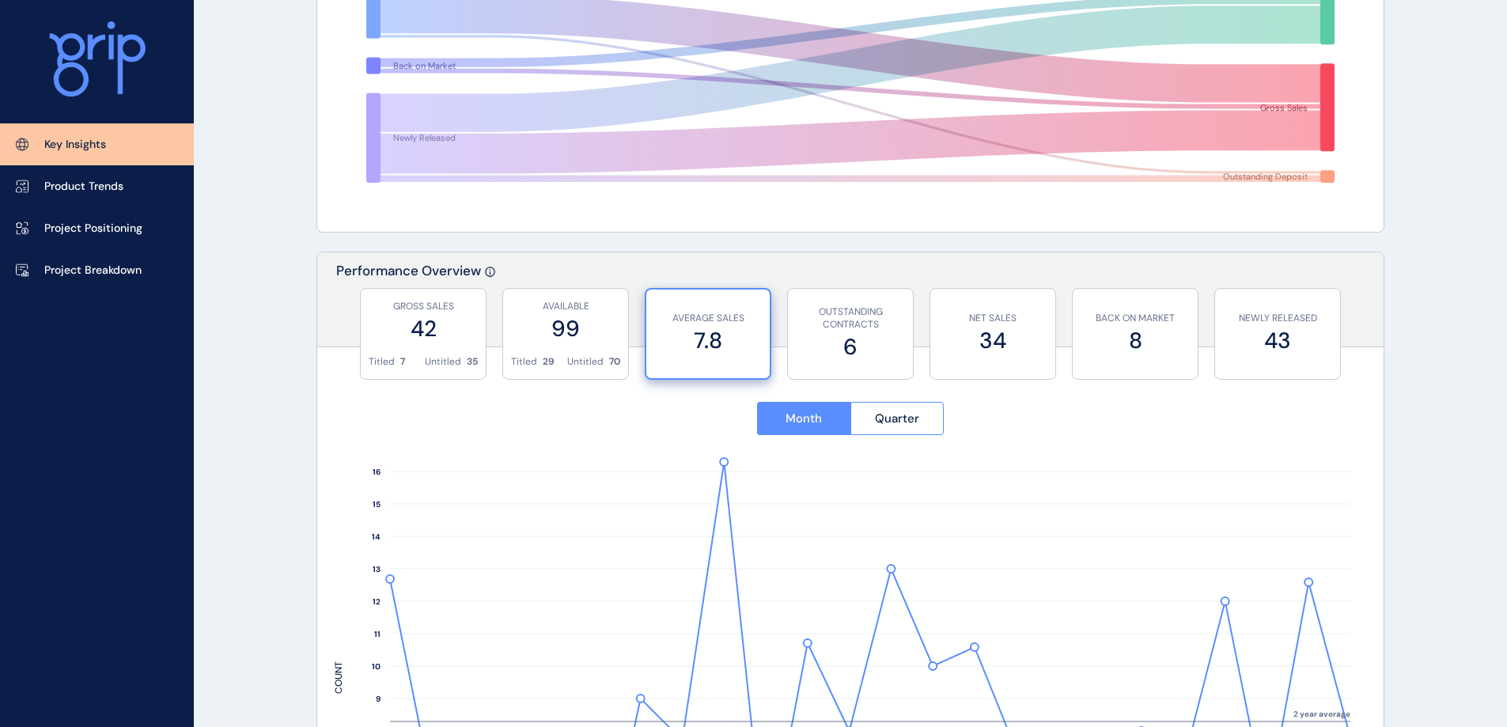
scroll to position [396, 0]
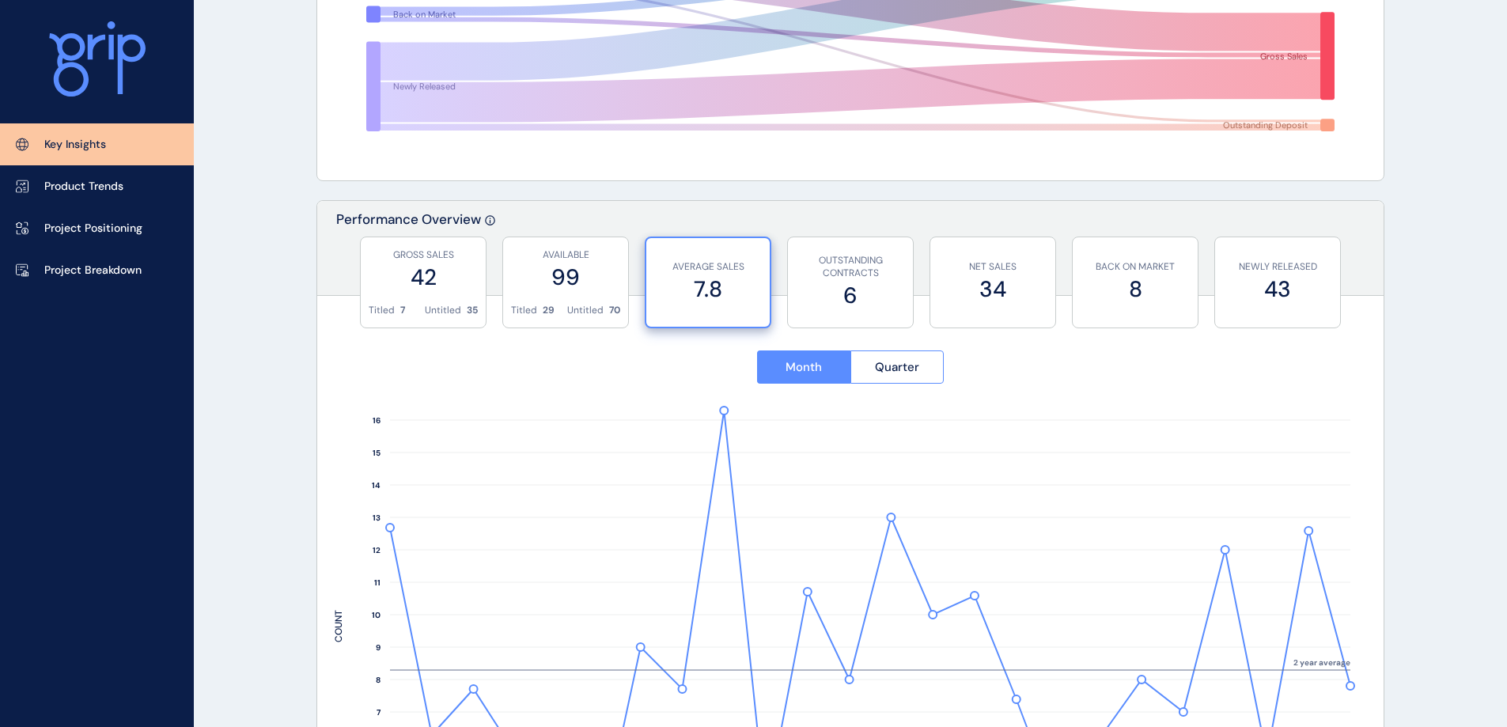
click at [543, 268] on label "99" at bounding box center [565, 277] width 109 height 31
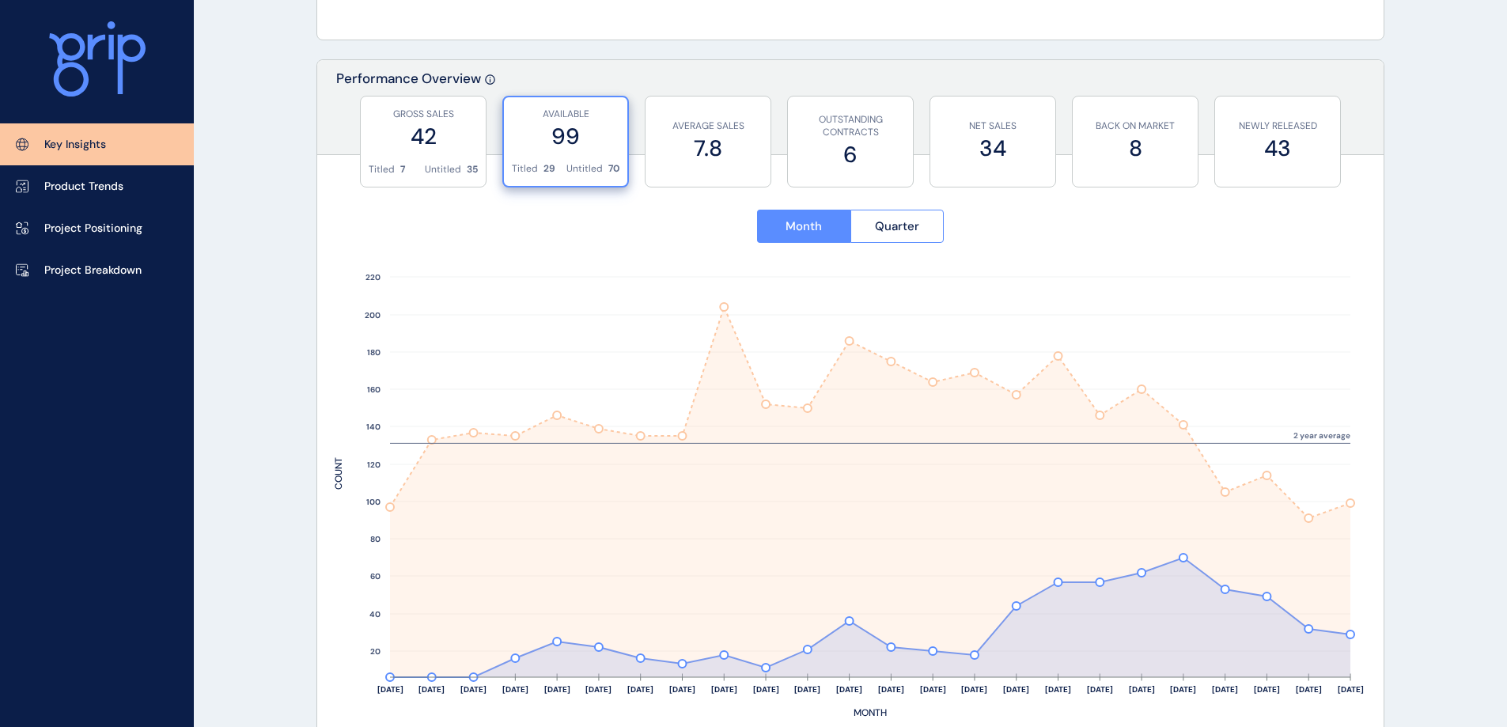
scroll to position [554, 0]
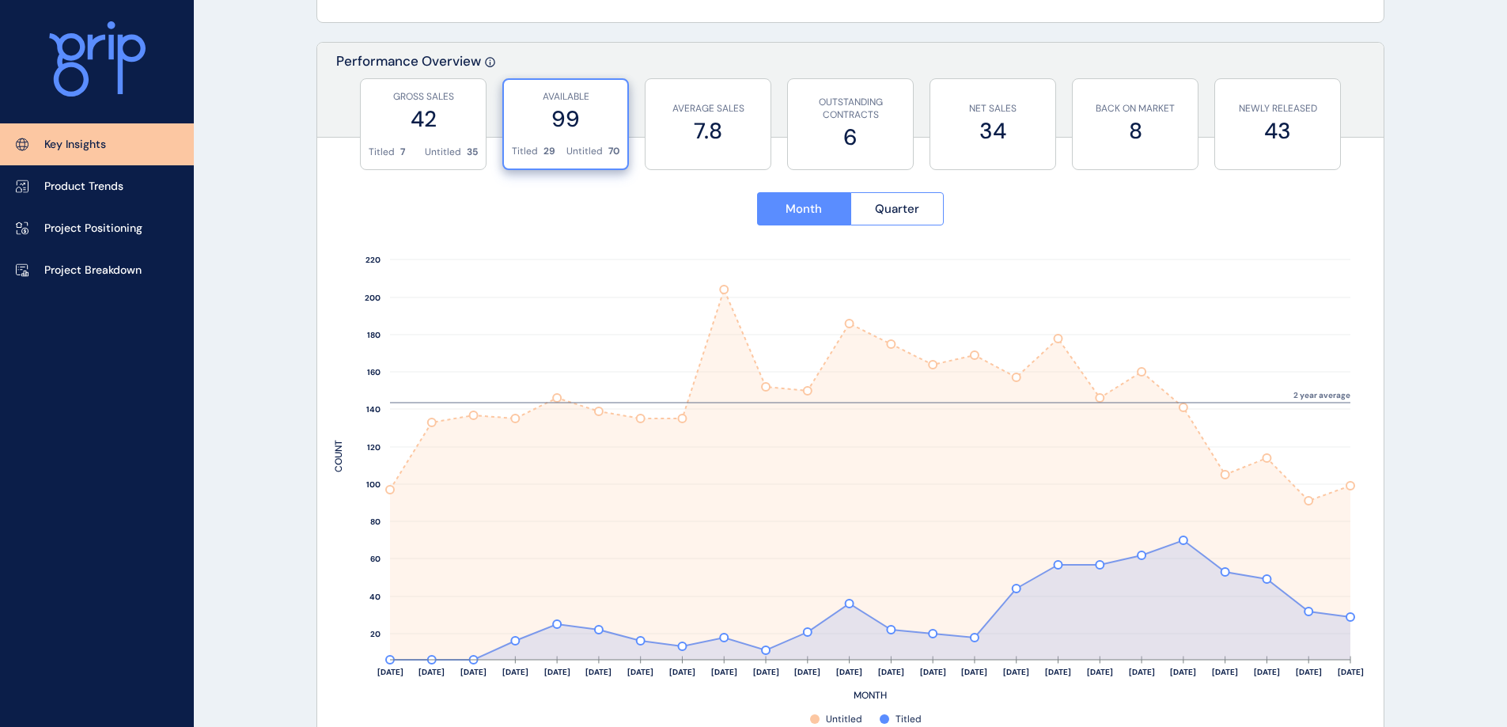
click at [691, 116] on label "7.8" at bounding box center [708, 131] width 109 height 31
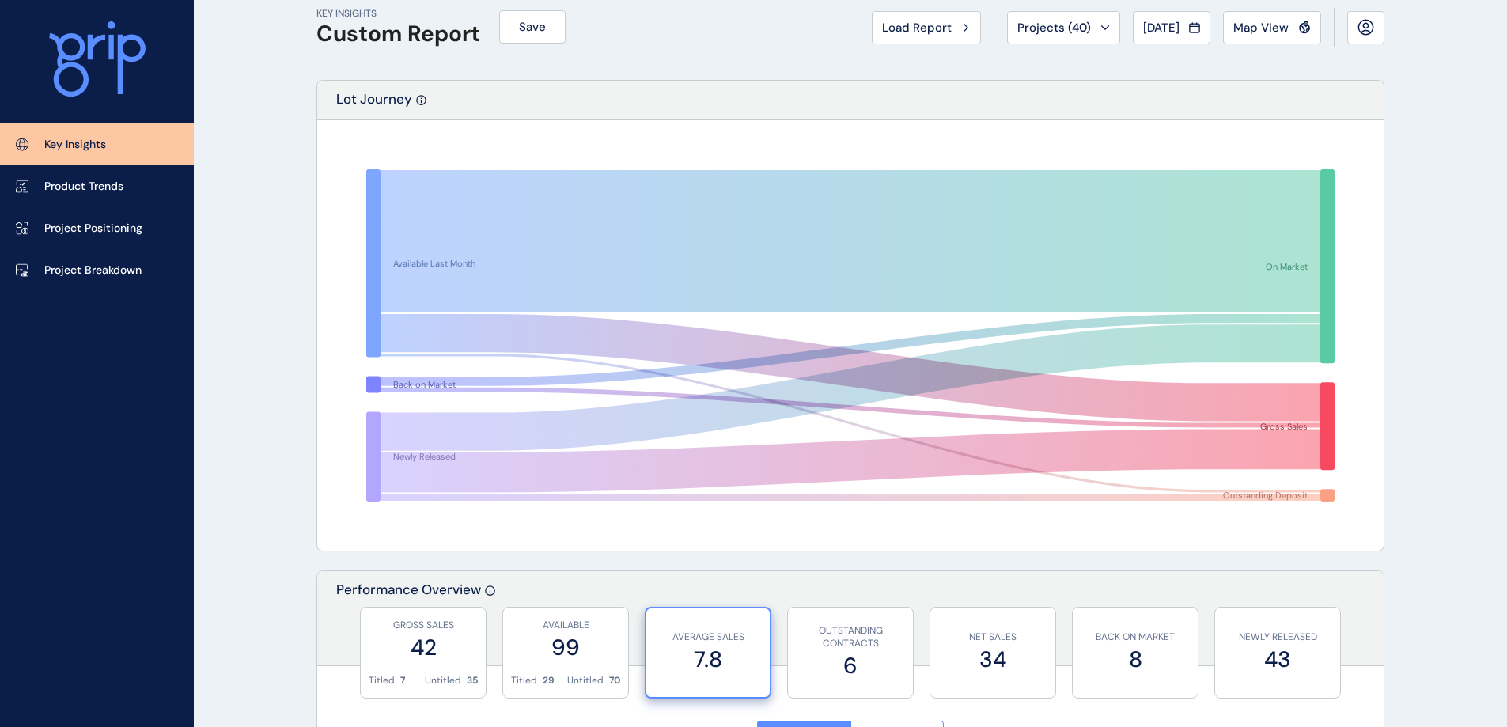
scroll to position [0, 0]
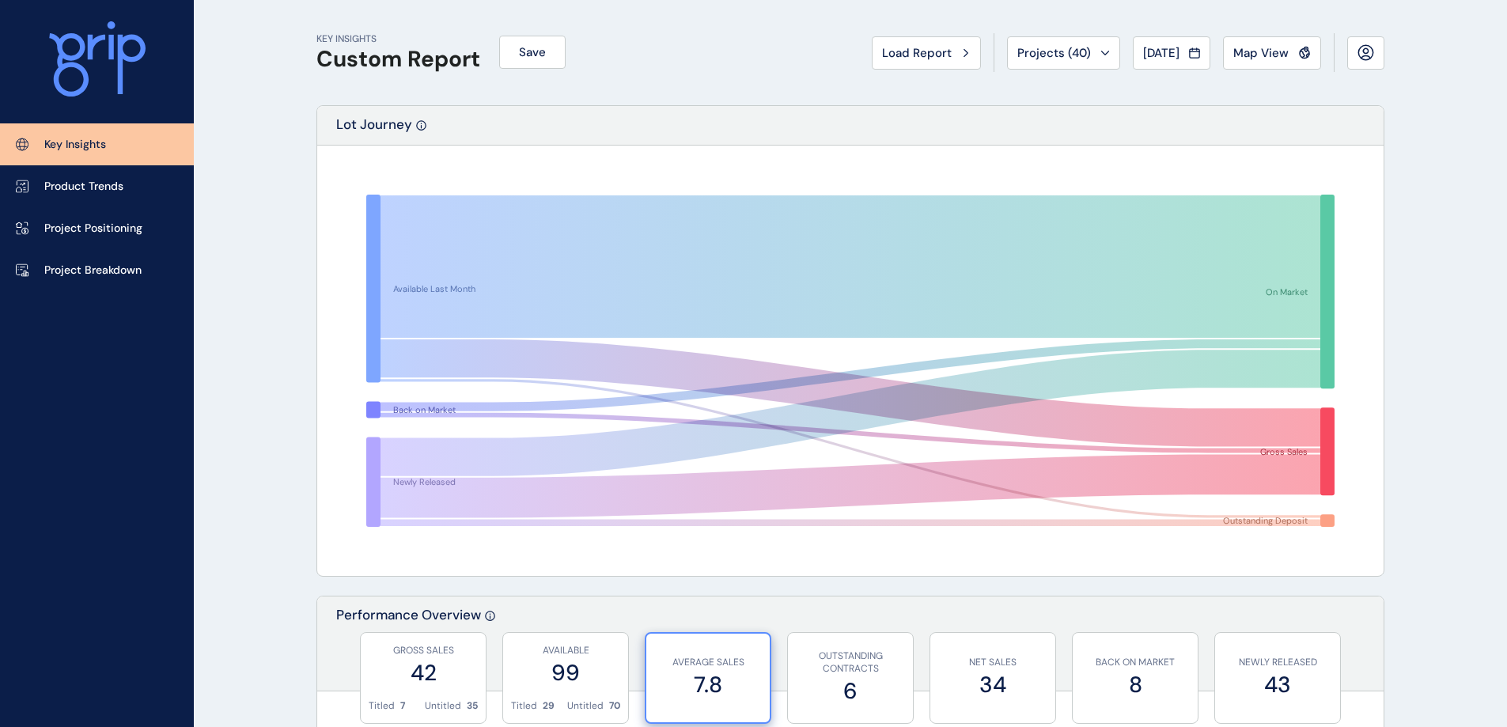
click at [1048, 43] on button "Projects ( 40 )" at bounding box center [1063, 52] width 113 height 33
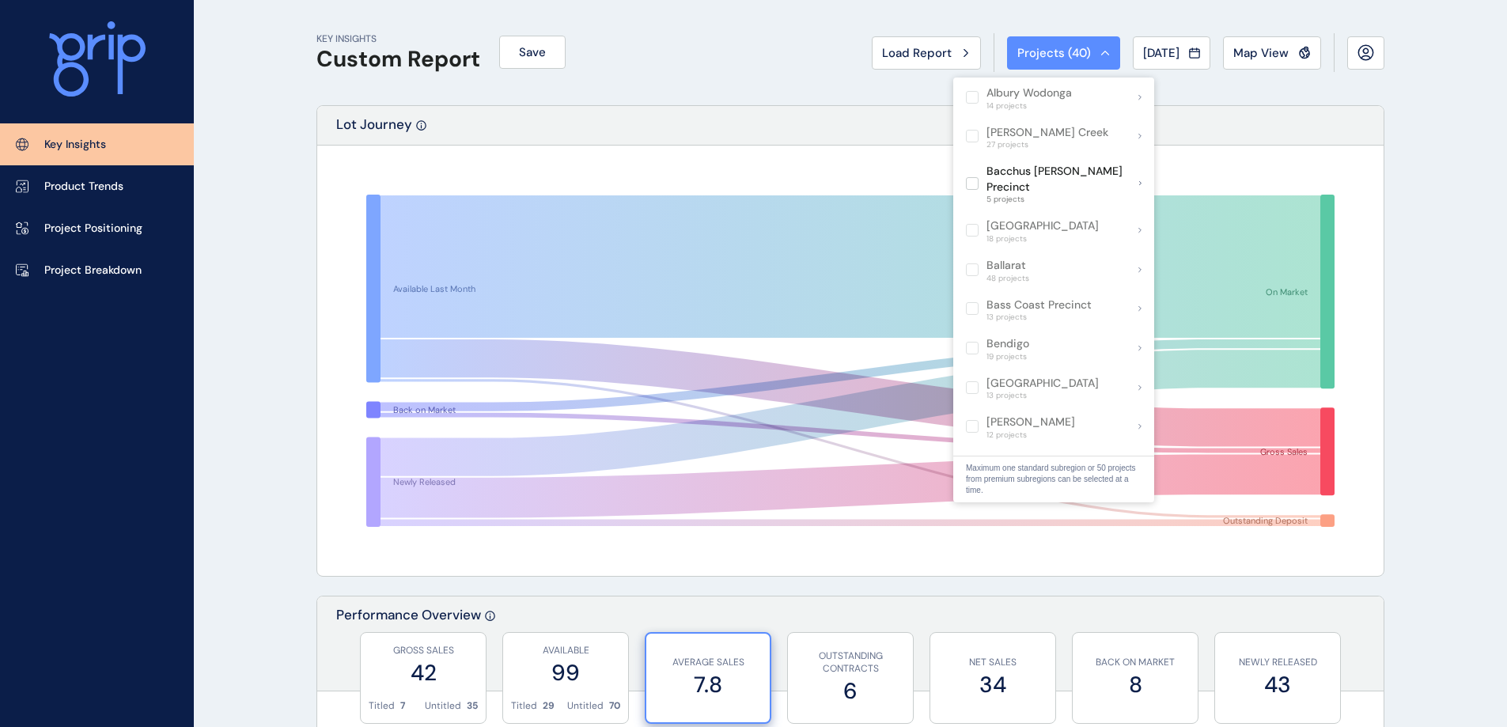
scroll to position [228, 0]
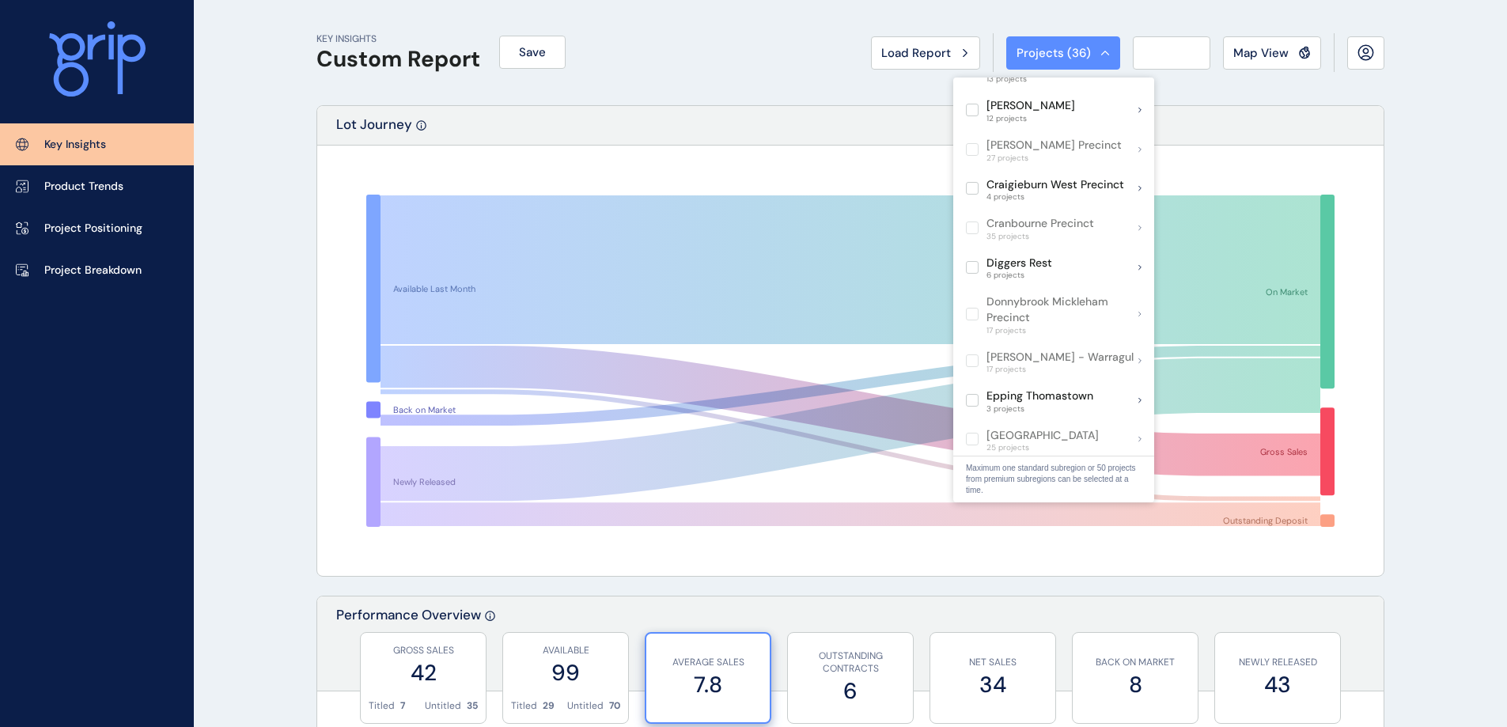
scroll to position [554, 0]
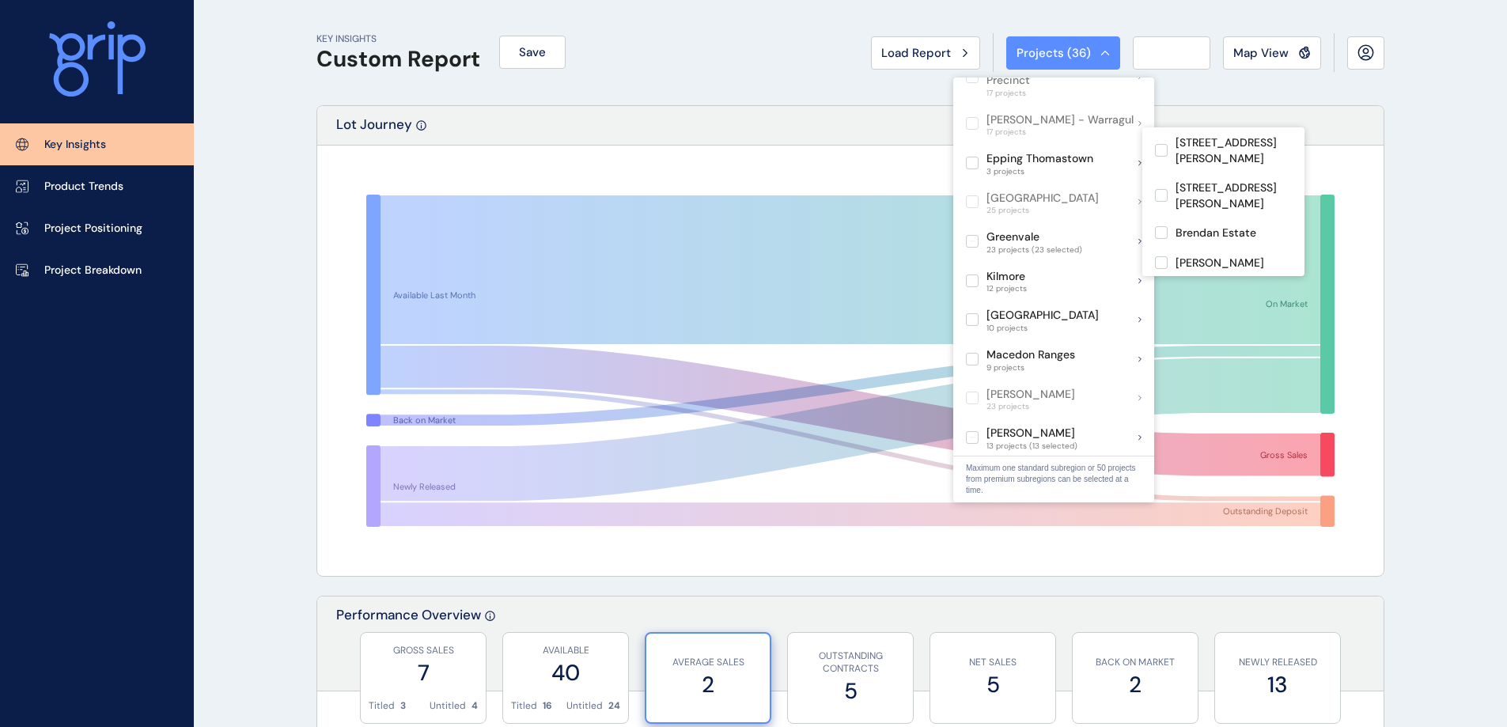
click at [971, 235] on label at bounding box center [972, 241] width 13 height 13
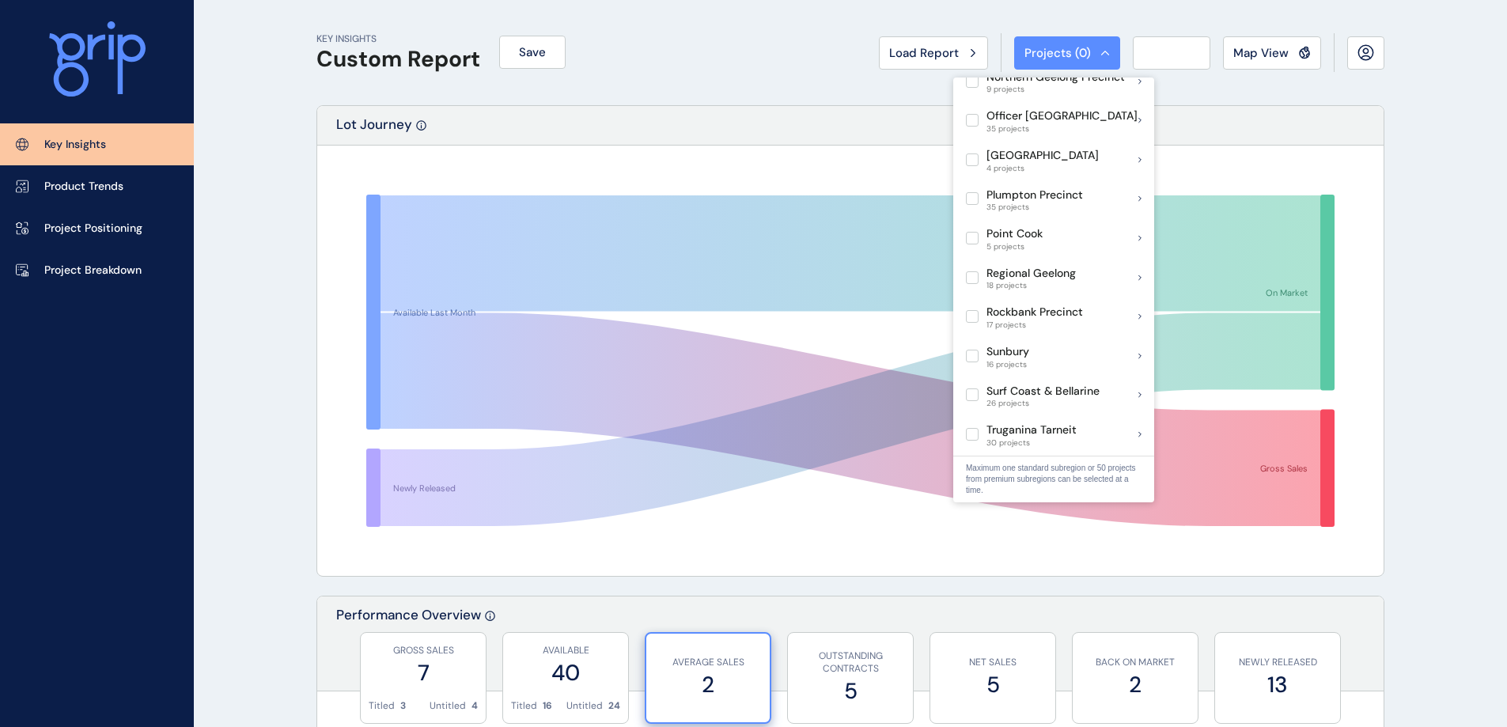
scroll to position [1029, 0]
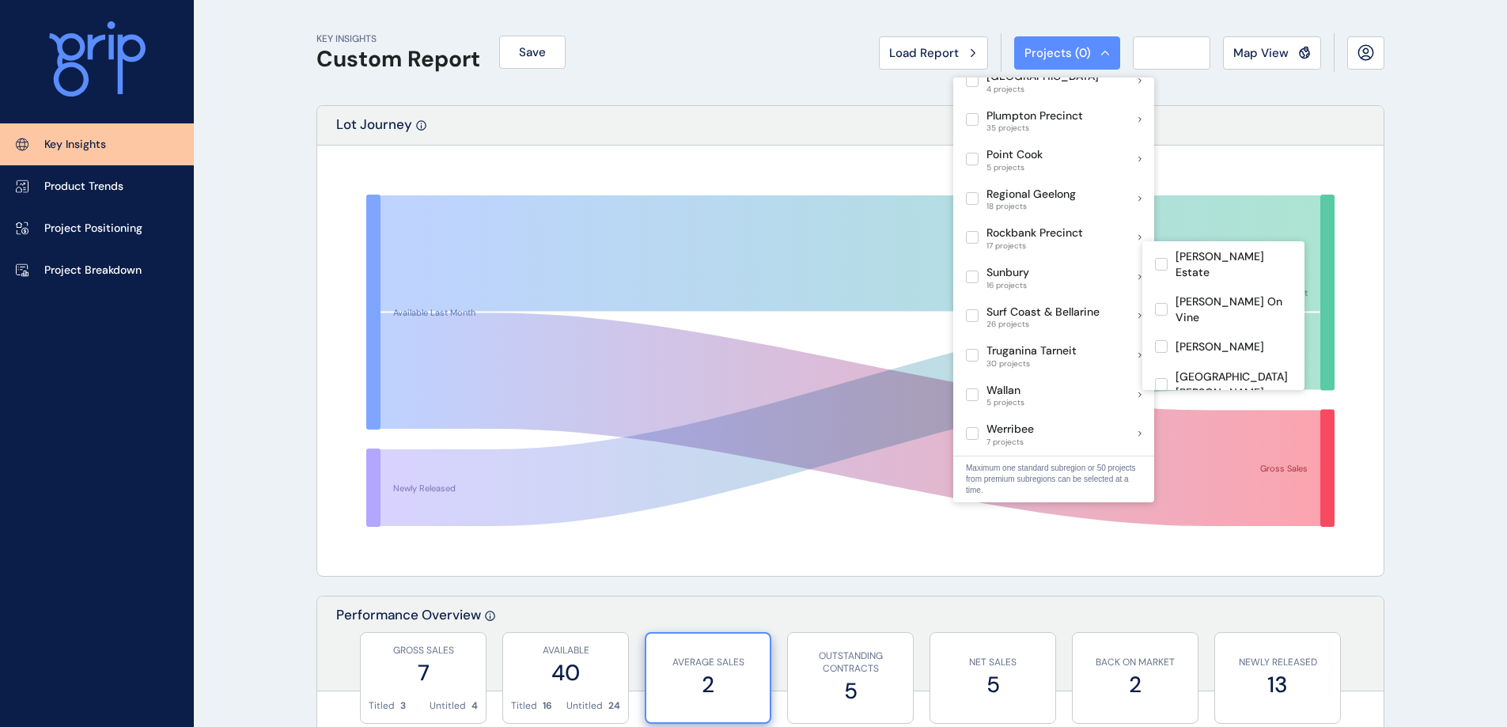
click at [970, 271] on label at bounding box center [972, 277] width 13 height 13
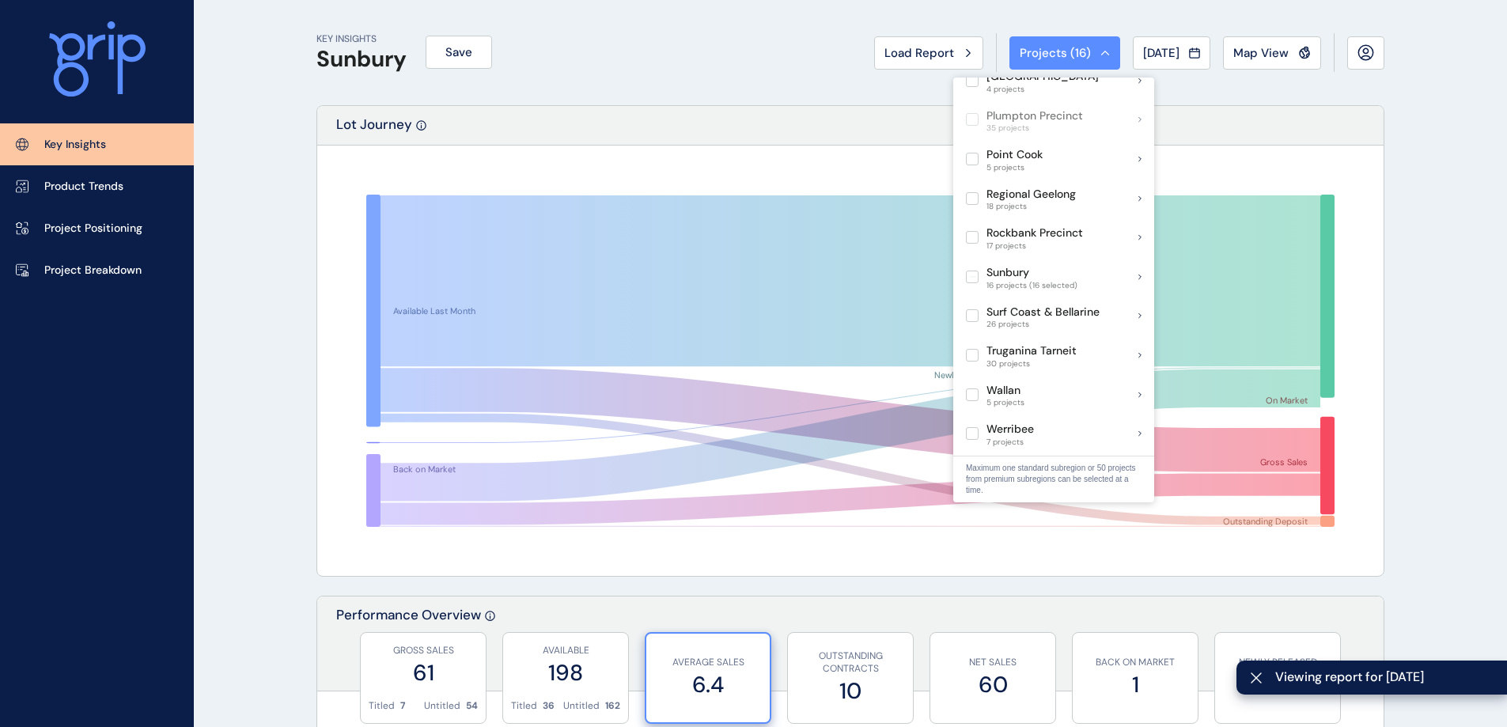
scroll to position [1187, 0]
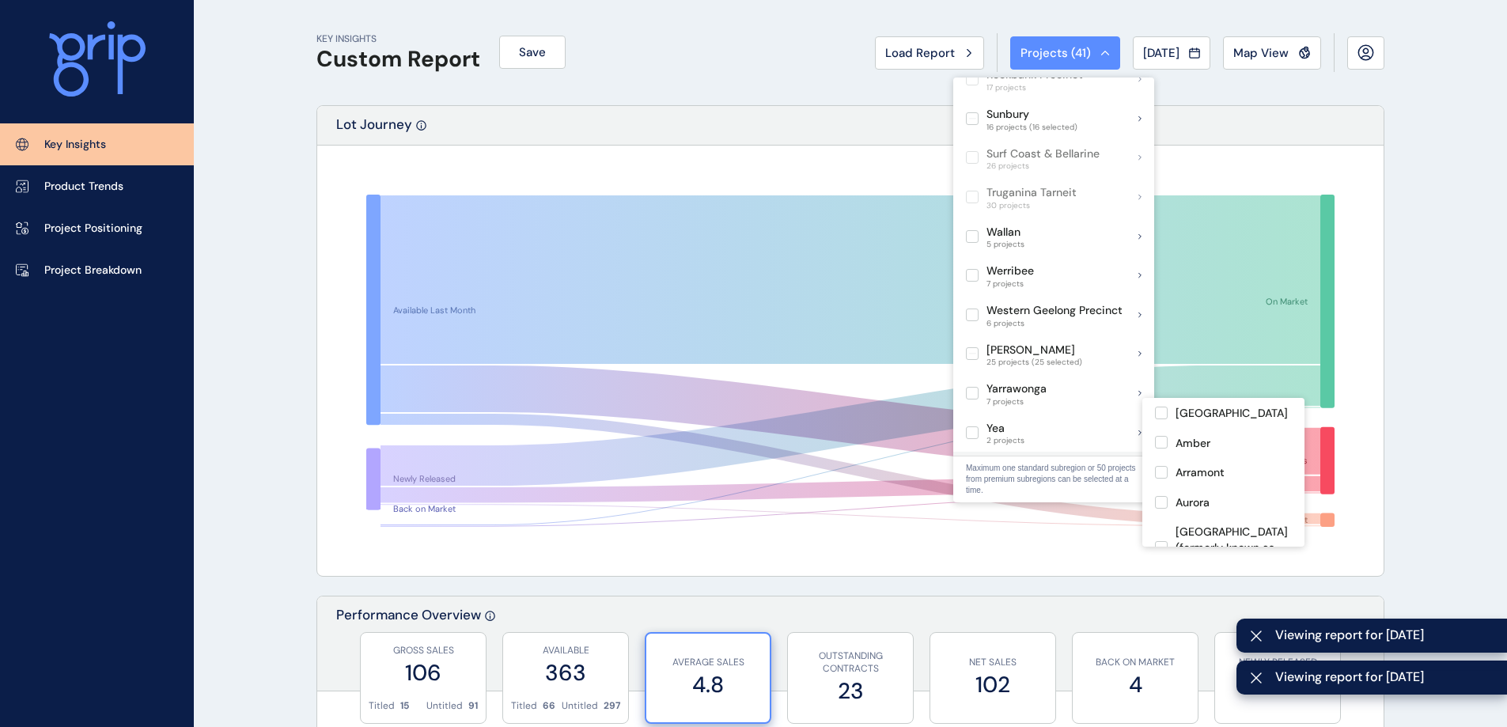
scroll to position [1108, 0]
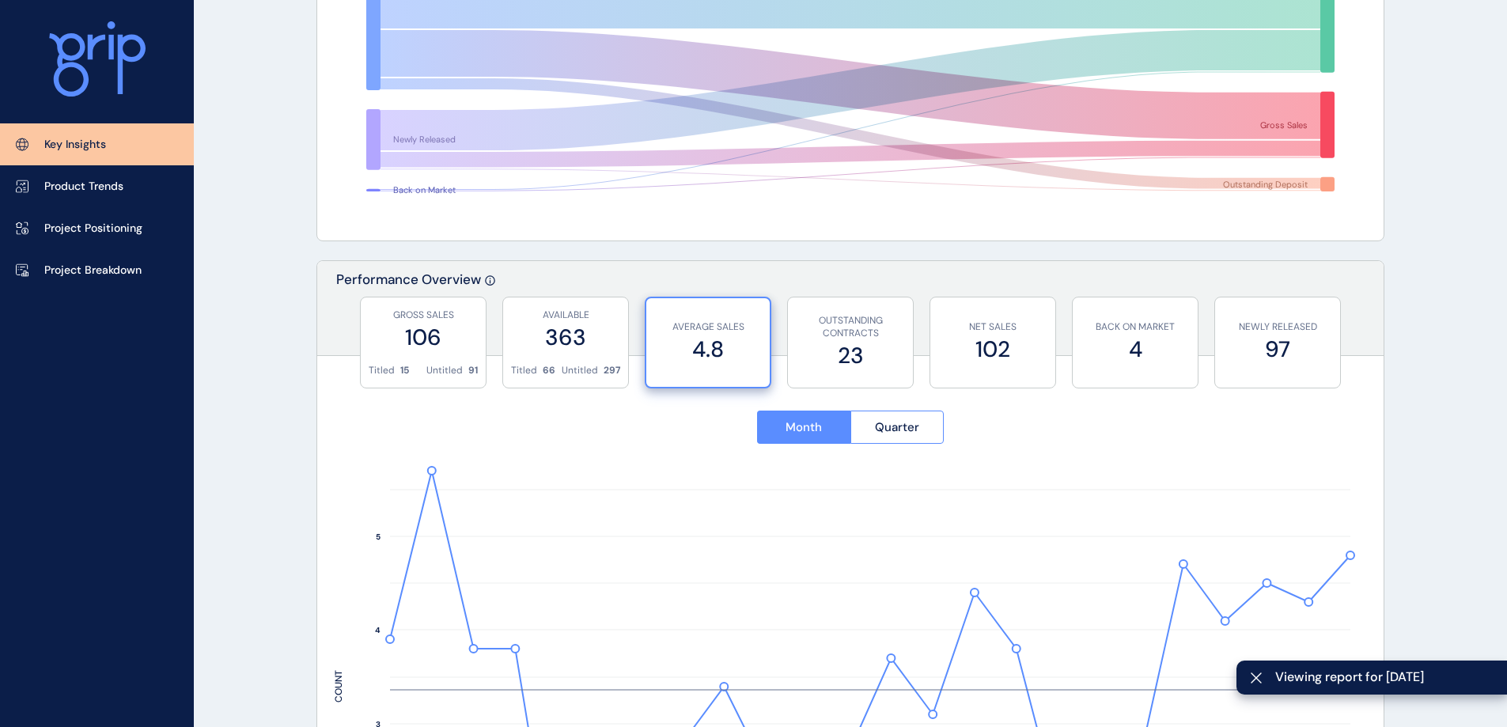
scroll to position [475, 0]
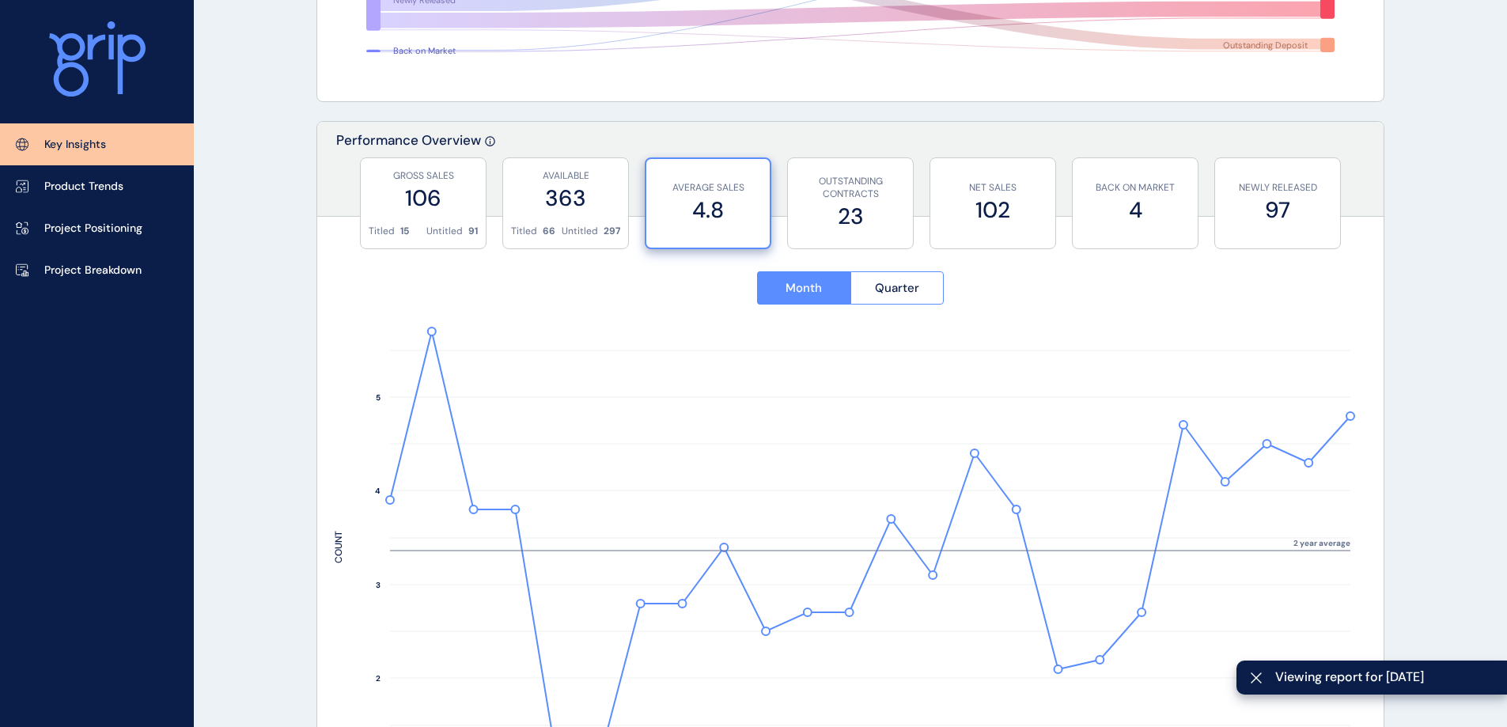
click at [586, 183] on label "363" at bounding box center [565, 198] width 109 height 31
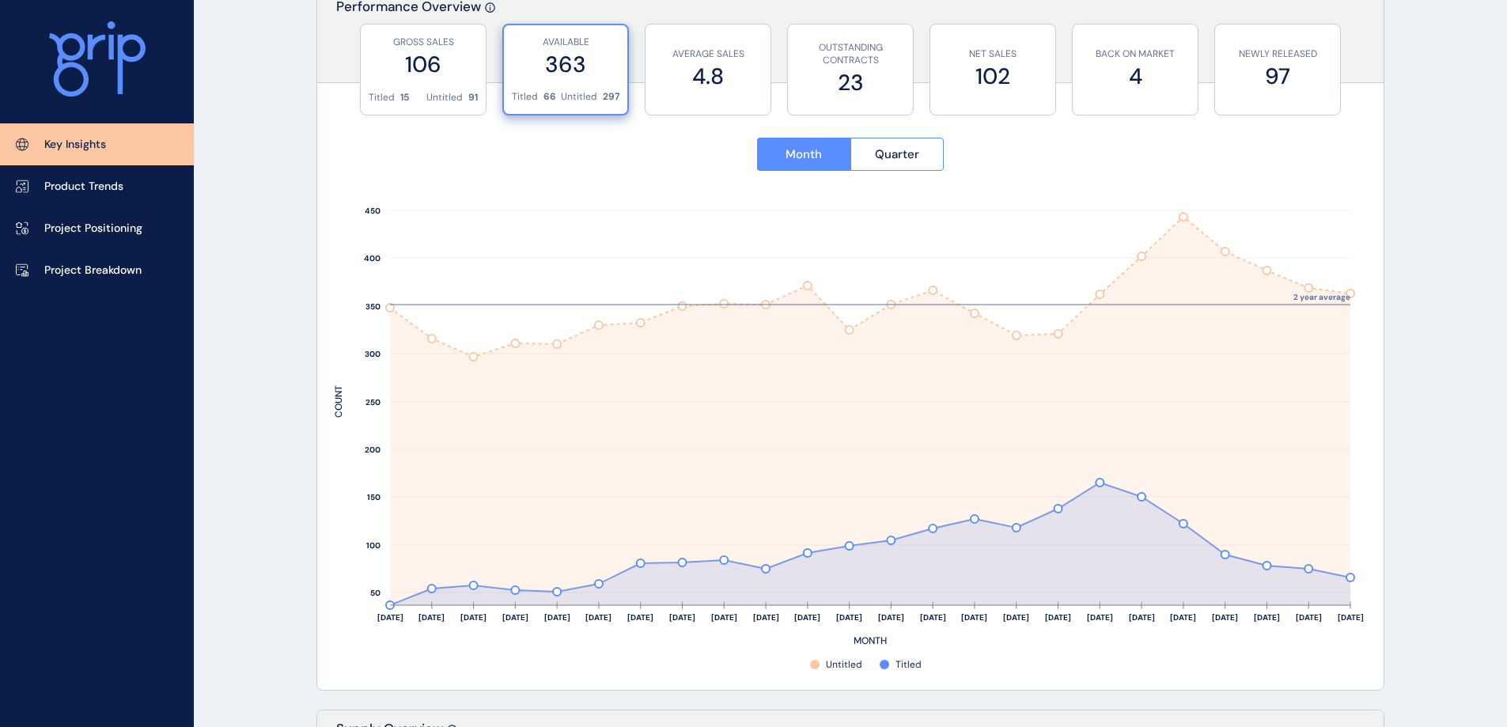
scroll to position [633, 0]
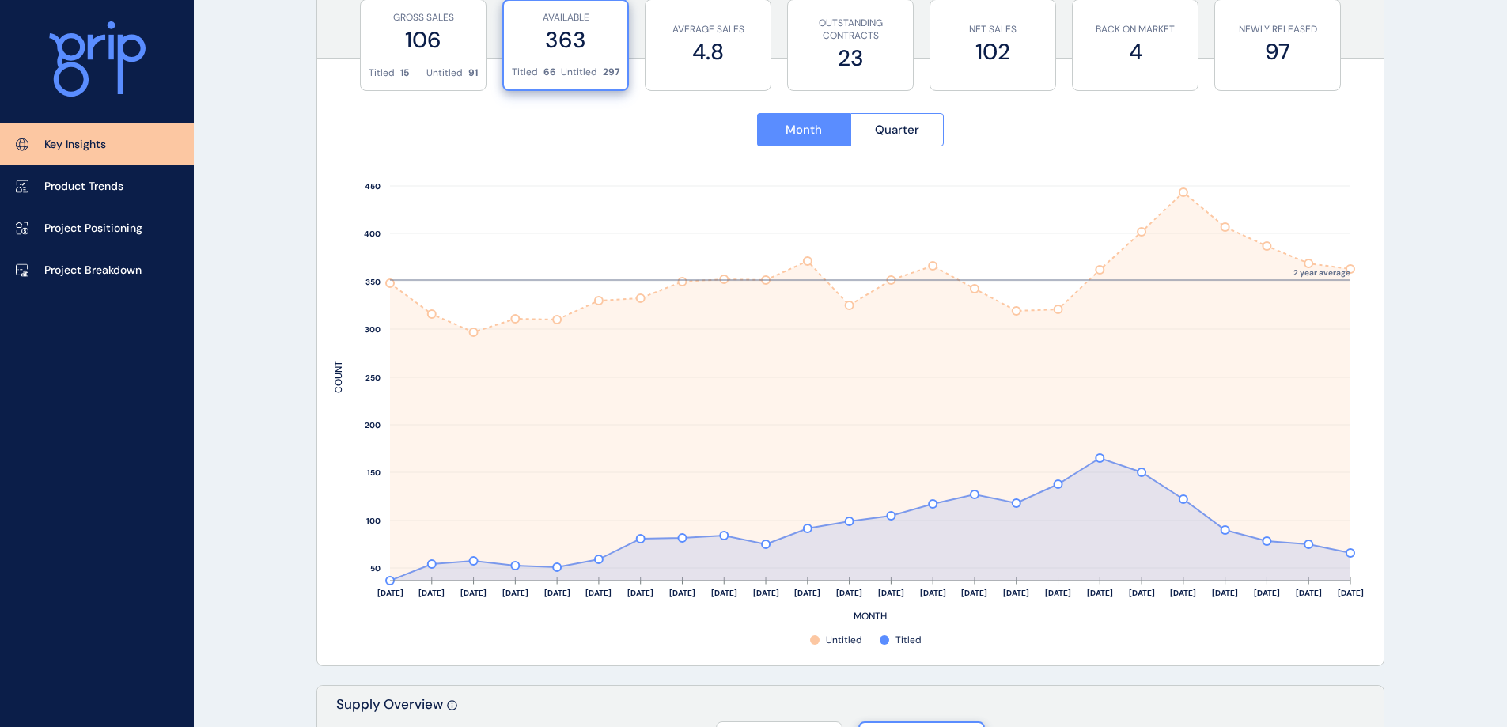
click at [745, 62] on label "4.8" at bounding box center [708, 51] width 109 height 31
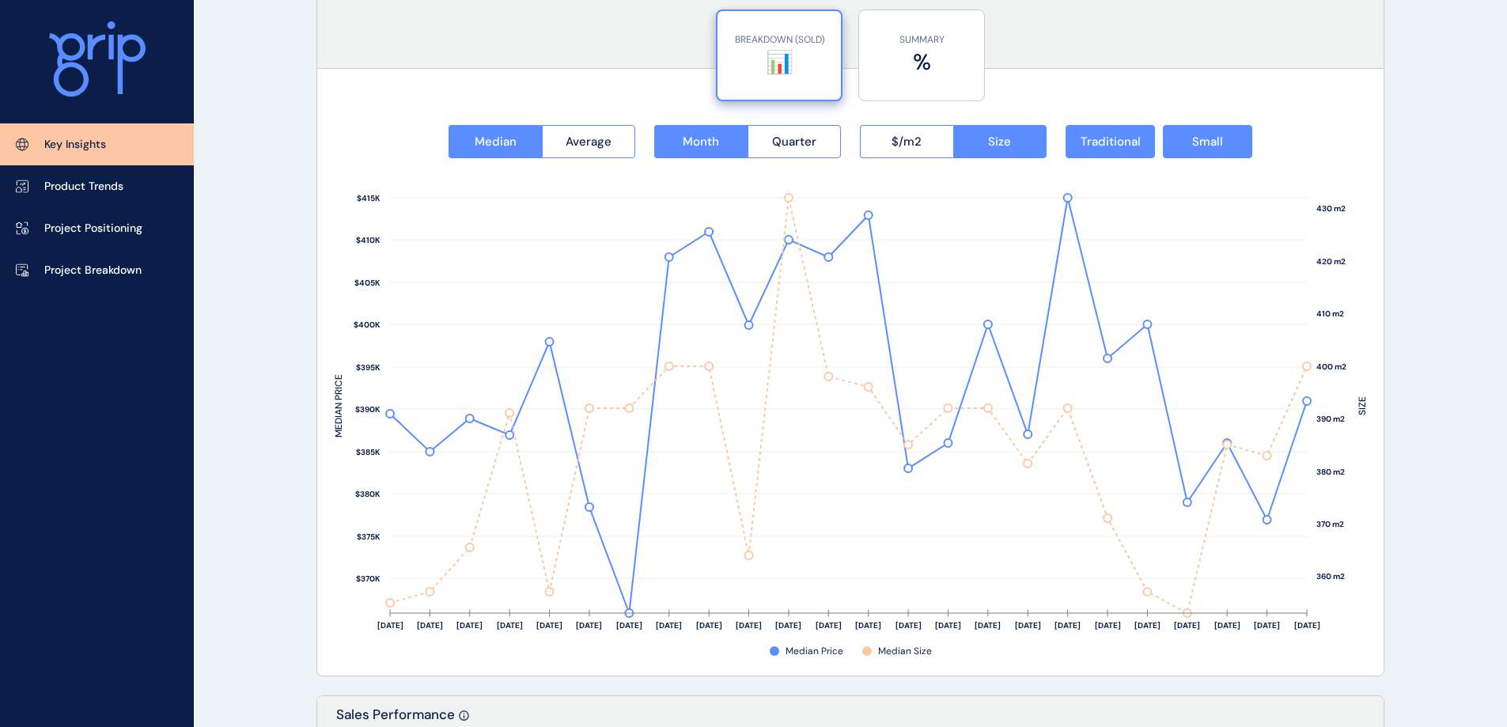
scroll to position [2057, 0]
